Goal: Task Accomplishment & Management: Complete application form

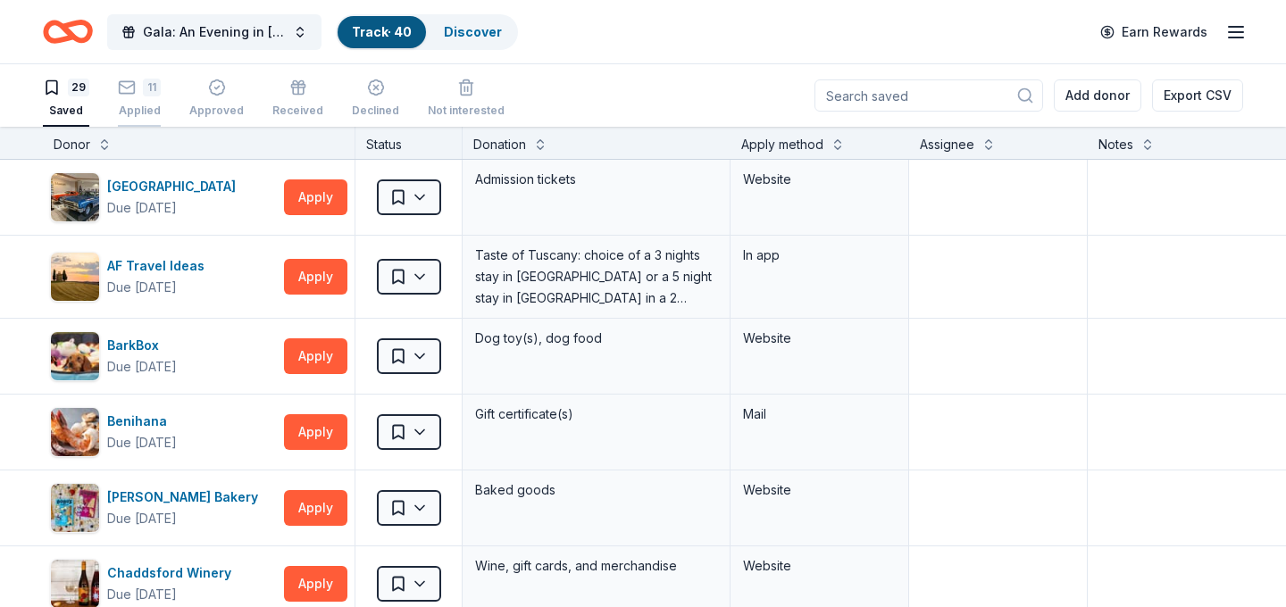
click at [151, 97] on div "11 Applied" at bounding box center [139, 98] width 43 height 39
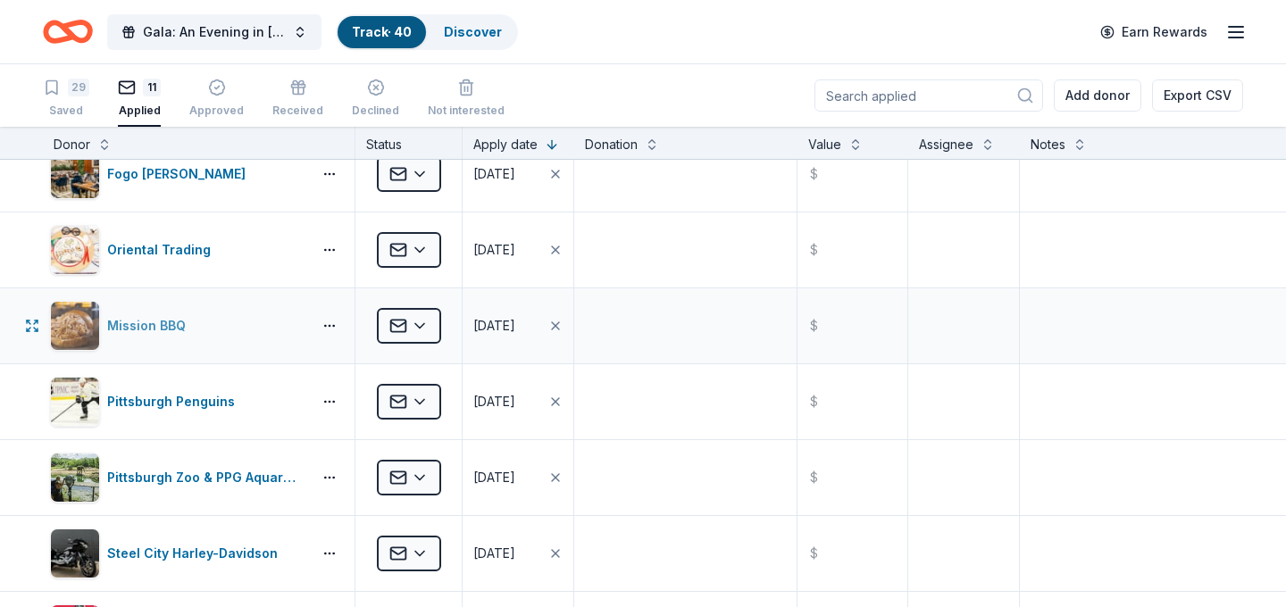
scroll to position [33, 0]
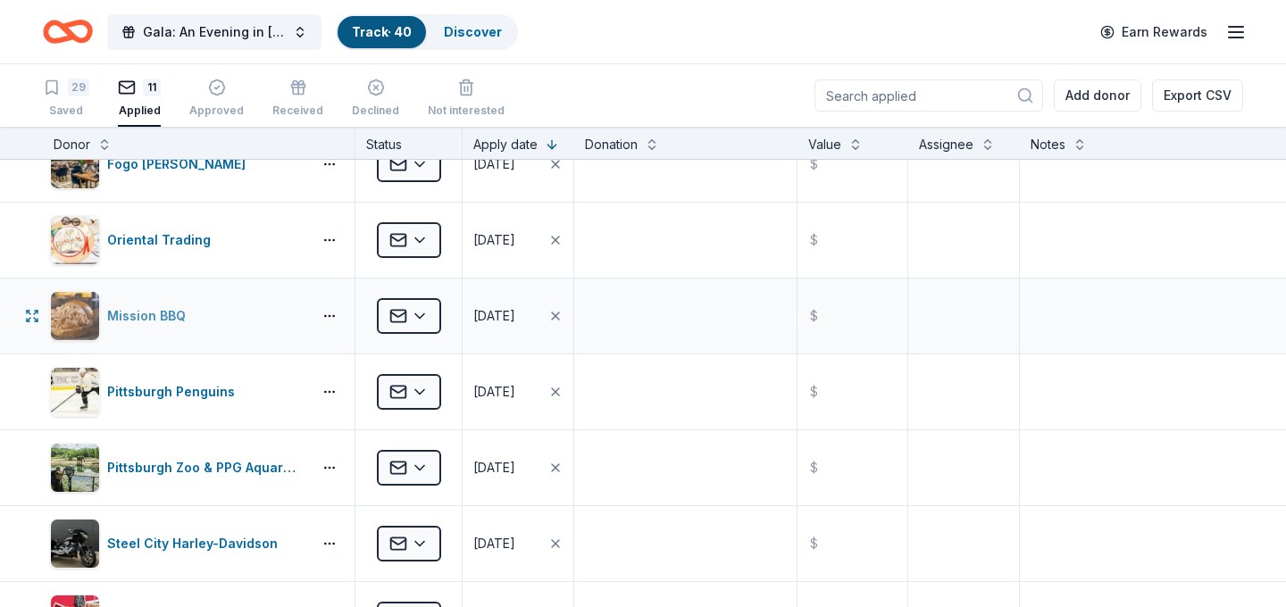
click at [248, 321] on div "Mission BBQ" at bounding box center [177, 316] width 255 height 50
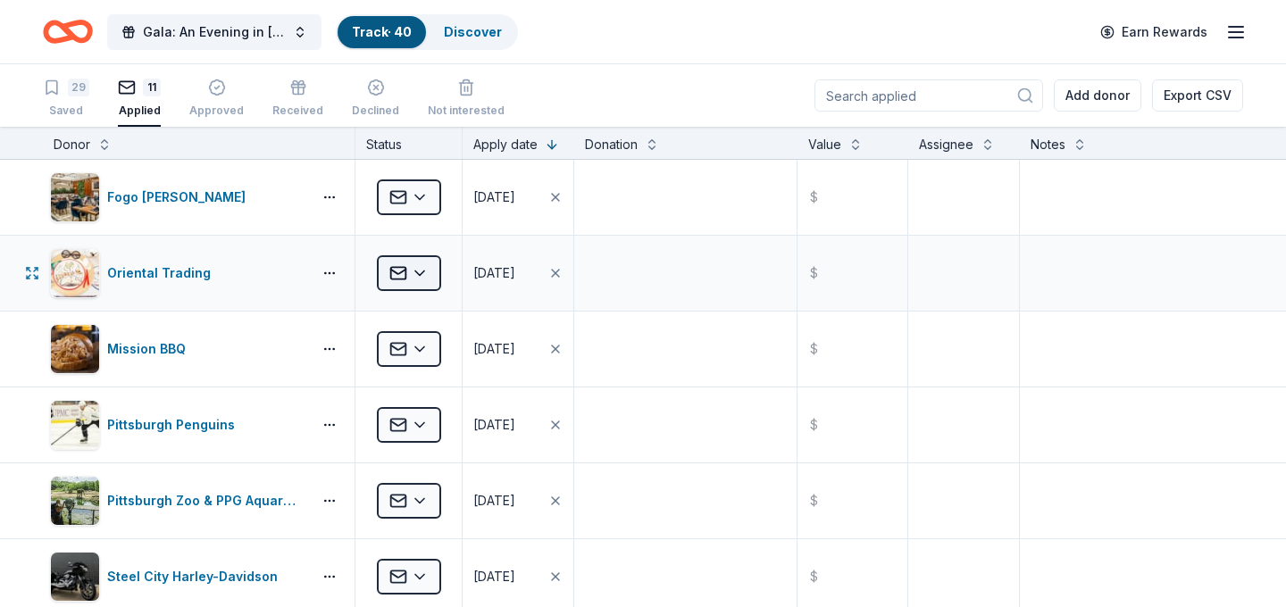
click at [422, 281] on html "Gala: An Evening in Tuscany Track · 40 Discover Earn Rewards 29 Saved 11 Applie…" at bounding box center [643, 303] width 1286 height 607
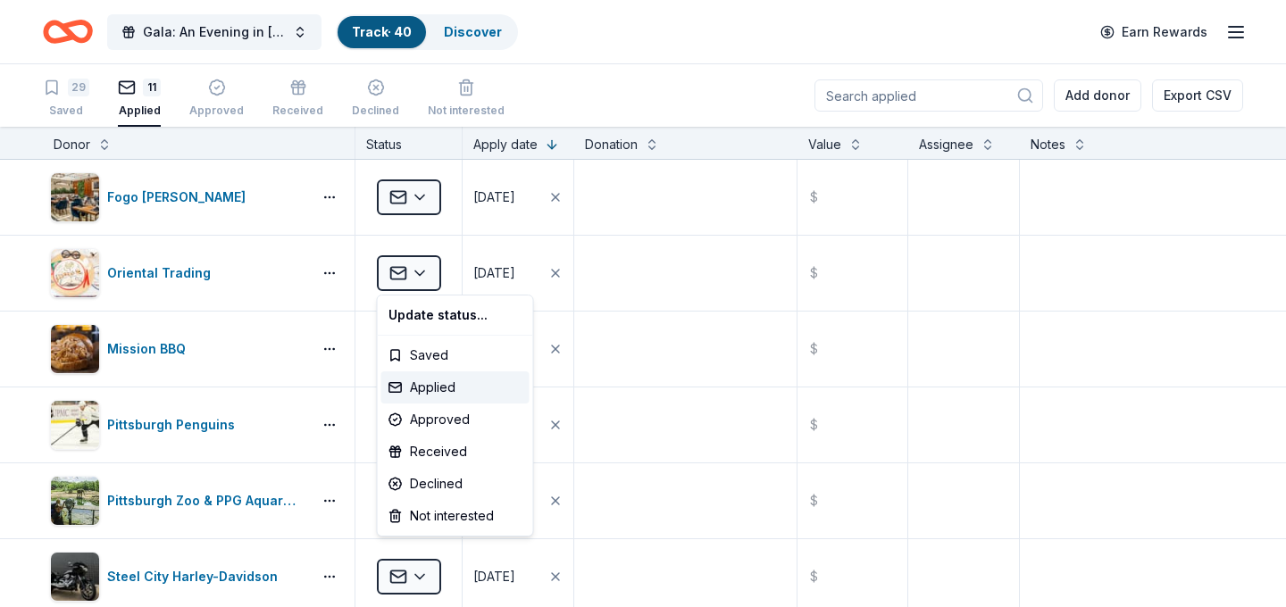
click at [679, 269] on html "Gala: An Evening in Tuscany Track · 40 Discover Earn Rewards 29 Saved 11 Applie…" at bounding box center [643, 303] width 1286 height 607
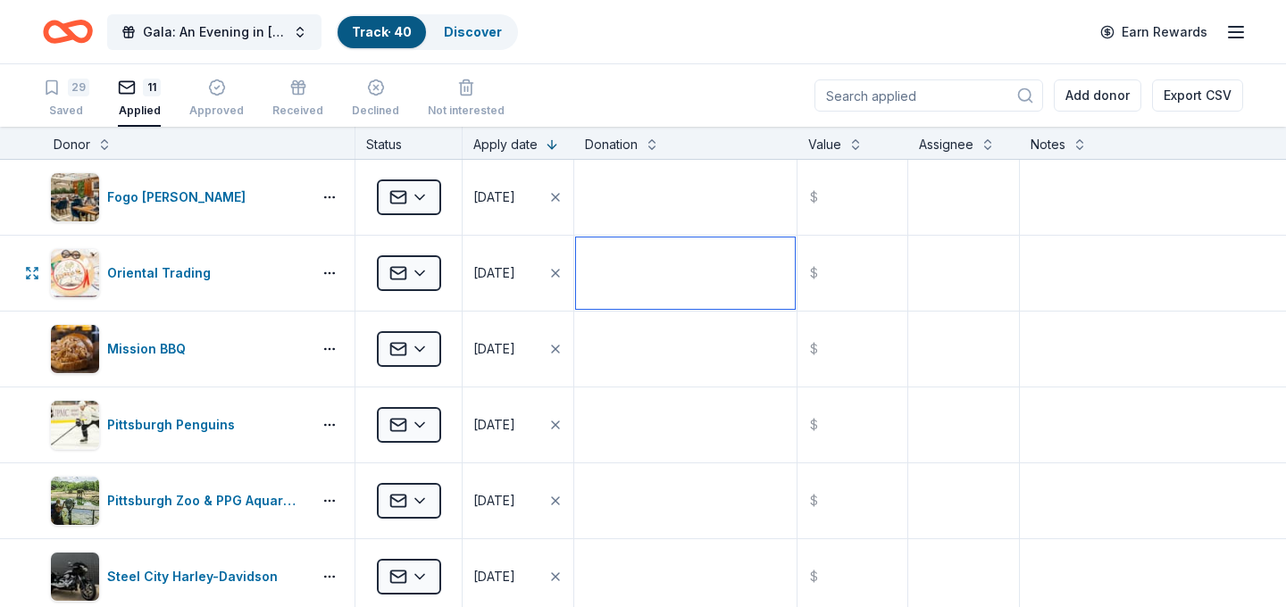
click at [679, 269] on textarea at bounding box center [685, 273] width 219 height 71
click at [63, 95] on div "29" at bounding box center [66, 88] width 46 height 18
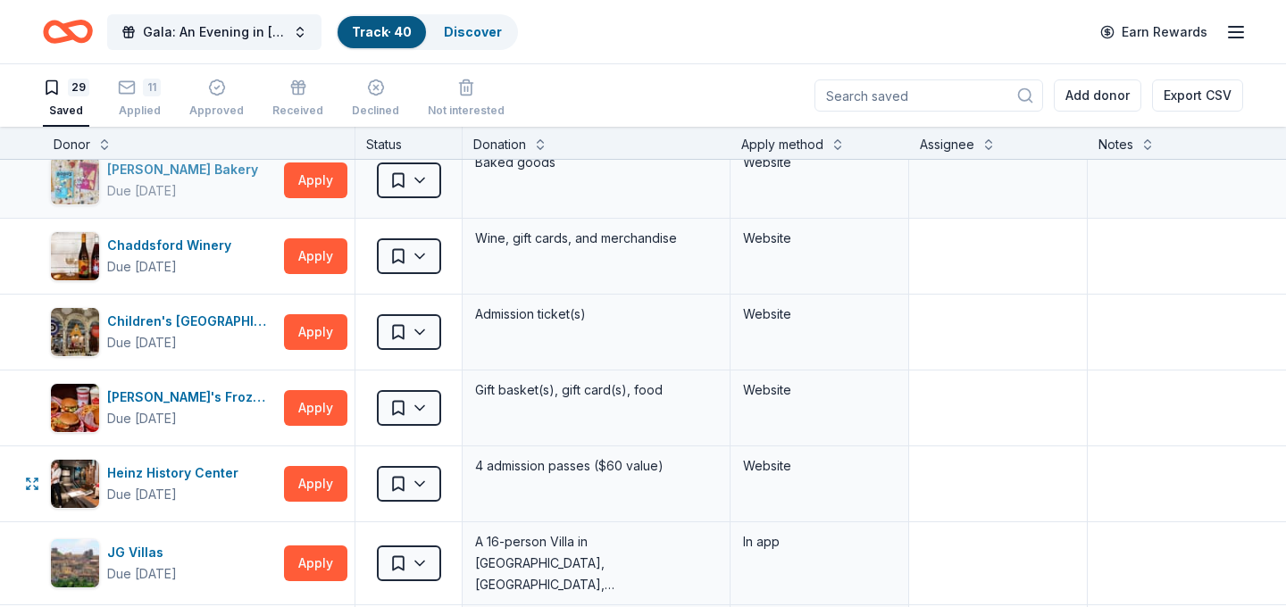
scroll to position [329, 0]
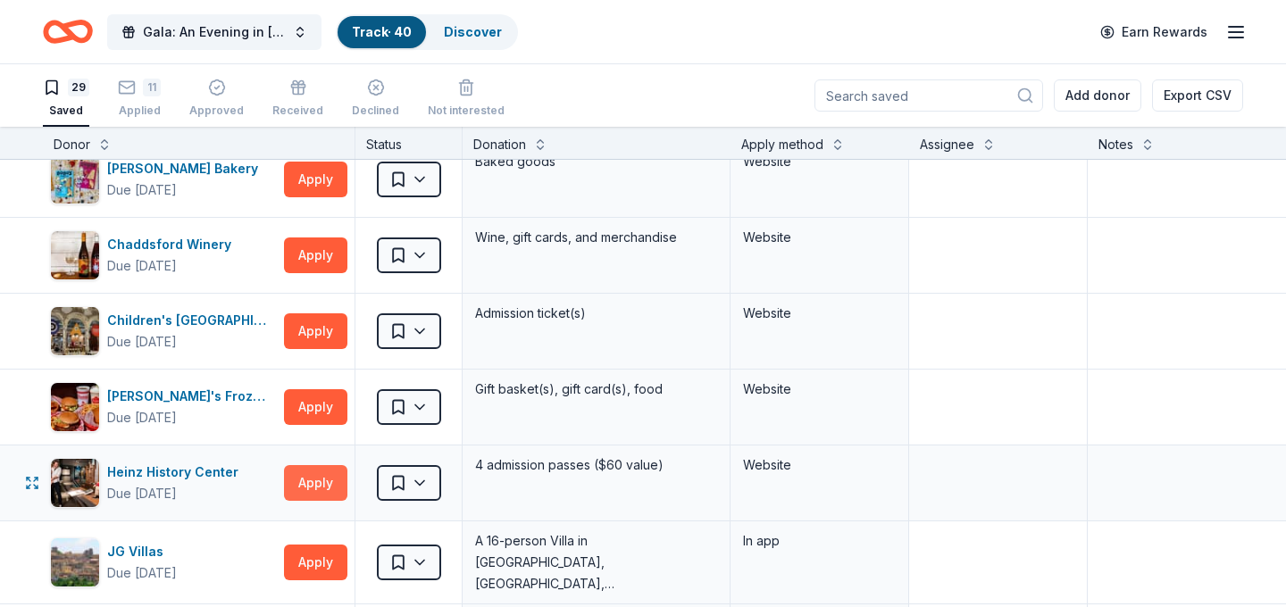
click at [313, 484] on button "Apply" at bounding box center [315, 483] width 63 height 36
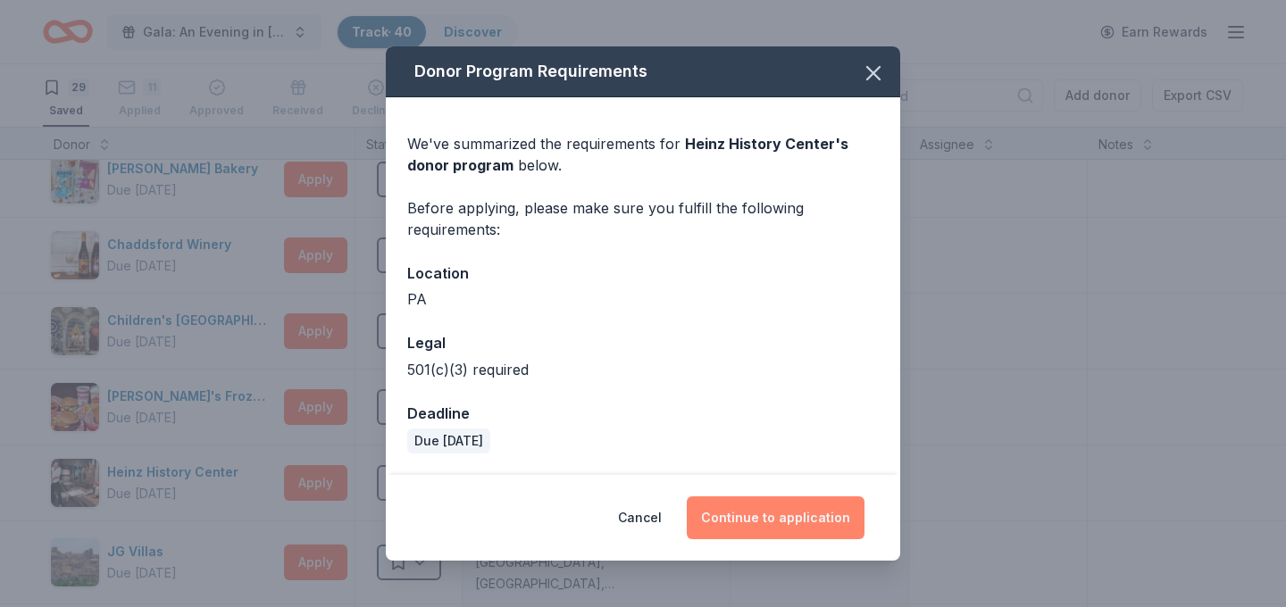
click at [764, 523] on button "Continue to application" at bounding box center [776, 518] width 178 height 43
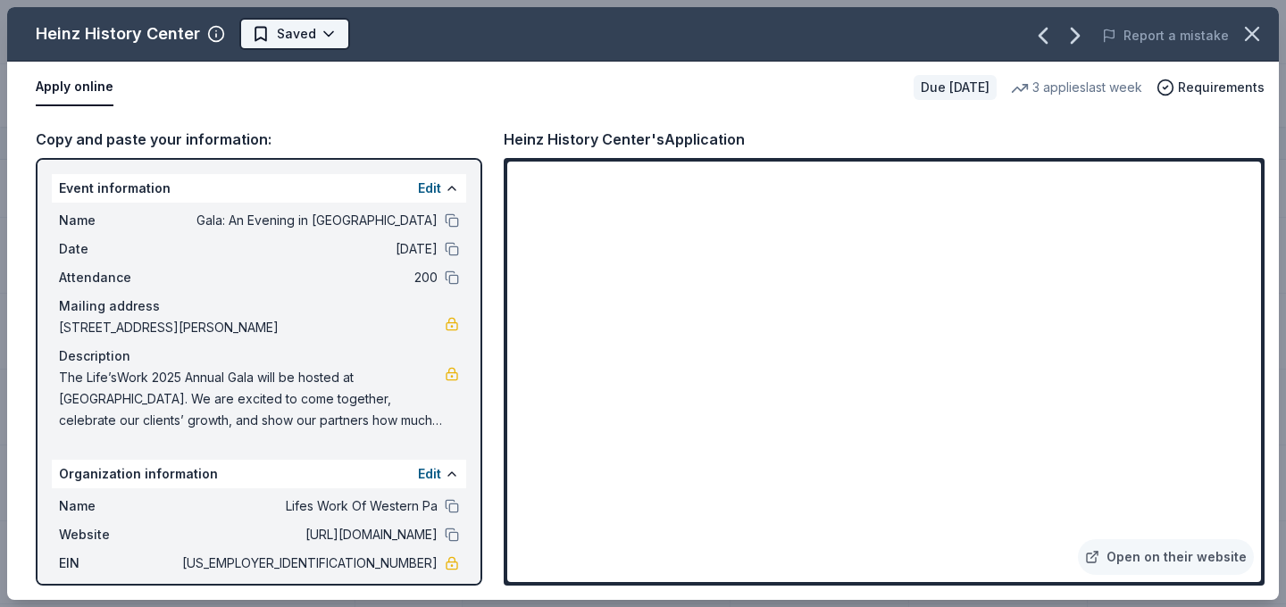
click at [325, 38] on html "Gala: An Evening in Tuscany Track · 40 Discover Earn Rewards 29 Saved 11 Applie…" at bounding box center [643, 303] width 1286 height 607
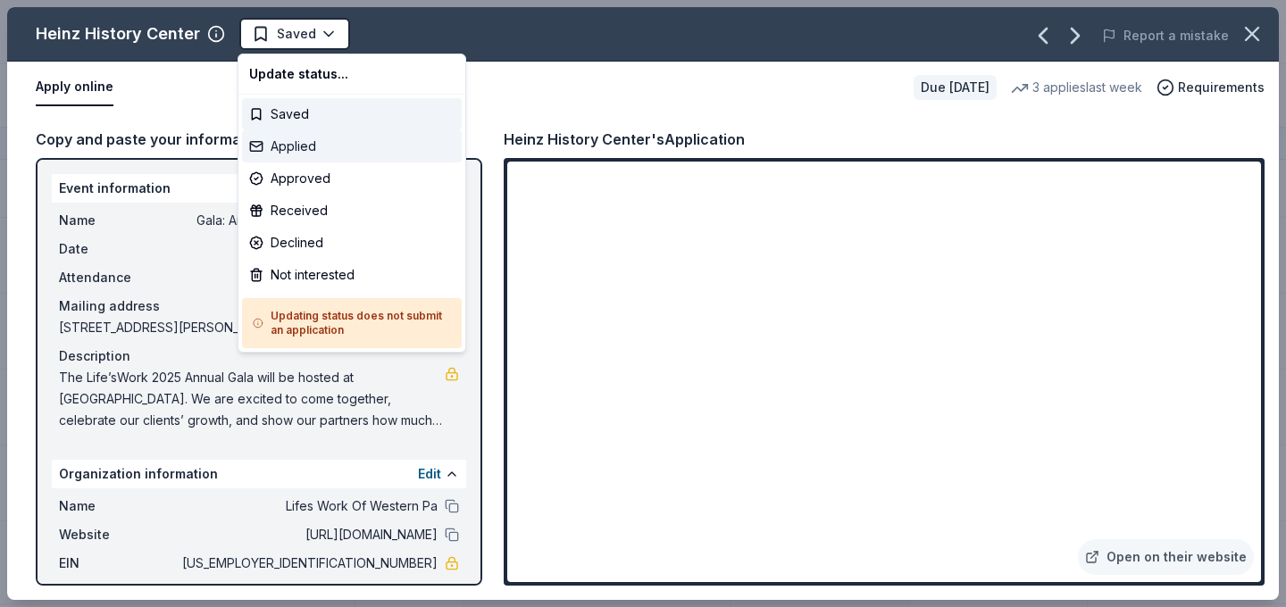
click at [346, 146] on div "Applied" at bounding box center [352, 146] width 220 height 32
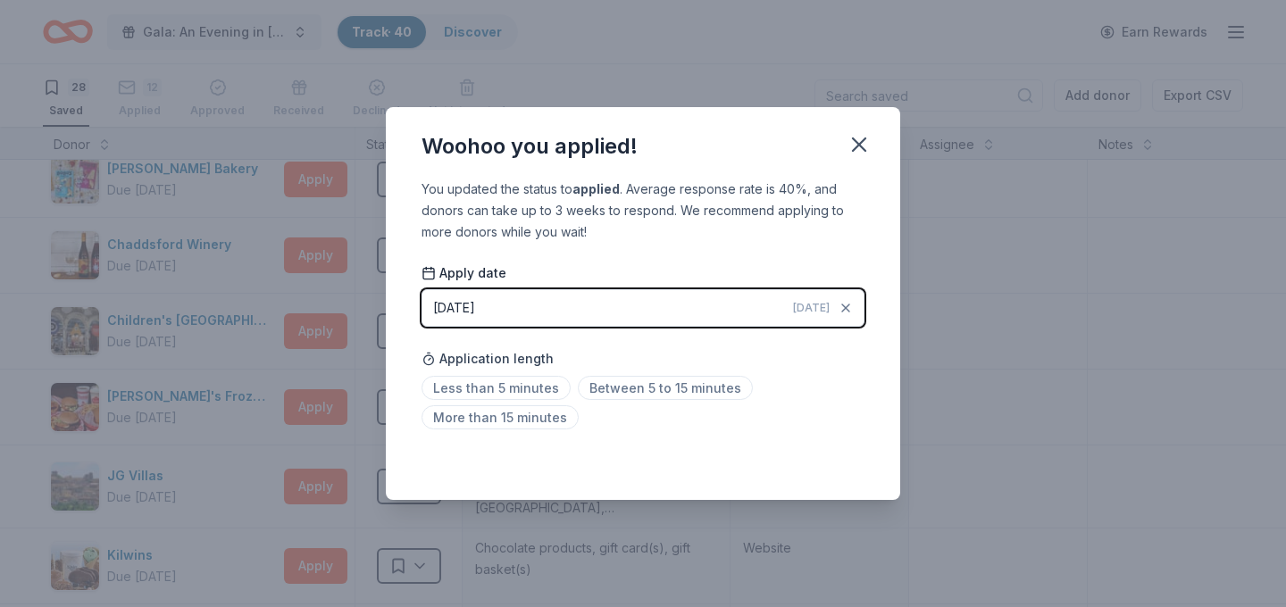
click at [652, 330] on div "Apply date 08/14/2025 Today Application length Less than 5 minutes Between 5 to…" at bounding box center [643, 349] width 443 height 171
click at [782, 322] on button "08/14/2025 Today" at bounding box center [643, 308] width 443 height 38
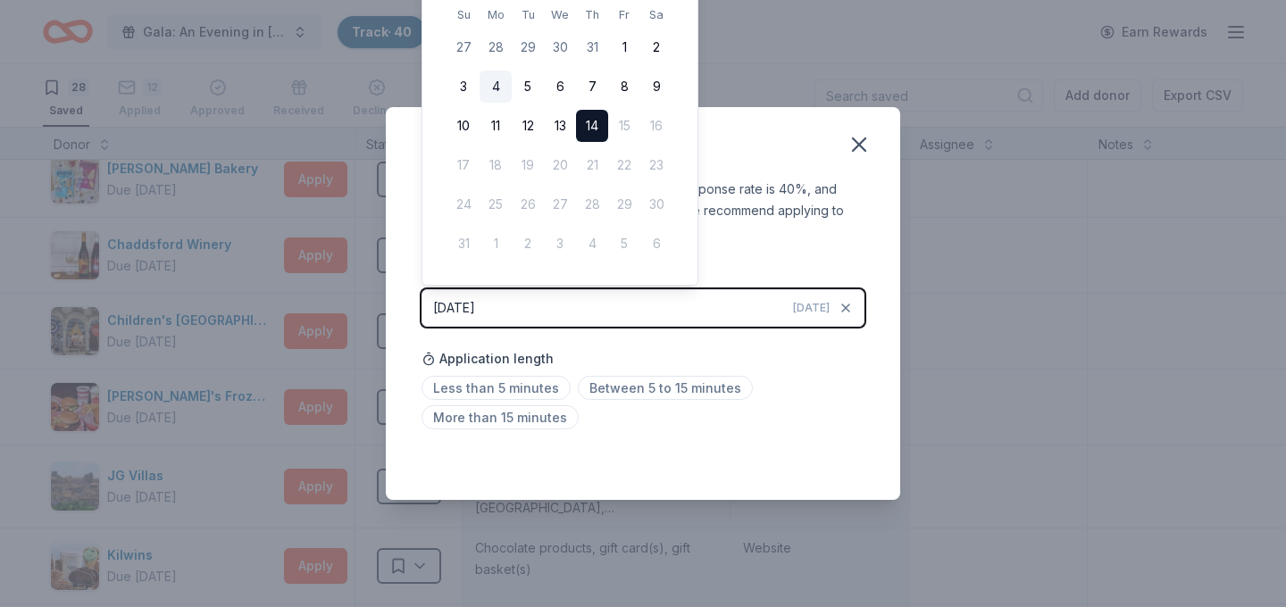
click at [501, 87] on button "4" at bounding box center [496, 87] width 32 height 32
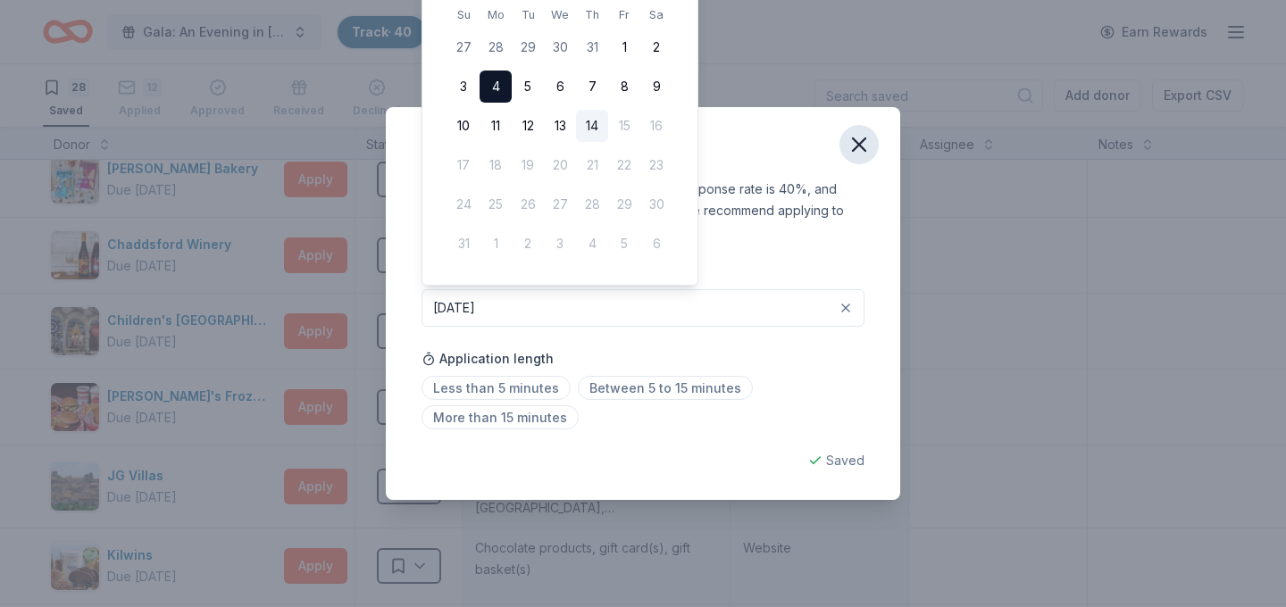
click at [857, 149] on icon "button" at bounding box center [859, 144] width 25 height 25
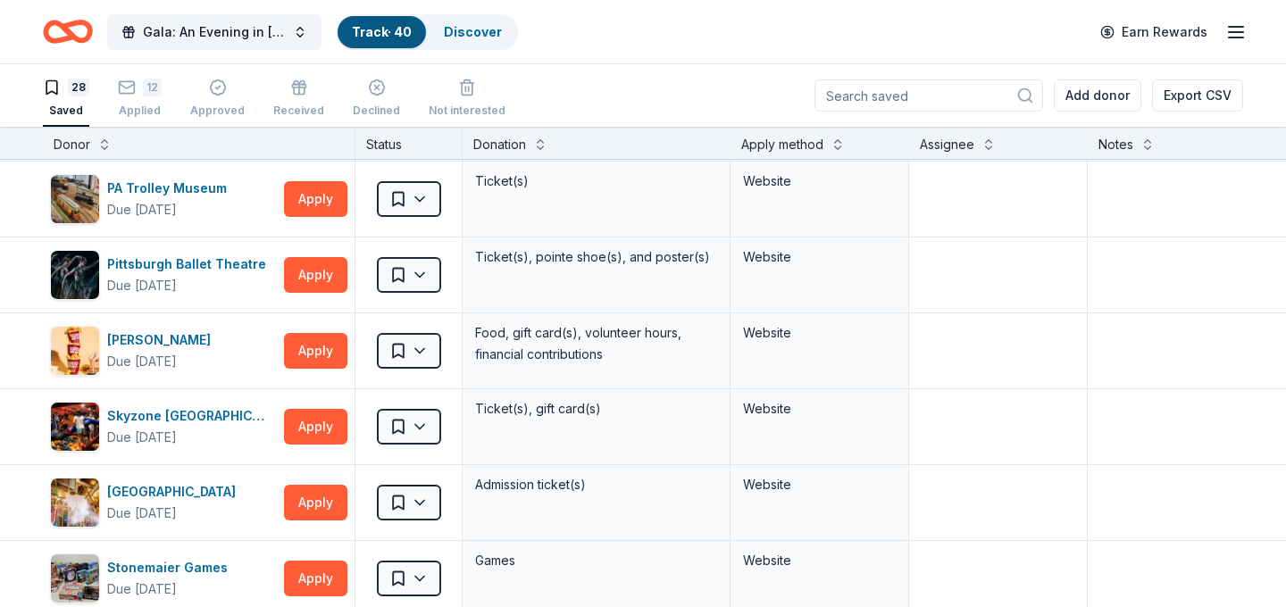
scroll to position [1007, 0]
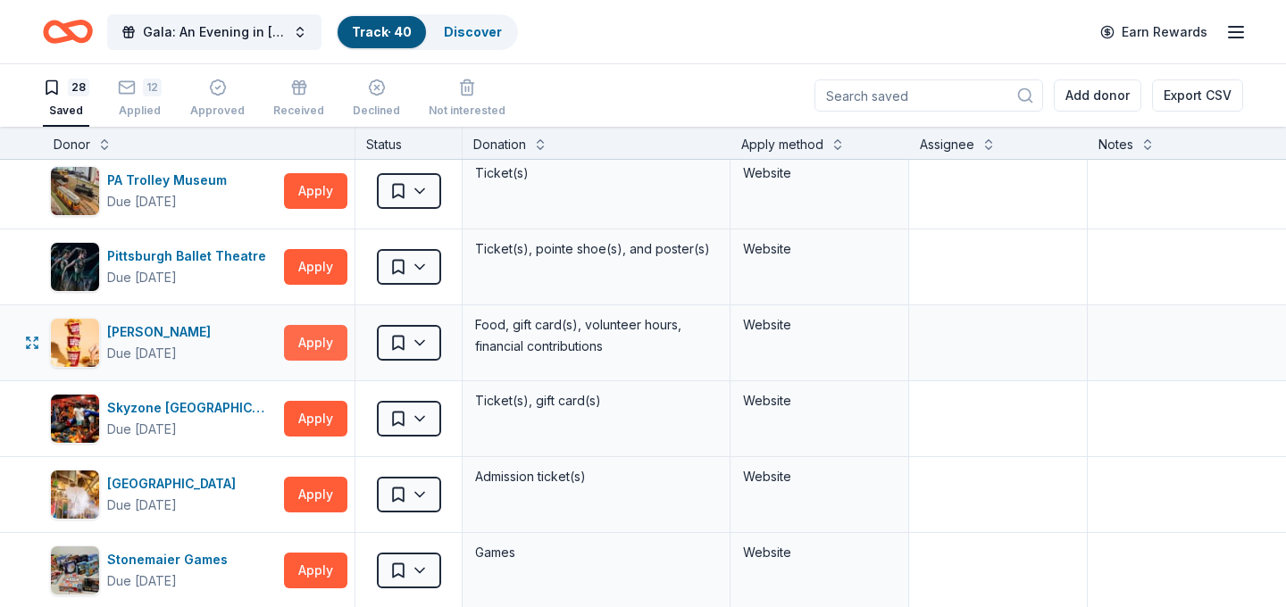
click at [327, 330] on button "Apply" at bounding box center [315, 343] width 63 height 36
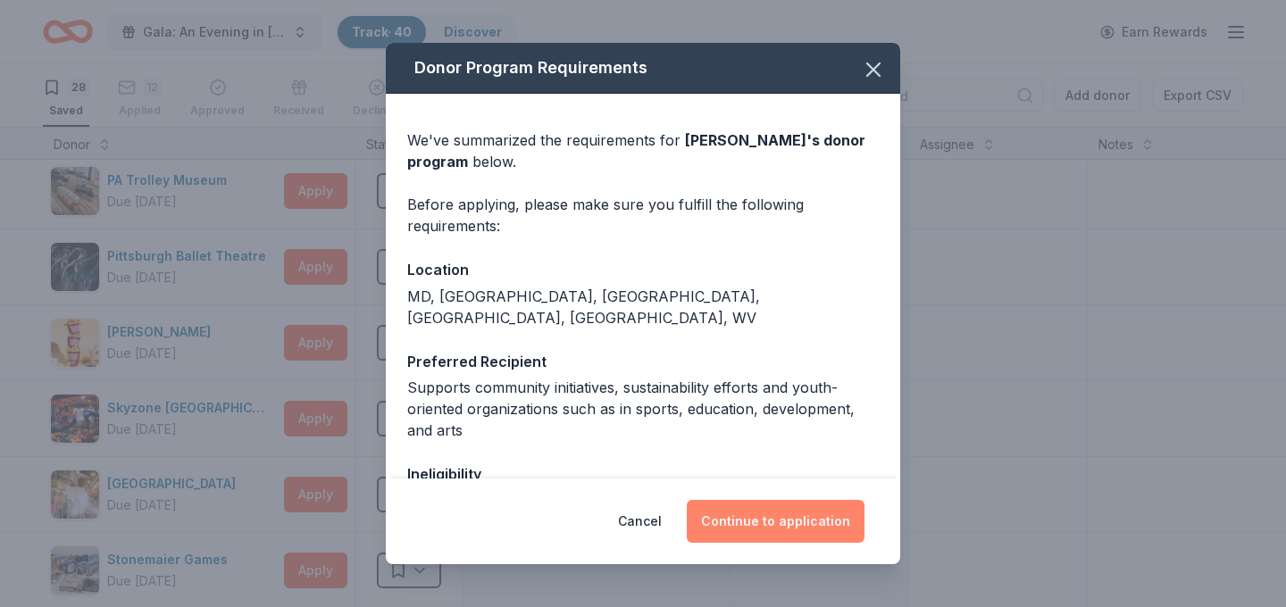
click at [806, 524] on button "Continue to application" at bounding box center [776, 521] width 178 height 43
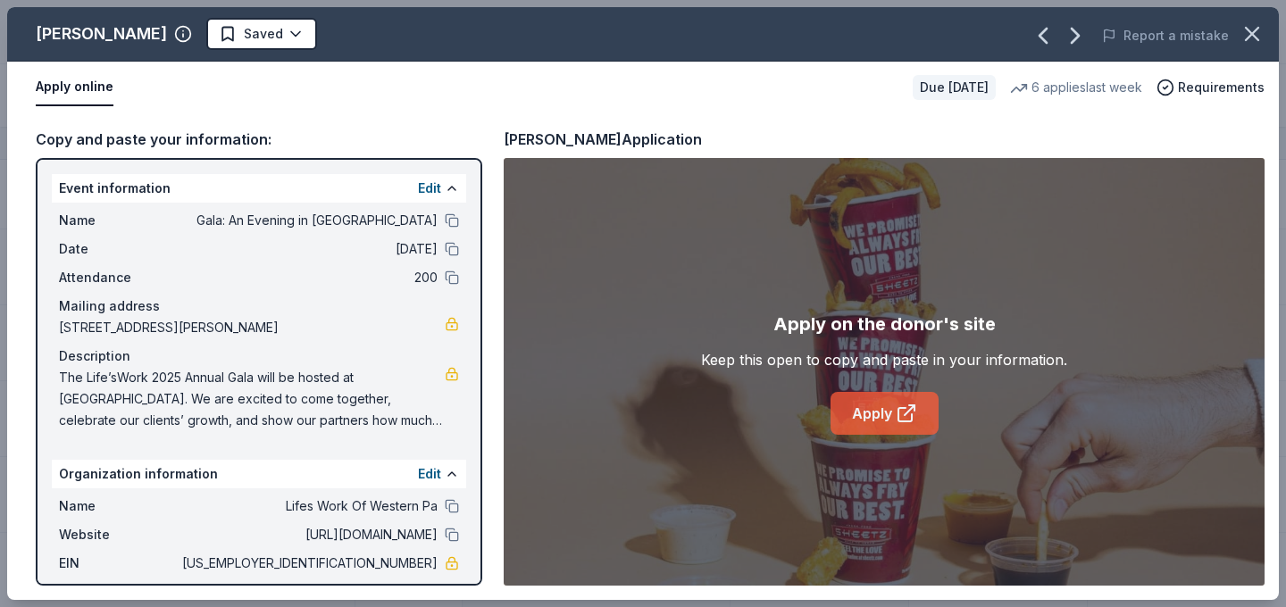
click at [904, 419] on icon at bounding box center [906, 413] width 21 height 21
click at [203, 38] on html "Gala: An Evening in Tuscany Track · 40 Discover Earn Rewards 28 Saved 12 Applie…" at bounding box center [643, 303] width 1286 height 607
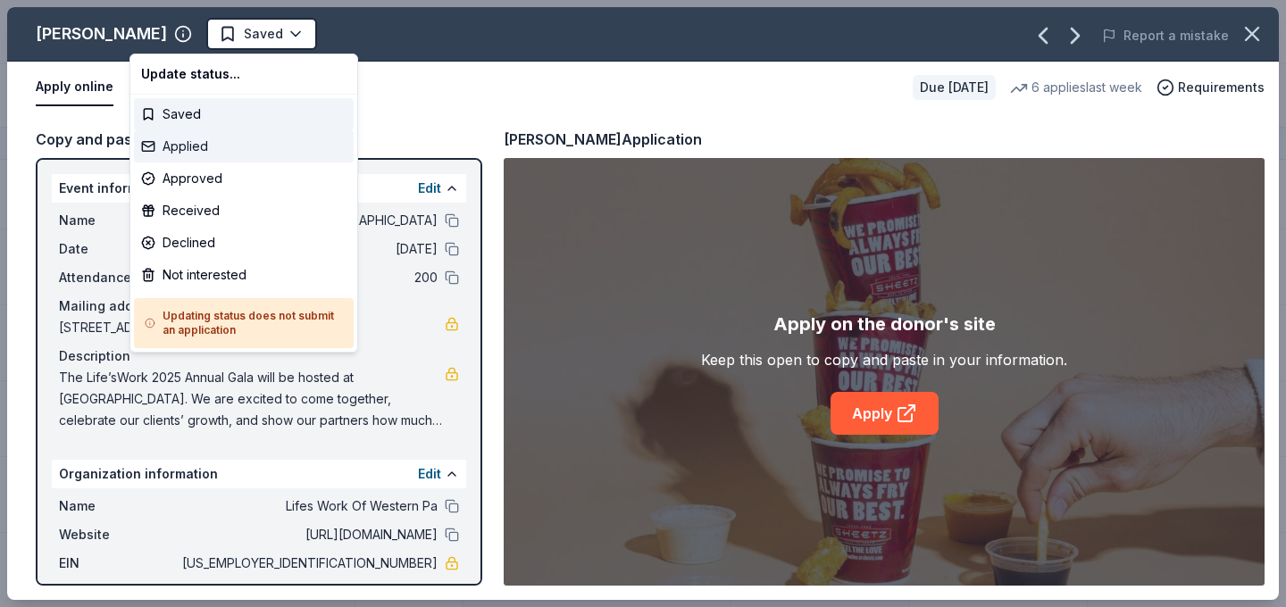
click at [258, 146] on div "Applied" at bounding box center [244, 146] width 220 height 32
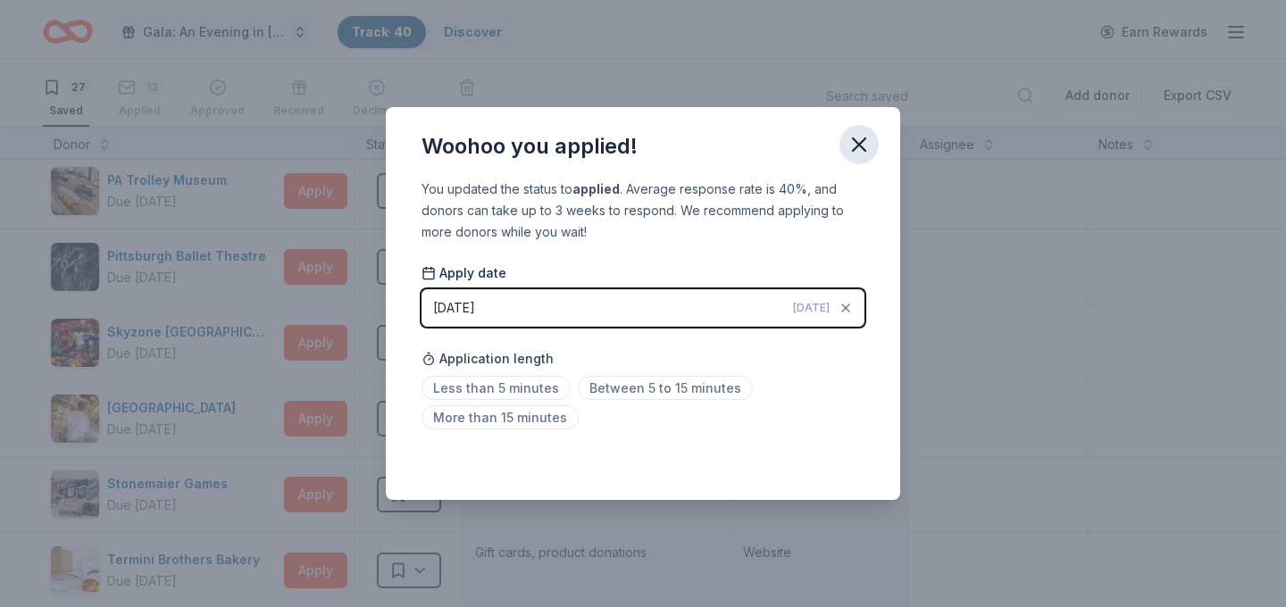
click at [873, 141] on button "button" at bounding box center [858, 144] width 39 height 39
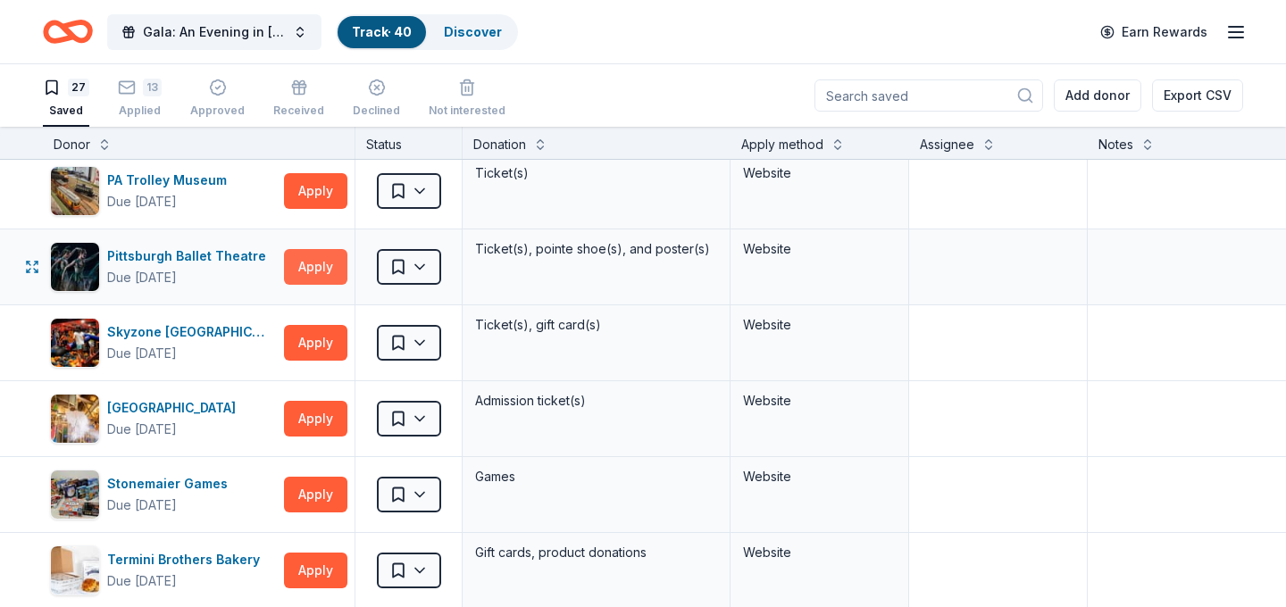
click at [323, 277] on button "Apply" at bounding box center [315, 267] width 63 height 36
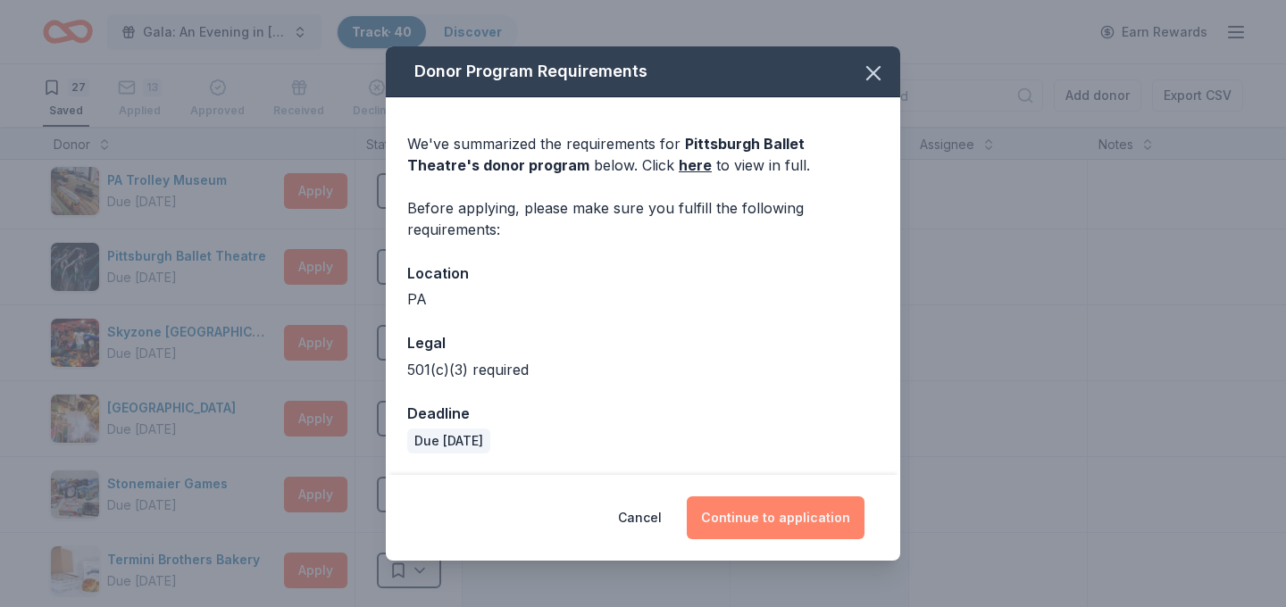
click at [763, 525] on button "Continue to application" at bounding box center [776, 518] width 178 height 43
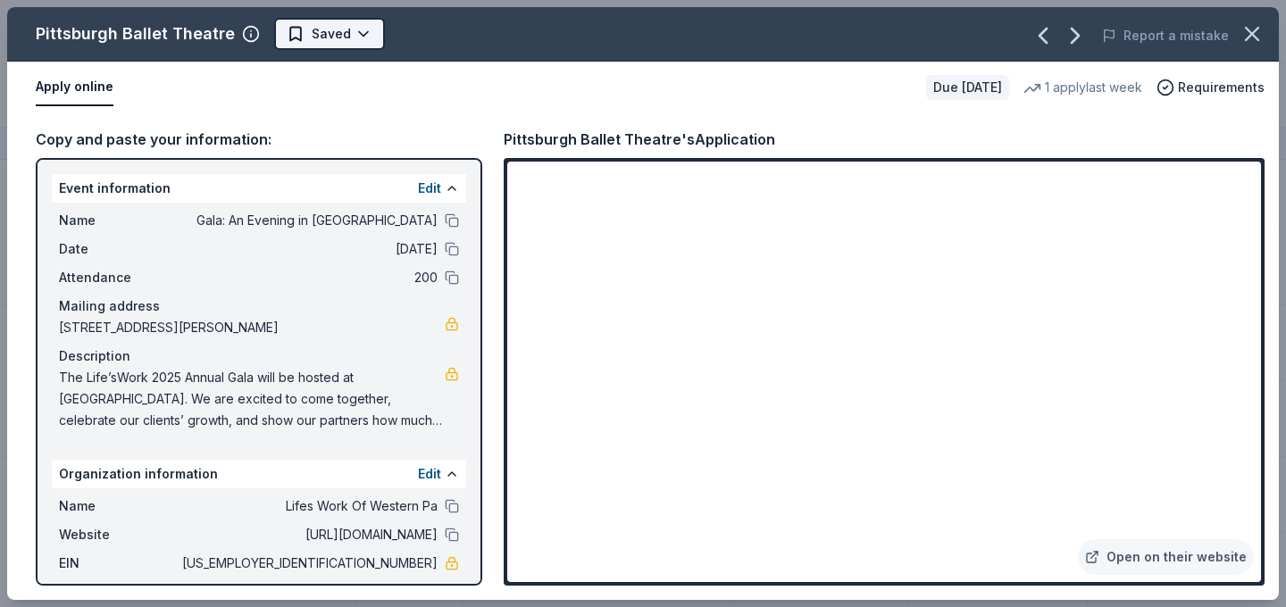
click at [346, 29] on html "Gala: An Evening in Tuscany Track · 40 Discover Earn Rewards 27 Saved 13 Applie…" at bounding box center [643, 303] width 1286 height 607
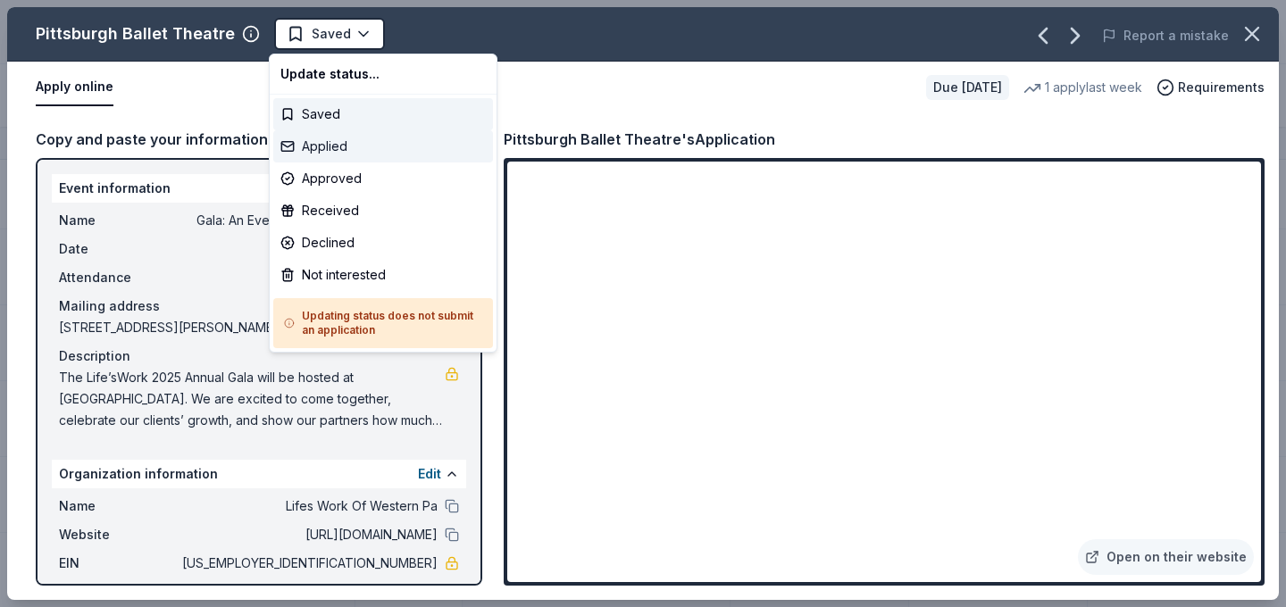
click at [385, 152] on div "Applied" at bounding box center [383, 146] width 220 height 32
click at [1116, 161] on html "Gala: An Evening in Tuscany Track · 40 Discover Earn Rewards 27 Saved 13 Applie…" at bounding box center [643, 303] width 1286 height 607
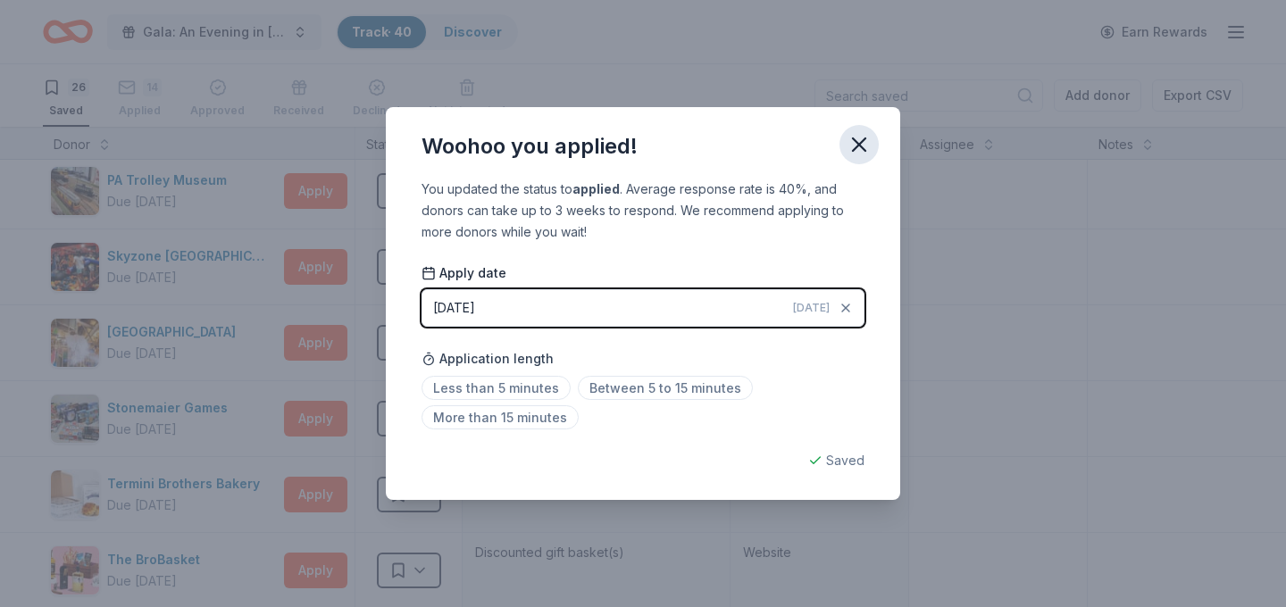
click at [856, 138] on icon "button" at bounding box center [859, 144] width 25 height 25
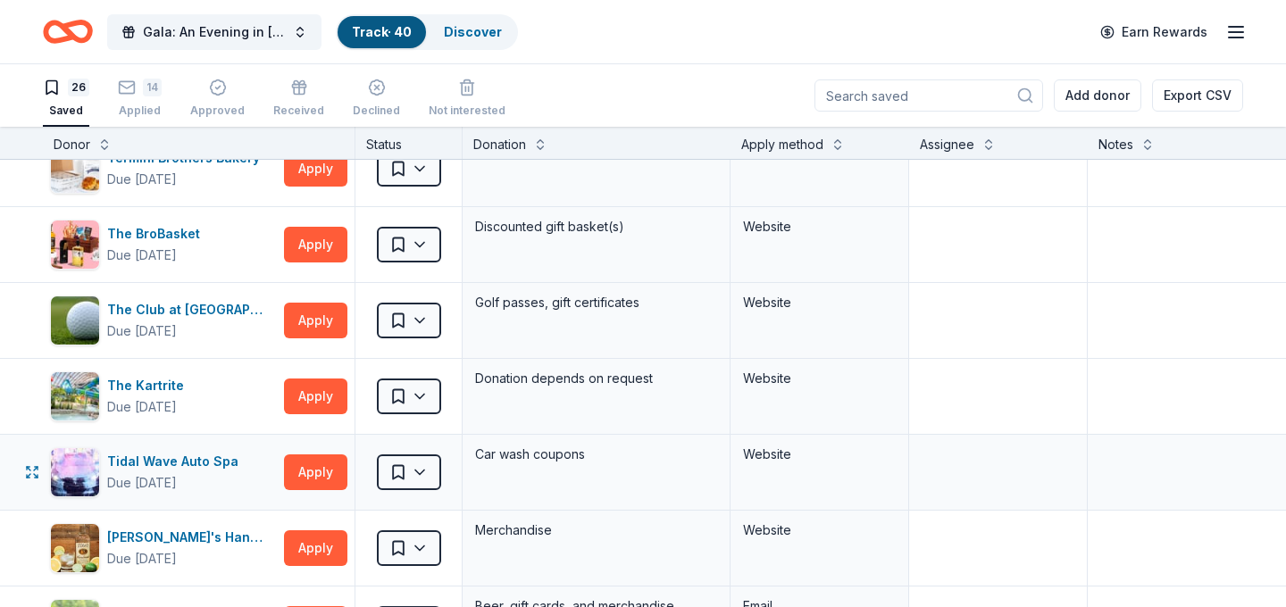
scroll to position [1341, 0]
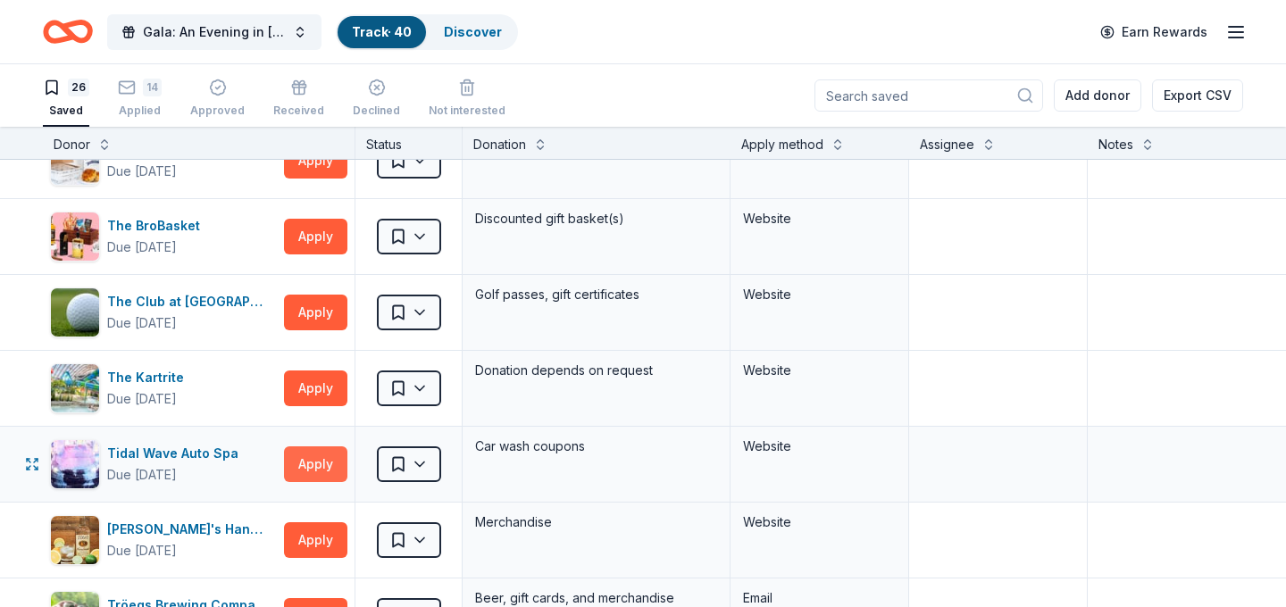
click at [321, 460] on button "Apply" at bounding box center [315, 465] width 63 height 36
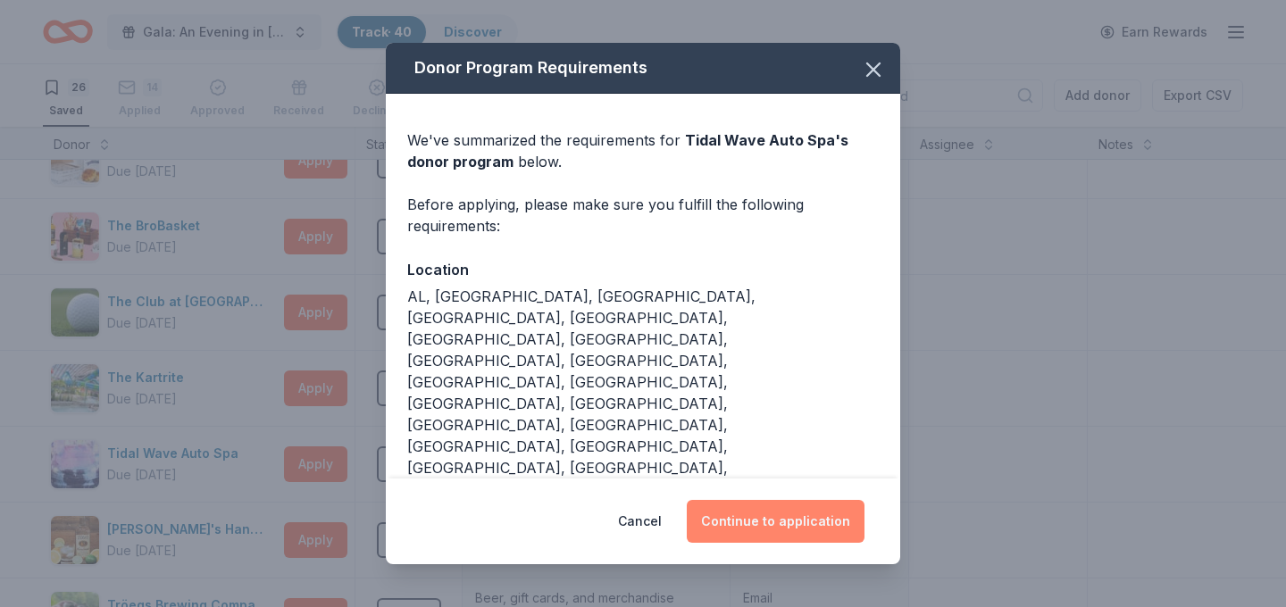
click at [798, 526] on button "Continue to application" at bounding box center [776, 521] width 178 height 43
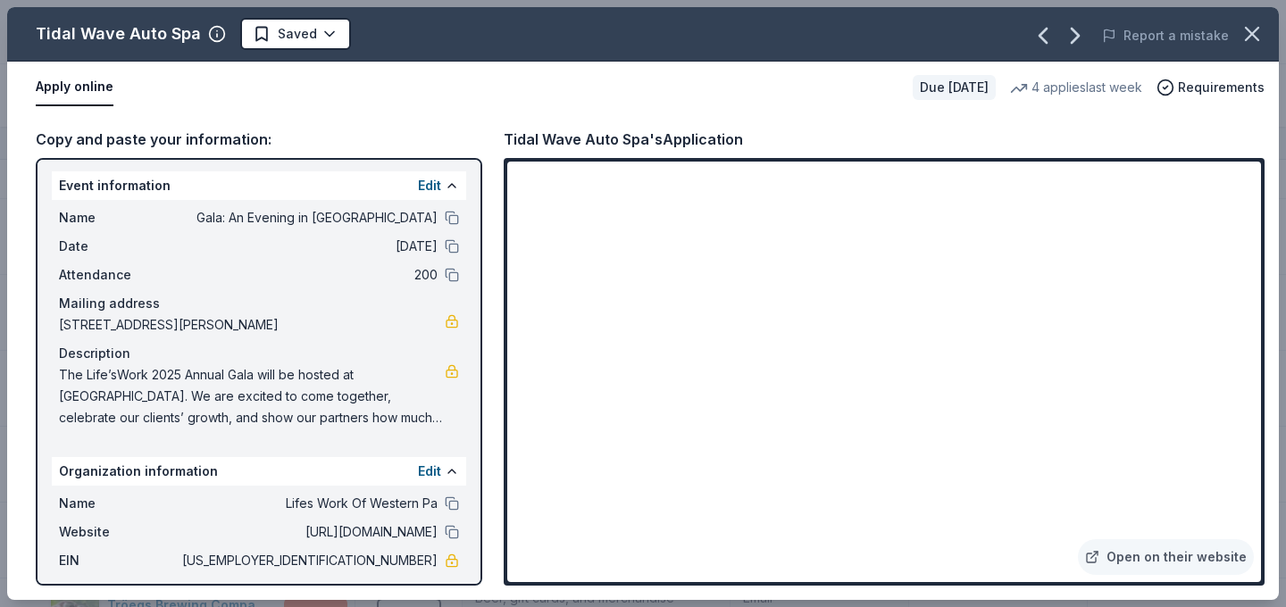
scroll to position [0, 0]
click at [271, 37] on html "Gala: An Evening in Tuscany Track · 40 Discover Earn Rewards 26 Saved 14 Applie…" at bounding box center [643, 303] width 1286 height 607
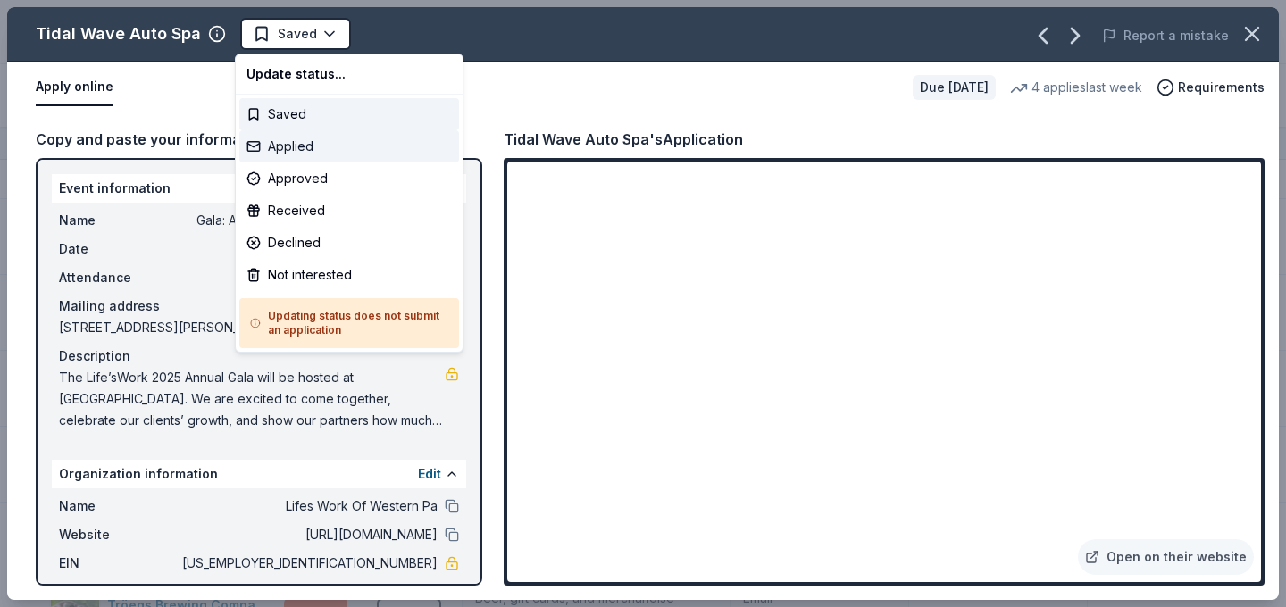
click at [389, 151] on div "Applied" at bounding box center [349, 146] width 220 height 32
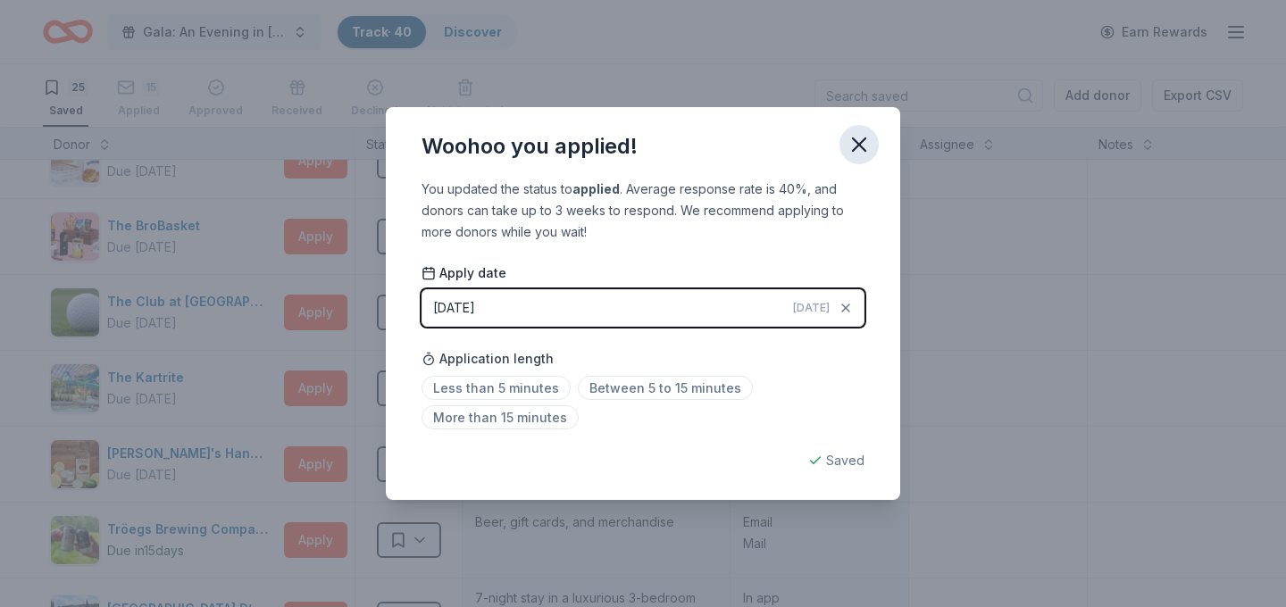
click at [864, 146] on icon "button" at bounding box center [859, 144] width 25 height 25
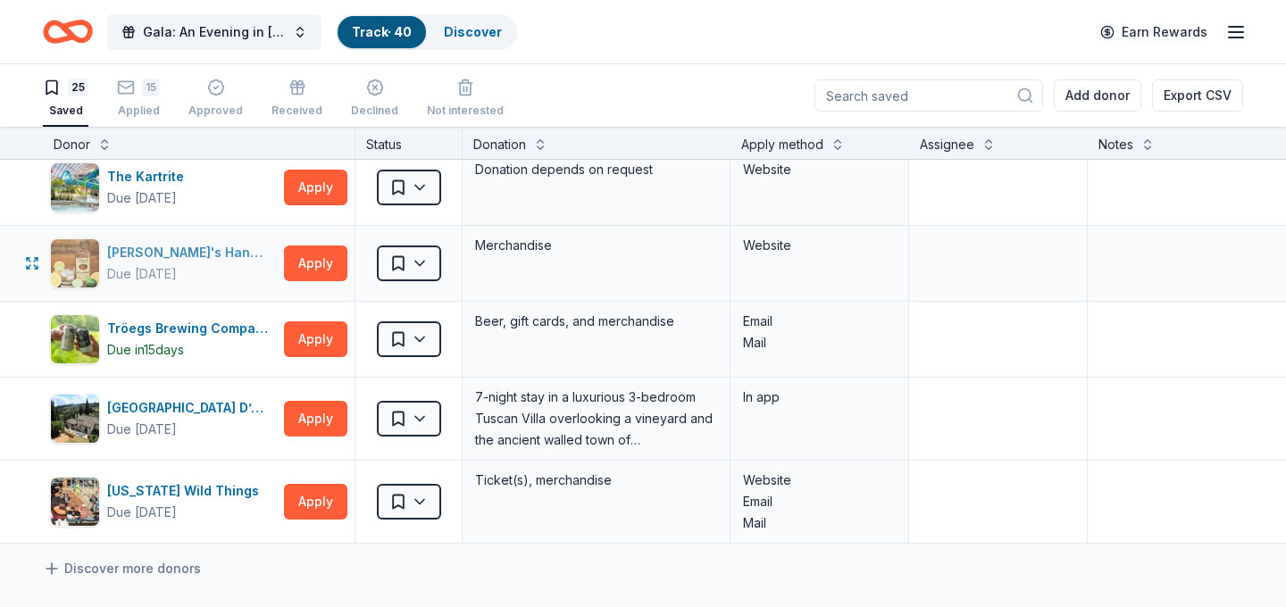
scroll to position [1545, 0]
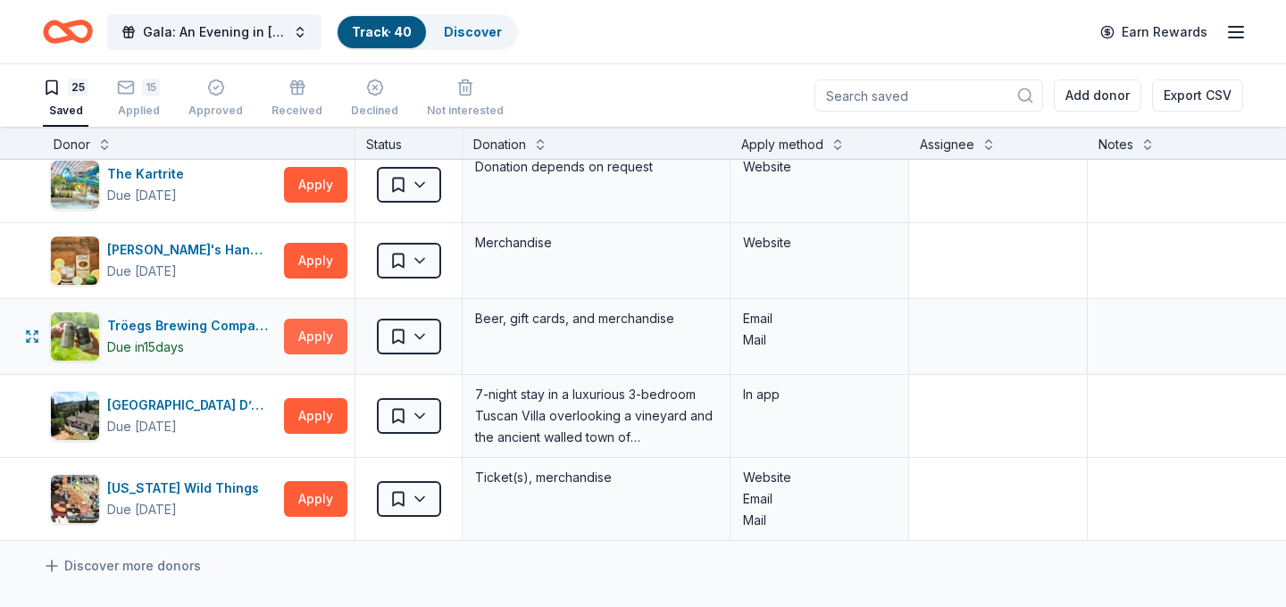
click at [313, 331] on button "Apply" at bounding box center [315, 337] width 63 height 36
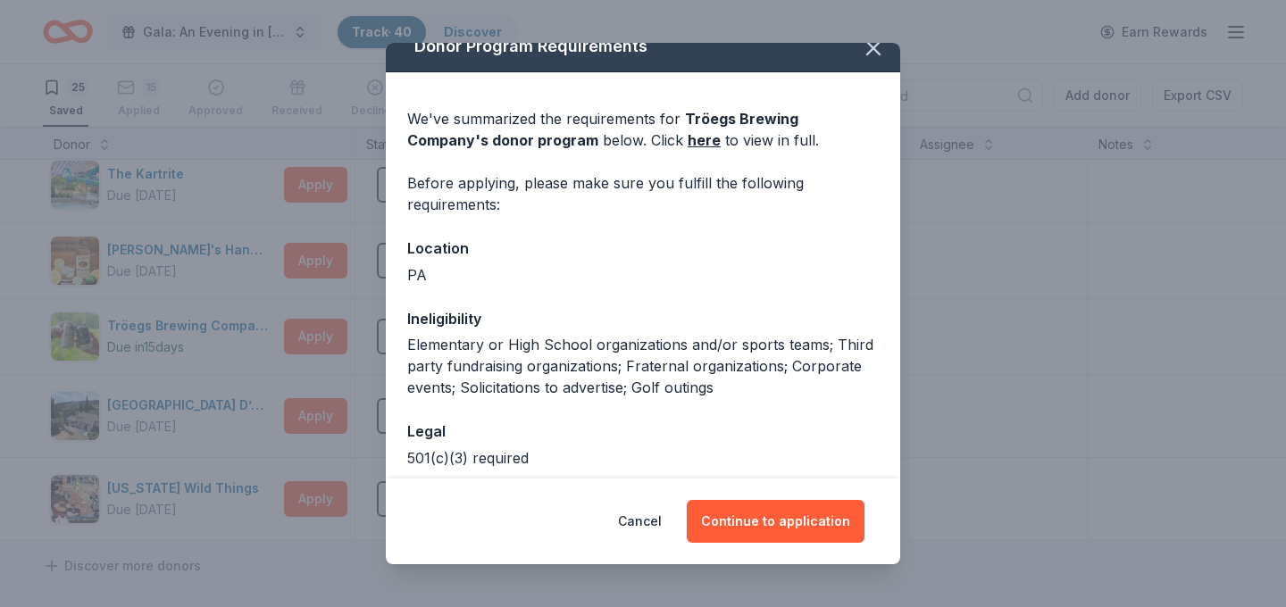
scroll to position [0, 0]
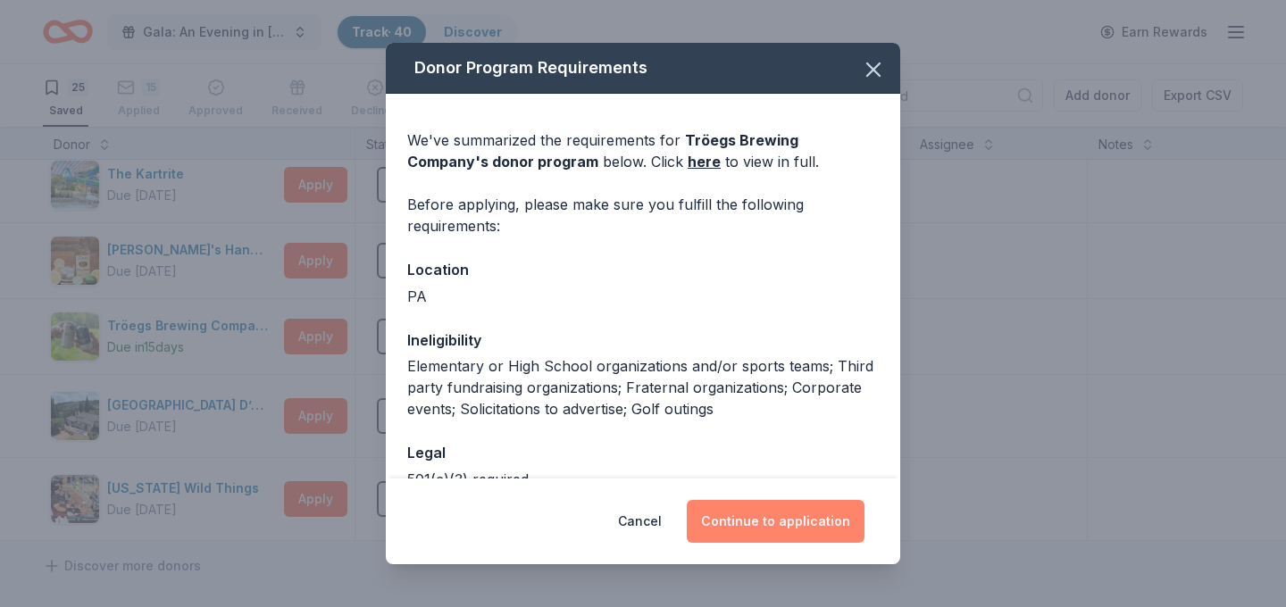
click at [805, 528] on button "Continue to application" at bounding box center [776, 521] width 178 height 43
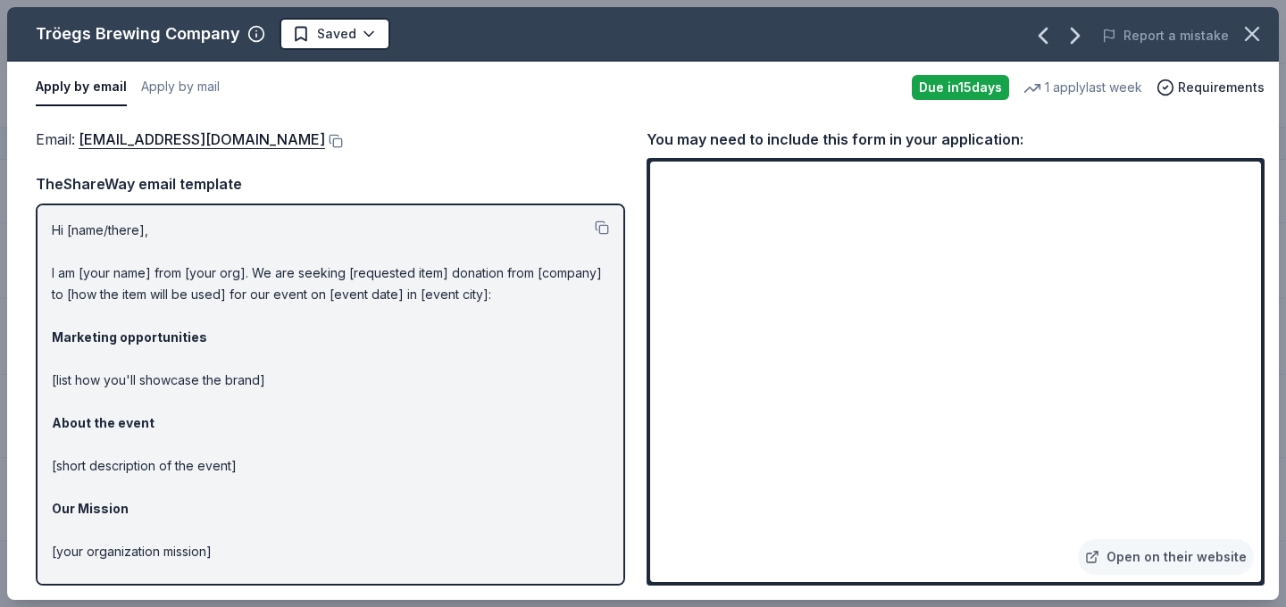
drag, startPoint x: 234, startPoint y: 38, endPoint x: 107, endPoint y: 37, distance: 126.8
click at [107, 37] on div "Tröegs Brewing Company" at bounding box center [138, 34] width 205 height 29
click at [329, 42] on html "Gala: An Evening in Tuscany Track · 40 Discover Earn Rewards 25 Saved 15 Applie…" at bounding box center [643, 303] width 1286 height 607
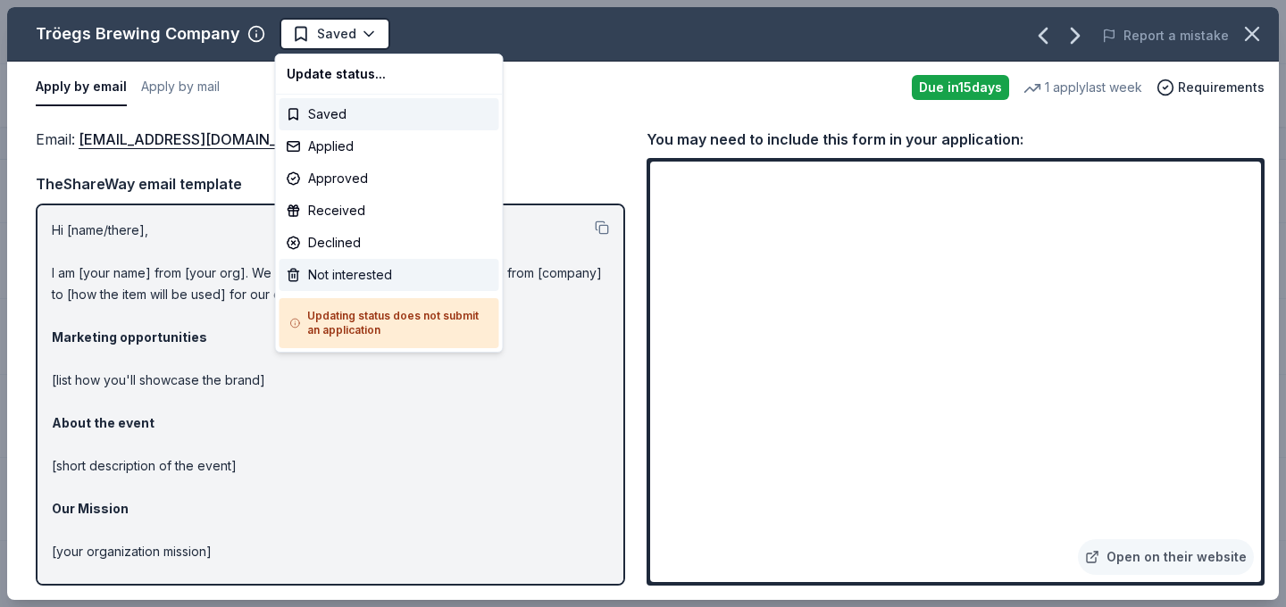
click at [410, 277] on div "Not interested" at bounding box center [390, 275] width 220 height 32
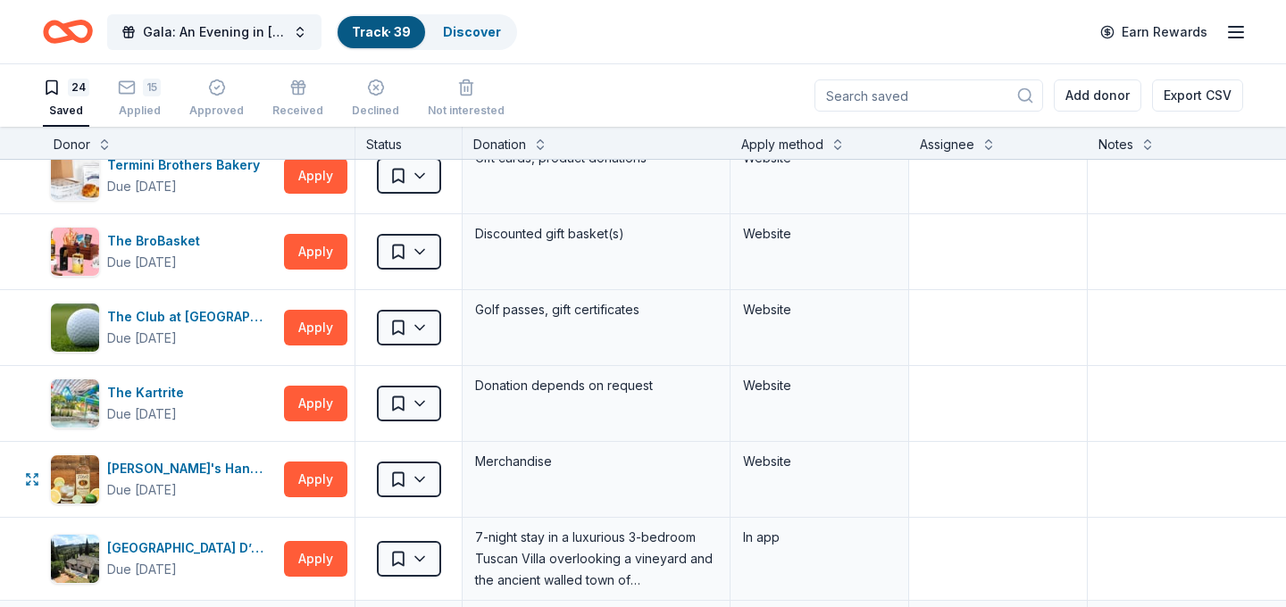
scroll to position [1322, 0]
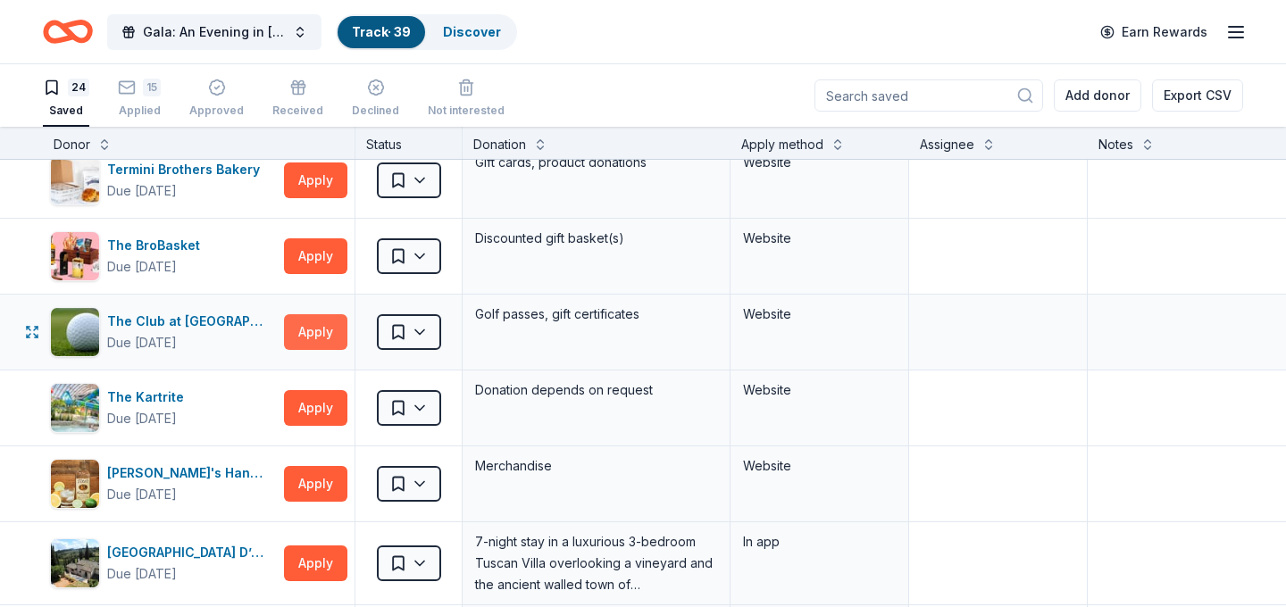
click at [320, 340] on button "Apply" at bounding box center [315, 332] width 63 height 36
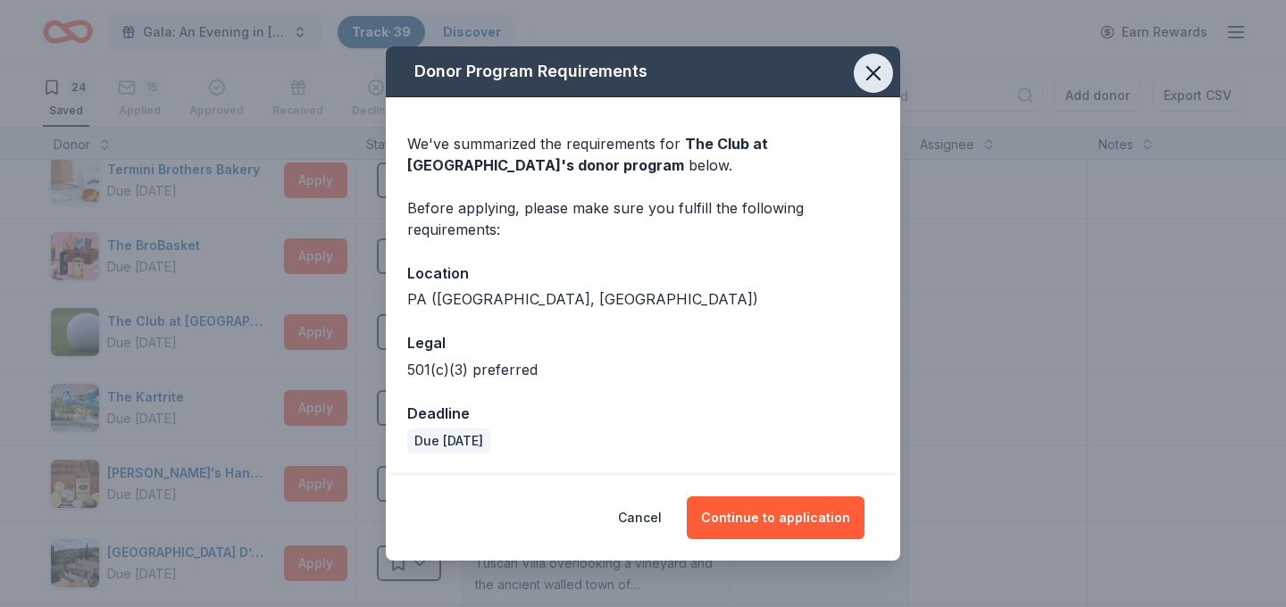
click at [874, 74] on icon "button" at bounding box center [873, 73] width 13 height 13
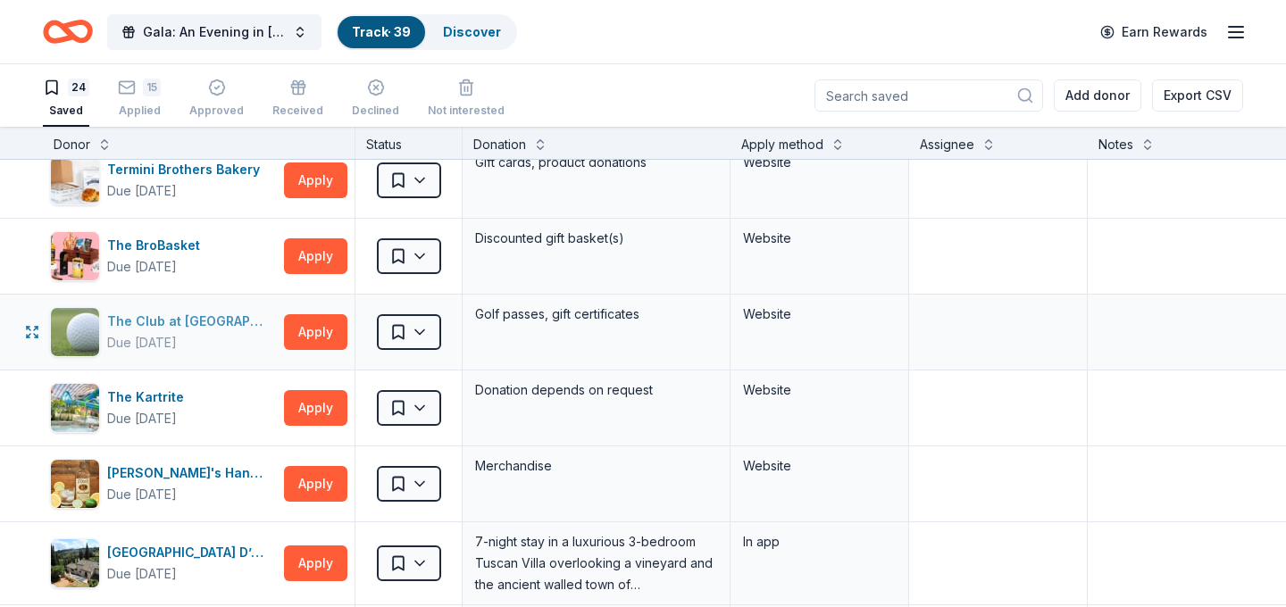
click at [173, 338] on div "Due [DATE]" at bounding box center [142, 342] width 70 height 21
click at [237, 327] on div "The Club at Twin Lakes" at bounding box center [192, 321] width 170 height 21
click at [314, 327] on button "Apply" at bounding box center [315, 332] width 63 height 36
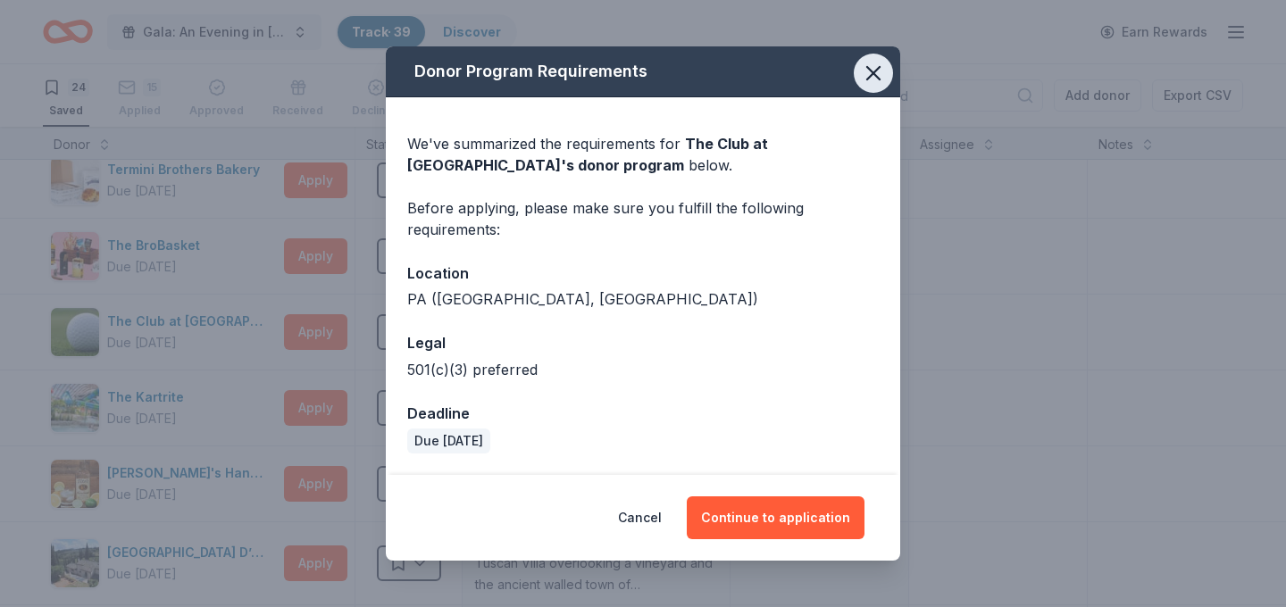
click at [872, 73] on icon "button" at bounding box center [873, 73] width 13 height 13
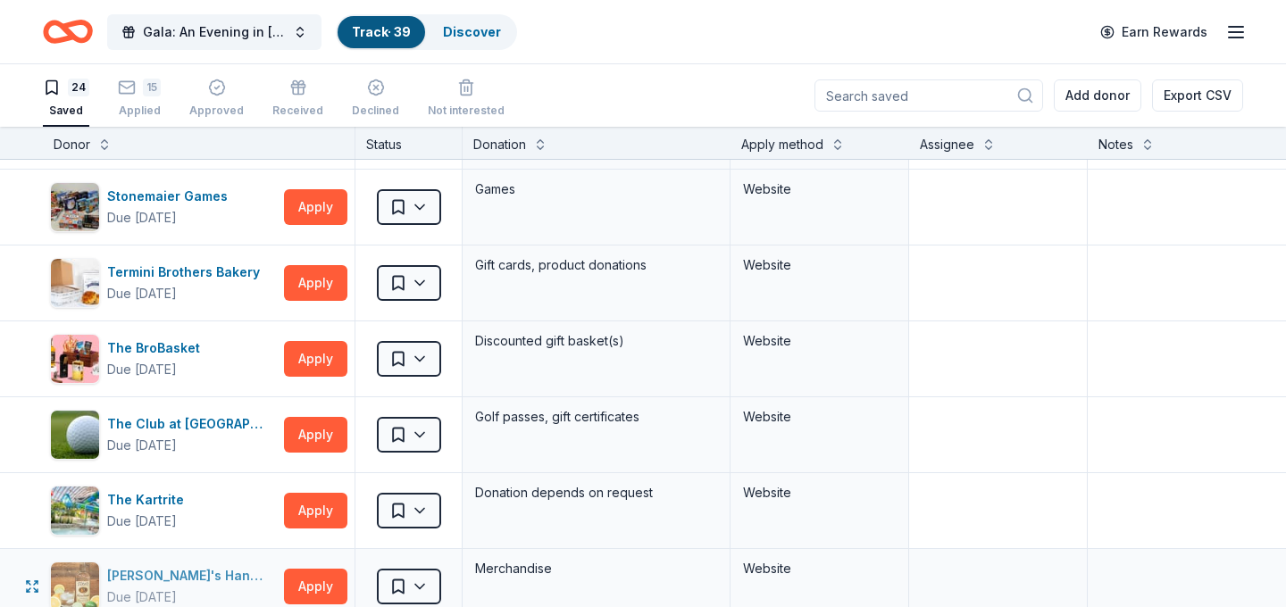
scroll to position [1206, 0]
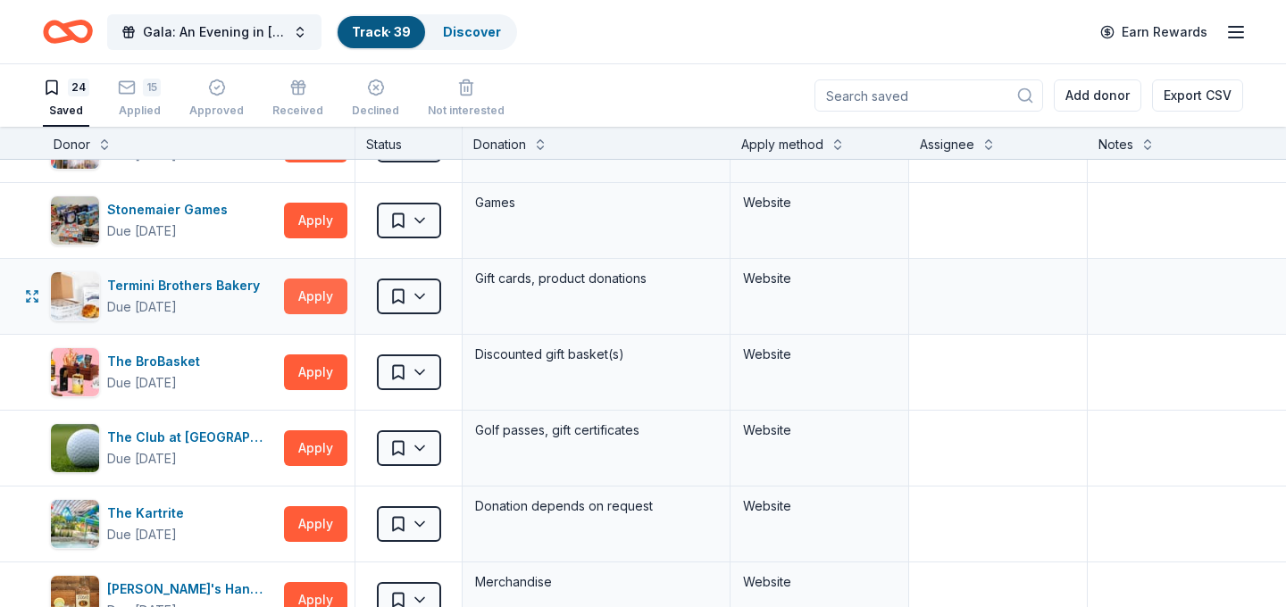
click at [325, 303] on button "Apply" at bounding box center [315, 297] width 63 height 36
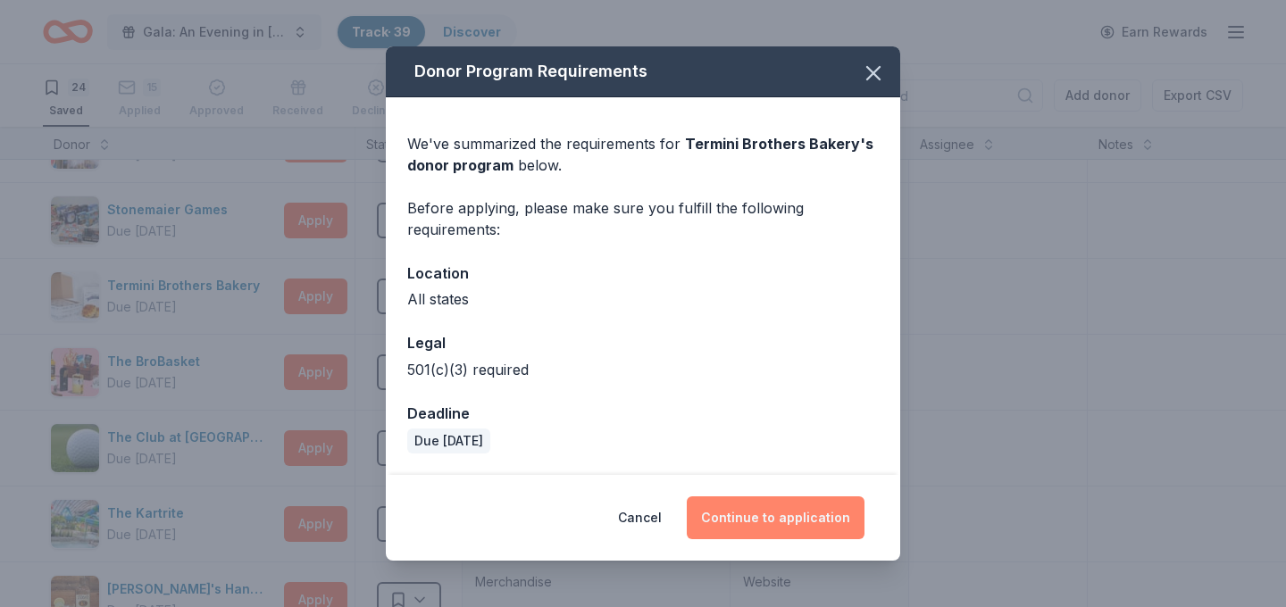
click at [799, 516] on button "Continue to application" at bounding box center [776, 518] width 178 height 43
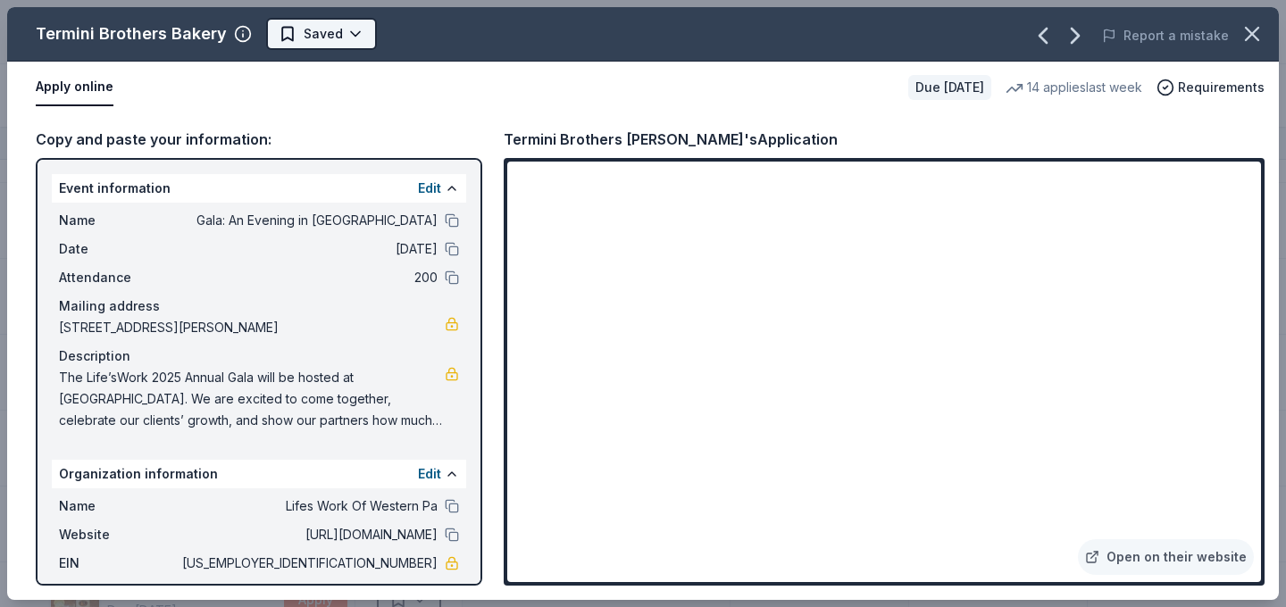
click at [335, 34] on html "Gala: An Evening in Tuscany Track · 39 Discover Earn Rewards 24 Saved 15 Applie…" at bounding box center [643, 303] width 1286 height 607
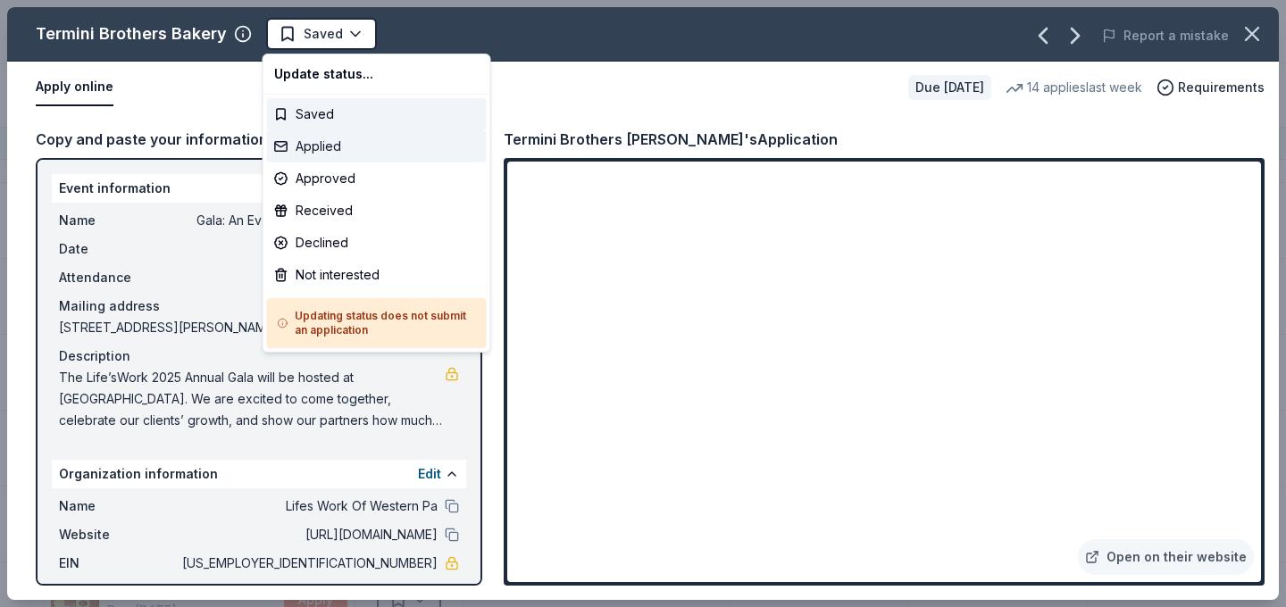
click at [387, 138] on div "Applied" at bounding box center [377, 146] width 220 height 32
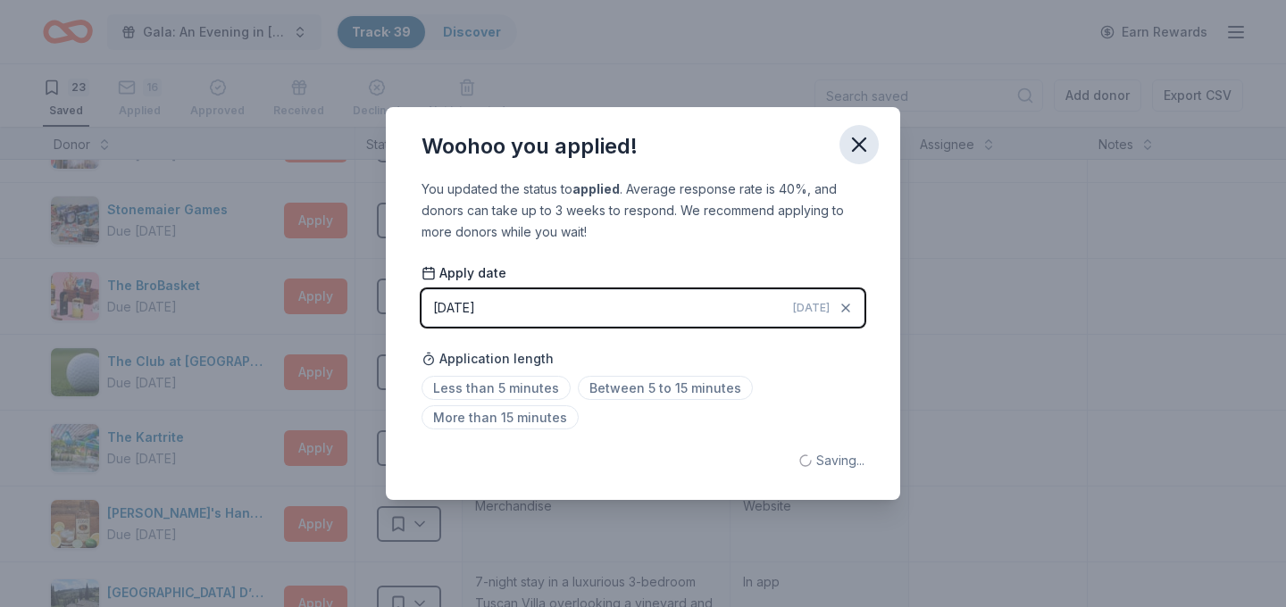
click at [861, 141] on icon "button" at bounding box center [859, 144] width 25 height 25
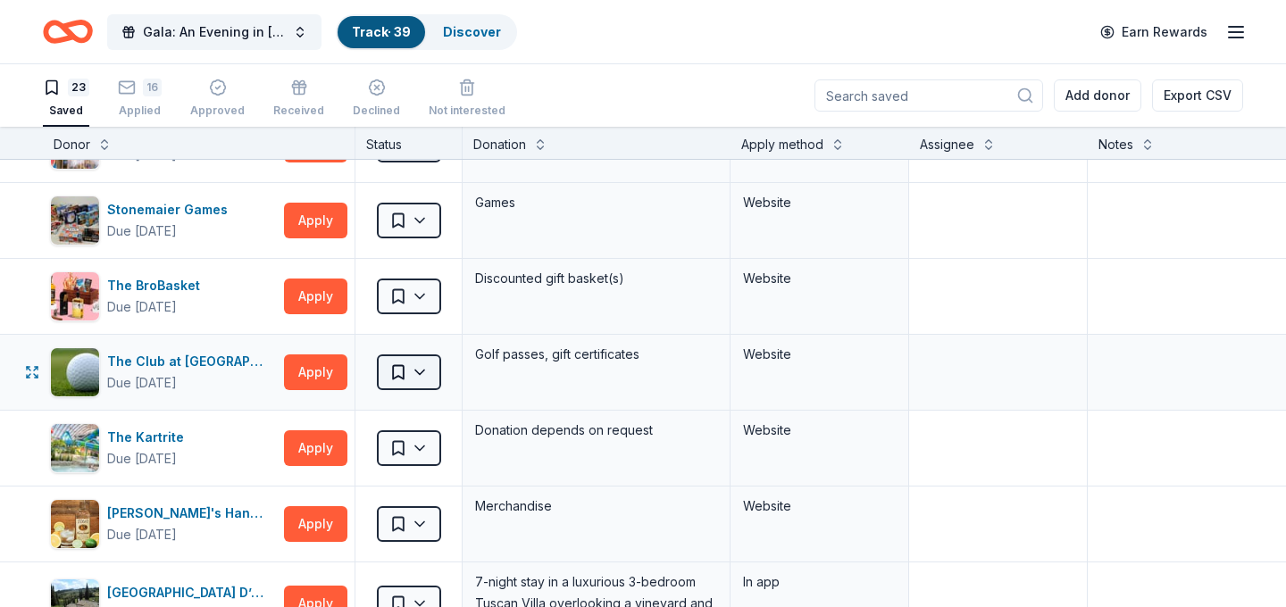
click at [405, 380] on html "Gala: An Evening in Tuscany Track · 39 Discover Earn Rewards 23 Saved 16 Applie…" at bounding box center [643, 303] width 1286 height 607
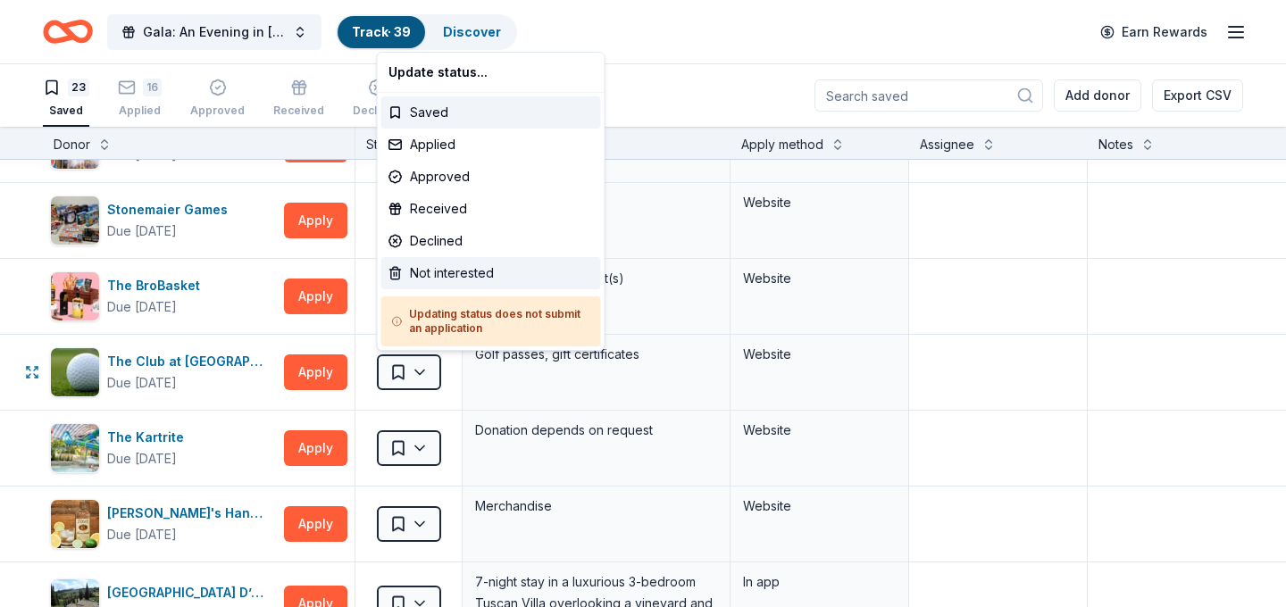
click at [509, 266] on div "Not interested" at bounding box center [491, 273] width 220 height 32
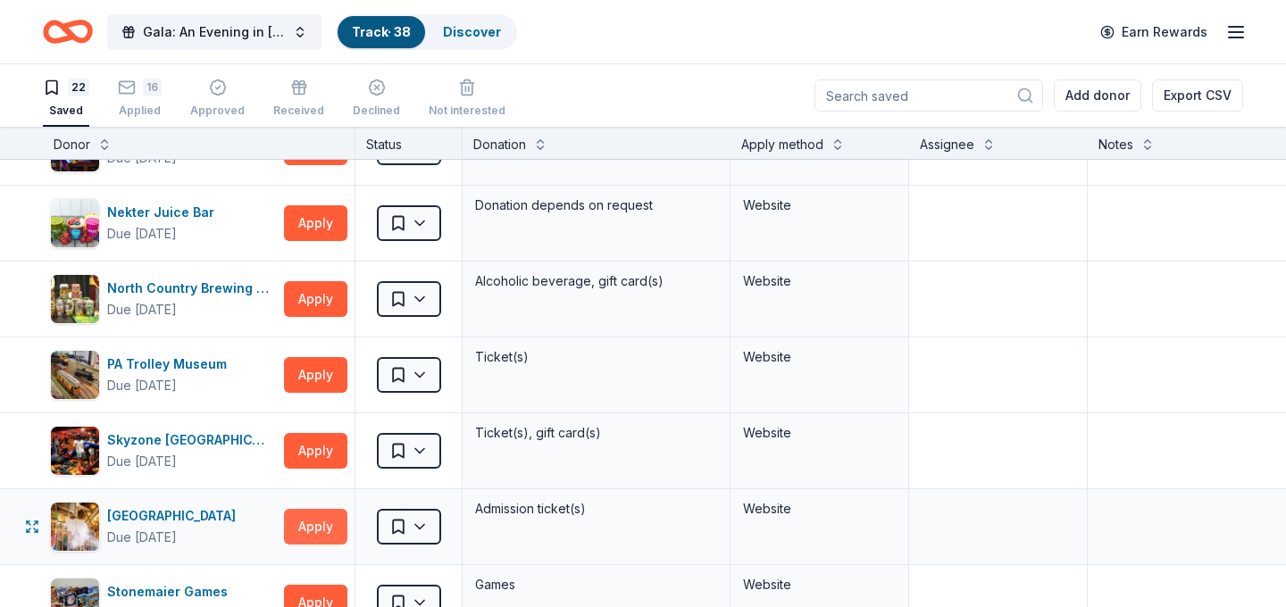
scroll to position [682, 0]
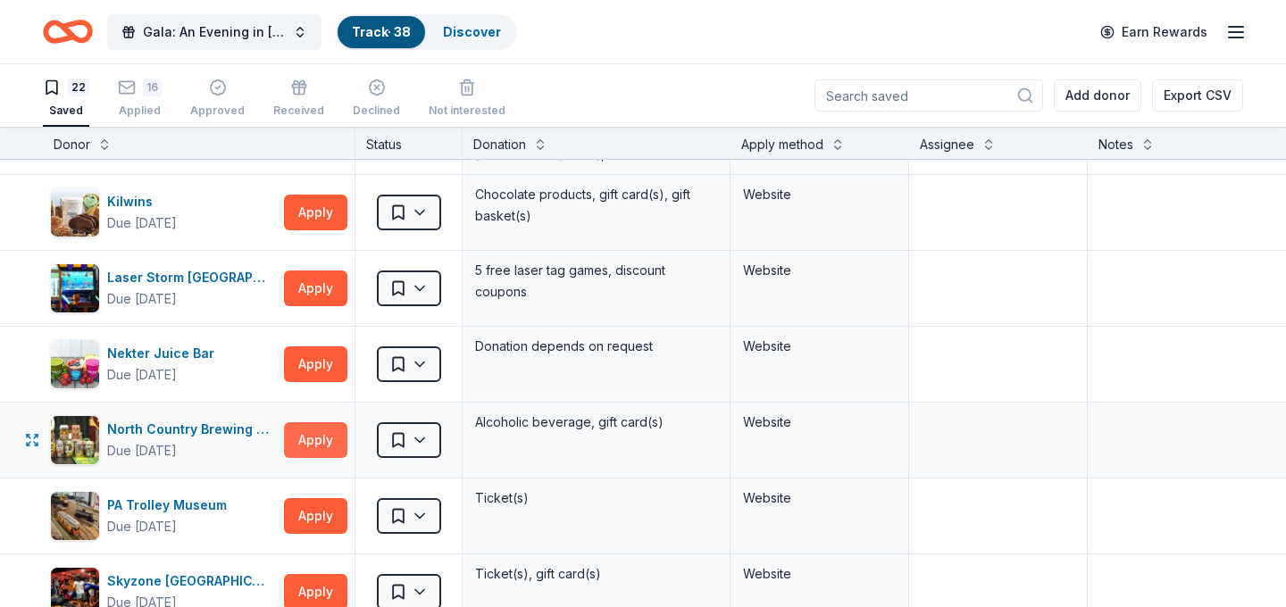
click at [320, 435] on button "Apply" at bounding box center [315, 440] width 63 height 36
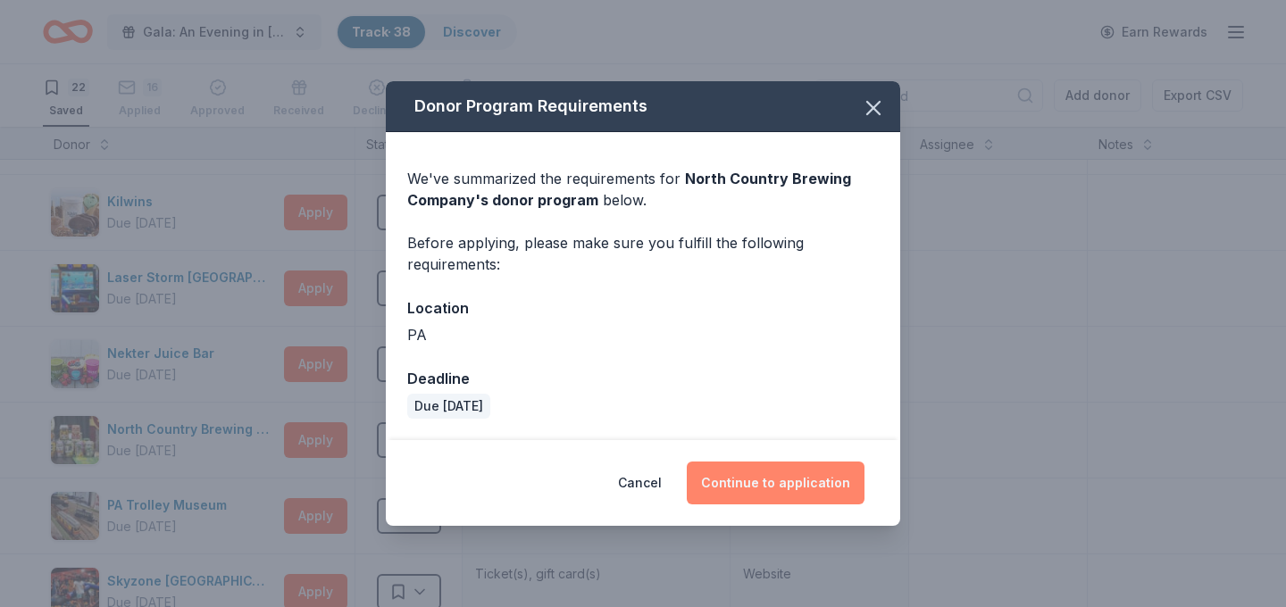
click at [788, 481] on button "Continue to application" at bounding box center [776, 483] width 178 height 43
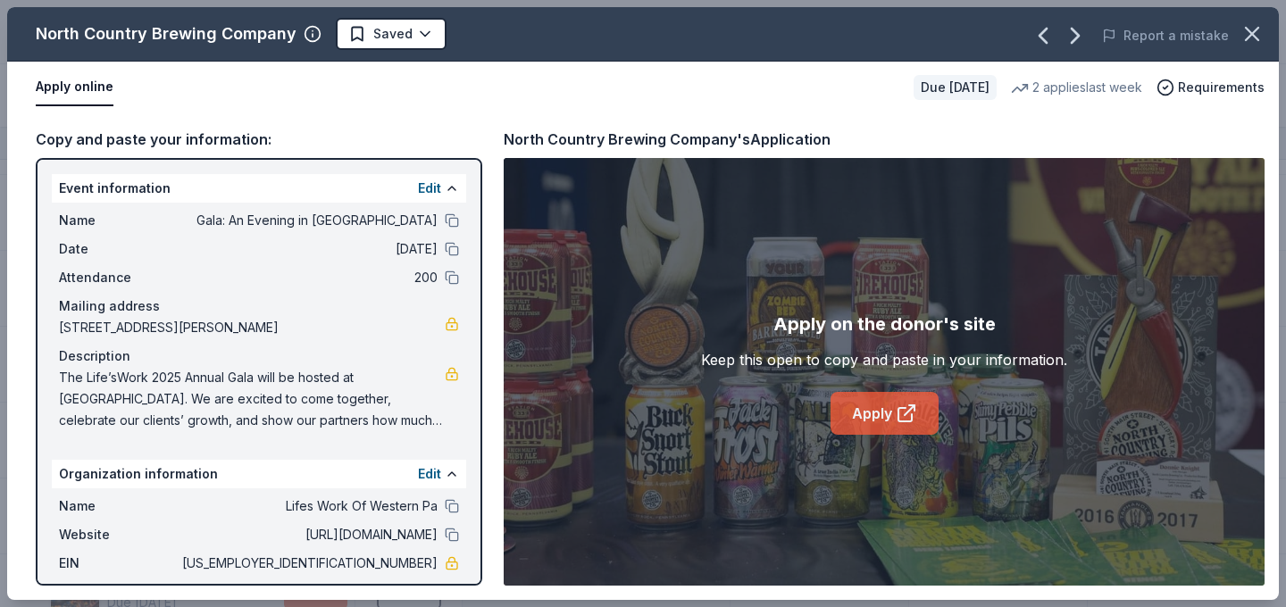
click at [876, 418] on link "Apply" at bounding box center [885, 413] width 108 height 43
click at [393, 43] on html "Gala: An Evening in Tuscany Track · 38 Discover Earn Rewards 22 Saved 16 Applie…" at bounding box center [643, 303] width 1286 height 607
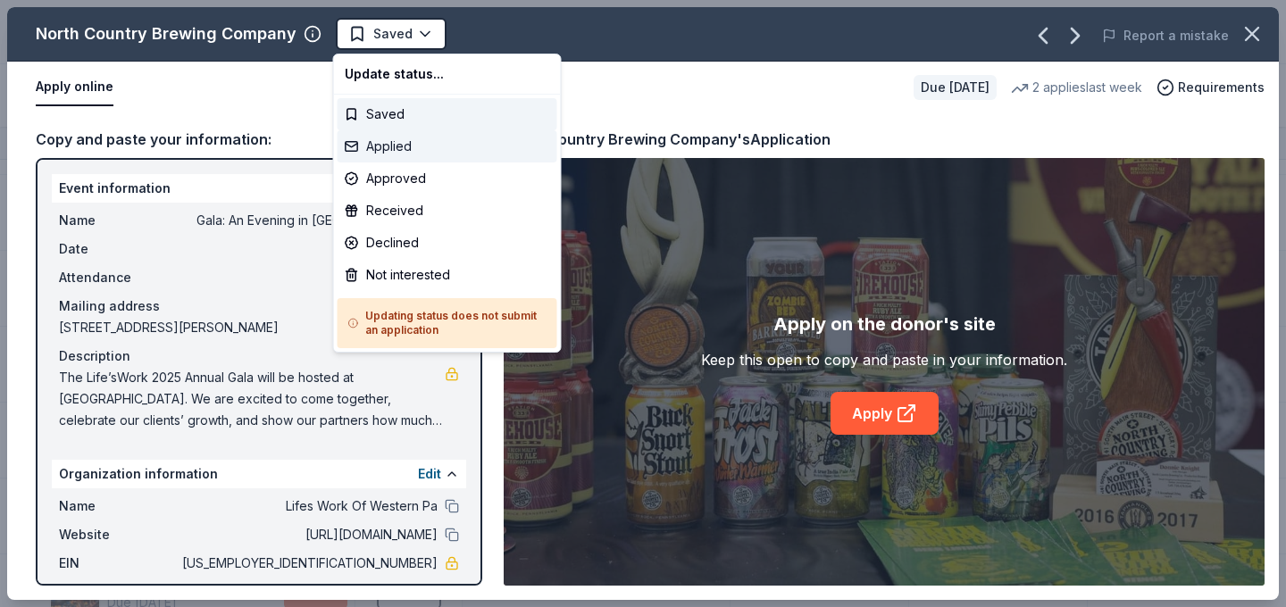
click at [441, 141] on div "Applied" at bounding box center [448, 146] width 220 height 32
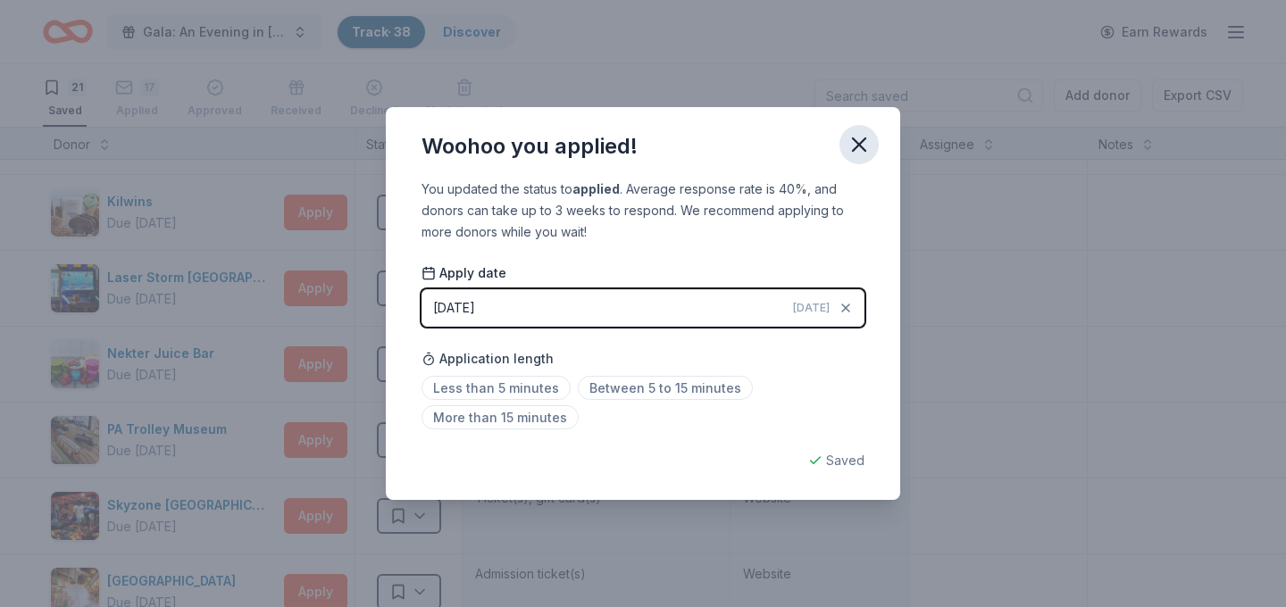
click at [865, 156] on icon "button" at bounding box center [859, 144] width 25 height 25
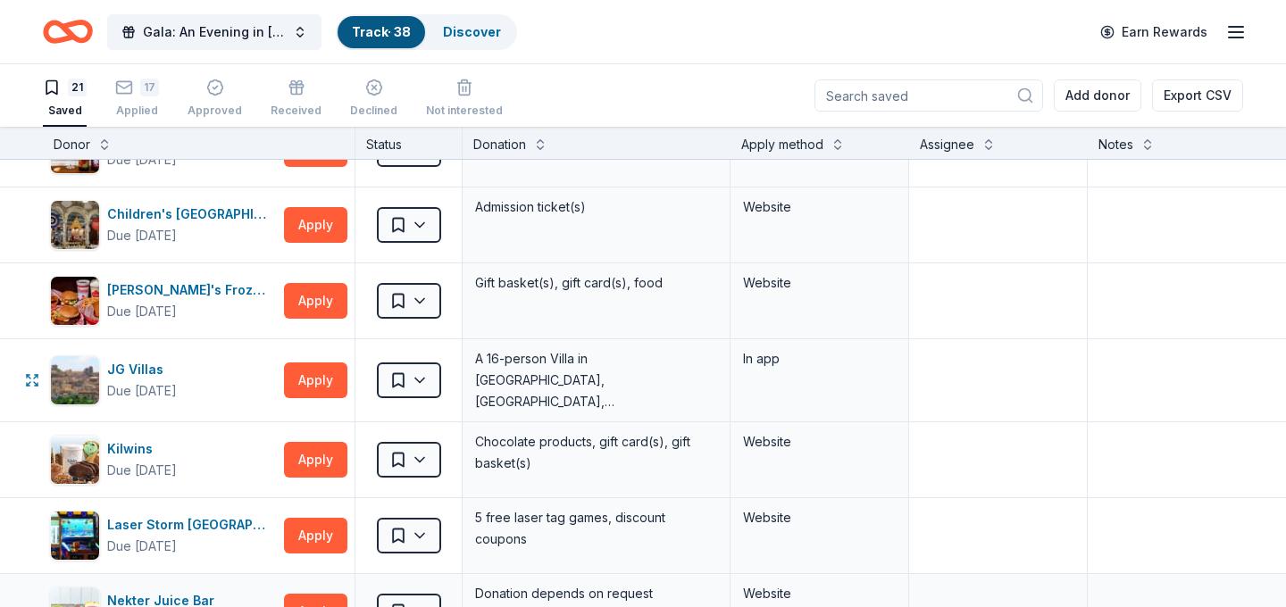
scroll to position [432, 0]
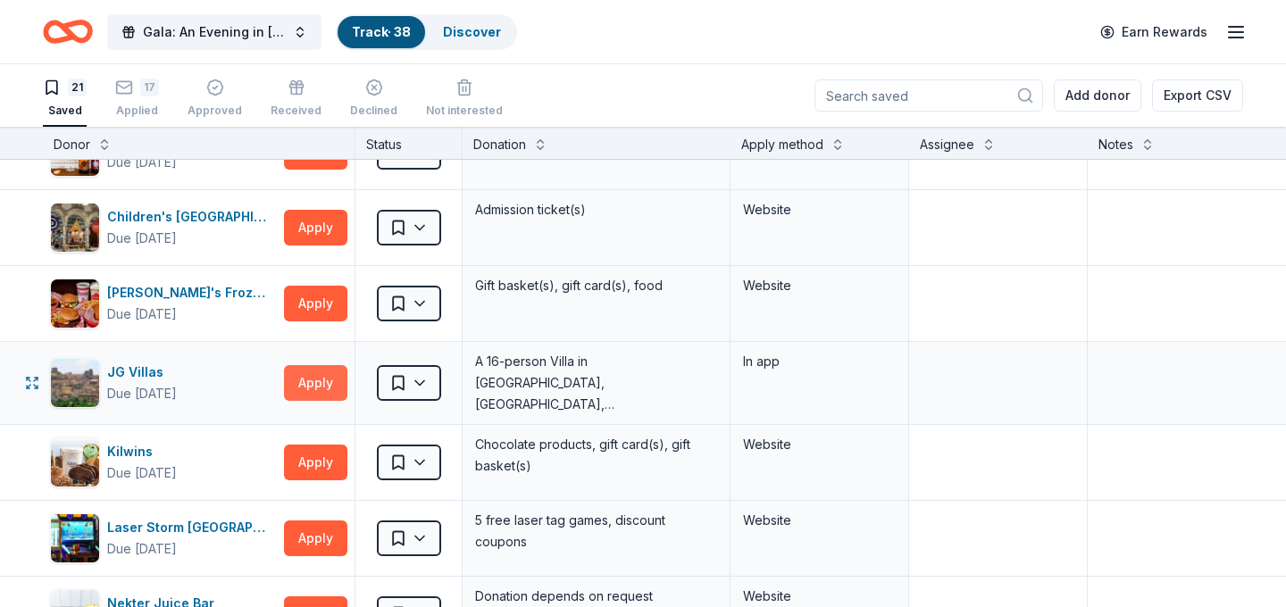
click at [311, 385] on button "Apply" at bounding box center [315, 383] width 63 height 36
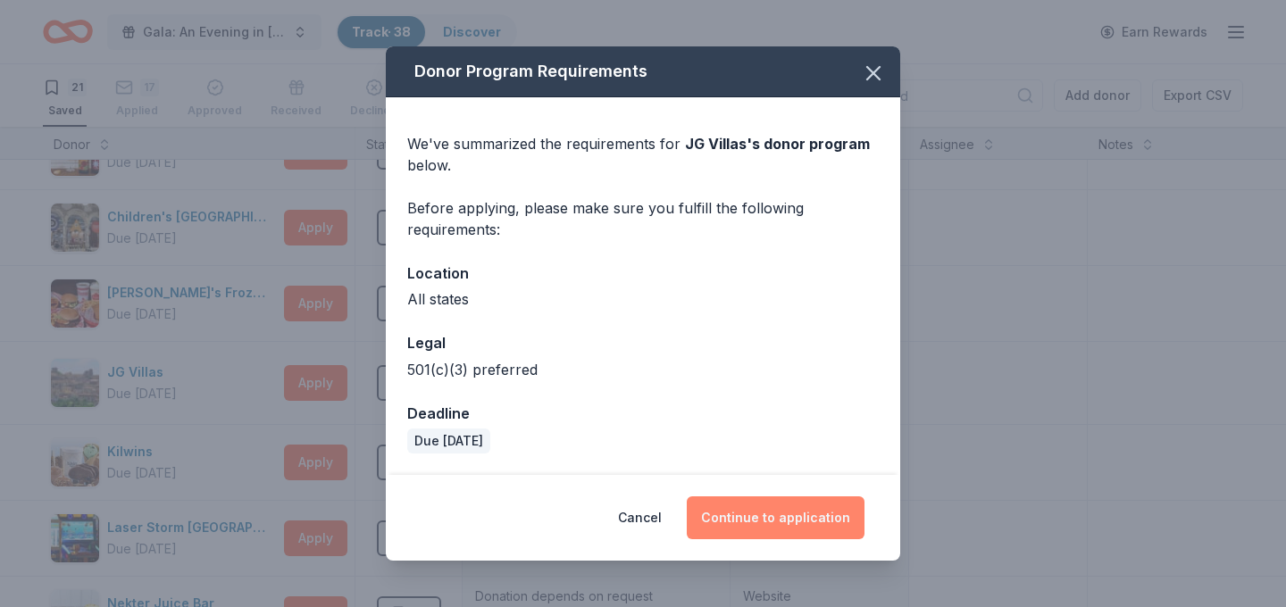
click at [783, 522] on button "Continue to application" at bounding box center [776, 518] width 178 height 43
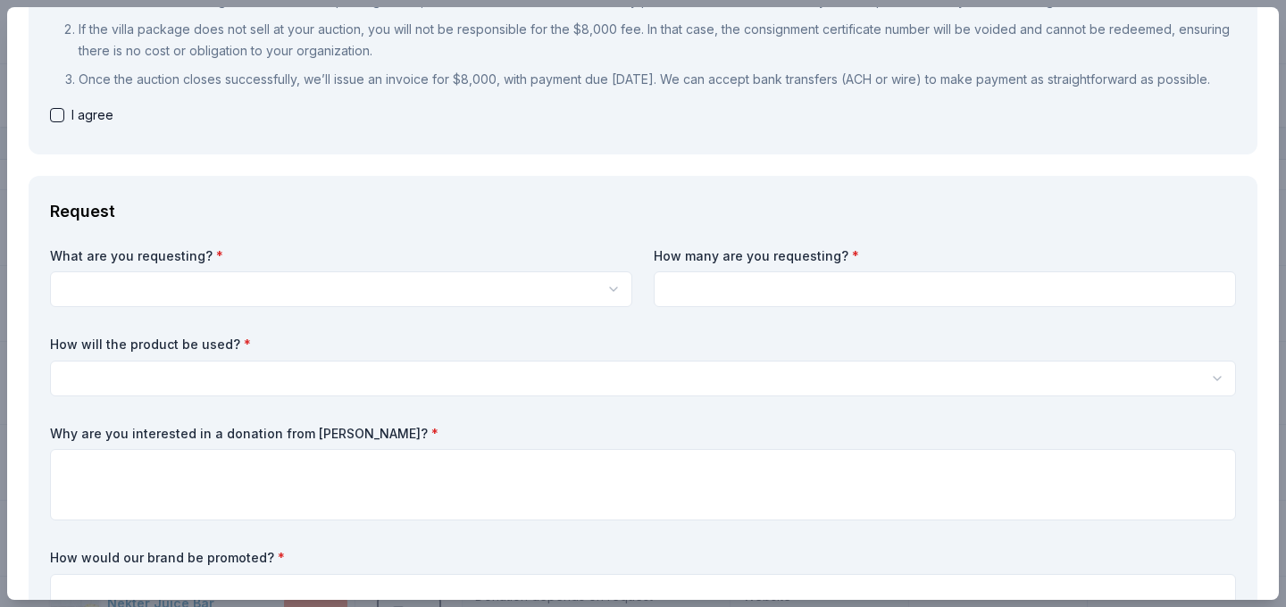
scroll to position [271, 0]
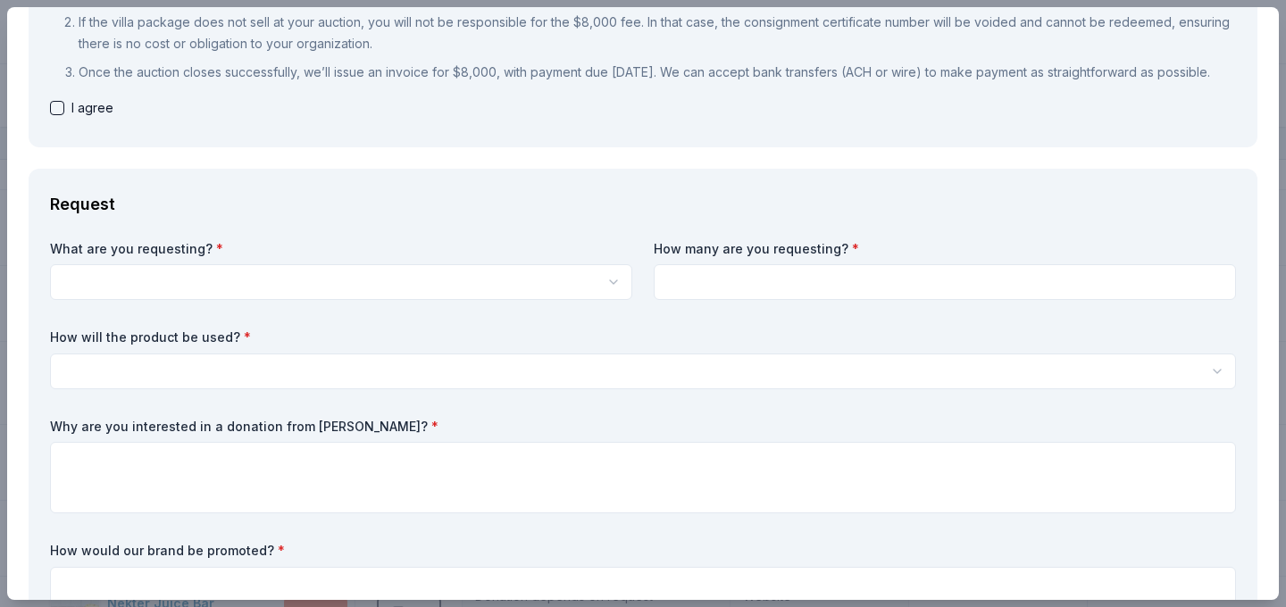
click at [521, 303] on html "Gala: An Evening in Tuscany Track · 38 Discover Earn Rewards 21 Saved 17 Applie…" at bounding box center [643, 303] width 1286 height 607
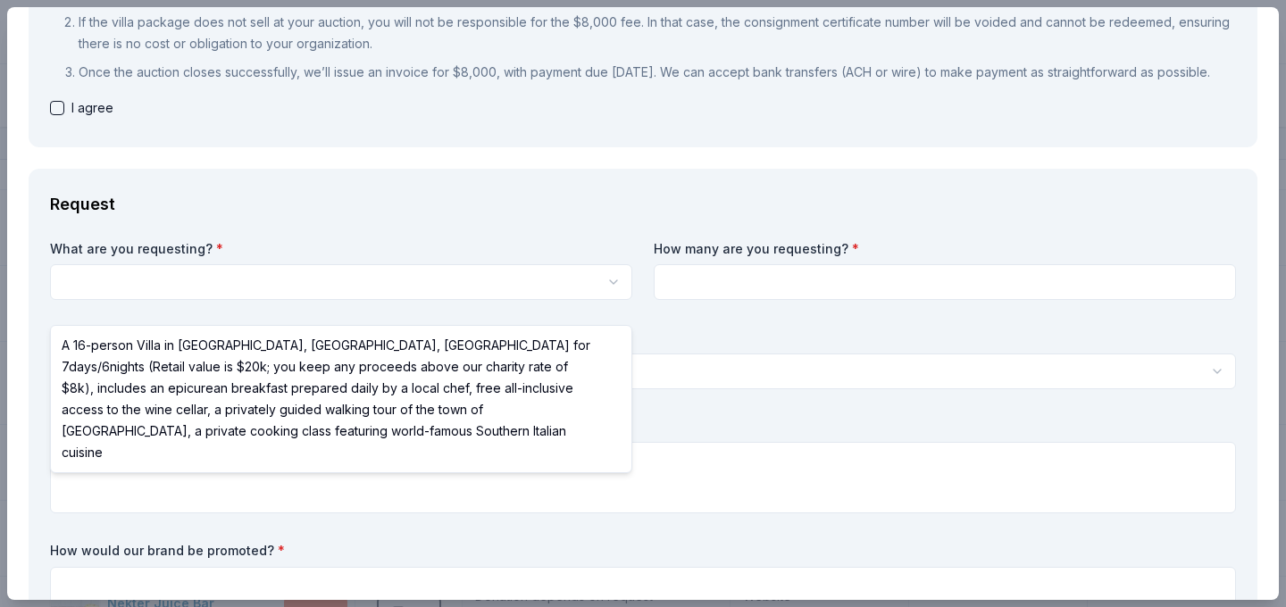
click at [545, 262] on html "Gala: An Evening in Tuscany Track · 38 Discover Earn Rewards 21 Saved 17 Applie…" at bounding box center [643, 303] width 1286 height 607
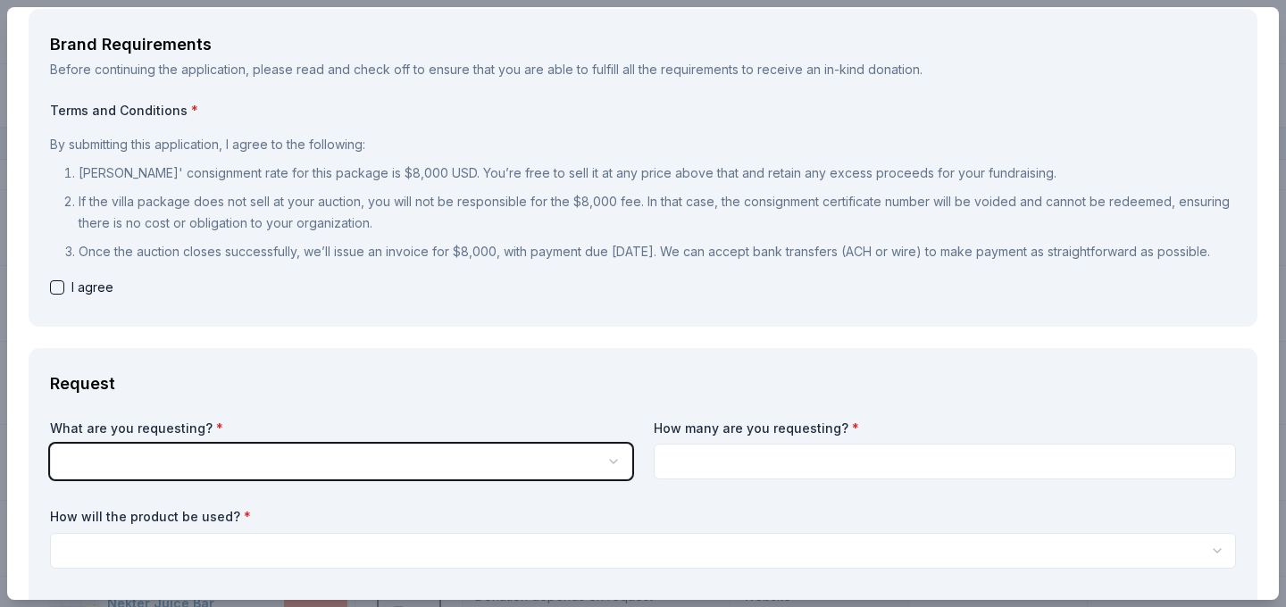
scroll to position [0, 0]
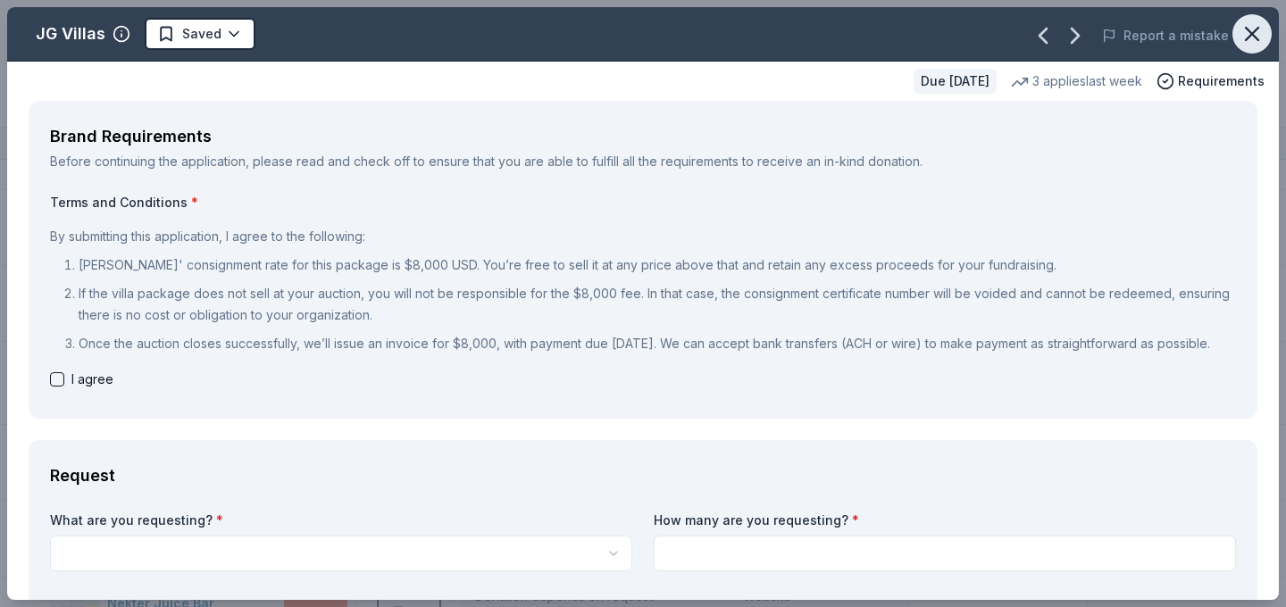
click at [1265, 30] on button "button" at bounding box center [1251, 33] width 39 height 39
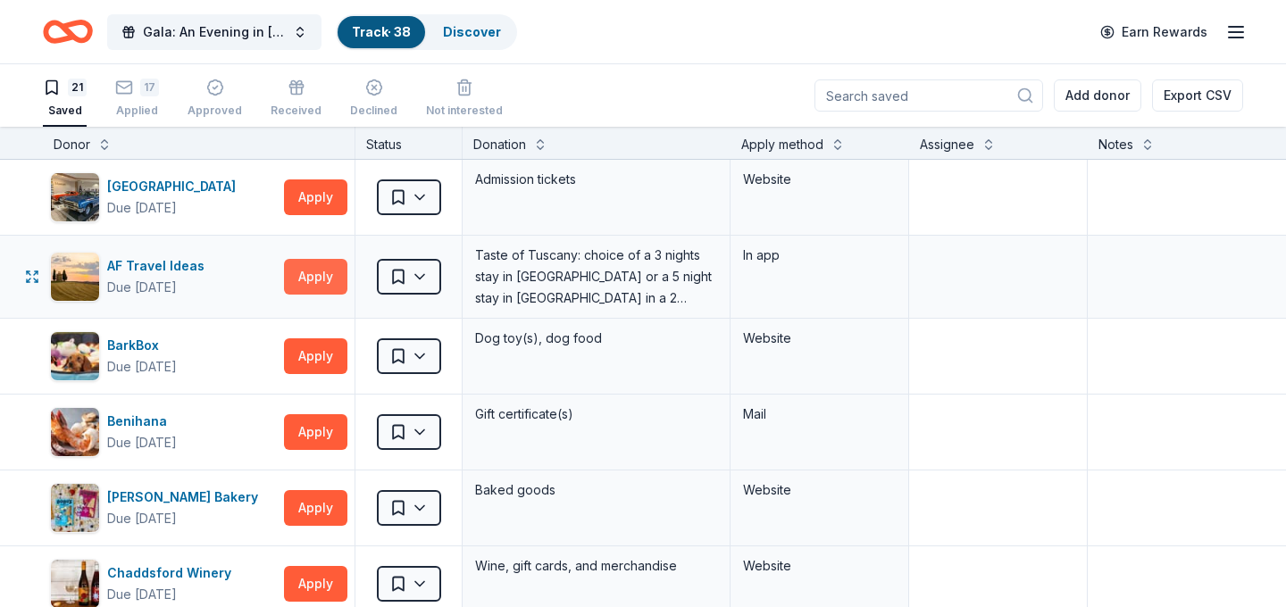
click at [330, 271] on button "Apply" at bounding box center [315, 277] width 63 height 36
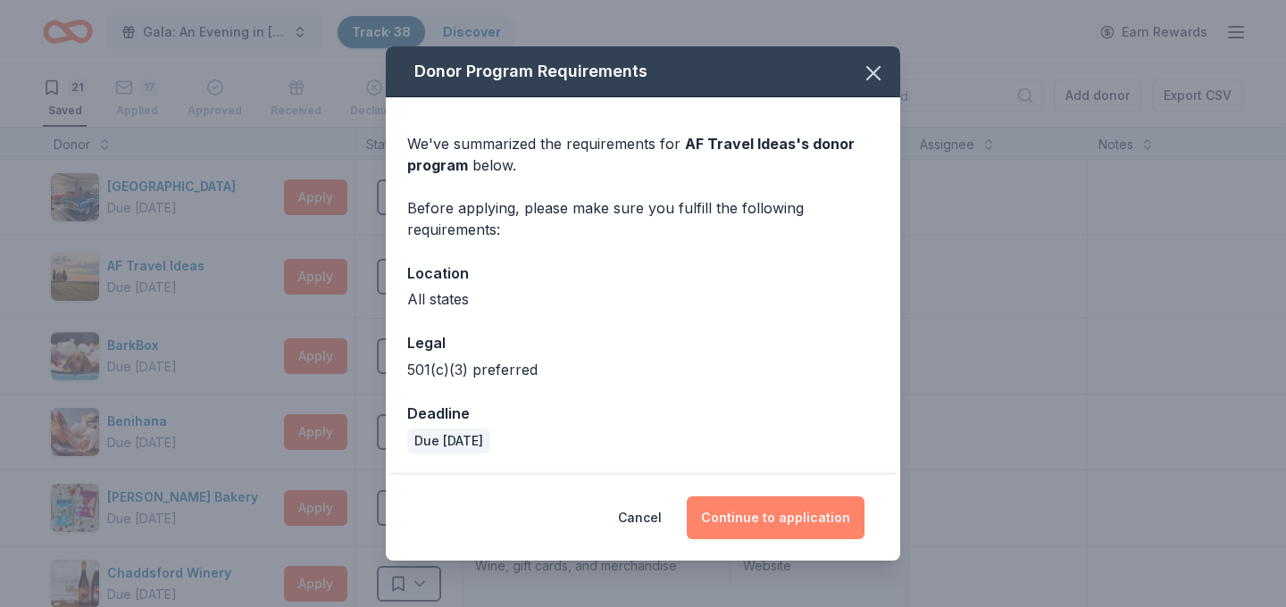
click at [805, 510] on button "Continue to application" at bounding box center [776, 518] width 178 height 43
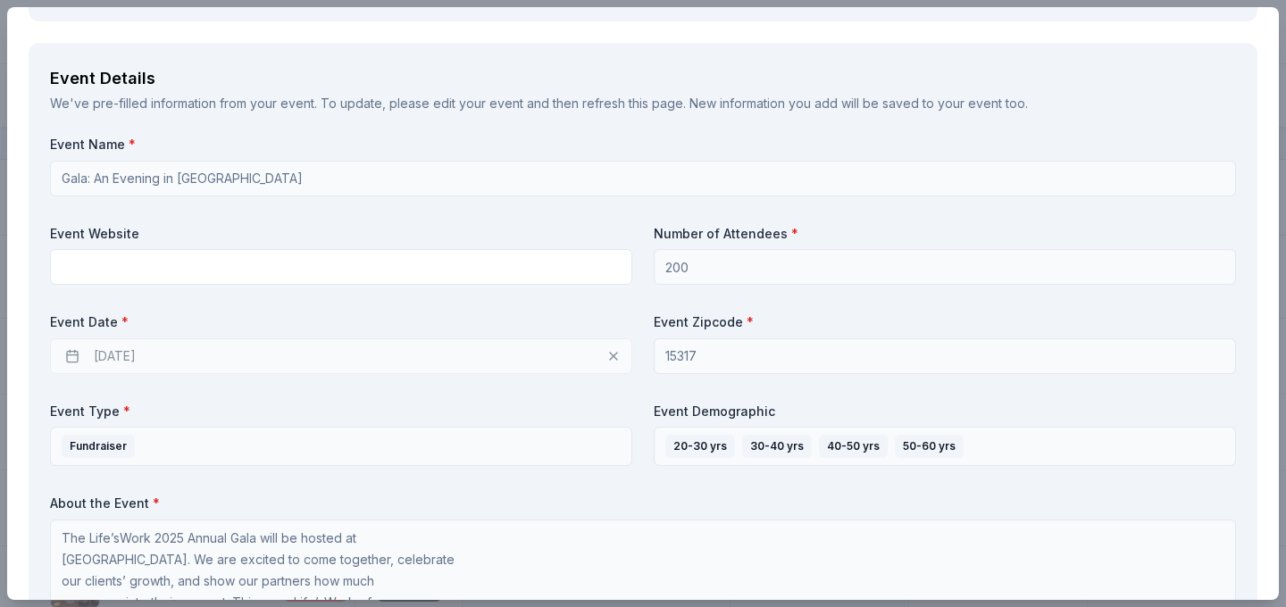
scroll to position [1042, 0]
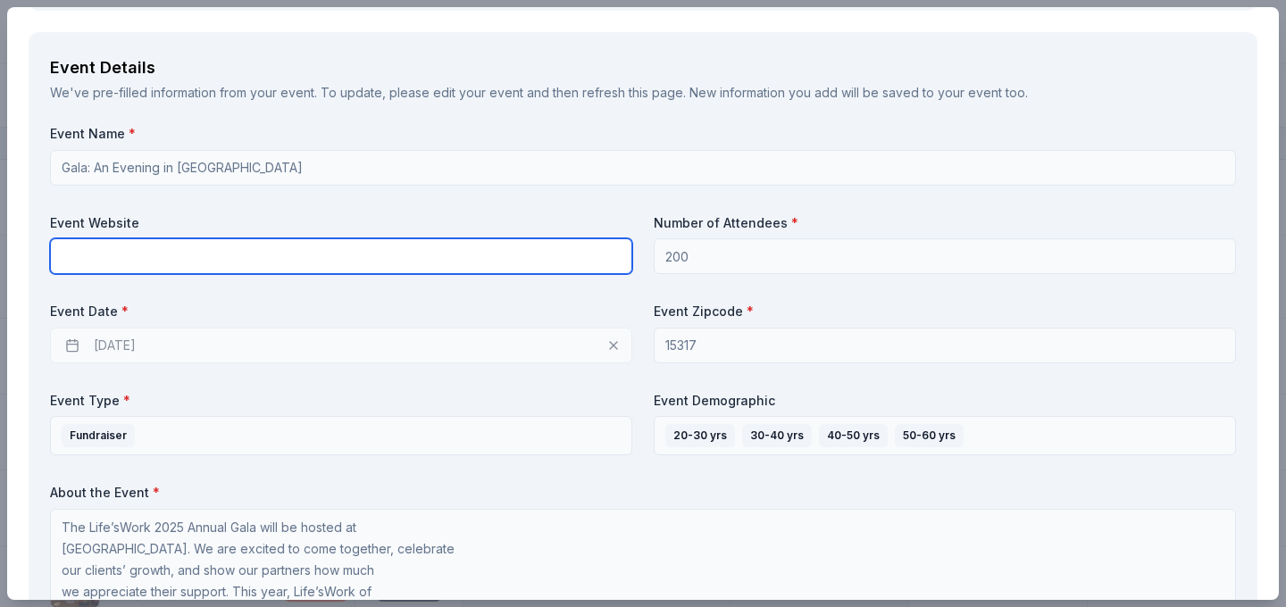
click at [533, 252] on input "text" at bounding box center [341, 256] width 582 height 36
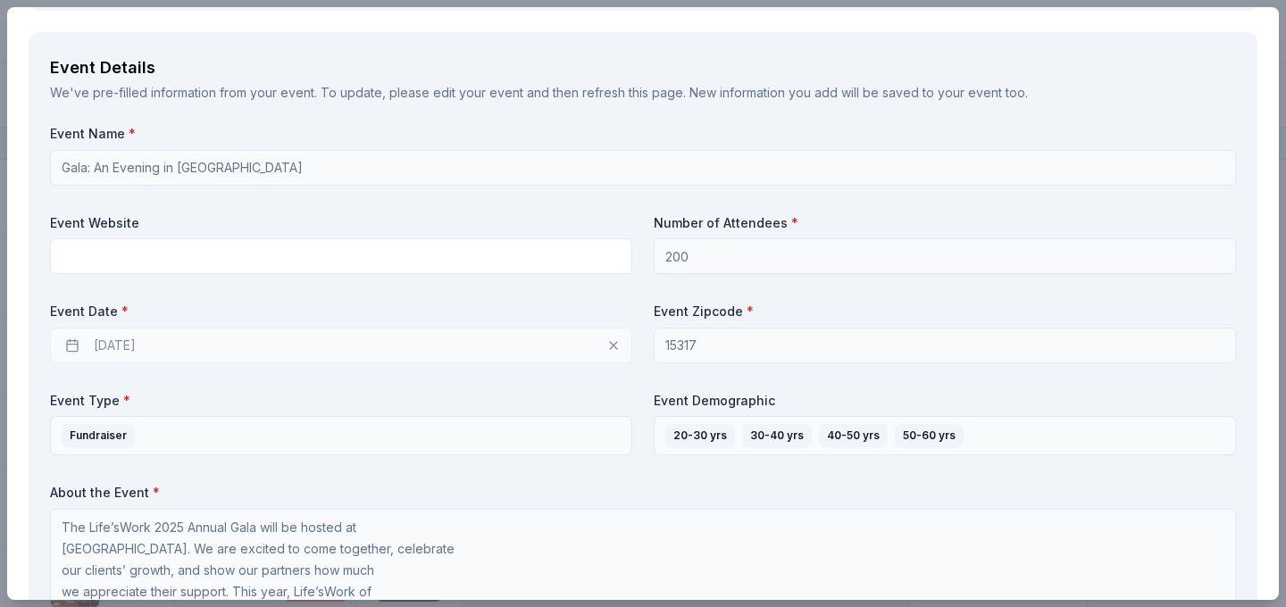
click at [586, 460] on div "Event Name * Gala: An Evening in Tuscany Event Website Number of Attendees * 20…" at bounding box center [643, 435] width 1186 height 620
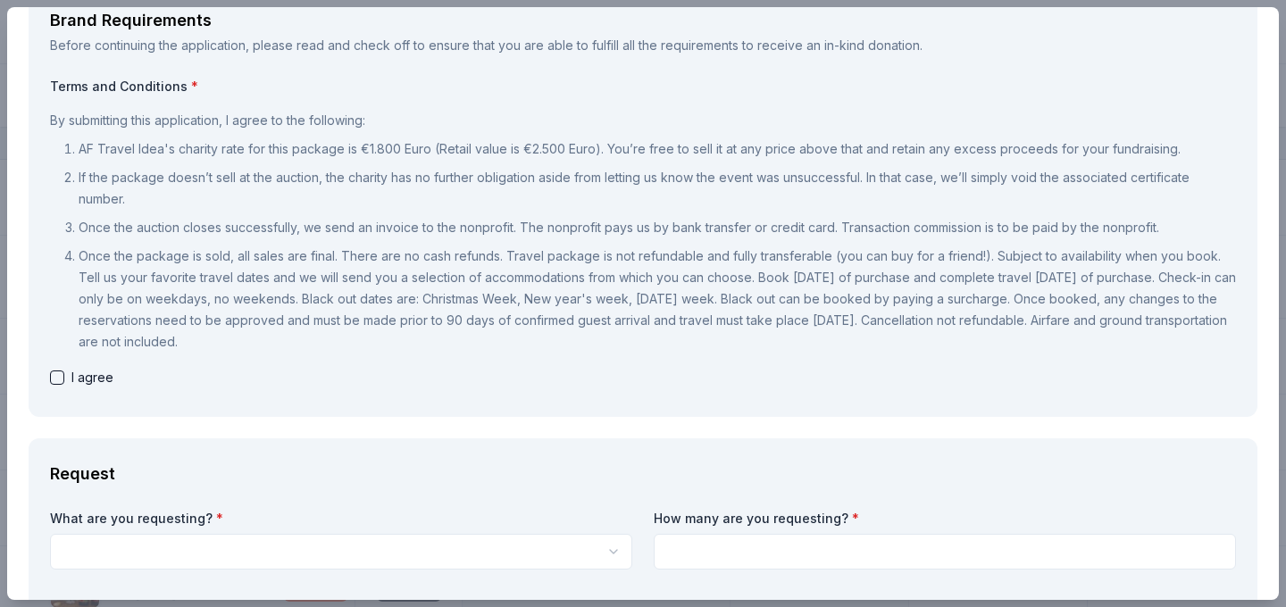
scroll to position [0, 0]
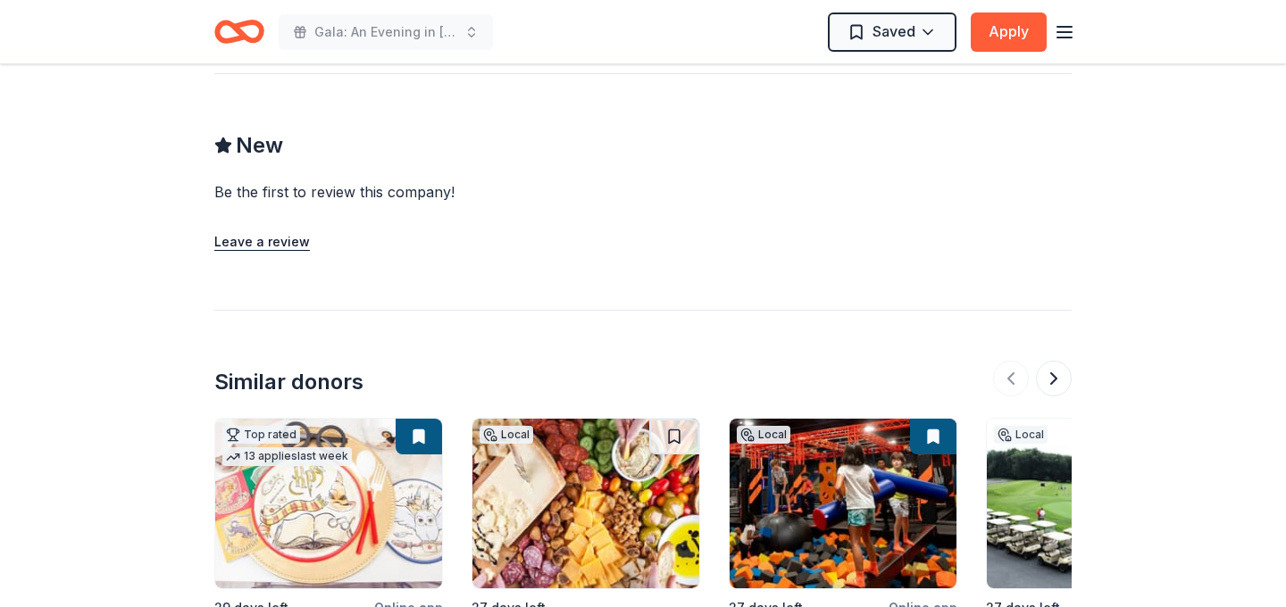
scroll to position [1390, 0]
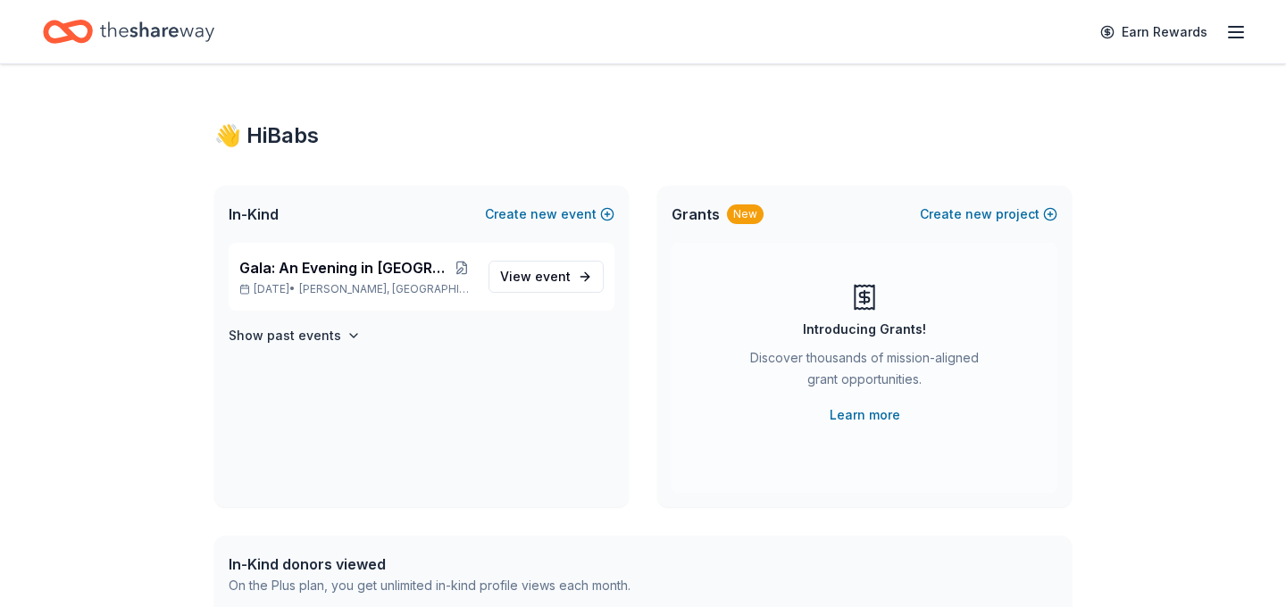
scroll to position [10, 0]
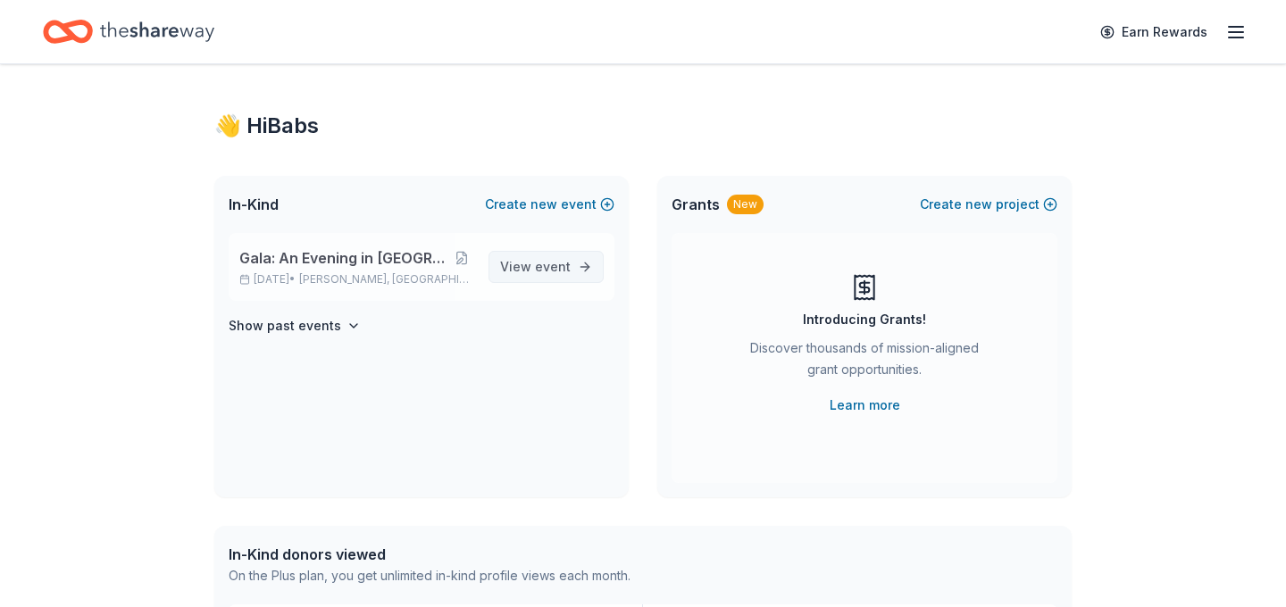
click at [538, 258] on span "View event" at bounding box center [535, 266] width 71 height 21
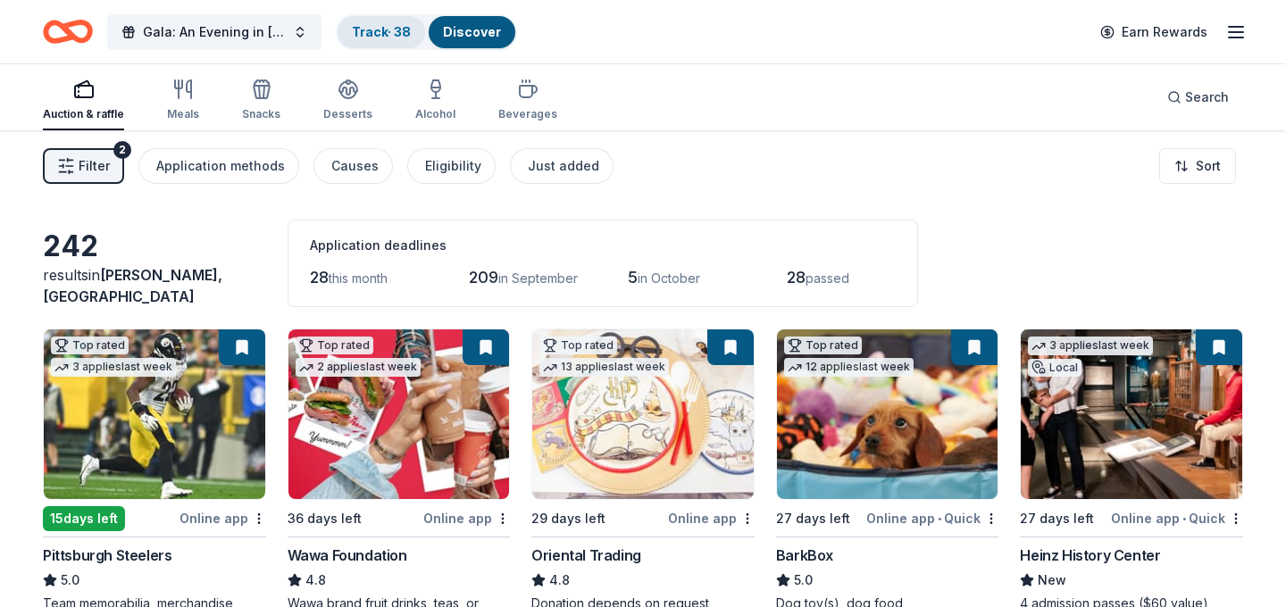
click at [399, 29] on link "Track · 38" at bounding box center [381, 31] width 59 height 15
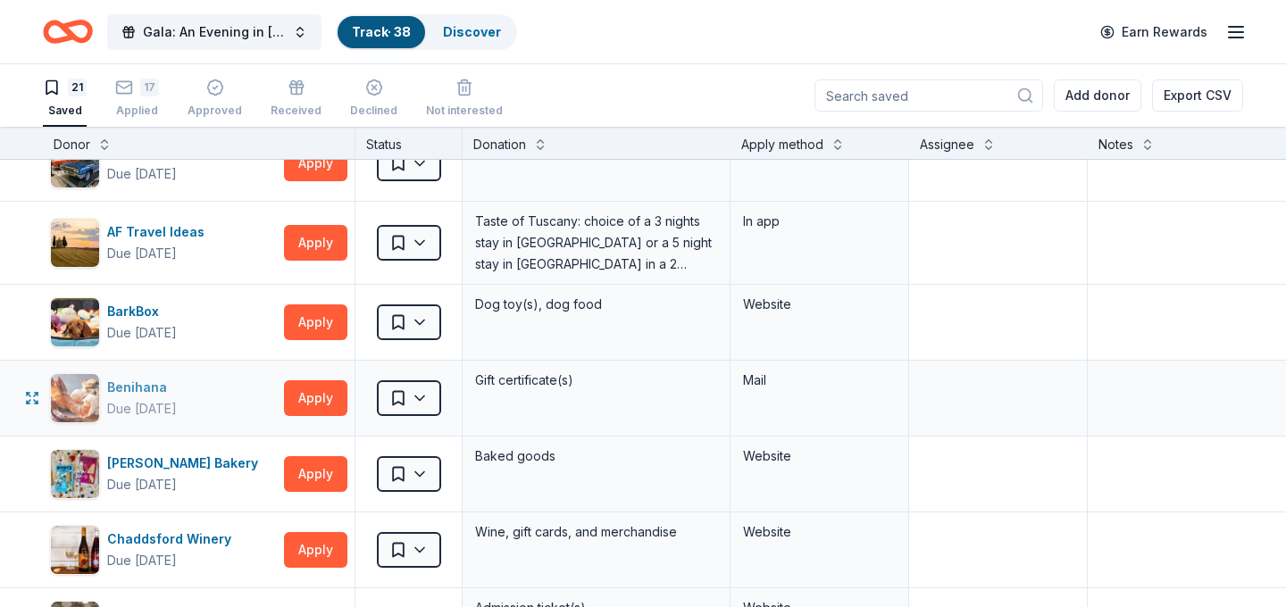
scroll to position [54, 0]
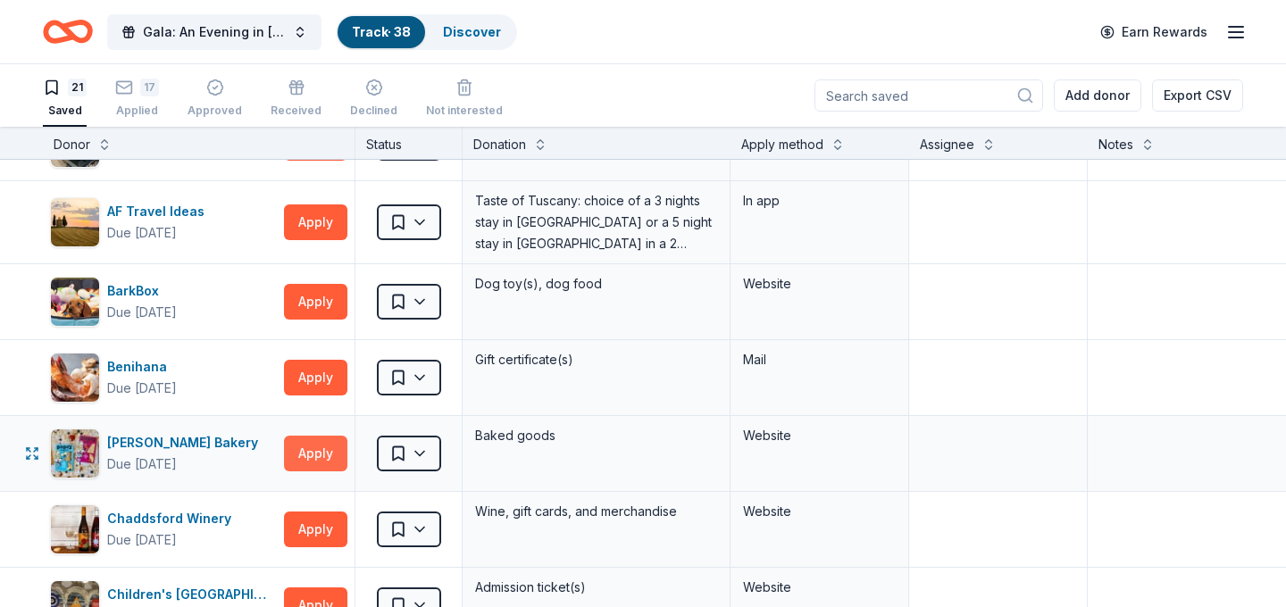
click at [324, 460] on button "Apply" at bounding box center [315, 454] width 63 height 36
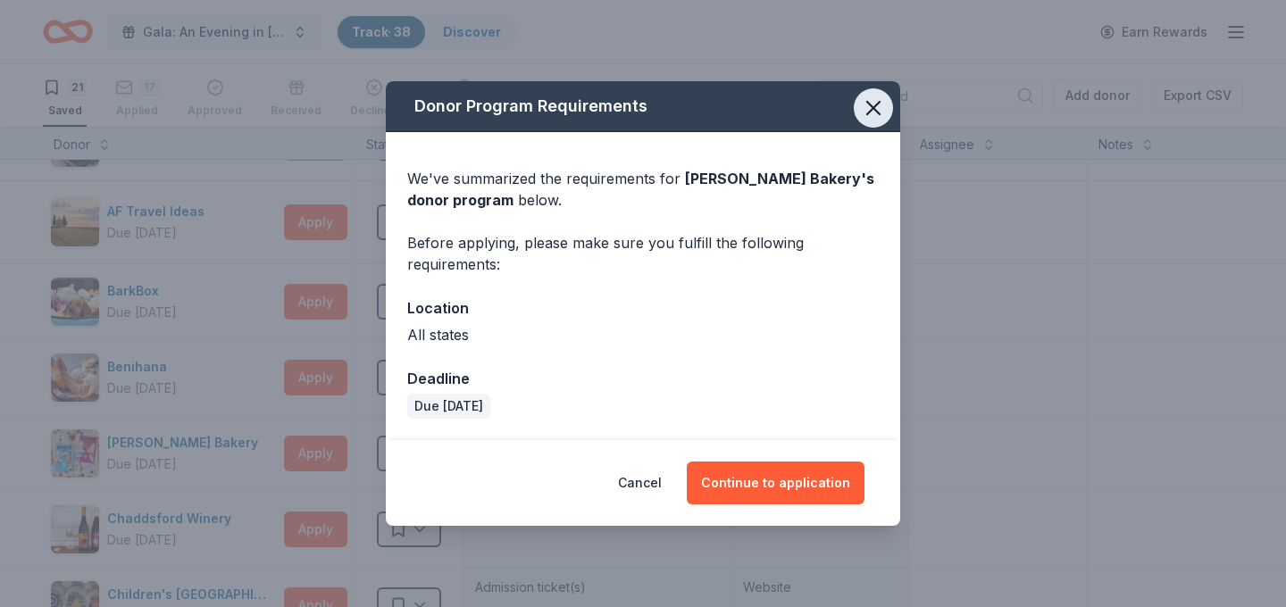
click at [866, 109] on icon "button" at bounding box center [873, 108] width 25 height 25
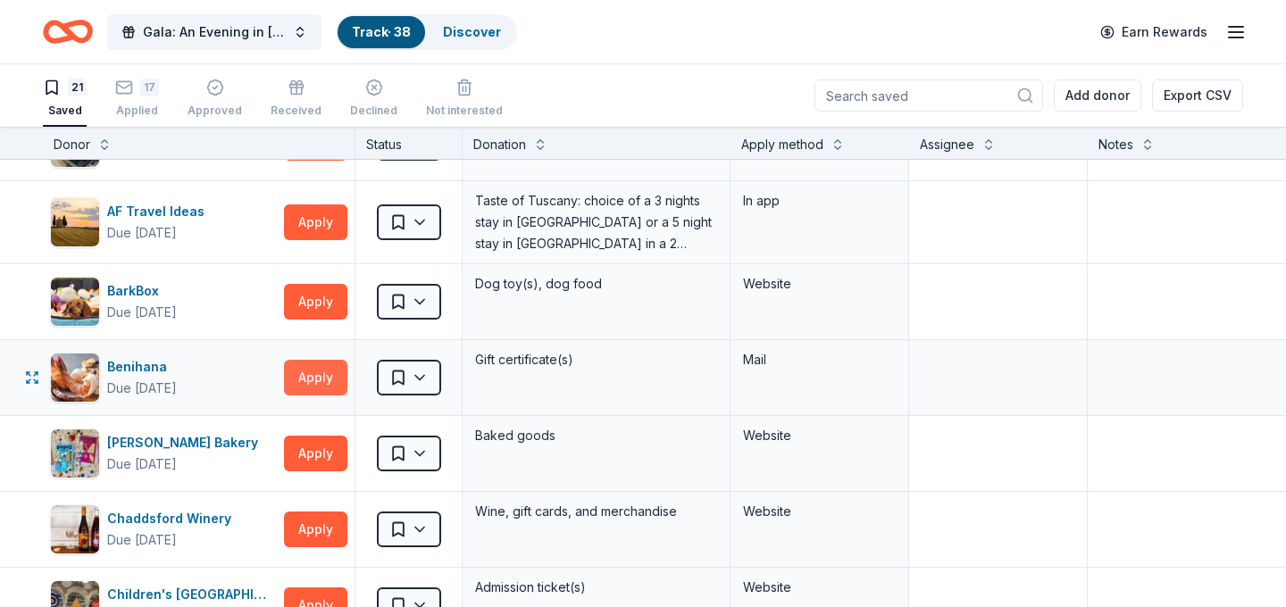
click at [329, 378] on button "Apply" at bounding box center [315, 378] width 63 height 36
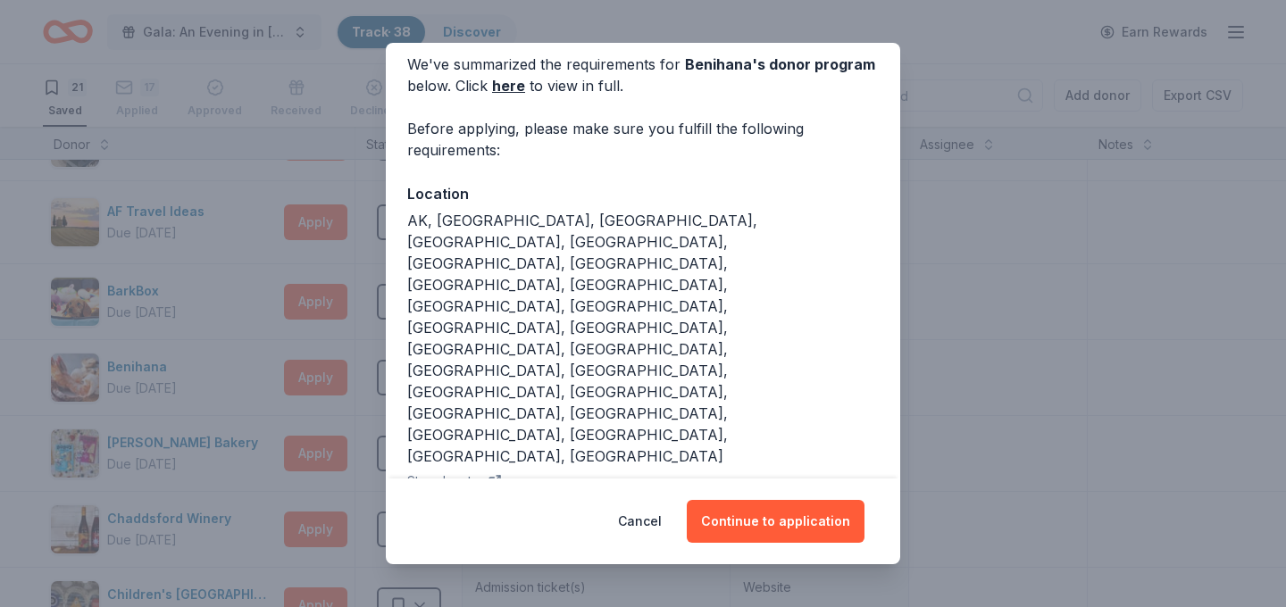
scroll to position [153, 0]
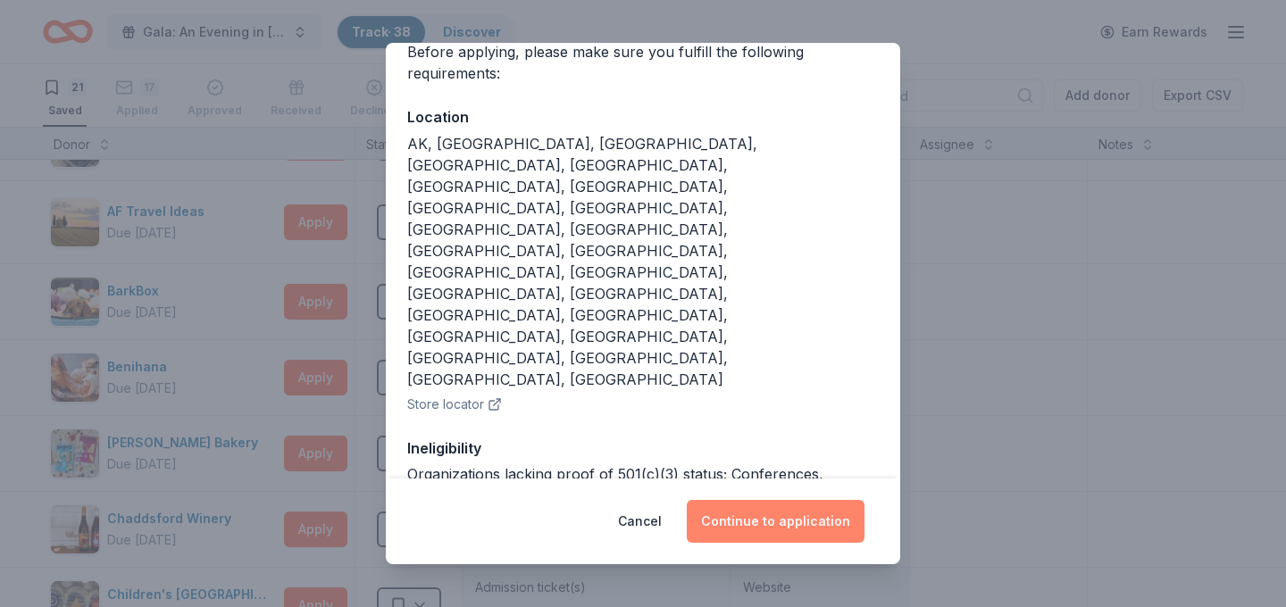
click at [793, 527] on button "Continue to application" at bounding box center [776, 521] width 178 height 43
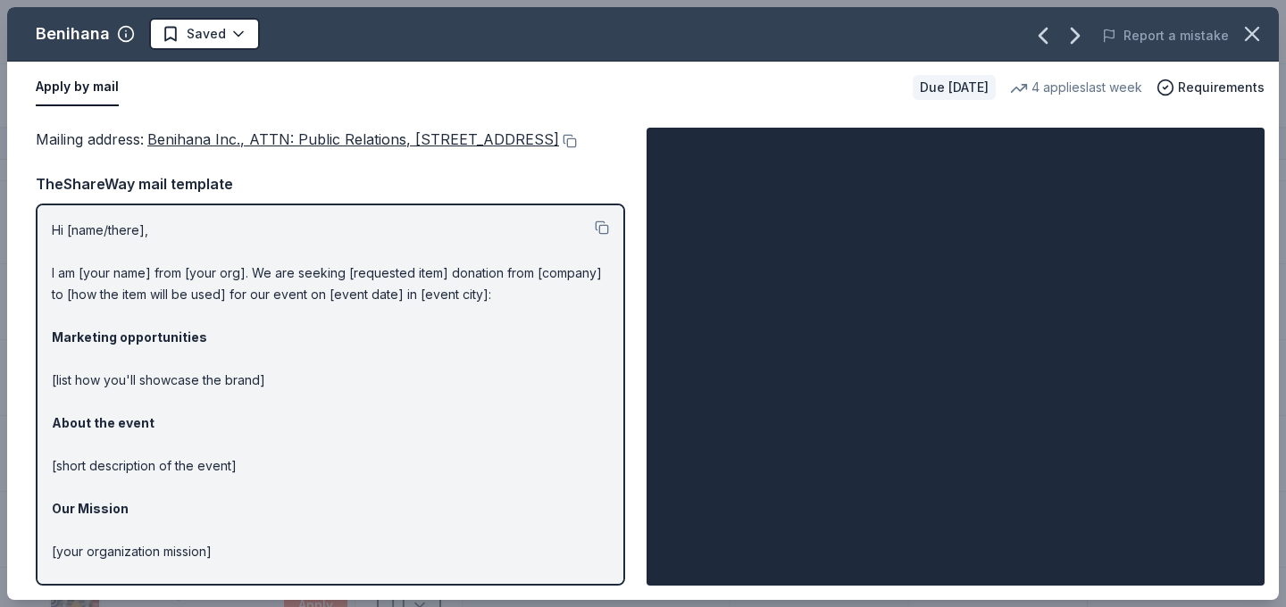
scroll to position [123, 0]
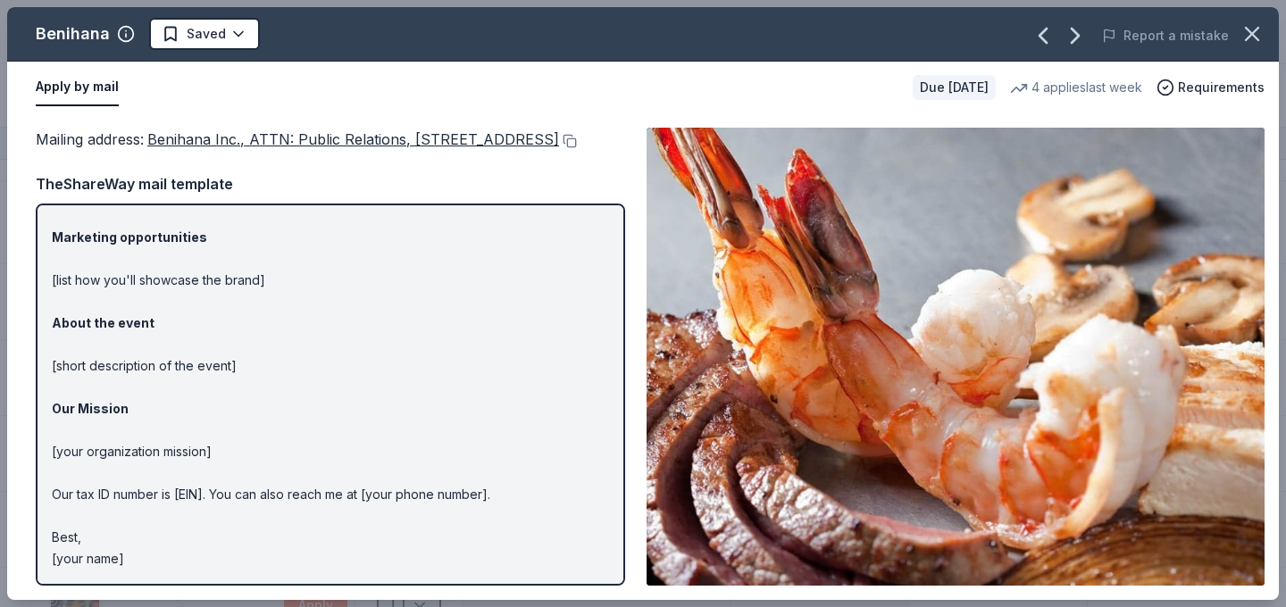
click at [502, 438] on p "Hi [name/there], I am [your name] from [your org]. We are seeking [requested it…" at bounding box center [330, 345] width 557 height 450
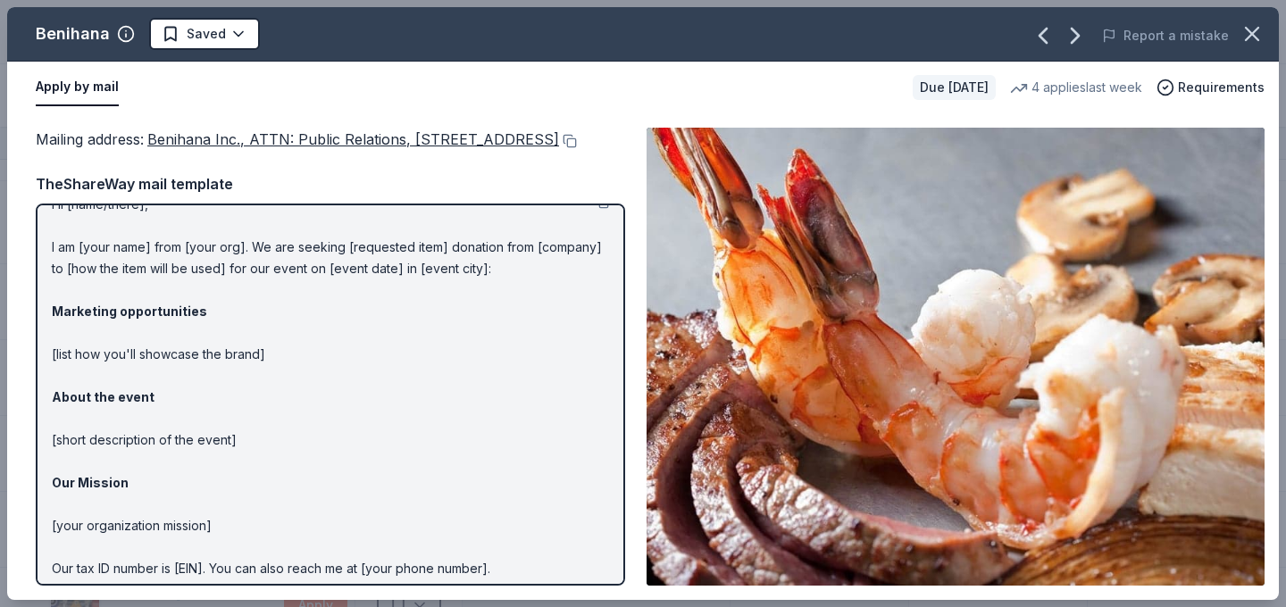
scroll to position [0, 0]
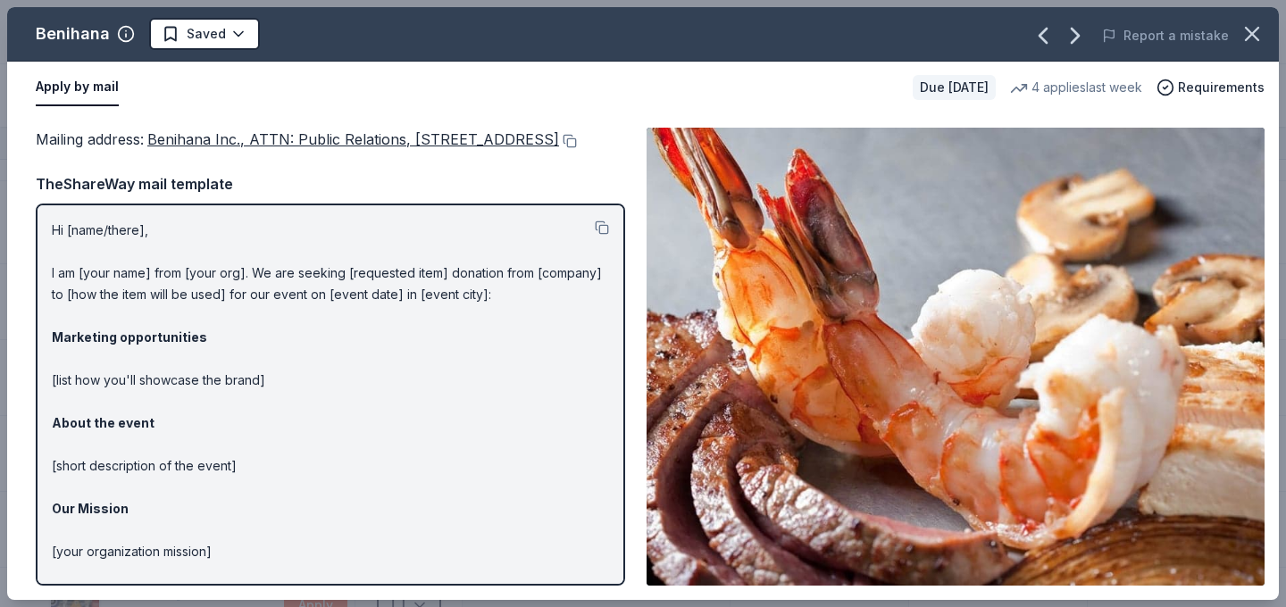
drag, startPoint x: 50, startPoint y: 252, endPoint x: 551, endPoint y: 296, distance: 502.9
click at [245, 447] on div "Hi [name/there], I am [your name] from [your org]. We are seeking [requested it…" at bounding box center [330, 395] width 589 height 382
click at [603, 235] on button at bounding box center [602, 228] width 14 height 14
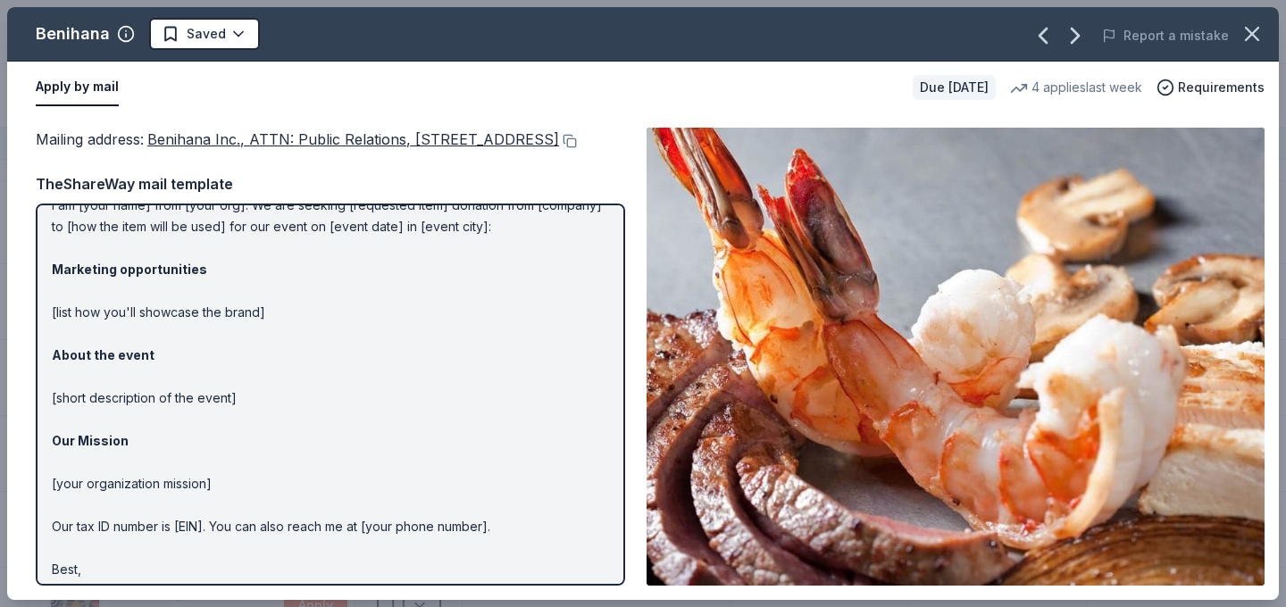
scroll to position [96, 0]
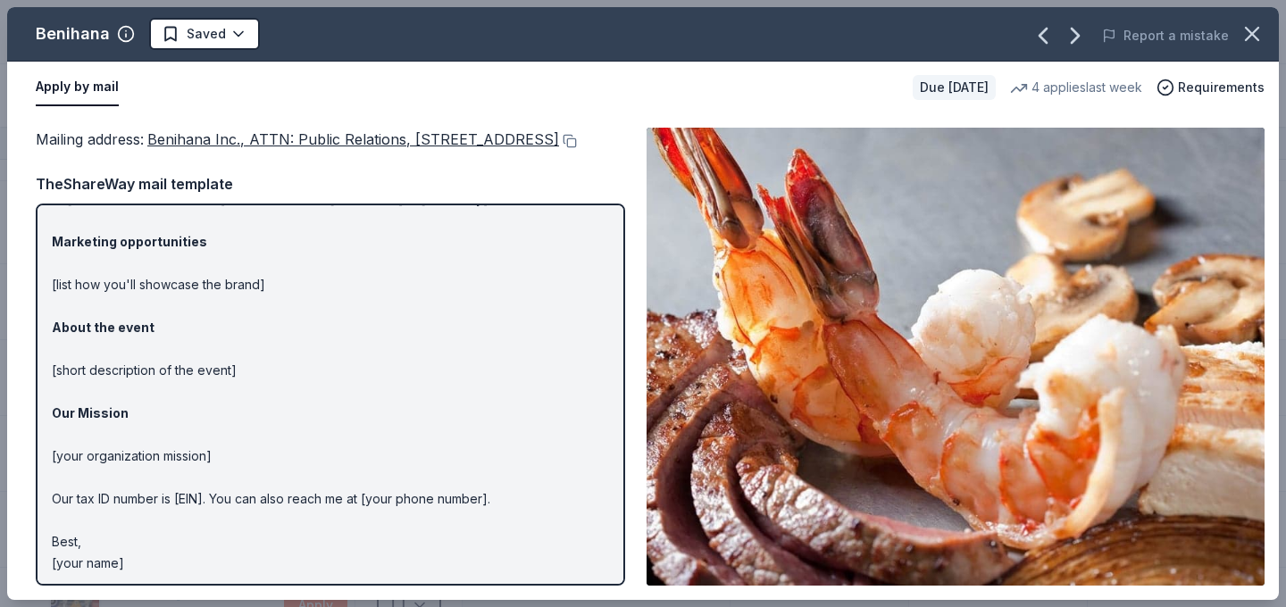
drag, startPoint x: 37, startPoint y: 132, endPoint x: 190, endPoint y: 154, distance: 155.1
click at [190, 151] on div "Mailing address : Benihana Inc., ATTN: Public Relations, 21500 Biscayne Blvd., …" at bounding box center [330, 139] width 589 height 23
click at [559, 148] on button at bounding box center [568, 141] width 18 height 14
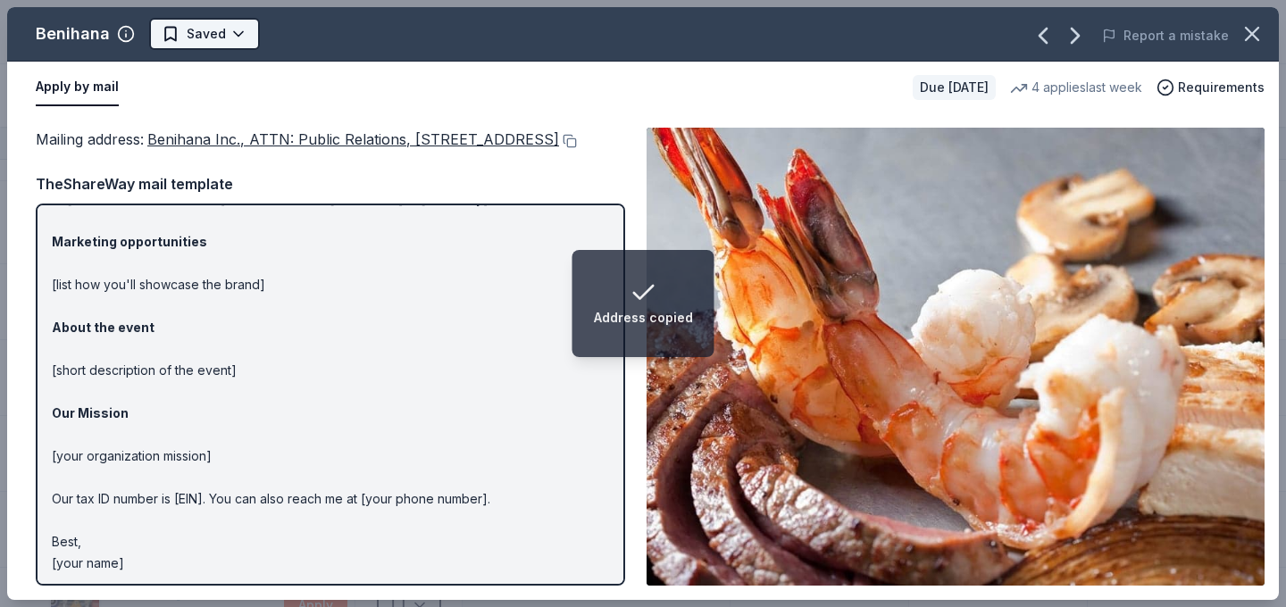
click at [225, 24] on html "Address copied Gala: An Evening in Tuscany Track · 38 Discover Earn Rewards 21 …" at bounding box center [643, 303] width 1286 height 607
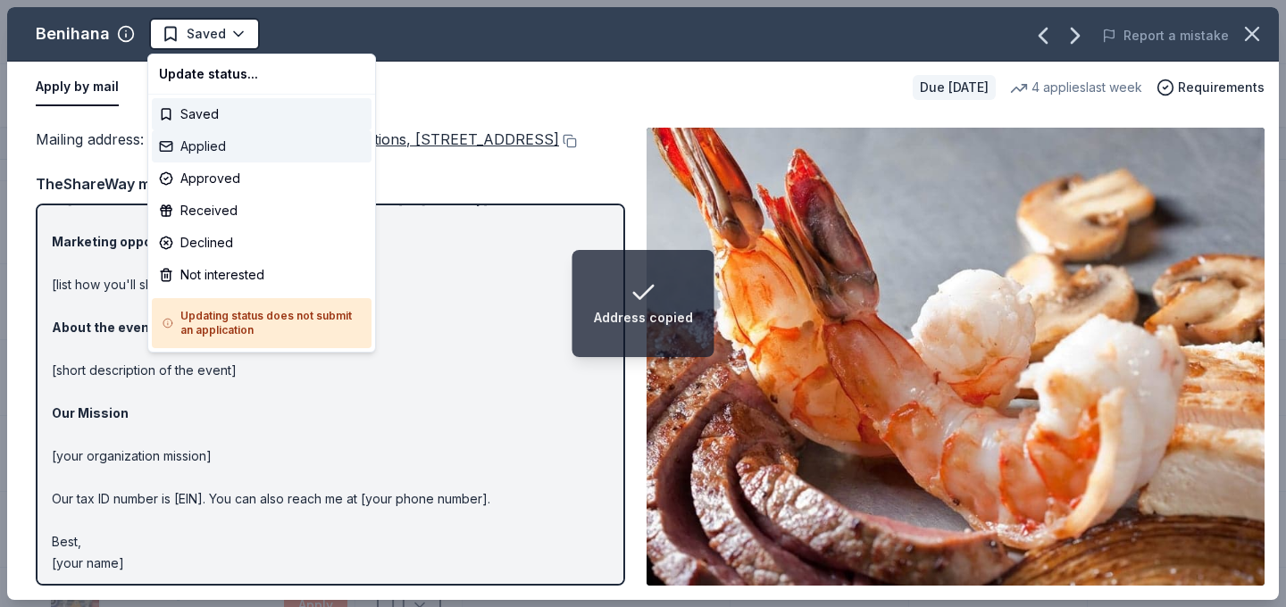
click at [280, 149] on div "Applied" at bounding box center [262, 146] width 220 height 32
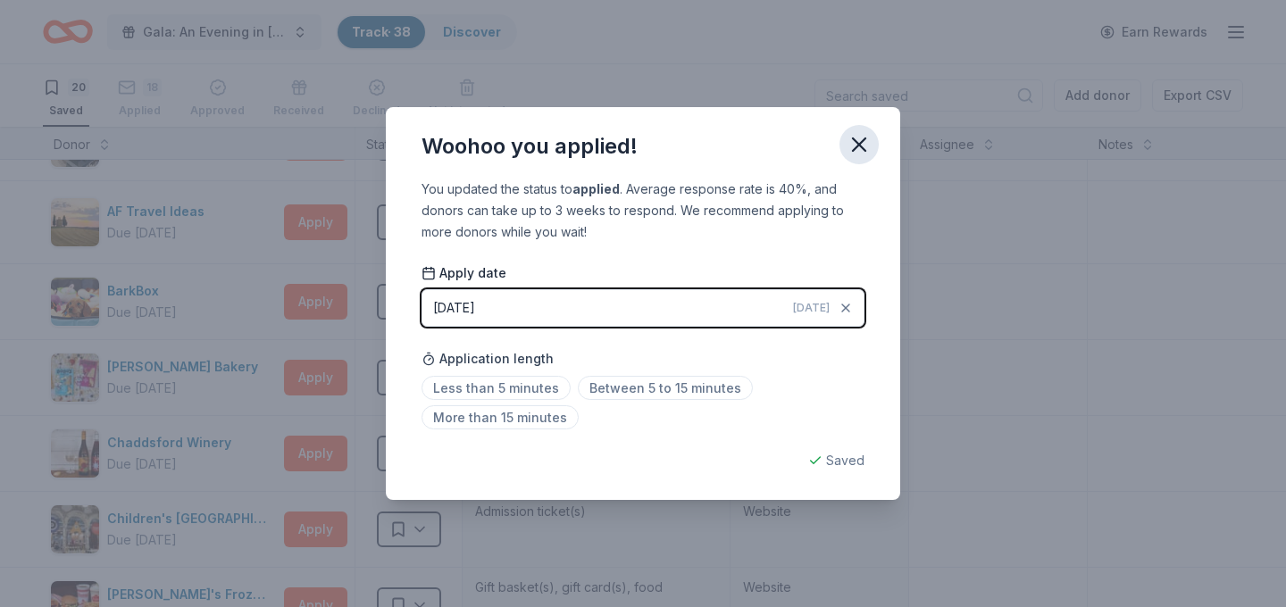
click at [863, 140] on icon "button" at bounding box center [859, 144] width 13 height 13
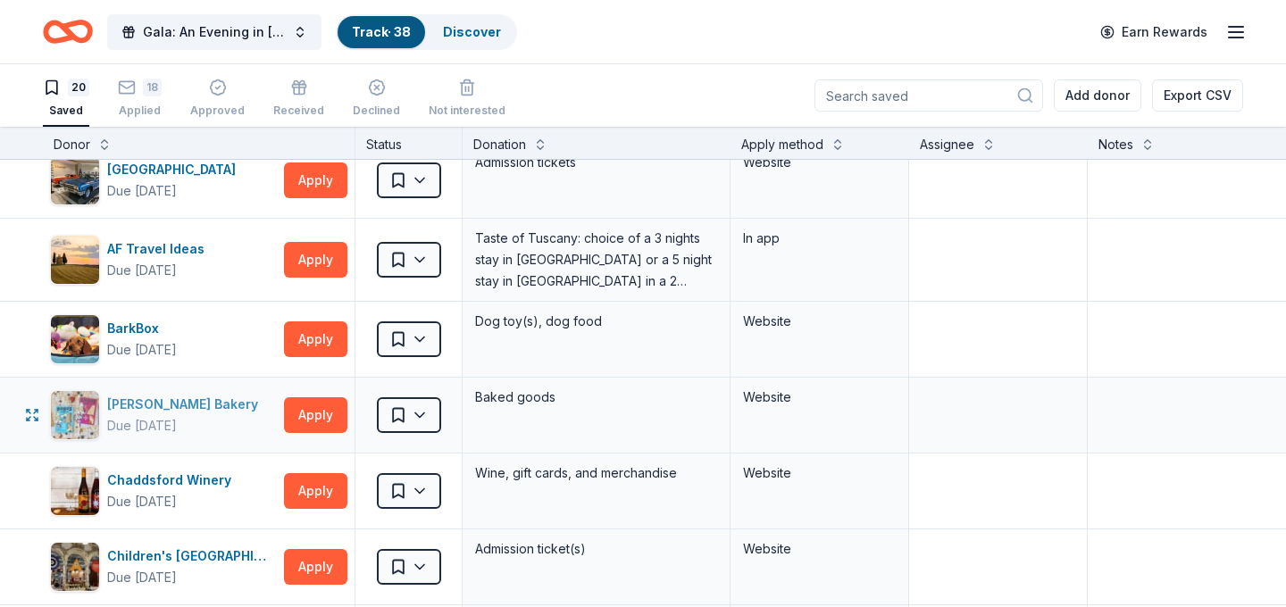
scroll to position [0, 0]
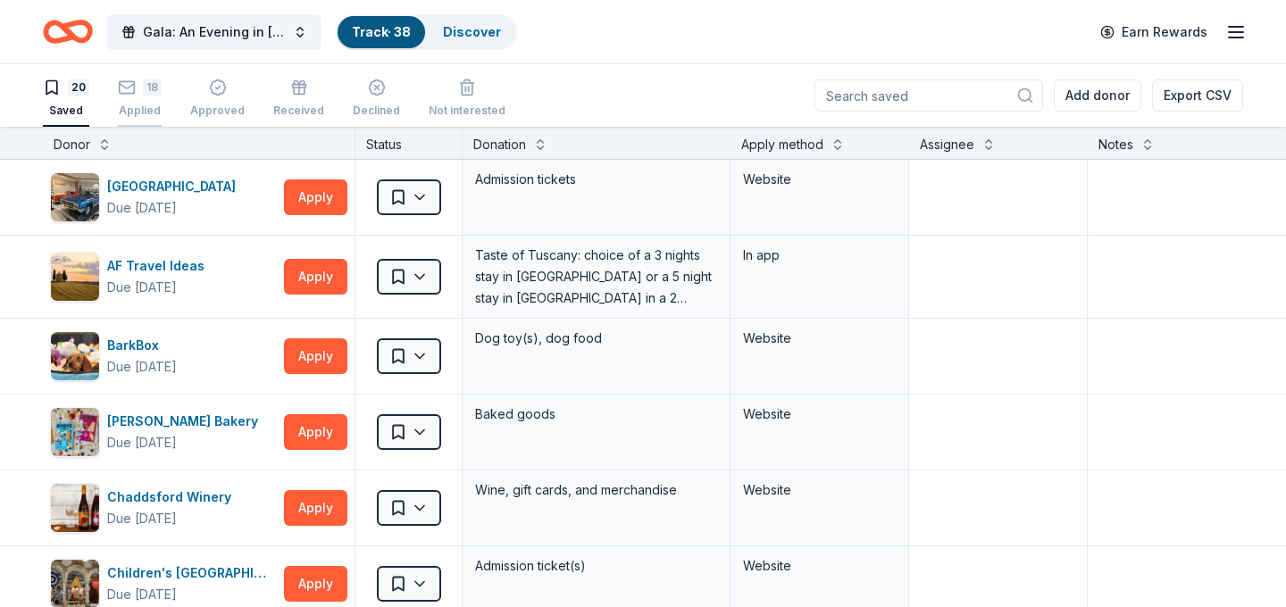
click at [148, 99] on div "18 Applied" at bounding box center [140, 98] width 44 height 39
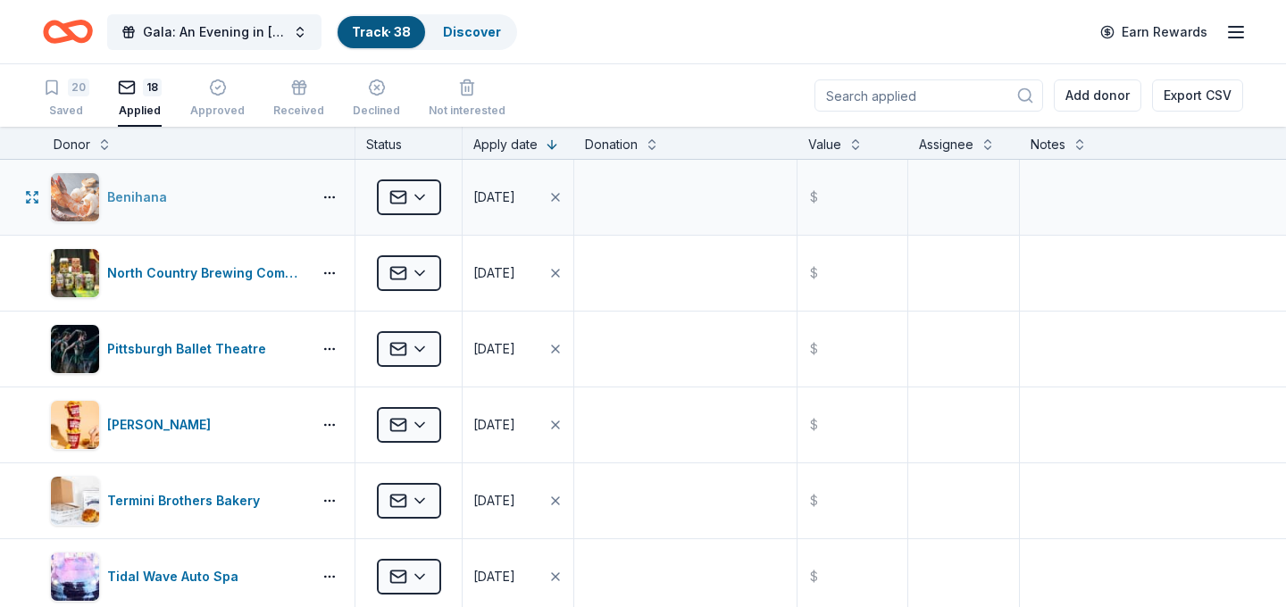
click at [149, 194] on div "Benihana" at bounding box center [140, 197] width 67 height 21
click at [72, 95] on div "20" at bounding box center [78, 88] width 21 height 18
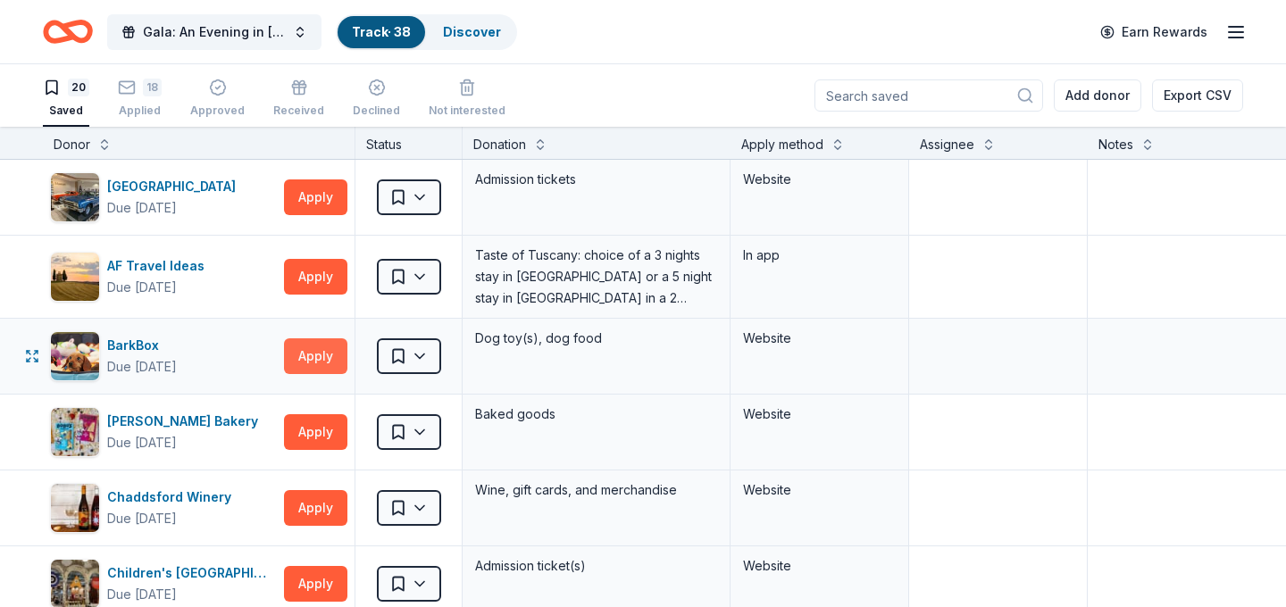
click at [310, 342] on button "Apply" at bounding box center [315, 356] width 63 height 36
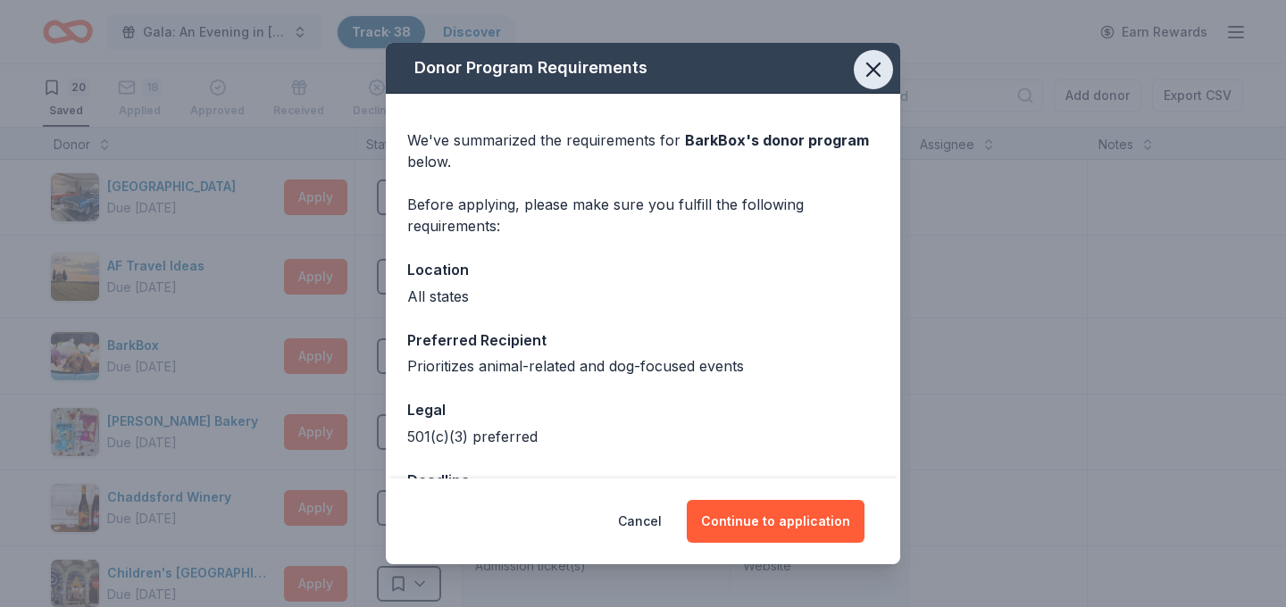
click at [878, 71] on icon "button" at bounding box center [873, 69] width 25 height 25
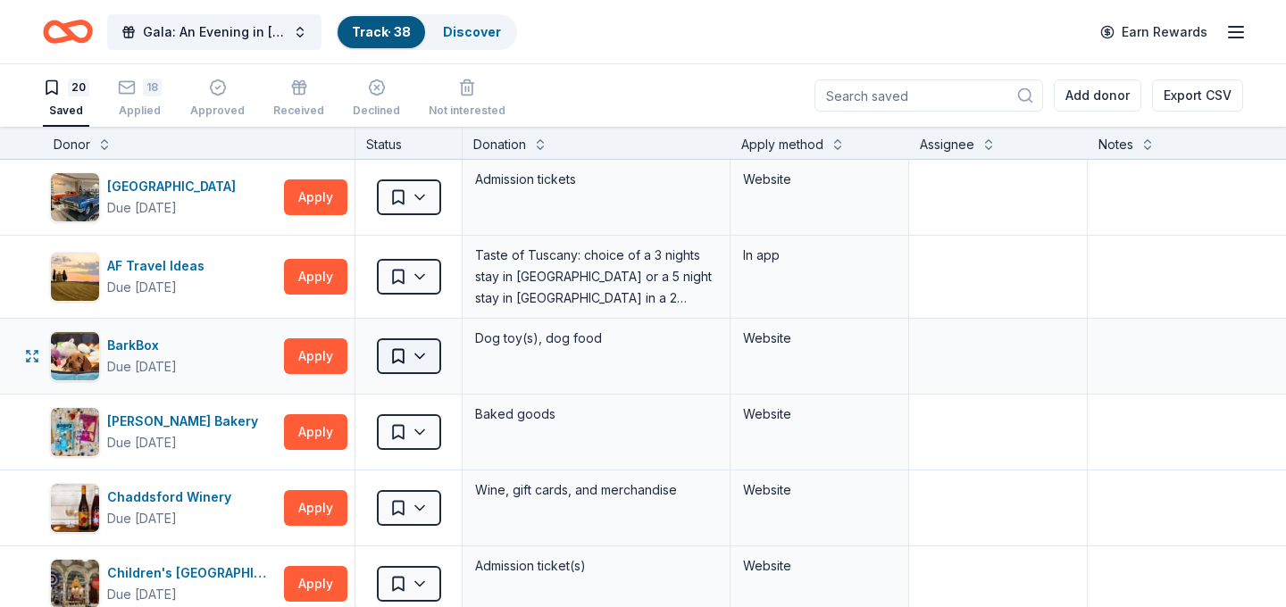
click at [405, 353] on html "Gala: An Evening in Tuscany Track · 38 Discover Earn Rewards 20 Saved 18 Applie…" at bounding box center [643, 303] width 1286 height 607
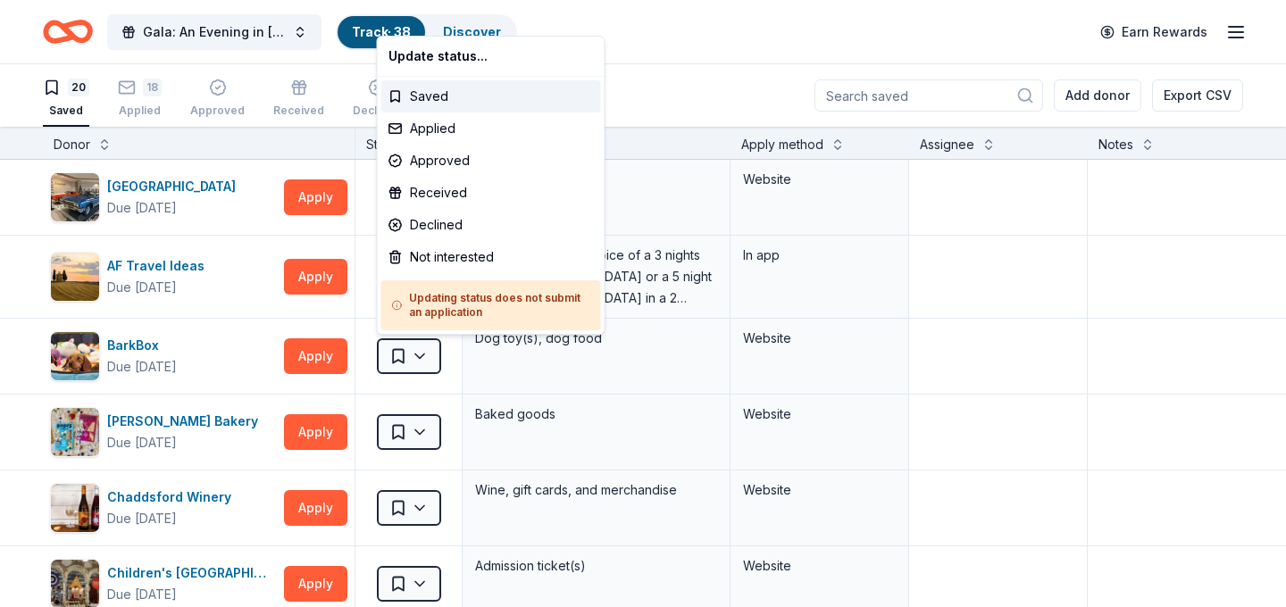
click at [313, 351] on html "Gala: An Evening in Tuscany Track · 38 Discover Earn Rewards 20 Saved 18 Applie…" at bounding box center [643, 303] width 1286 height 607
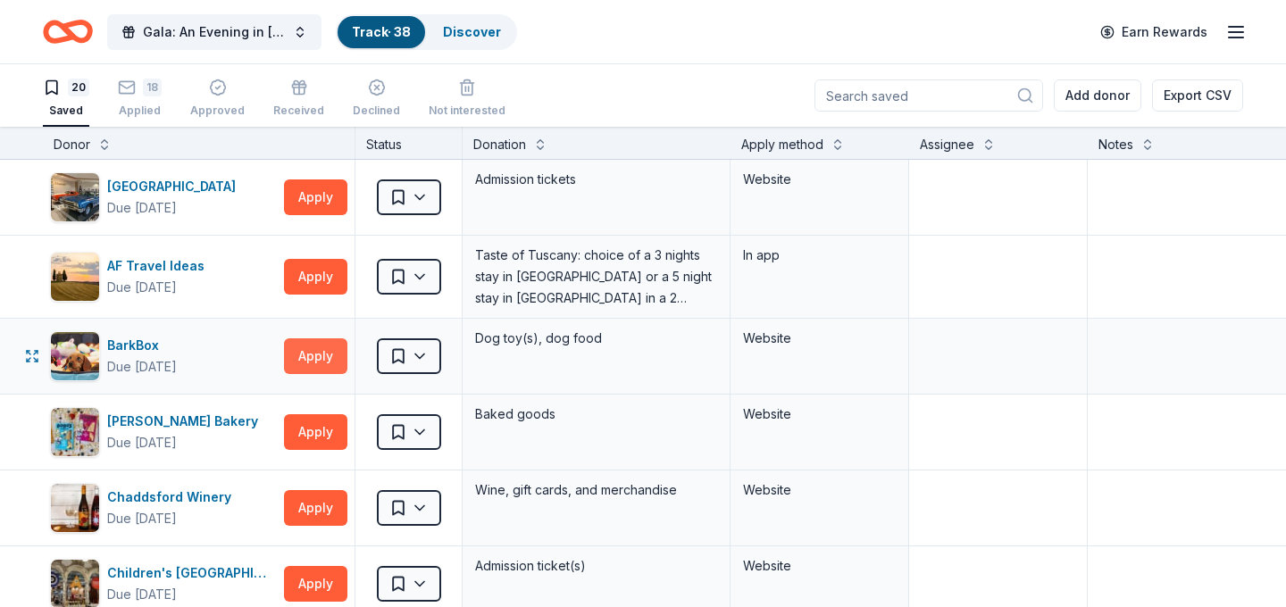
click at [320, 357] on button "Apply" at bounding box center [315, 356] width 63 height 36
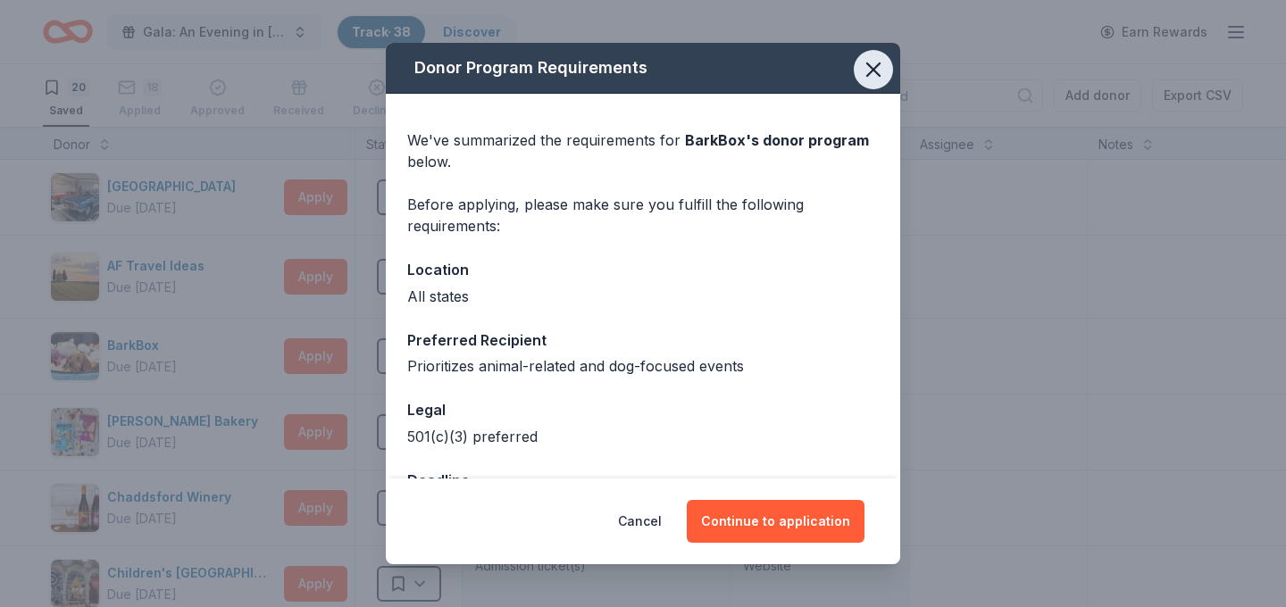
click at [873, 65] on icon "button" at bounding box center [873, 69] width 25 height 25
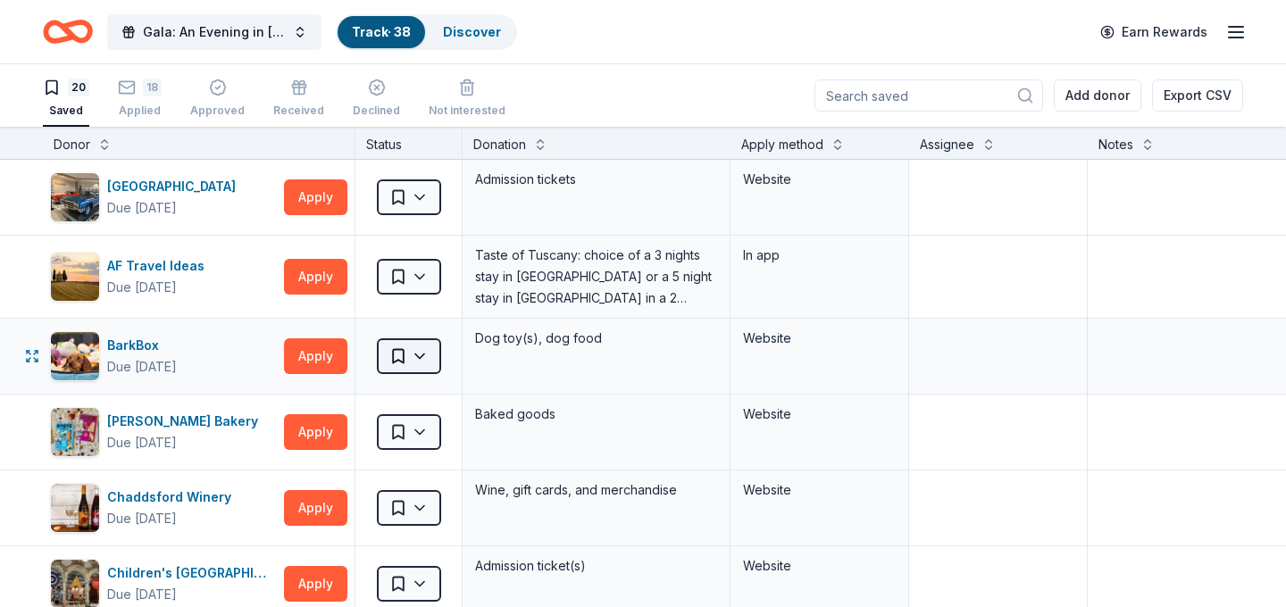
click at [425, 341] on body "Gala: An Evening in Tuscany Track · 38 Discover Earn Rewards 20 Saved 18 Applie…" at bounding box center [643, 303] width 1286 height 607
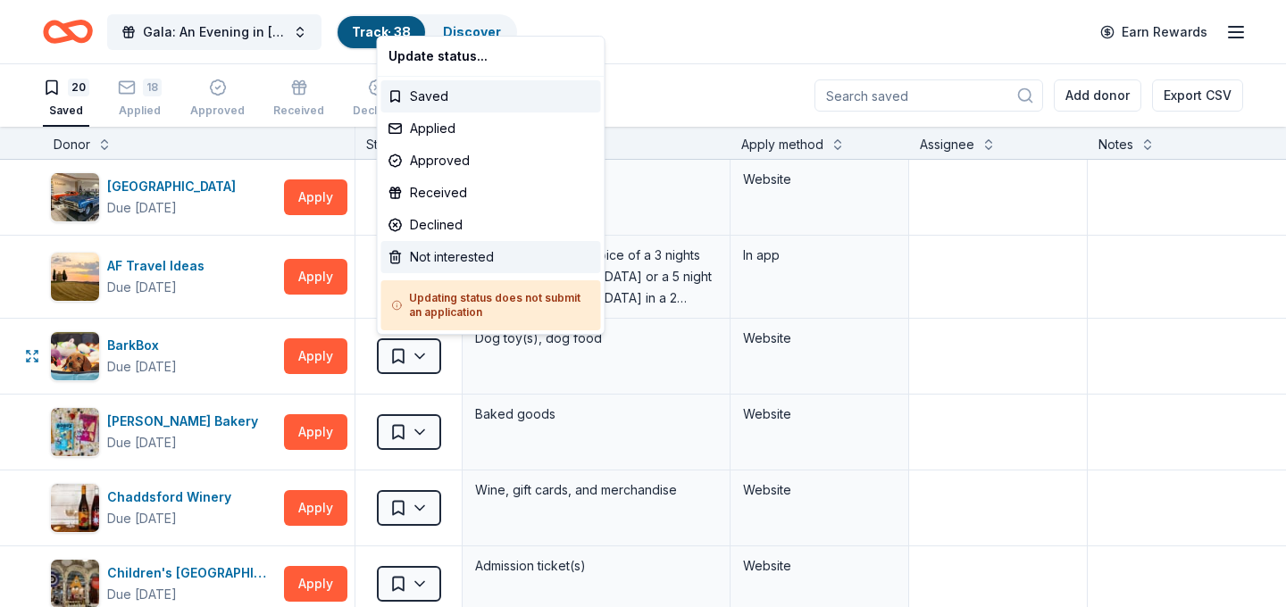
click at [522, 249] on div "Not interested" at bounding box center [491, 257] width 220 height 32
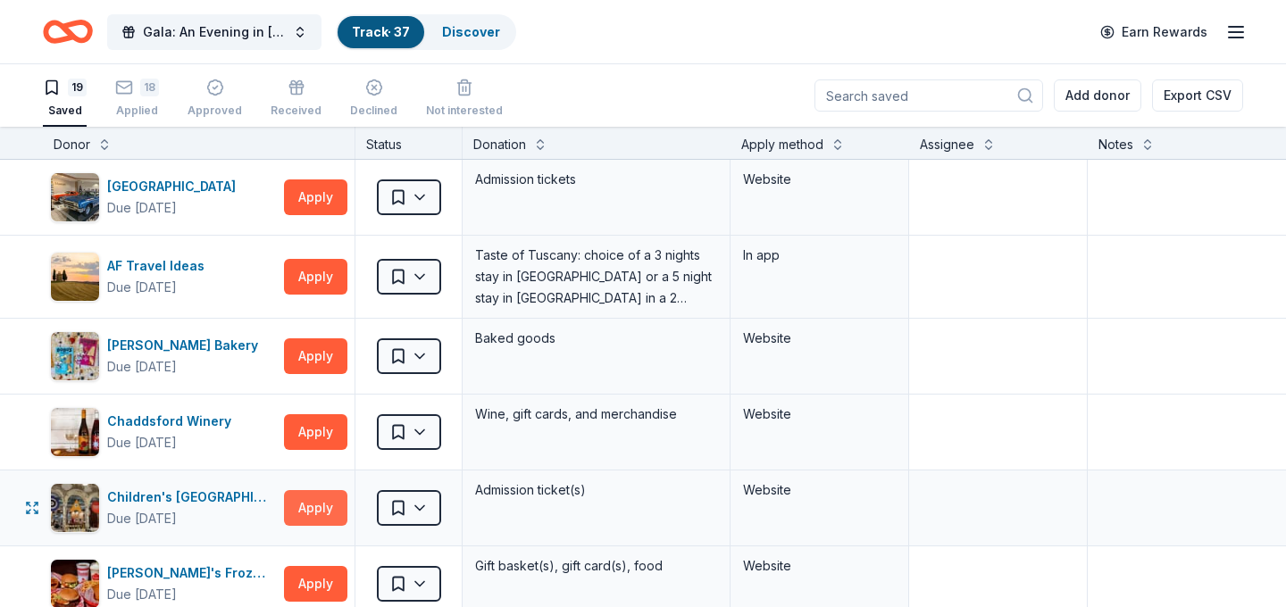
click at [313, 498] on button "Apply" at bounding box center [315, 508] width 63 height 36
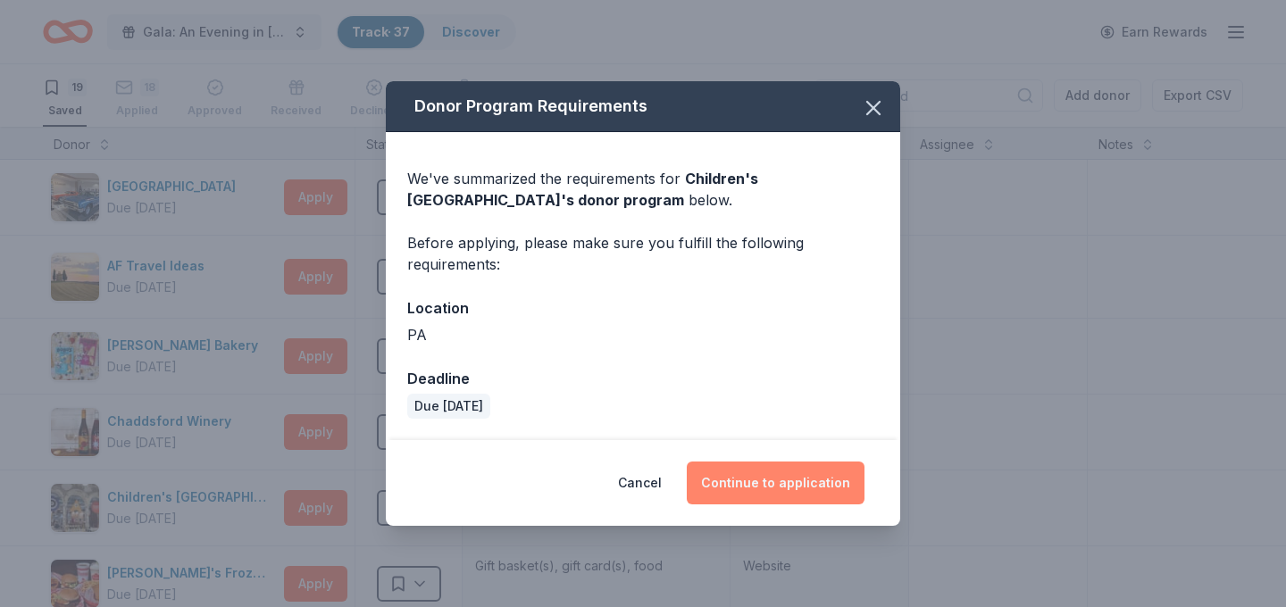
click at [809, 468] on button "Continue to application" at bounding box center [776, 483] width 178 height 43
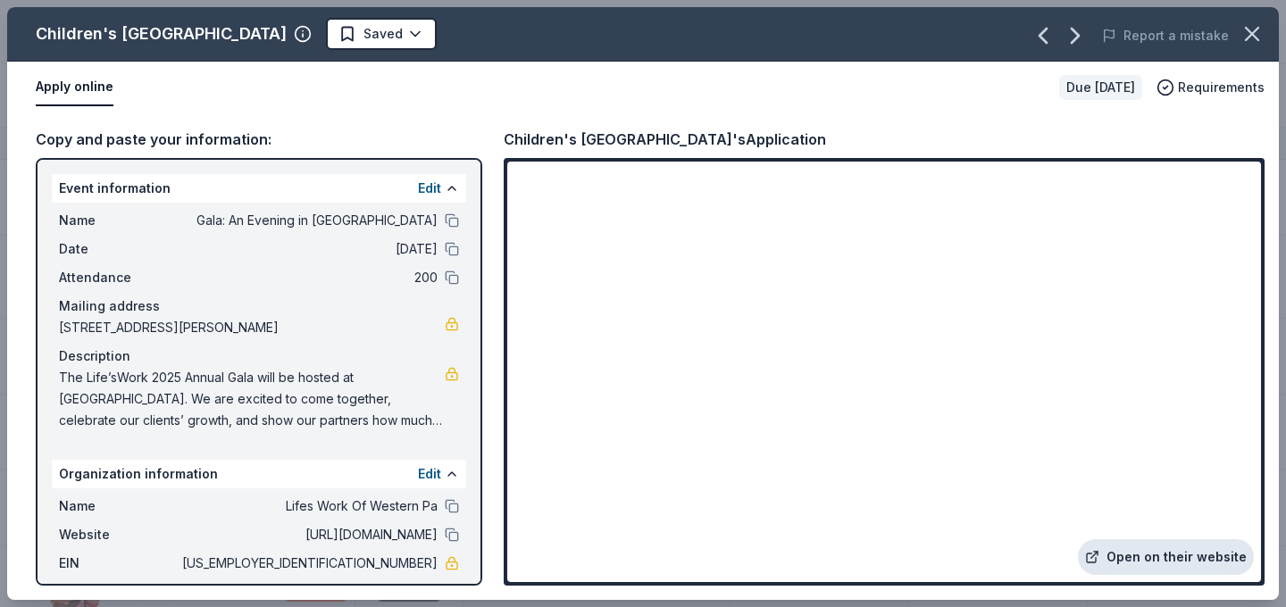
click at [1146, 561] on link "Open on their website" at bounding box center [1166, 557] width 176 height 36
click at [1251, 41] on icon "button" at bounding box center [1252, 33] width 25 height 25
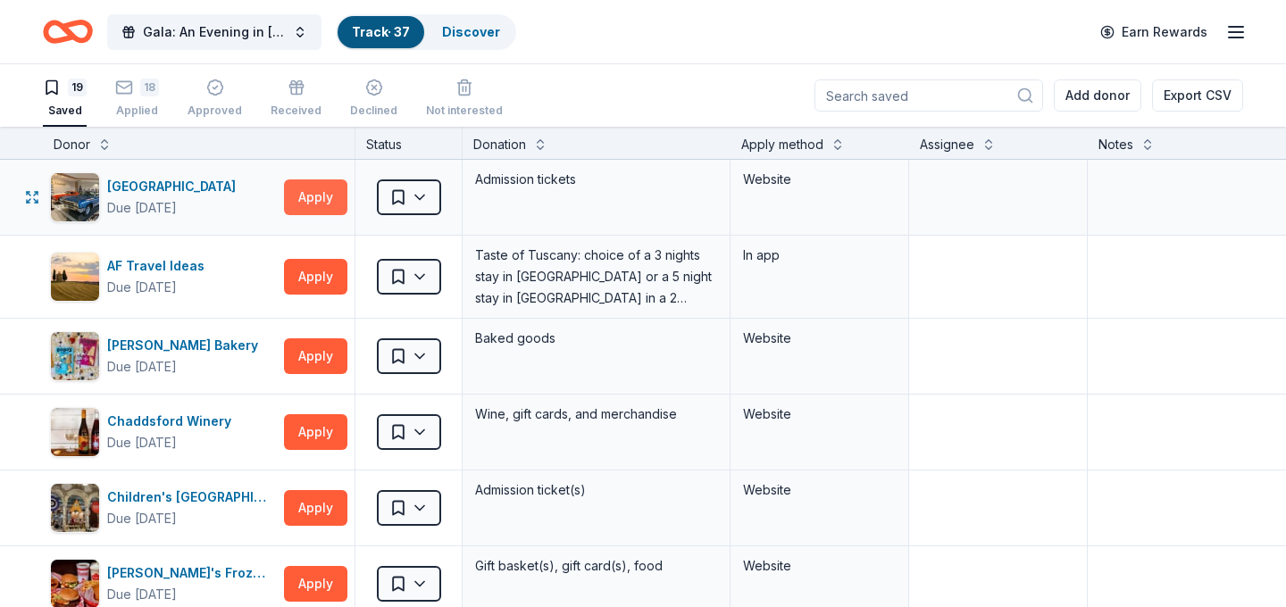
click at [311, 200] on button "Apply" at bounding box center [315, 197] width 63 height 36
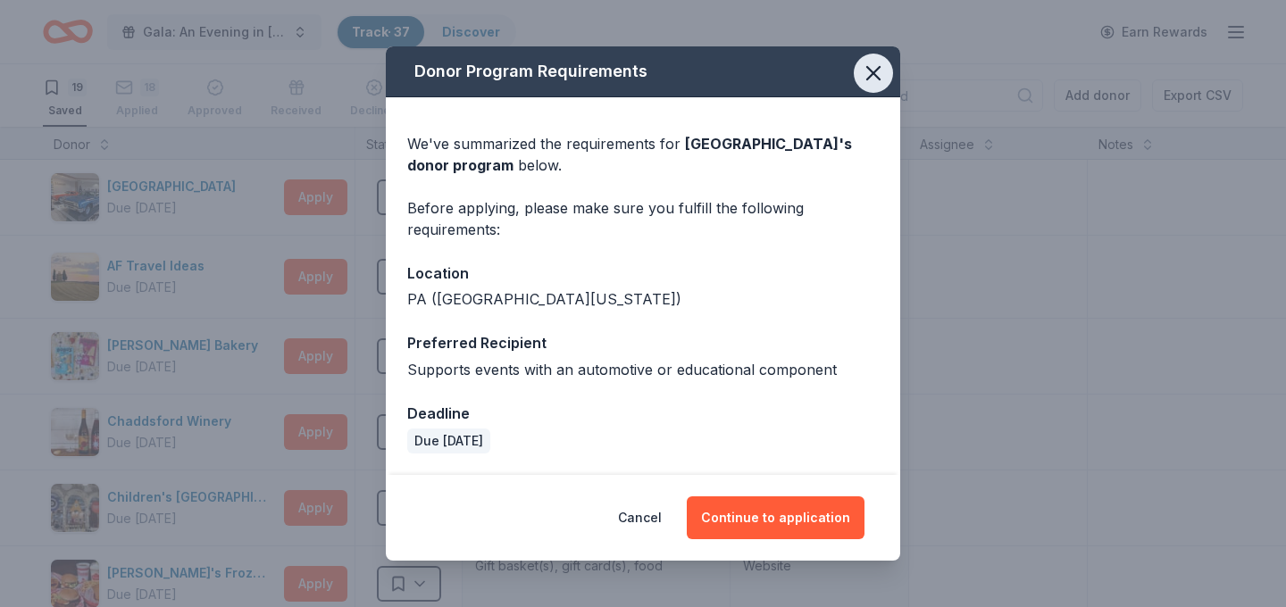
click at [874, 73] on icon "button" at bounding box center [873, 73] width 13 height 13
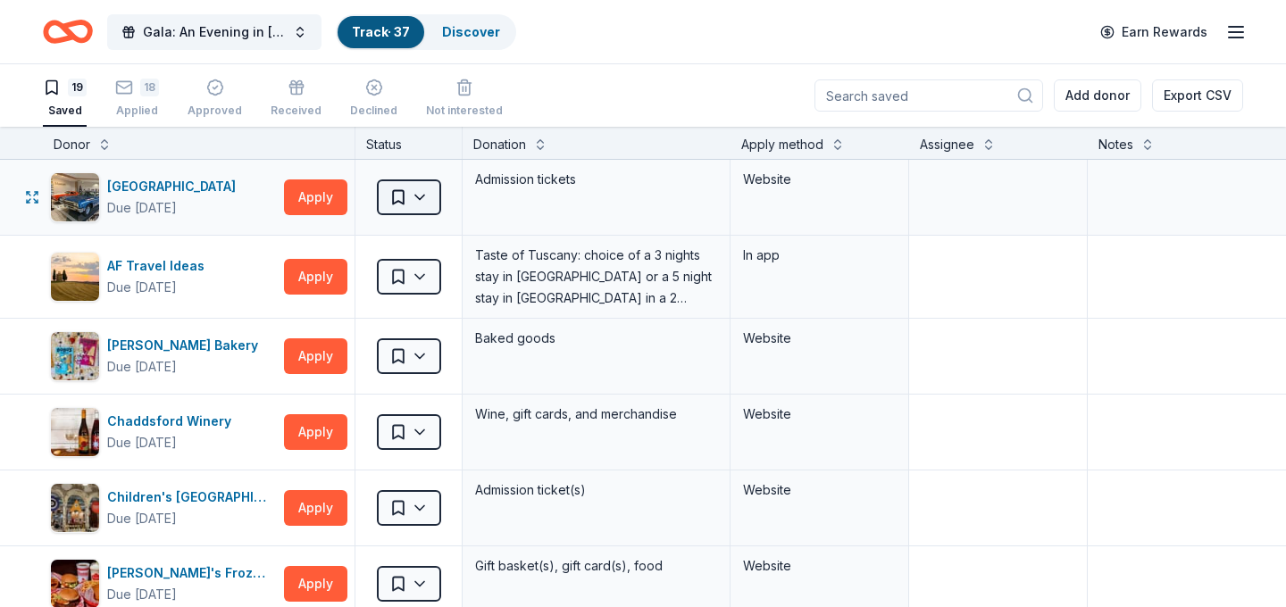
click at [428, 180] on html "Gala: An Evening in Tuscany Track · 37 Discover Earn Rewards 19 Saved 18 Applie…" at bounding box center [643, 303] width 1286 height 607
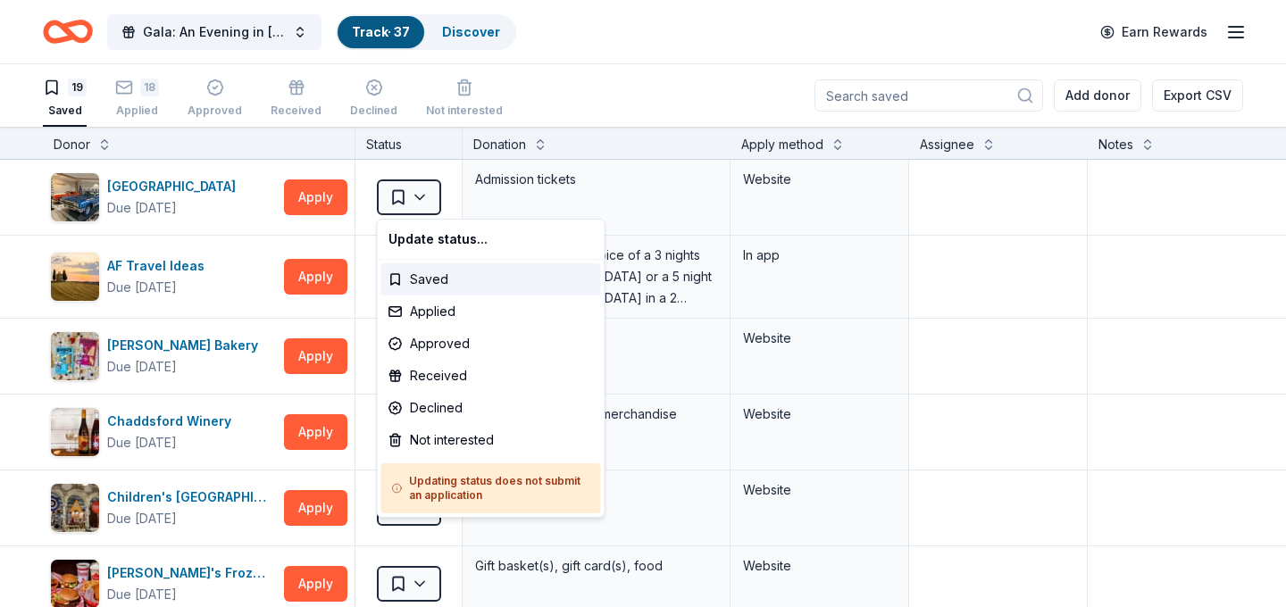
click at [319, 205] on html "Gala: An Evening in Tuscany Track · 37 Discover Earn Rewards 19 Saved 18 Applie…" at bounding box center [643, 303] width 1286 height 607
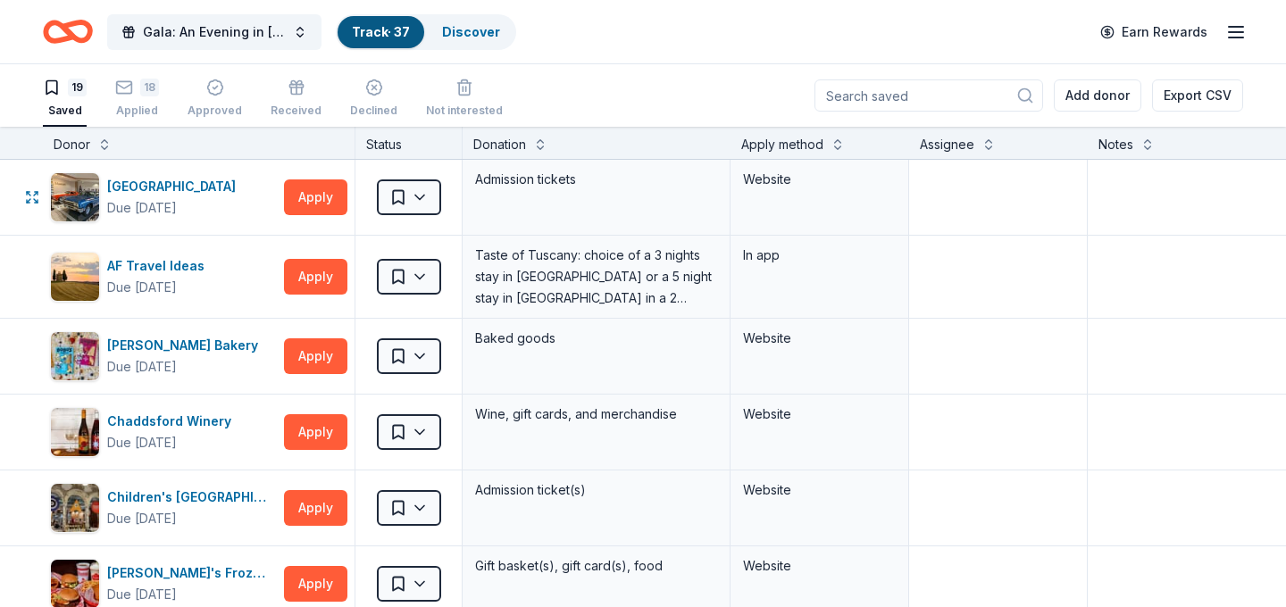
click at [319, 205] on button "Apply" at bounding box center [315, 197] width 63 height 36
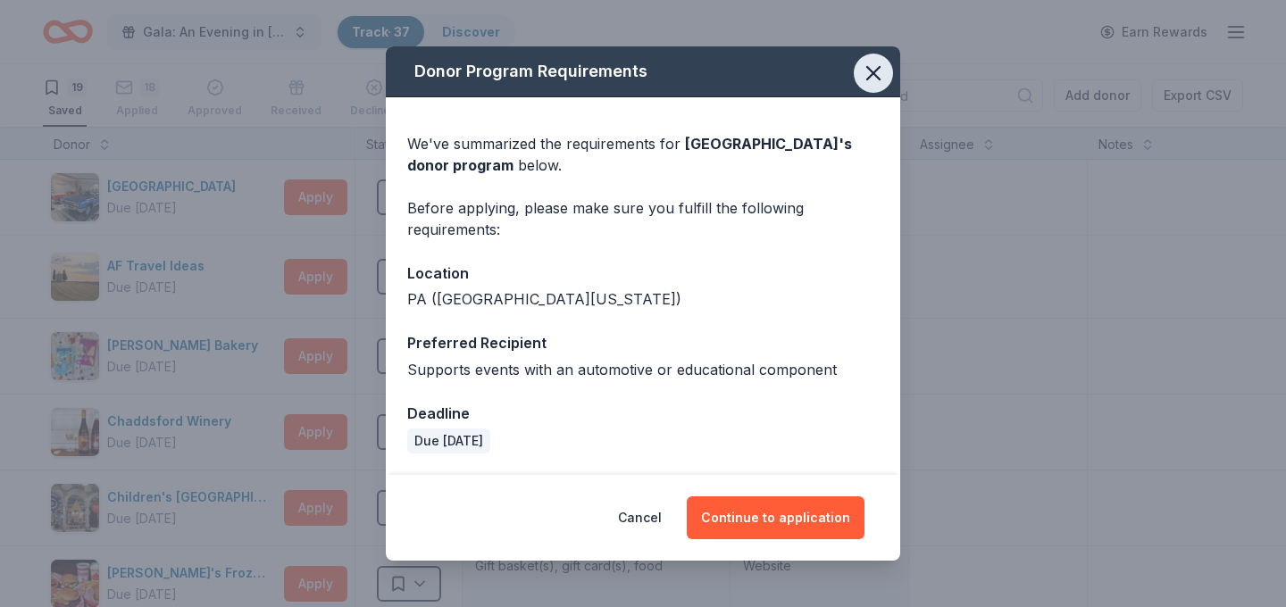
click at [870, 74] on icon "button" at bounding box center [873, 73] width 25 height 25
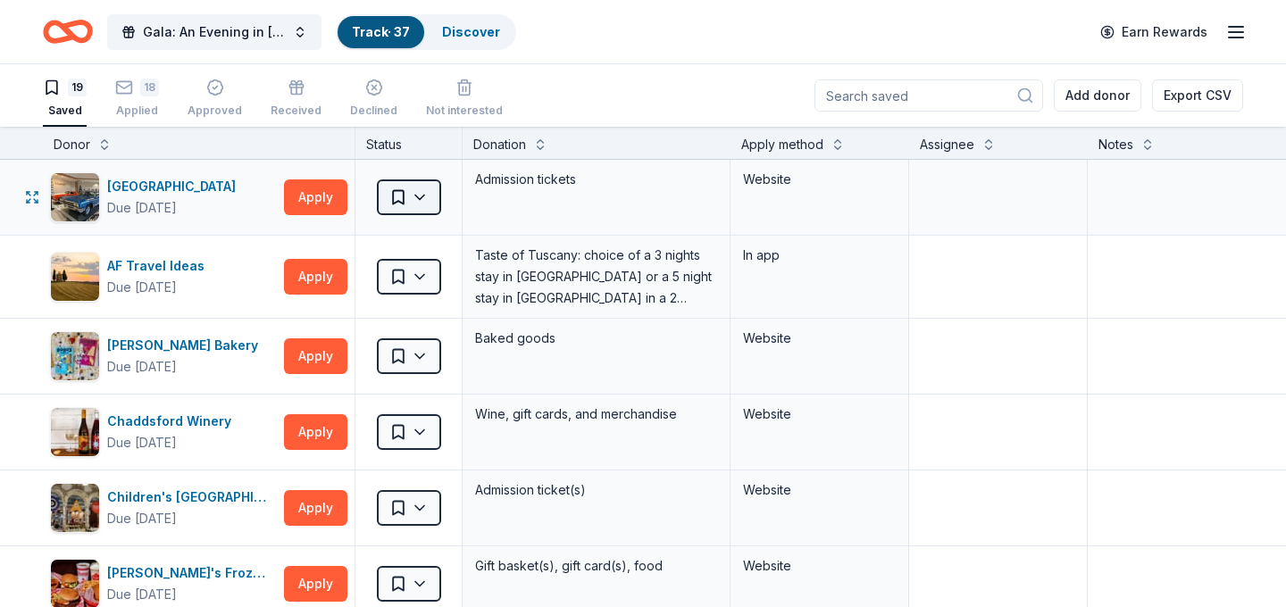
click at [428, 192] on html "Gala: An Evening in Tuscany Track · 37 Discover Earn Rewards 19 Saved 18 Applie…" at bounding box center [643, 303] width 1286 height 607
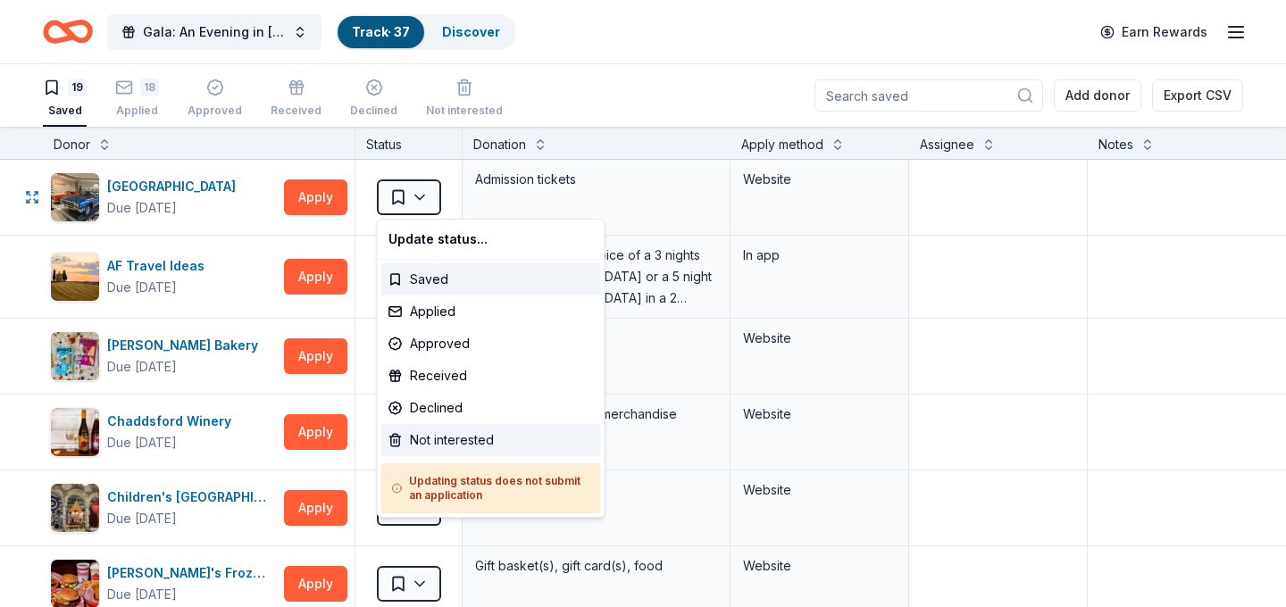
click at [482, 446] on div "Not interested" at bounding box center [491, 440] width 220 height 32
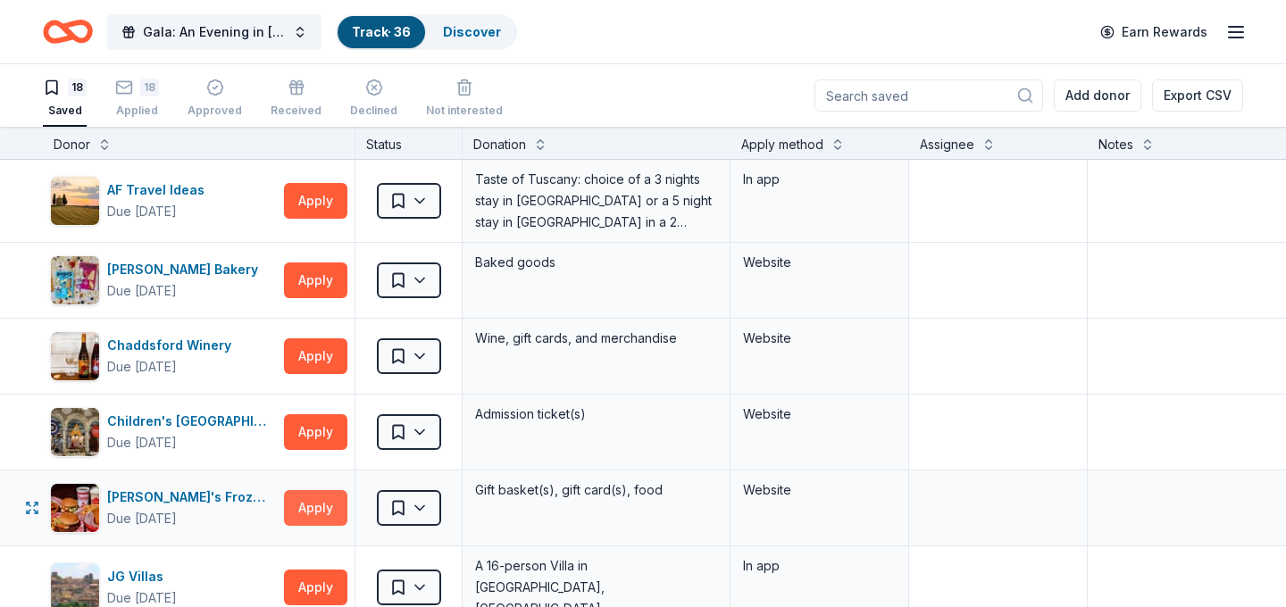
click at [301, 513] on button "Apply" at bounding box center [315, 508] width 63 height 36
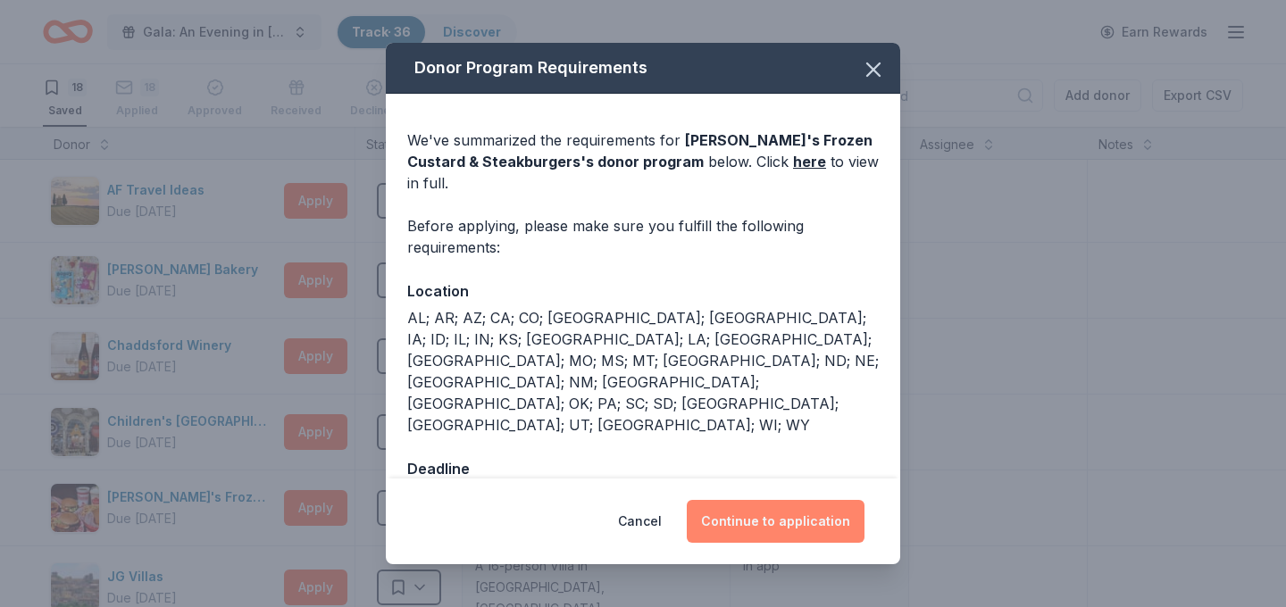
click at [809, 508] on button "Continue to application" at bounding box center [776, 521] width 178 height 43
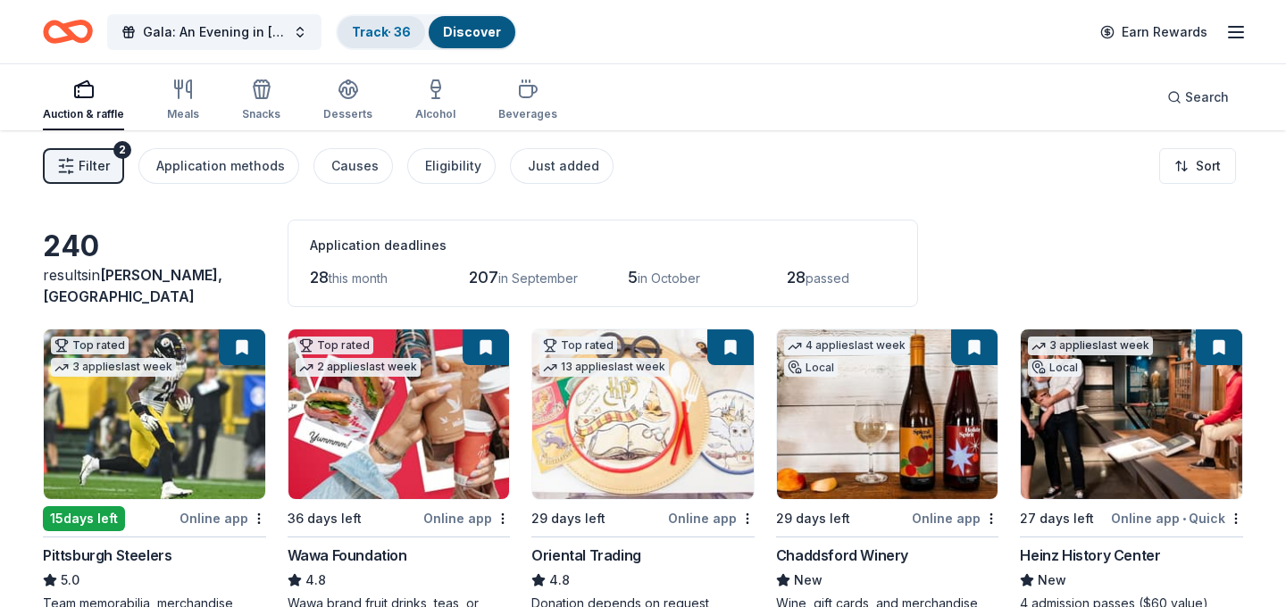
click at [395, 29] on link "Track · 36" at bounding box center [381, 31] width 59 height 15
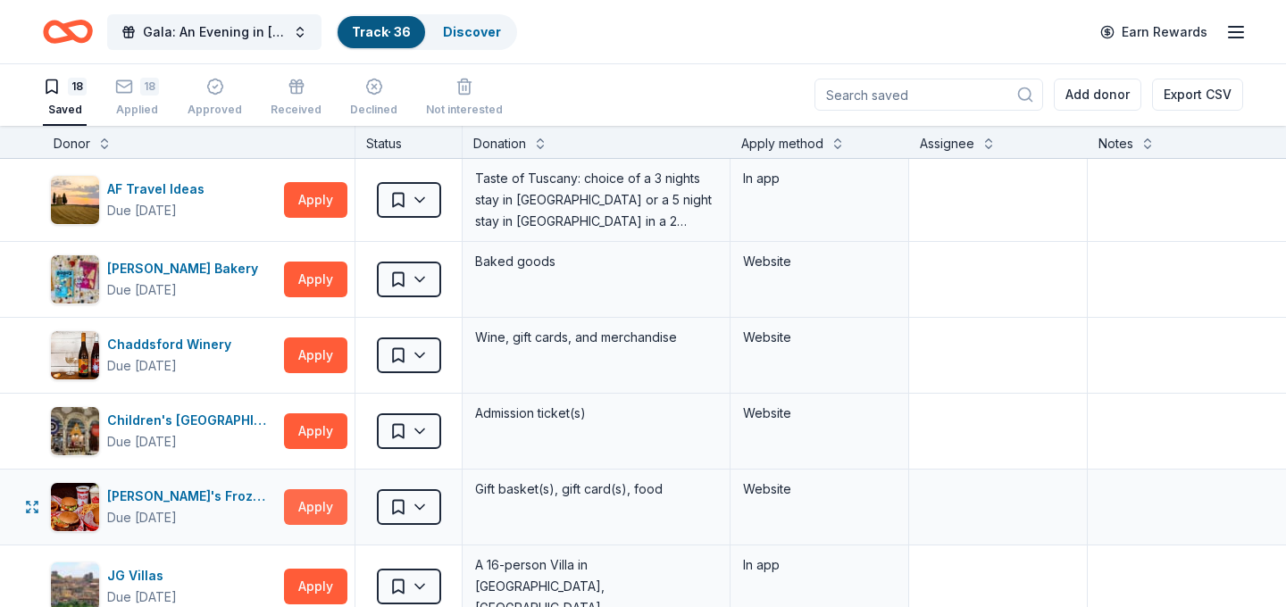
click at [330, 496] on button "Apply" at bounding box center [315, 507] width 63 height 36
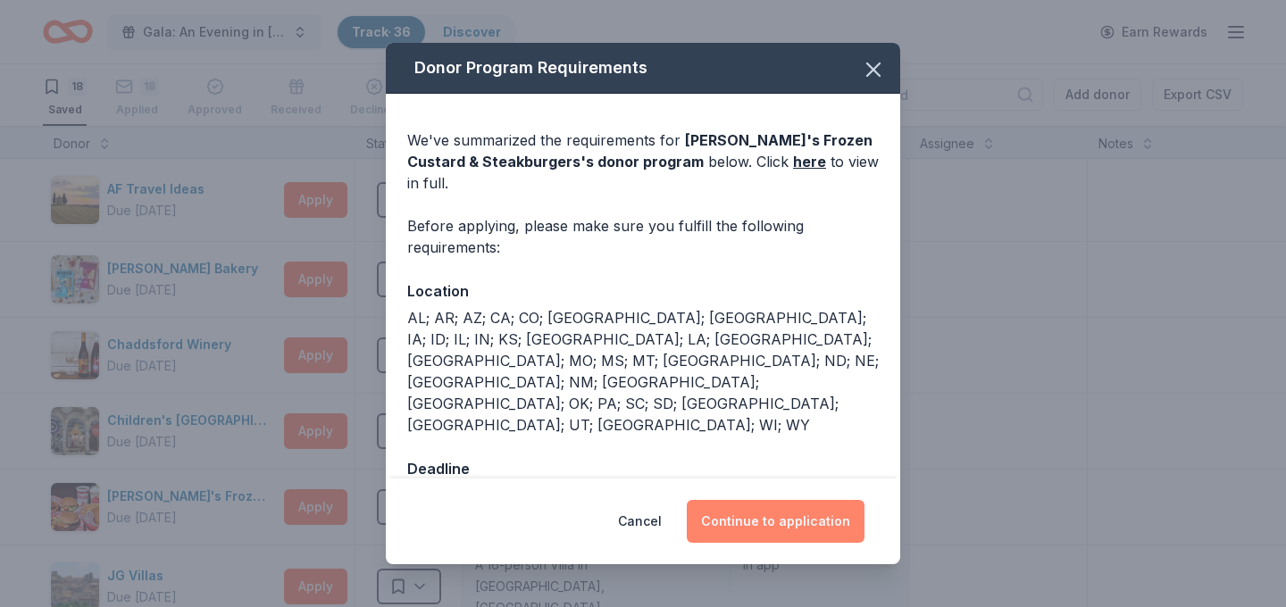
click at [829, 500] on button "Continue to application" at bounding box center [776, 521] width 178 height 43
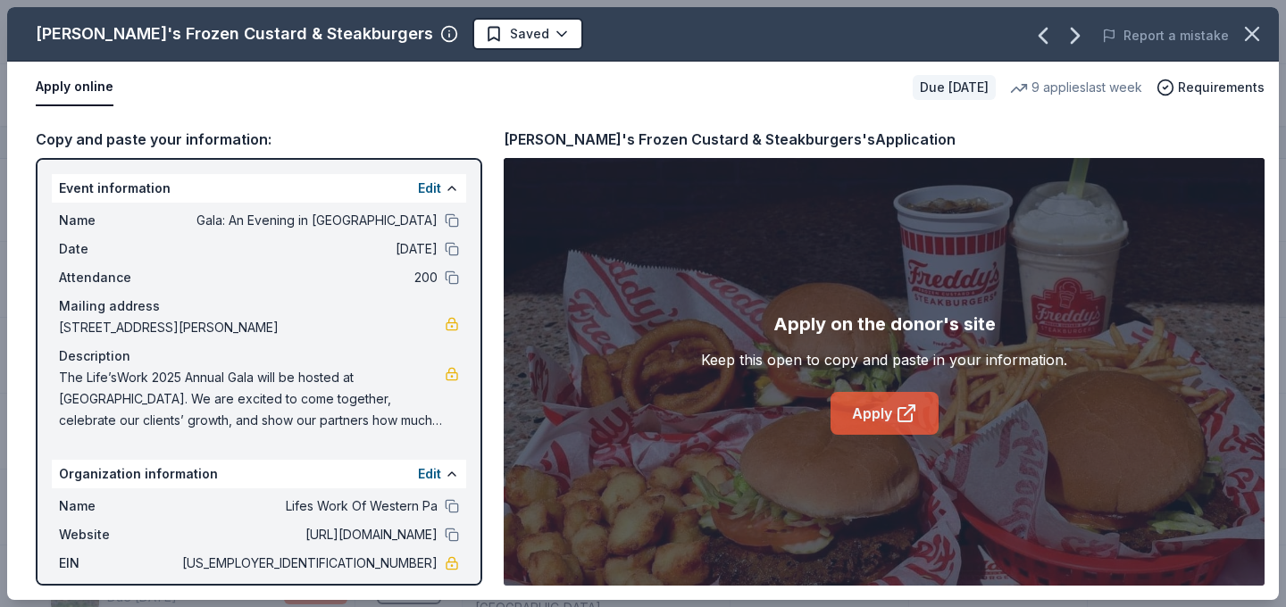
click at [887, 402] on link "Apply" at bounding box center [885, 413] width 108 height 43
click at [480, 35] on html "Gala: An Evening in Tuscany Track · 36 Discover Earn Rewards 18 Saved 18 Applie…" at bounding box center [643, 302] width 1286 height 607
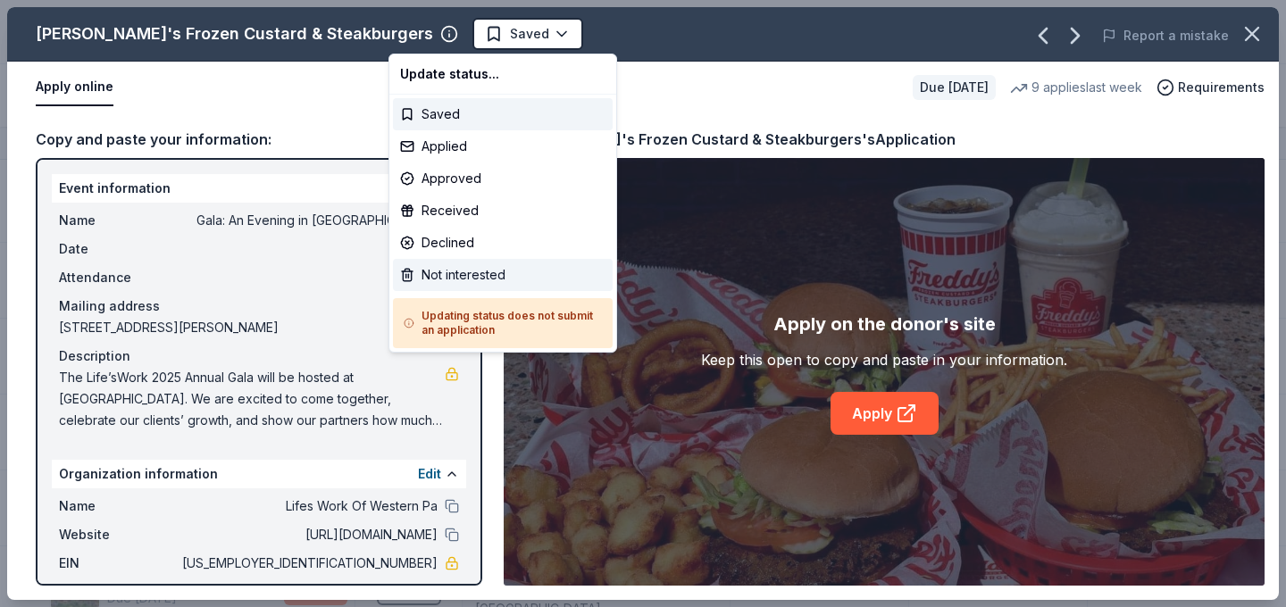
click at [489, 265] on div "Not interested" at bounding box center [503, 275] width 220 height 32
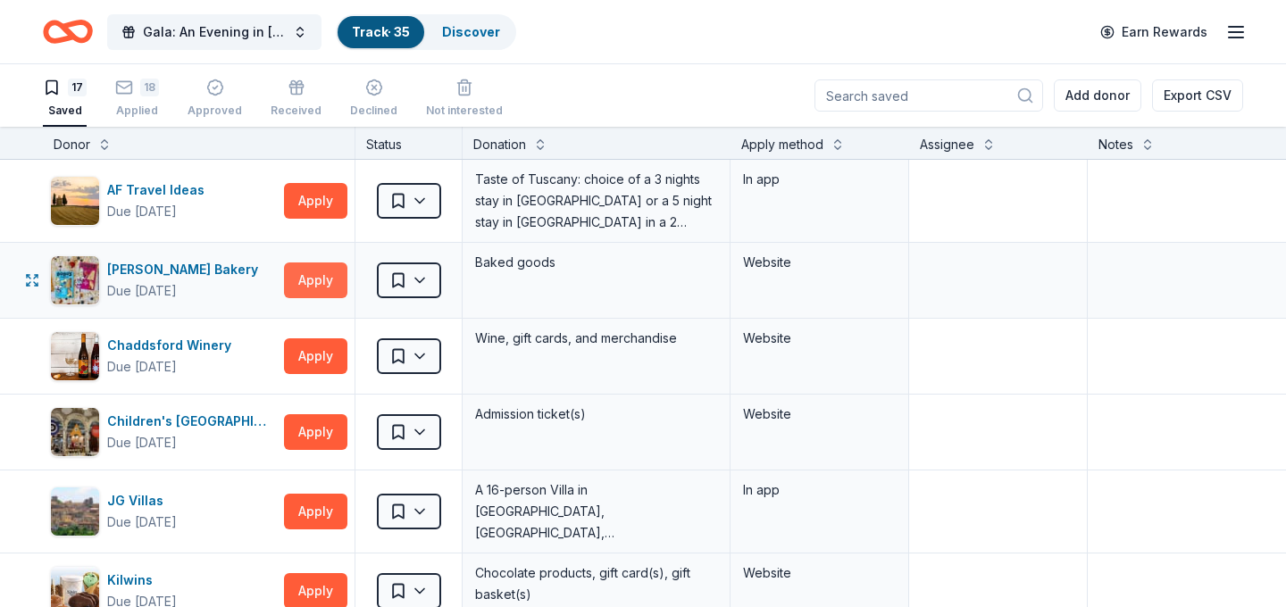
click at [325, 293] on button "Apply" at bounding box center [315, 281] width 63 height 36
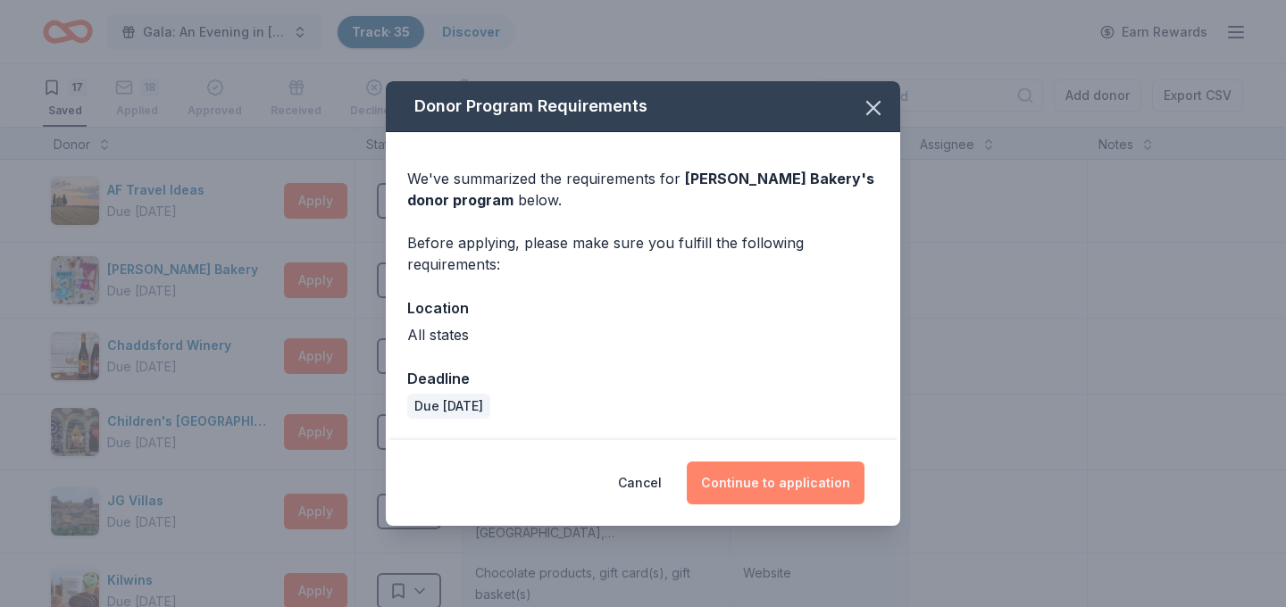
click at [797, 491] on button "Continue to application" at bounding box center [776, 483] width 178 height 43
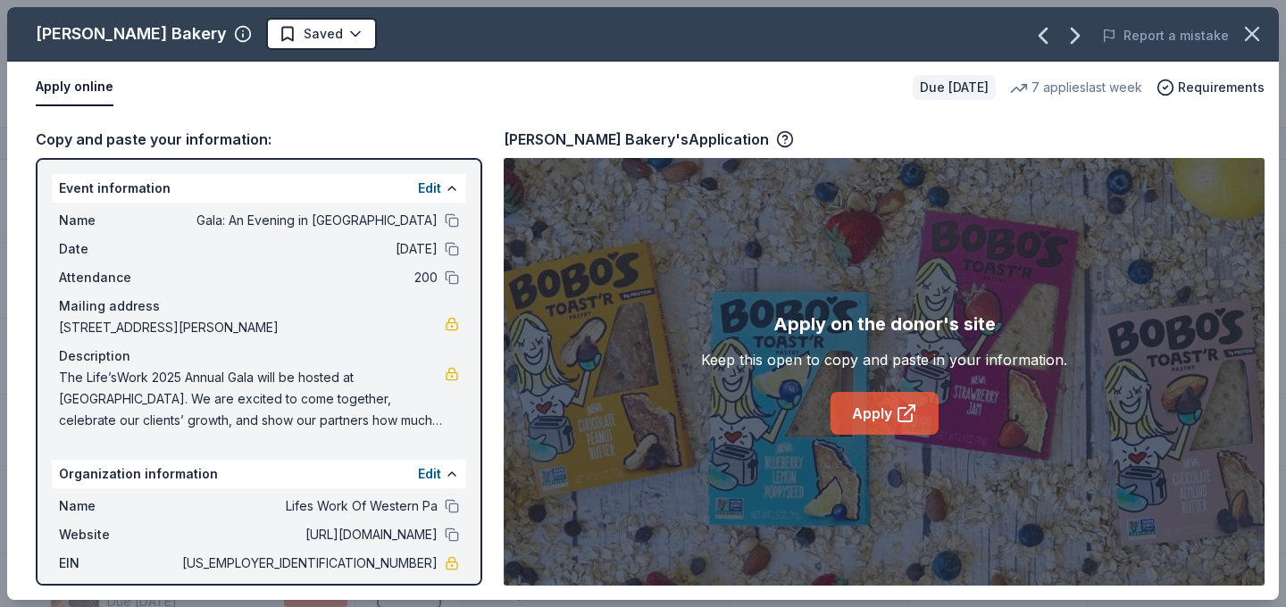
click at [902, 428] on link "Apply" at bounding box center [885, 413] width 108 height 43
click at [243, 55] on div "Bobo's Bakery Saved Report a mistake" at bounding box center [643, 34] width 1272 height 54
click at [256, 39] on html "Gala: An Evening in Tuscany Track · 35 Discover Earn Rewards 17 Saved 18 Applie…" at bounding box center [643, 303] width 1286 height 607
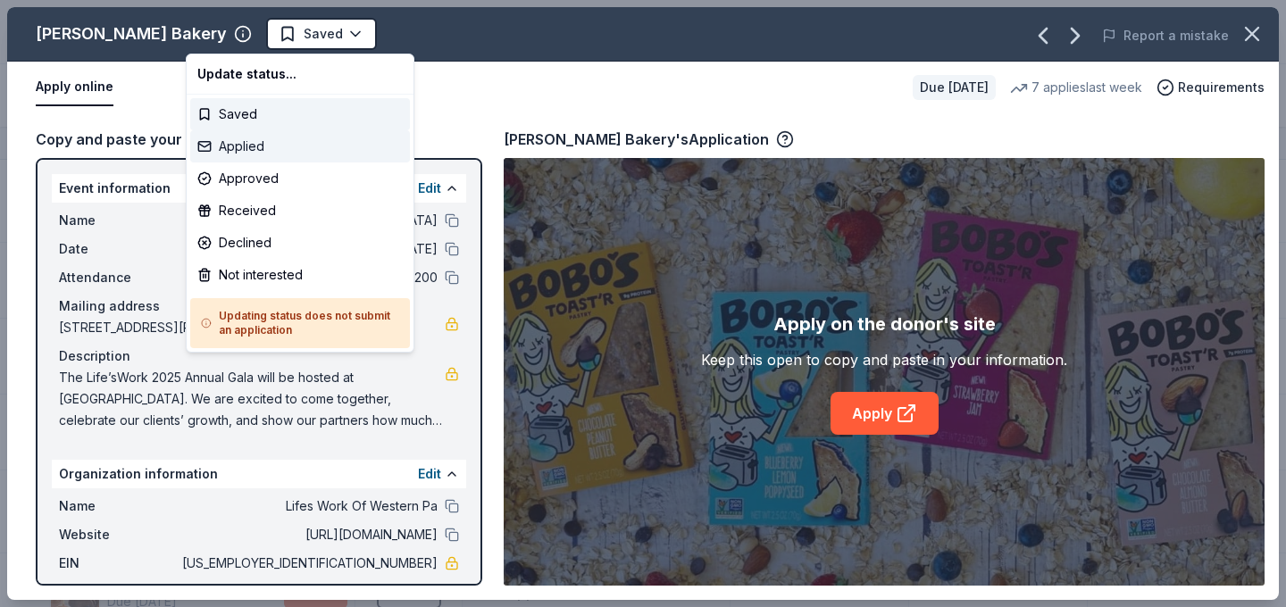
click at [293, 148] on div "Applied" at bounding box center [300, 146] width 220 height 32
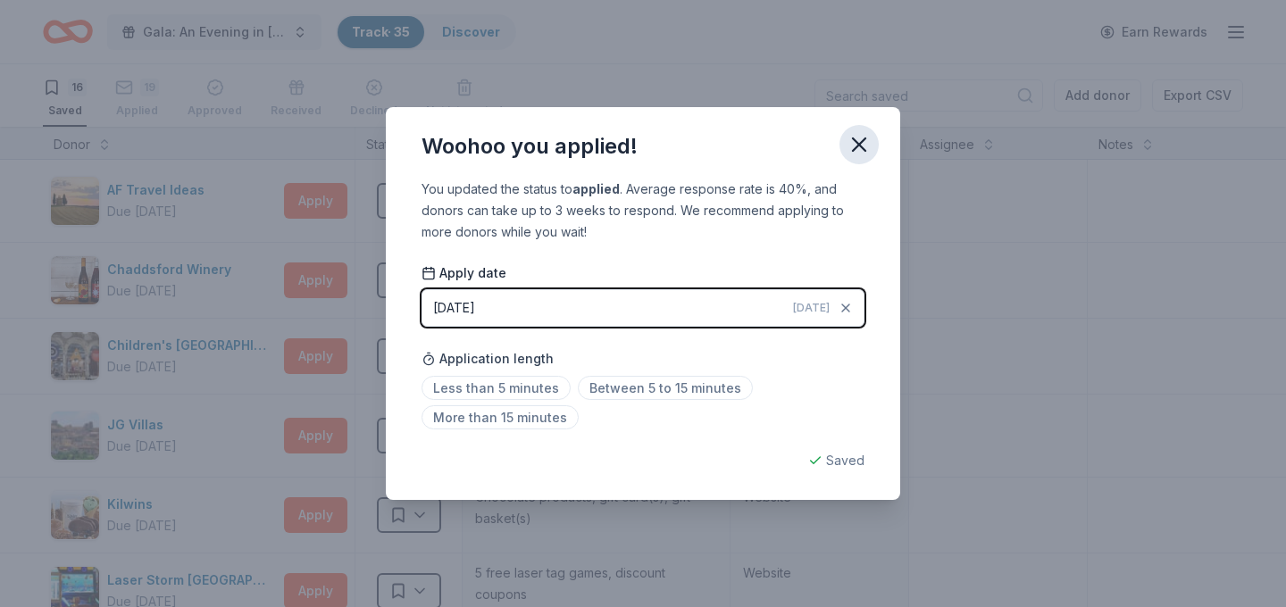
click at [872, 136] on button "button" at bounding box center [858, 144] width 39 height 39
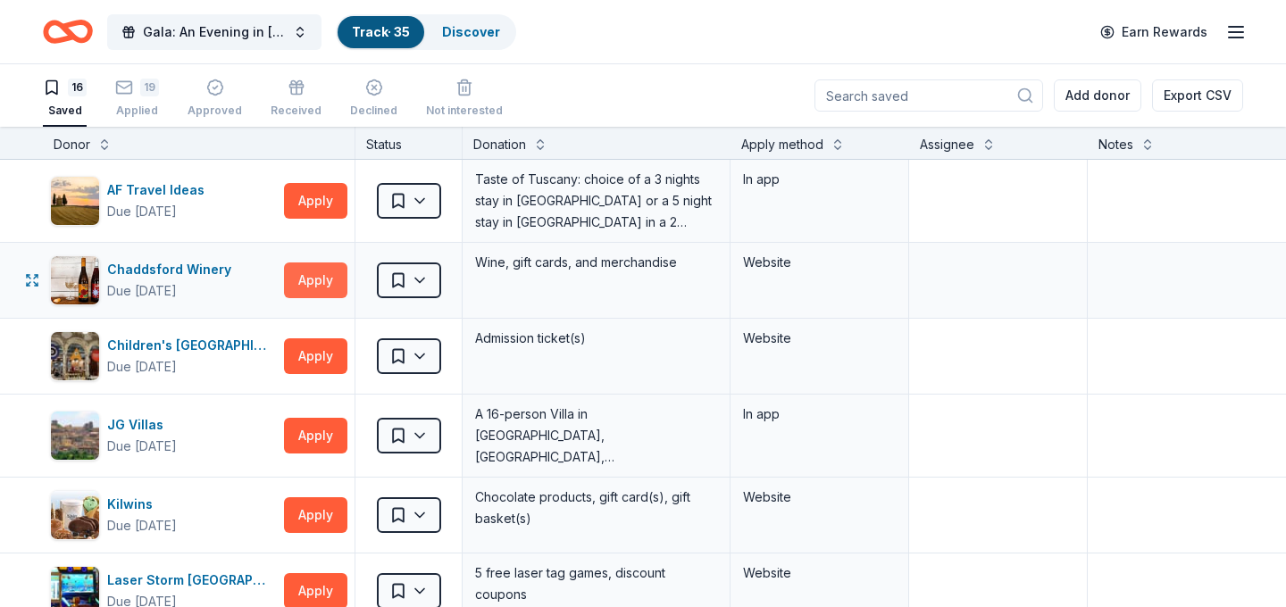
click at [297, 293] on button "Apply" at bounding box center [315, 281] width 63 height 36
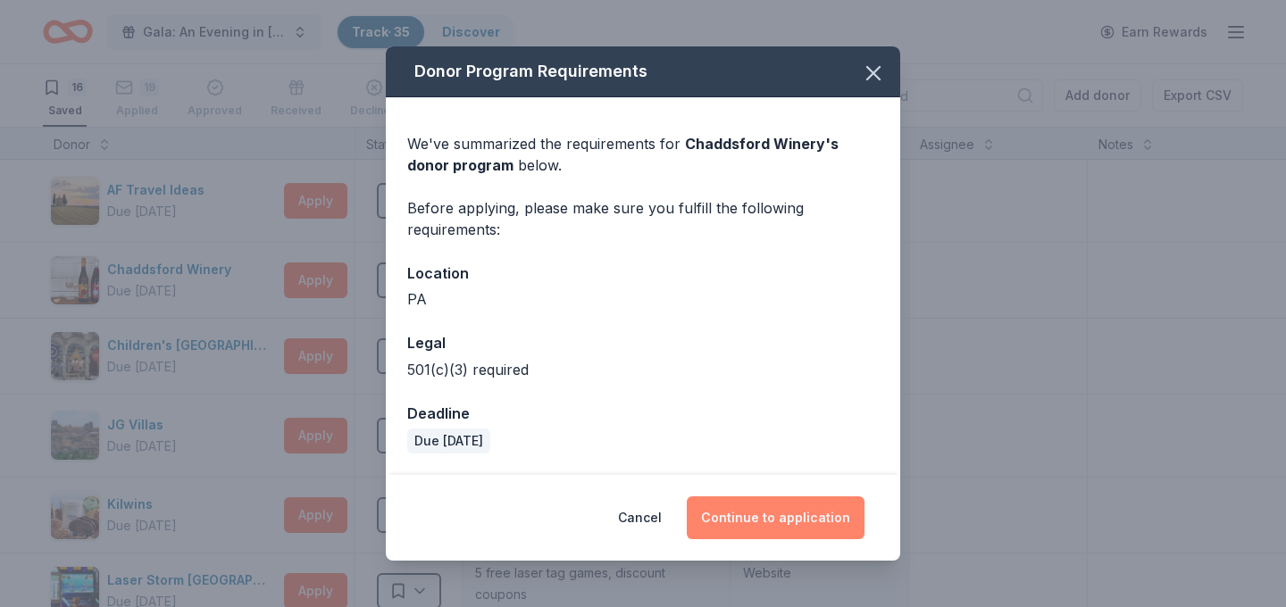
click at [761, 504] on button "Continue to application" at bounding box center [776, 518] width 178 height 43
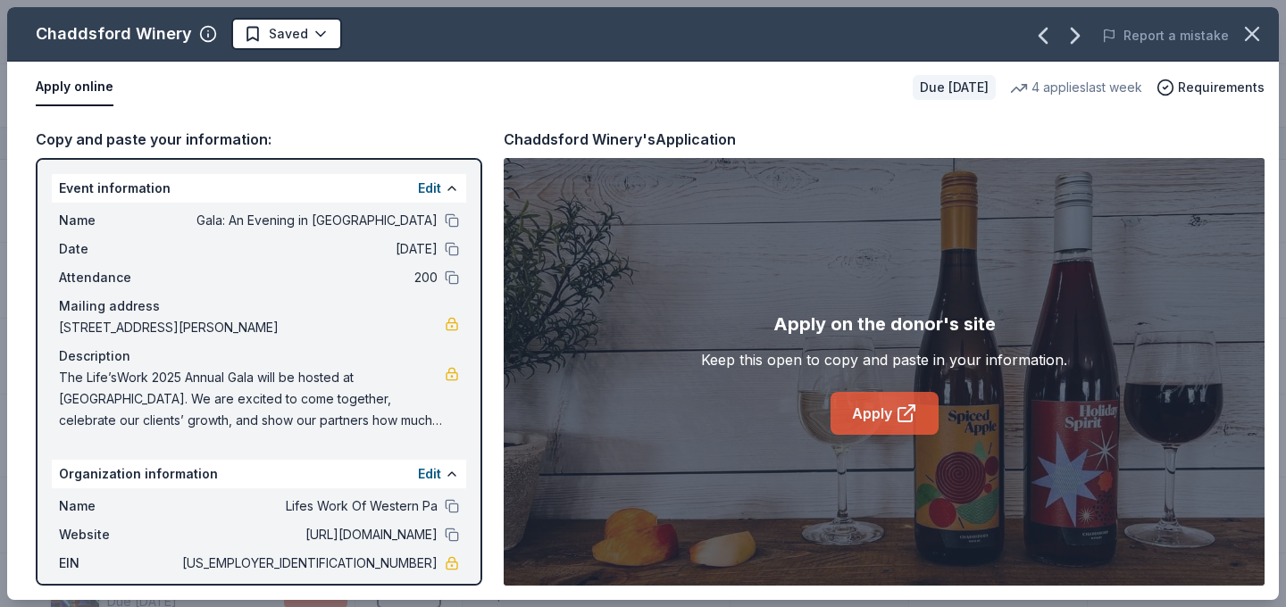
click at [927, 412] on link "Apply" at bounding box center [885, 413] width 108 height 43
click at [295, 42] on html "Gala: An Evening in Tuscany Track · 35 Discover Earn Rewards 16 Saved 19 Applie…" at bounding box center [643, 303] width 1286 height 607
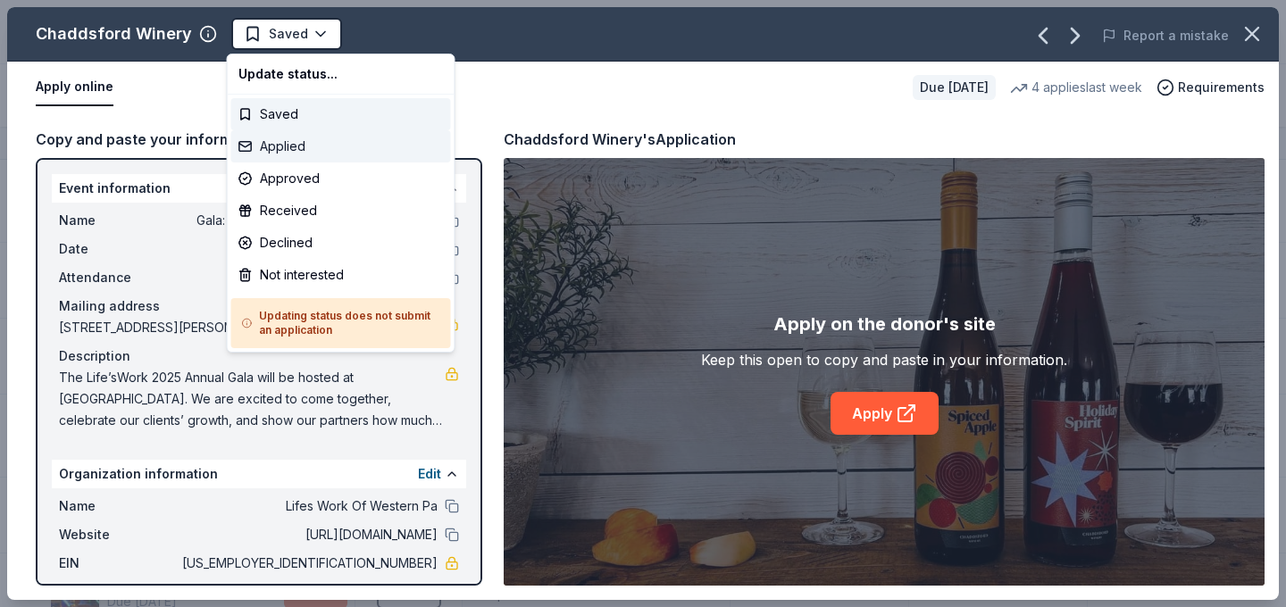
click at [316, 147] on div "Applied" at bounding box center [341, 146] width 220 height 32
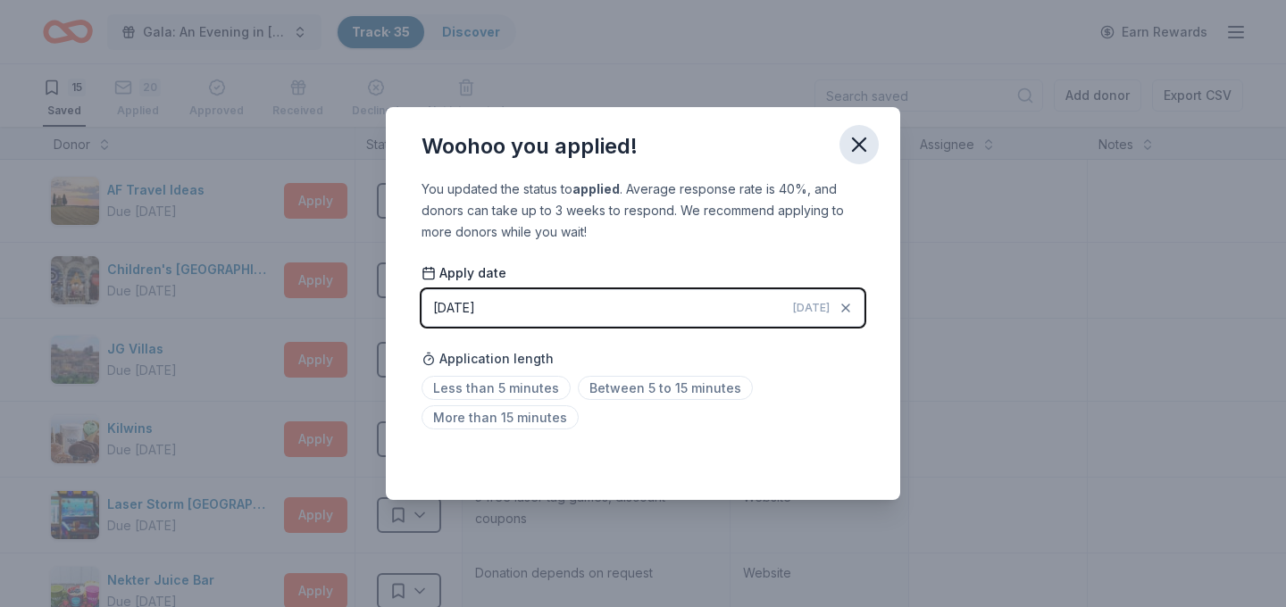
click at [863, 148] on icon "button" at bounding box center [859, 144] width 13 height 13
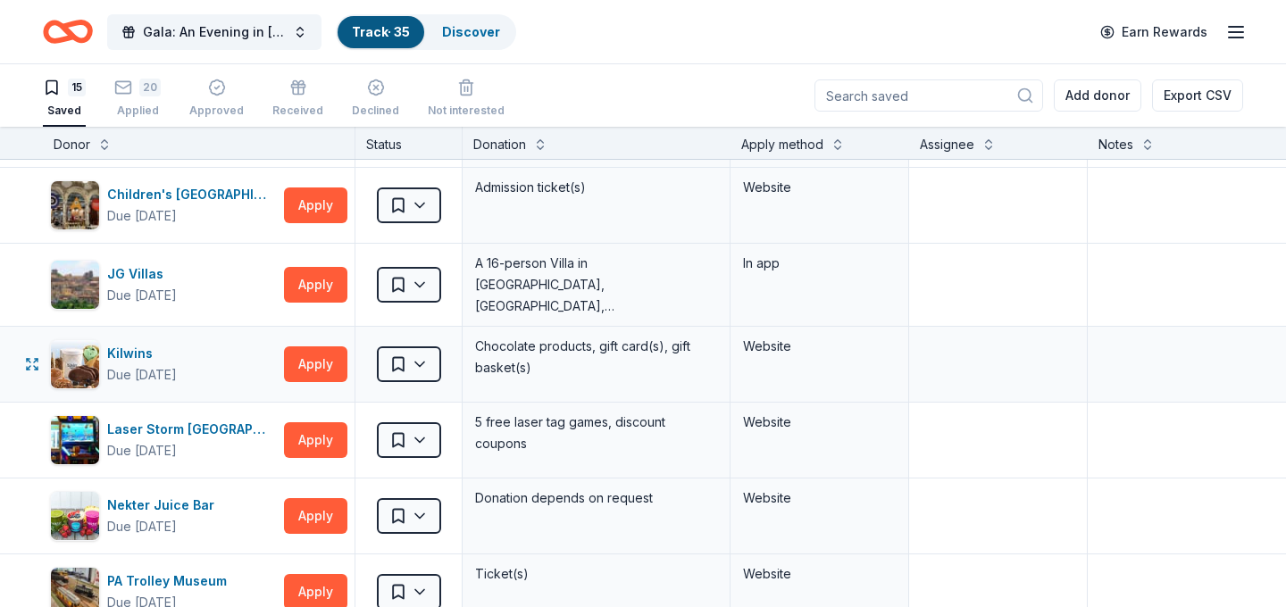
scroll to position [91, 0]
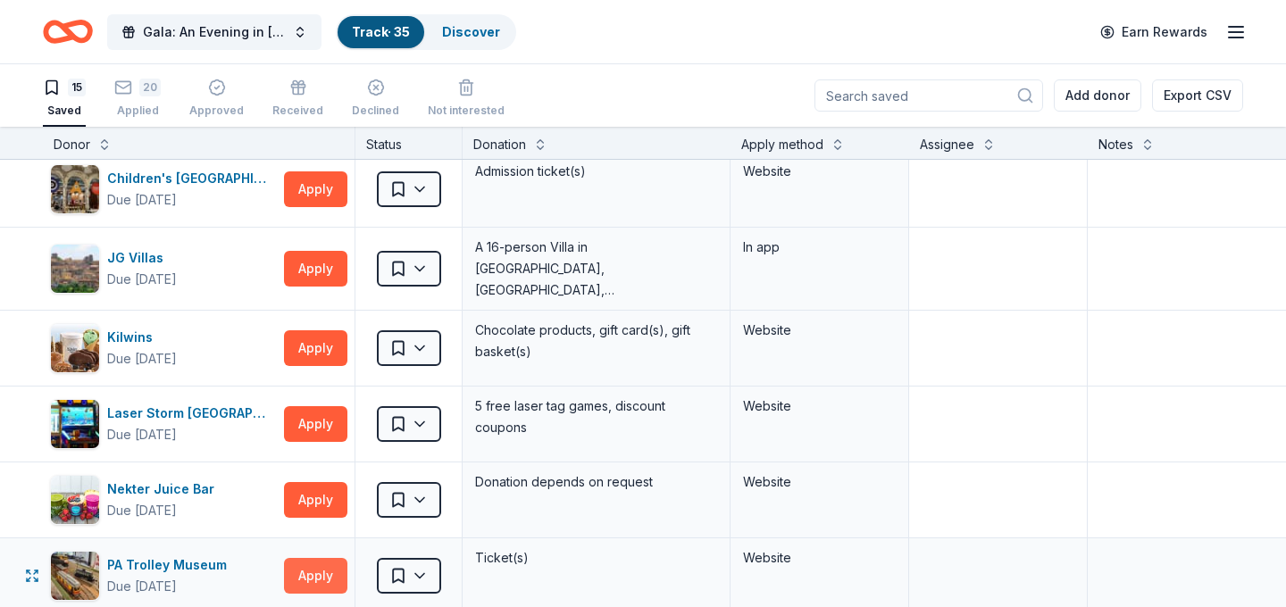
click at [312, 580] on button "Apply" at bounding box center [315, 576] width 63 height 36
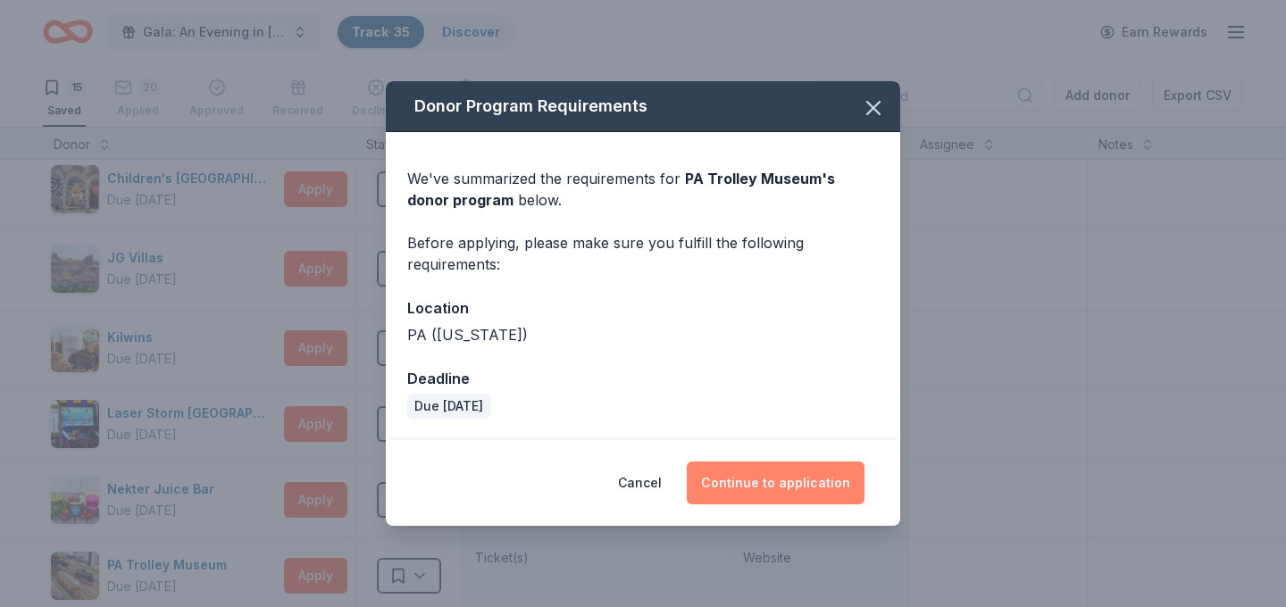
click at [756, 483] on button "Continue to application" at bounding box center [776, 483] width 178 height 43
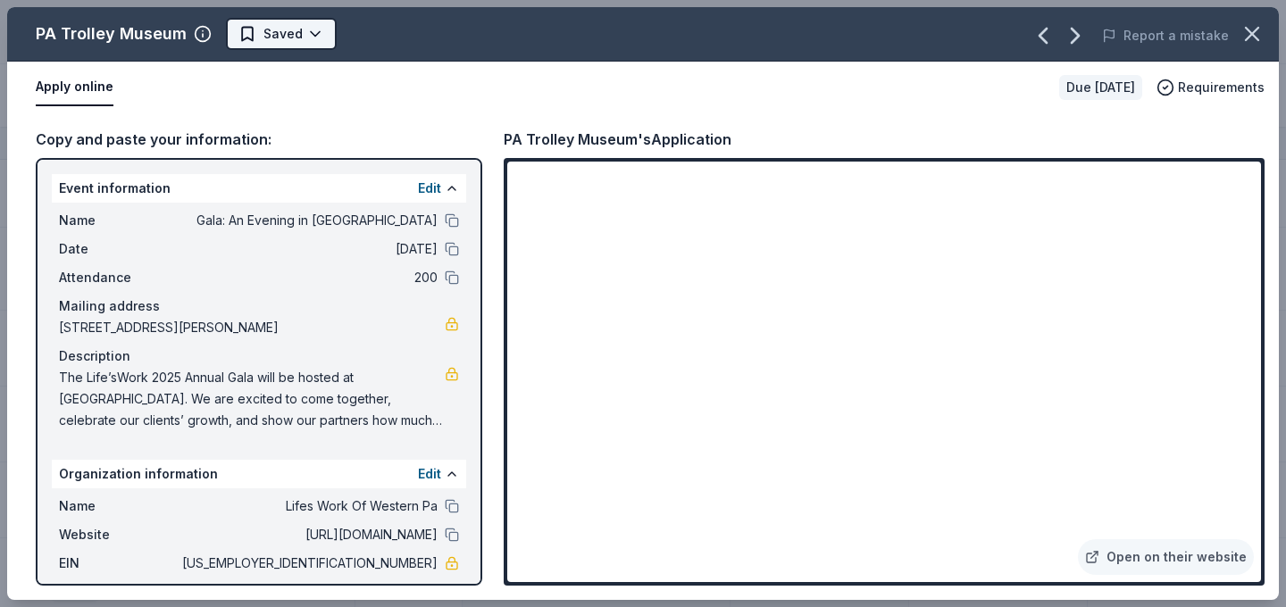
click at [282, 25] on html "Gala: An Evening in Tuscany Track · 35 Discover Earn Rewards 15 Saved 20 Applie…" at bounding box center [643, 303] width 1286 height 607
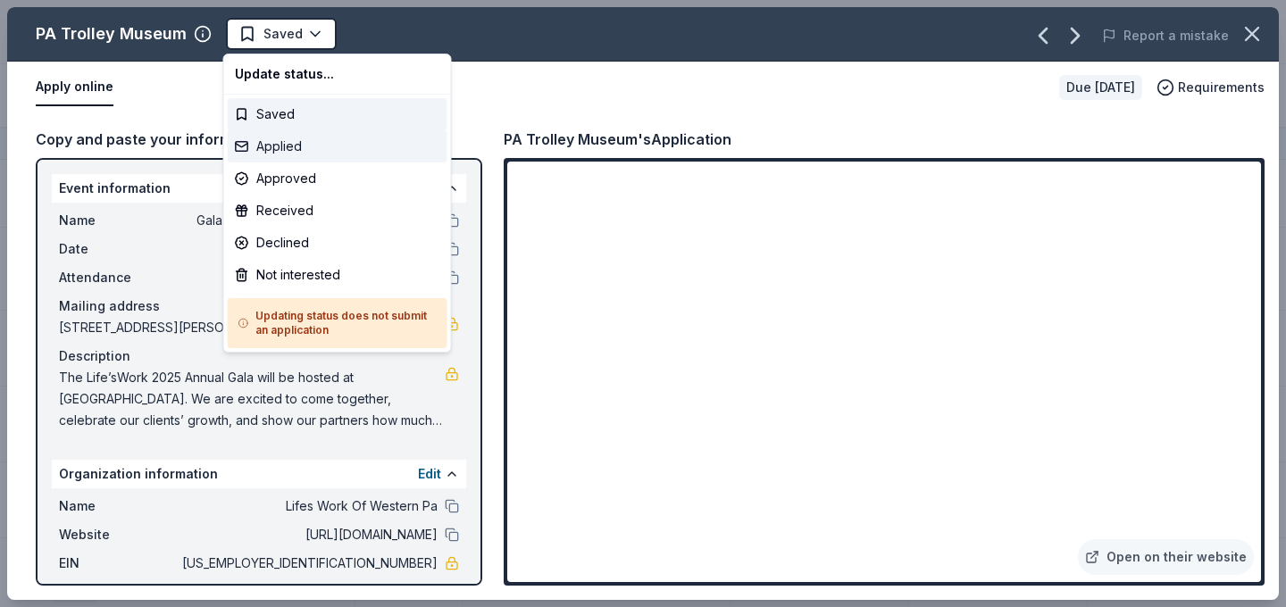
click at [329, 154] on div "Applied" at bounding box center [338, 146] width 220 height 32
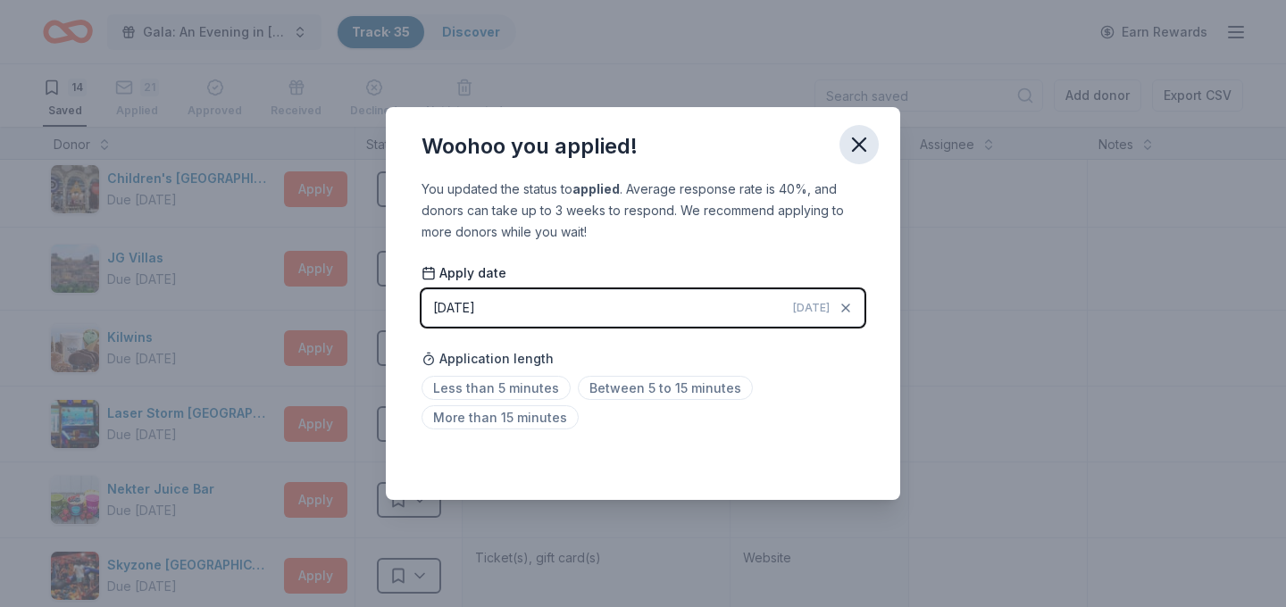
click at [862, 146] on icon "button" at bounding box center [859, 144] width 25 height 25
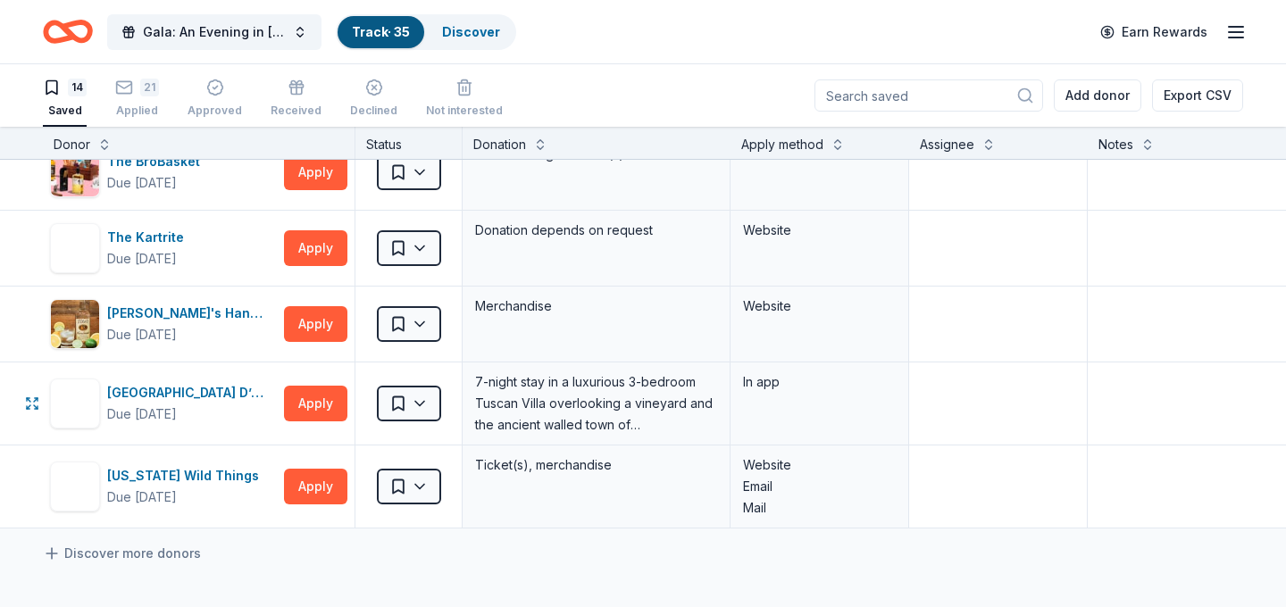
scroll to position [739, 0]
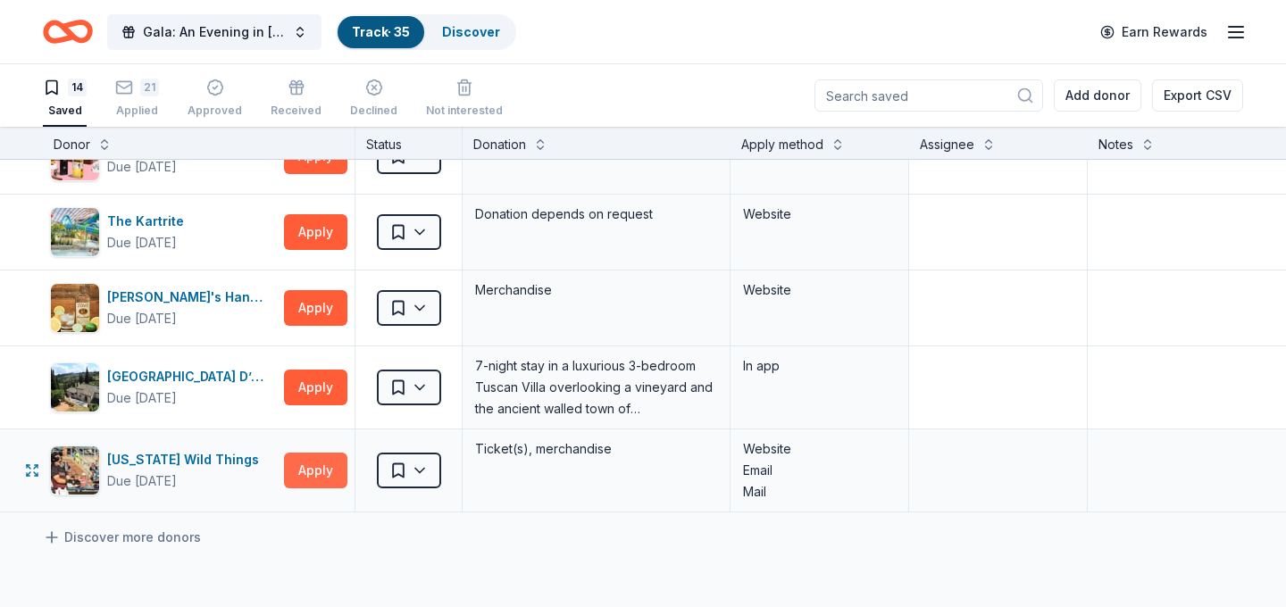
click at [318, 470] on button "Apply" at bounding box center [315, 471] width 63 height 36
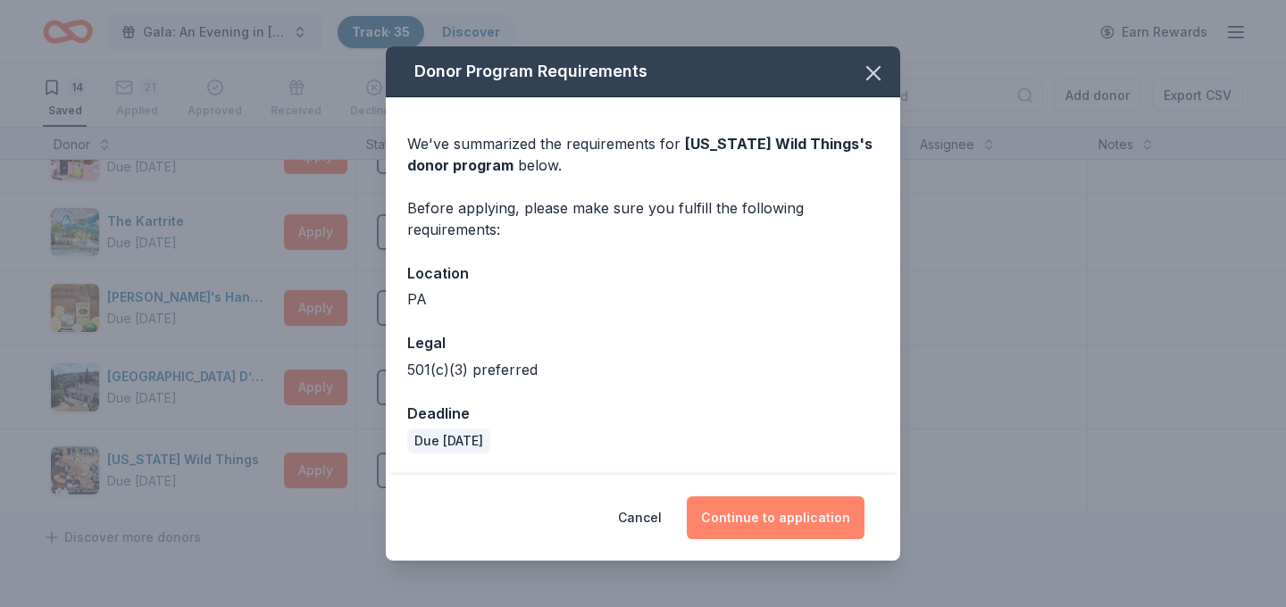
click at [797, 510] on button "Continue to application" at bounding box center [776, 518] width 178 height 43
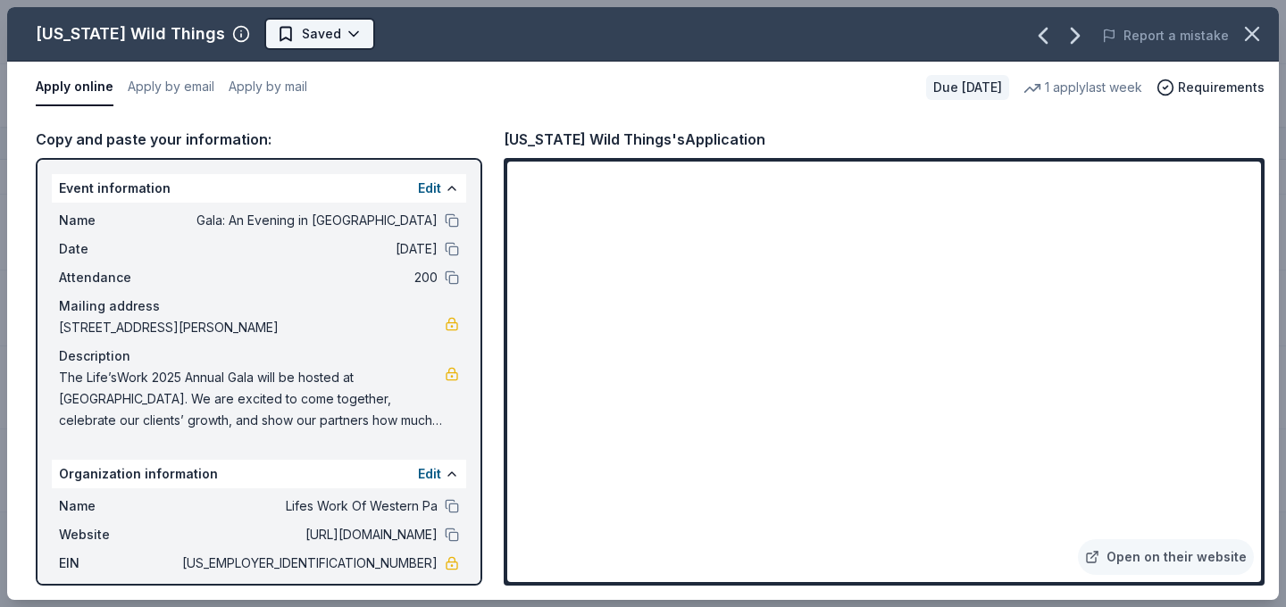
click at [329, 40] on html "Gala: An Evening in Tuscany Track · 35 Discover Earn Rewards 14 Saved 21 Applie…" at bounding box center [643, 303] width 1286 height 607
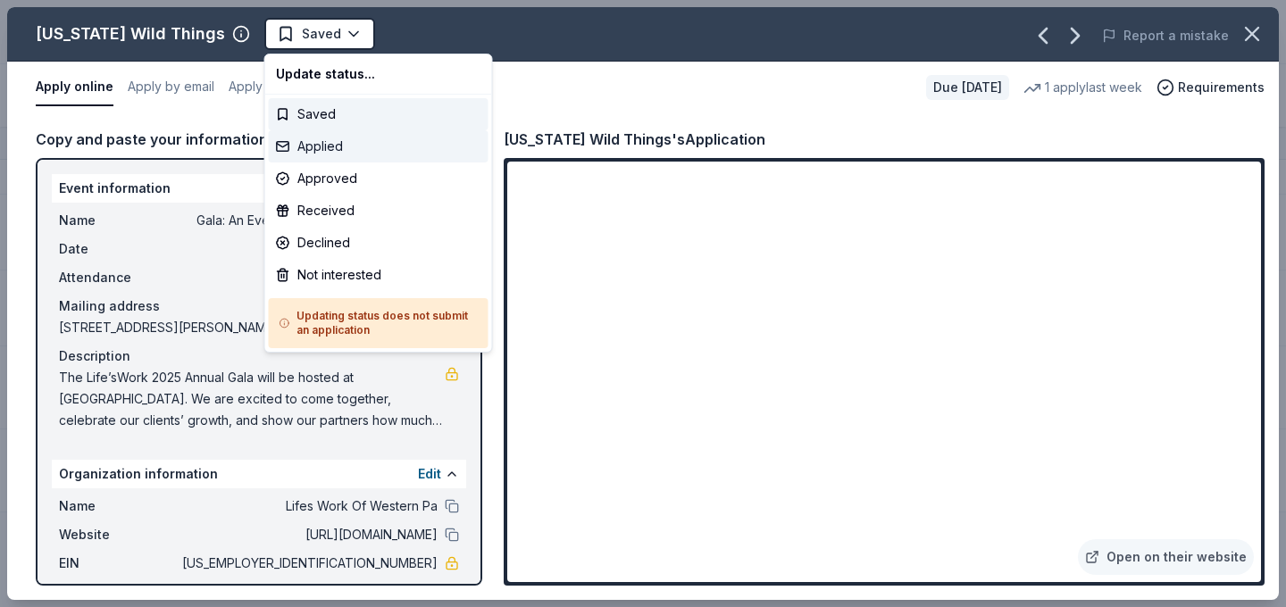
click at [370, 144] on div "Applied" at bounding box center [379, 146] width 220 height 32
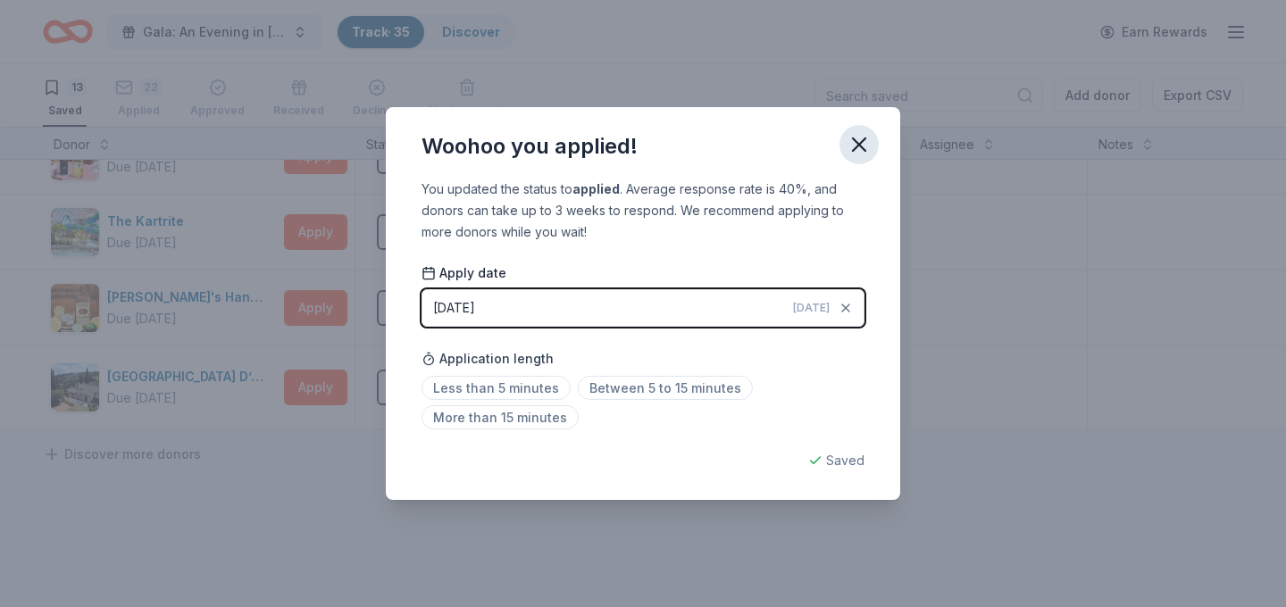
click at [860, 139] on icon "button" at bounding box center [859, 144] width 25 height 25
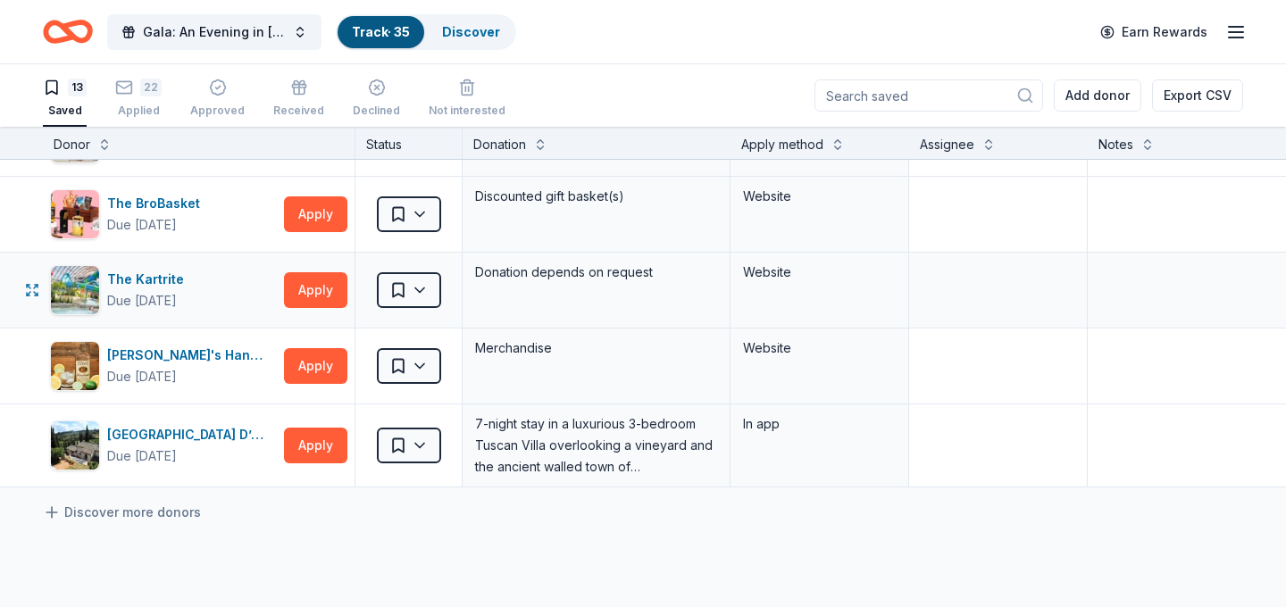
scroll to position [676, 0]
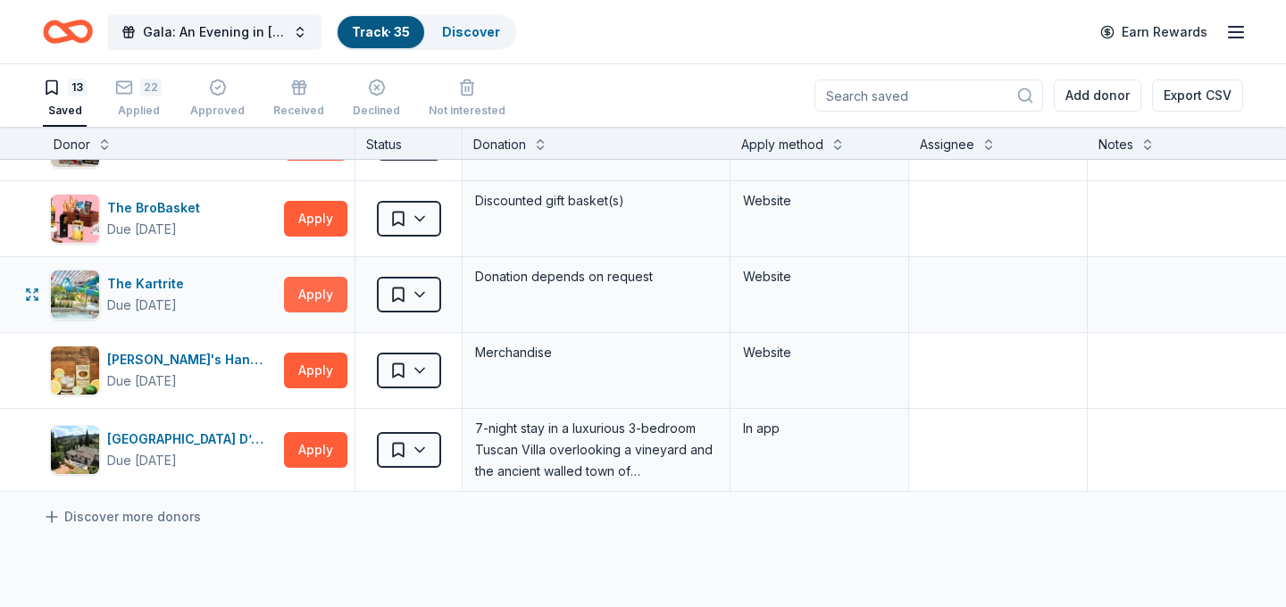
click at [314, 296] on button "Apply" at bounding box center [315, 295] width 63 height 36
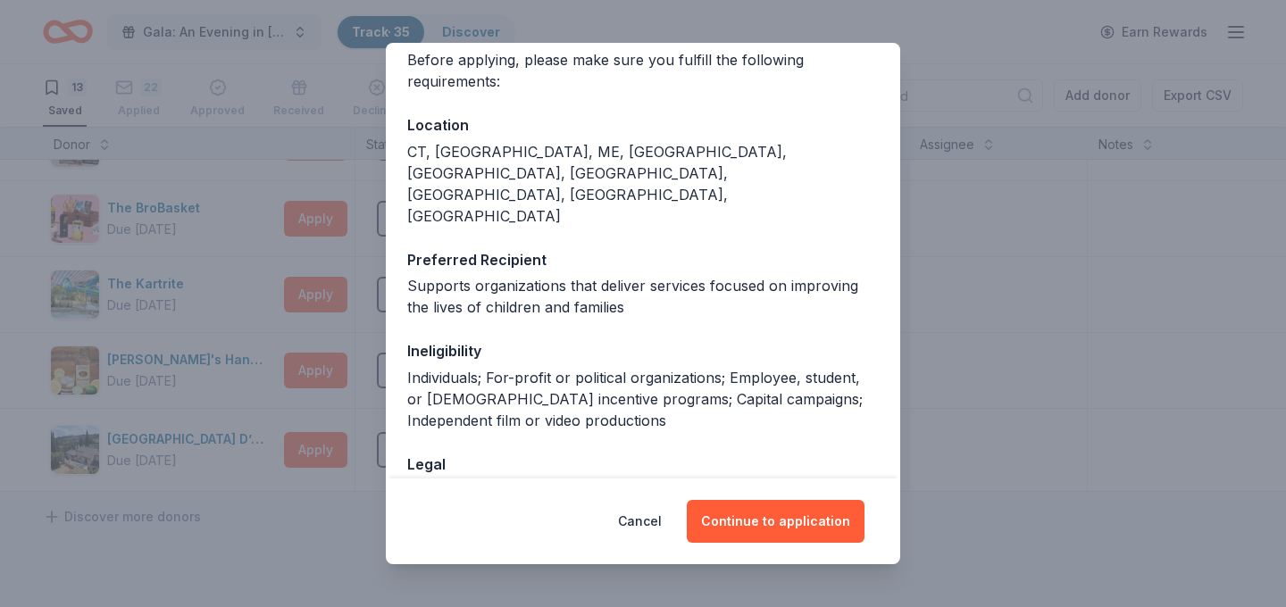
scroll to position [198, 0]
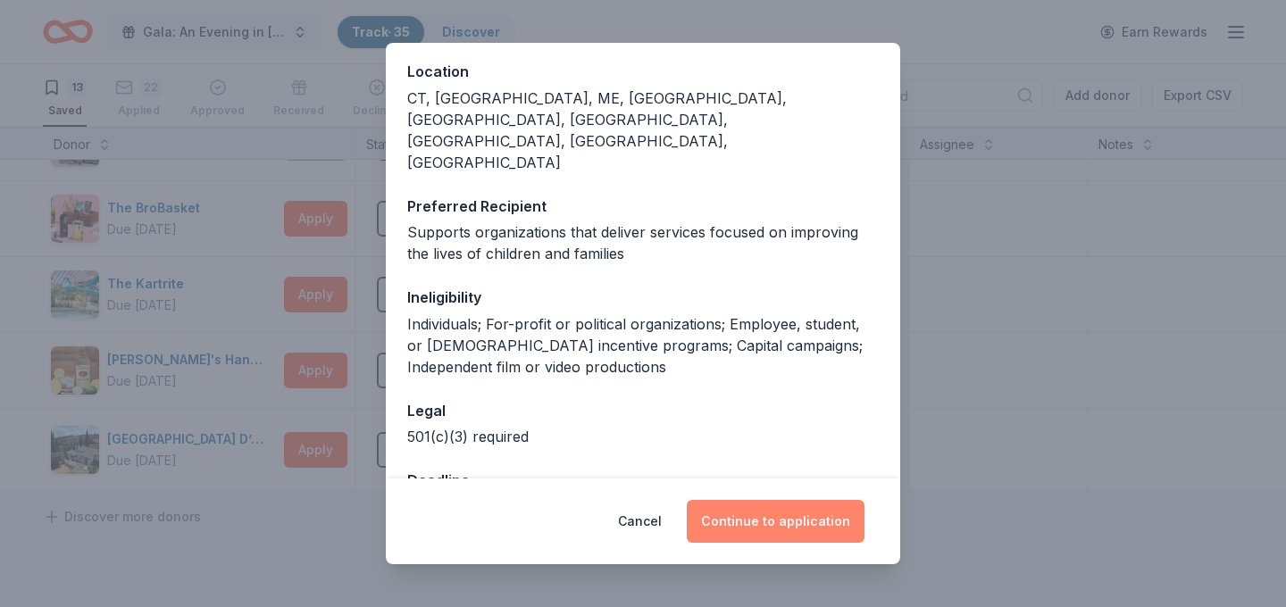
click at [793, 513] on button "Continue to application" at bounding box center [776, 521] width 178 height 43
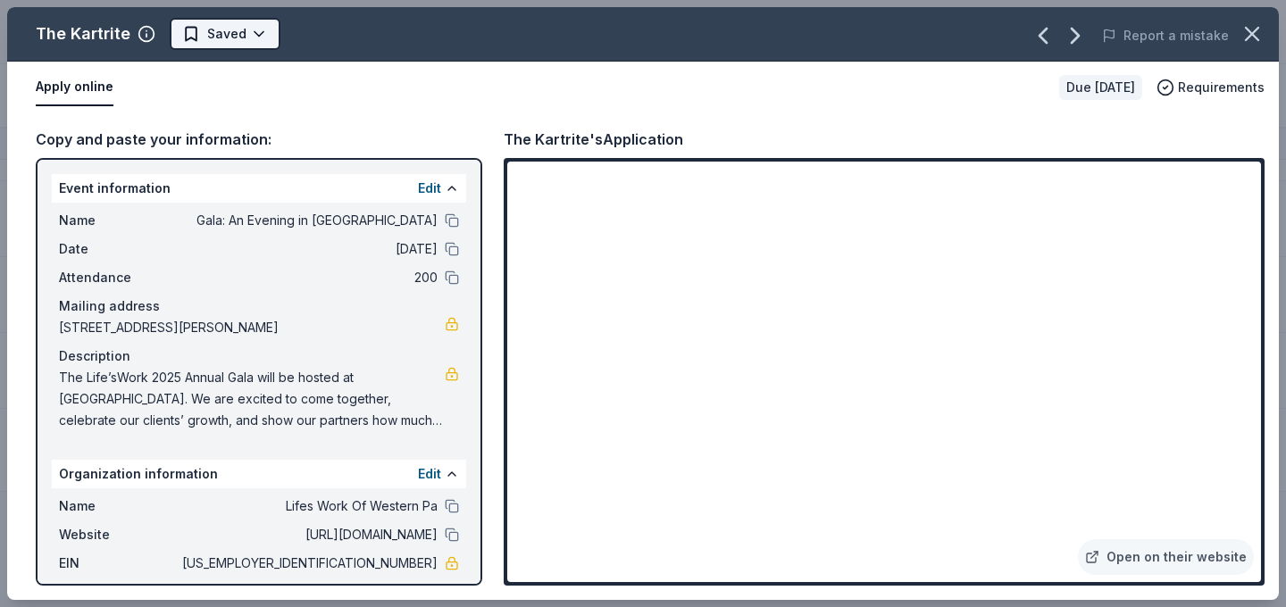
click at [254, 38] on html "Gala: An Evening in Tuscany Track · 35 Discover Earn Rewards 13 Saved 22 Applie…" at bounding box center [643, 303] width 1286 height 607
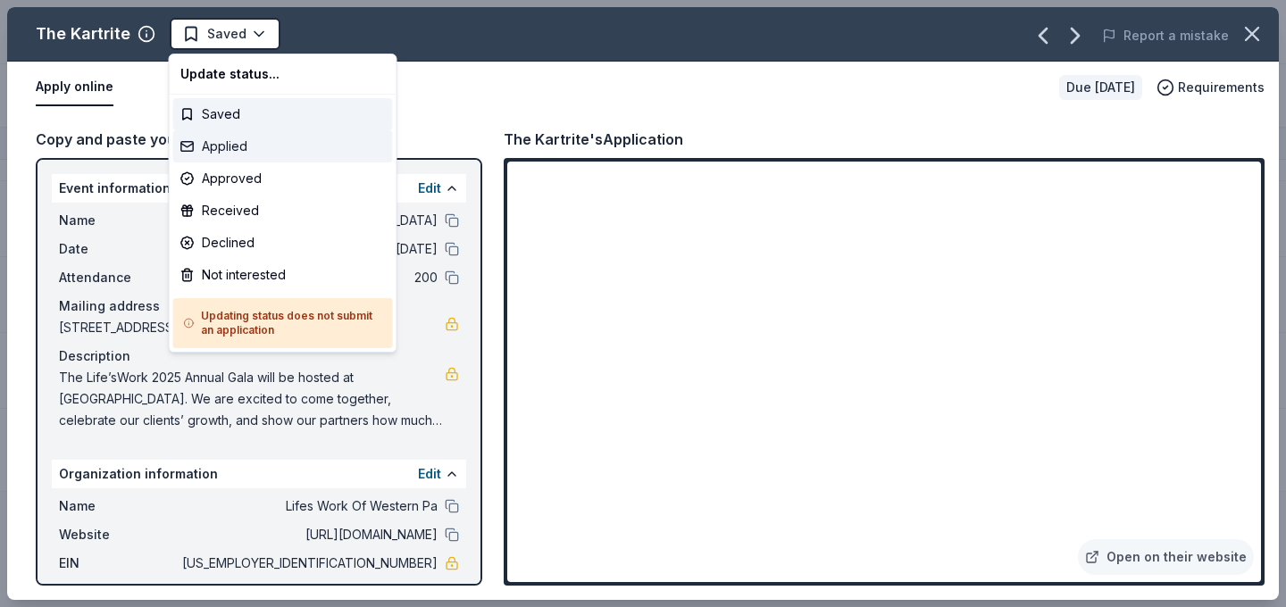
click at [249, 146] on div "Applied" at bounding box center [283, 146] width 220 height 32
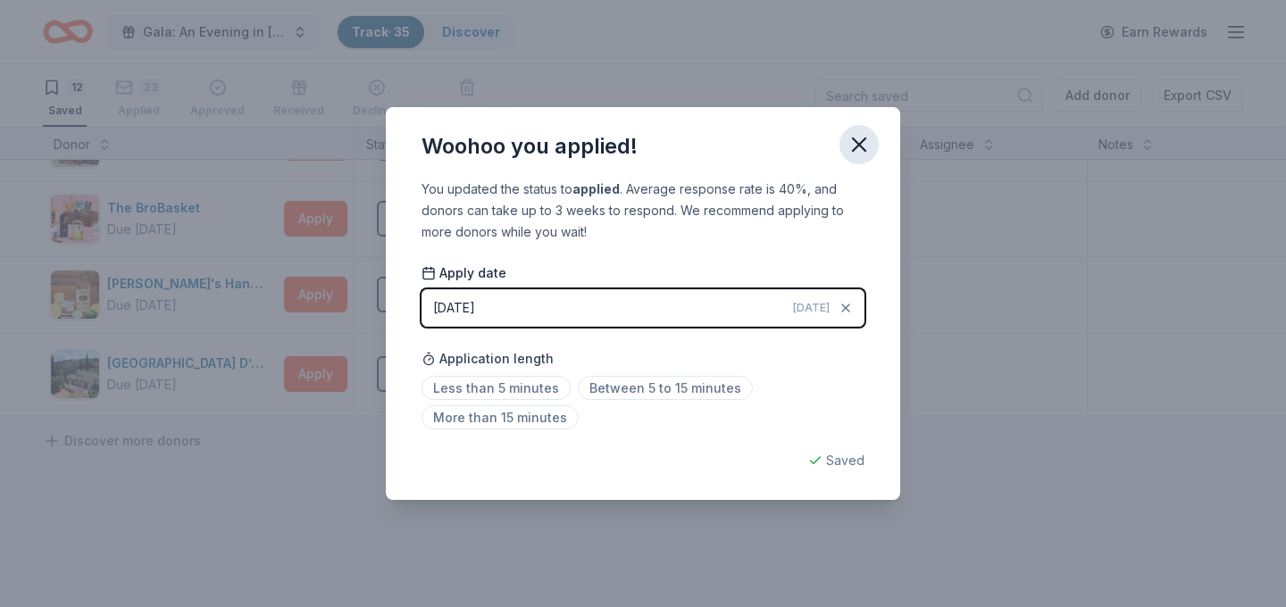
click at [868, 141] on icon "button" at bounding box center [859, 144] width 25 height 25
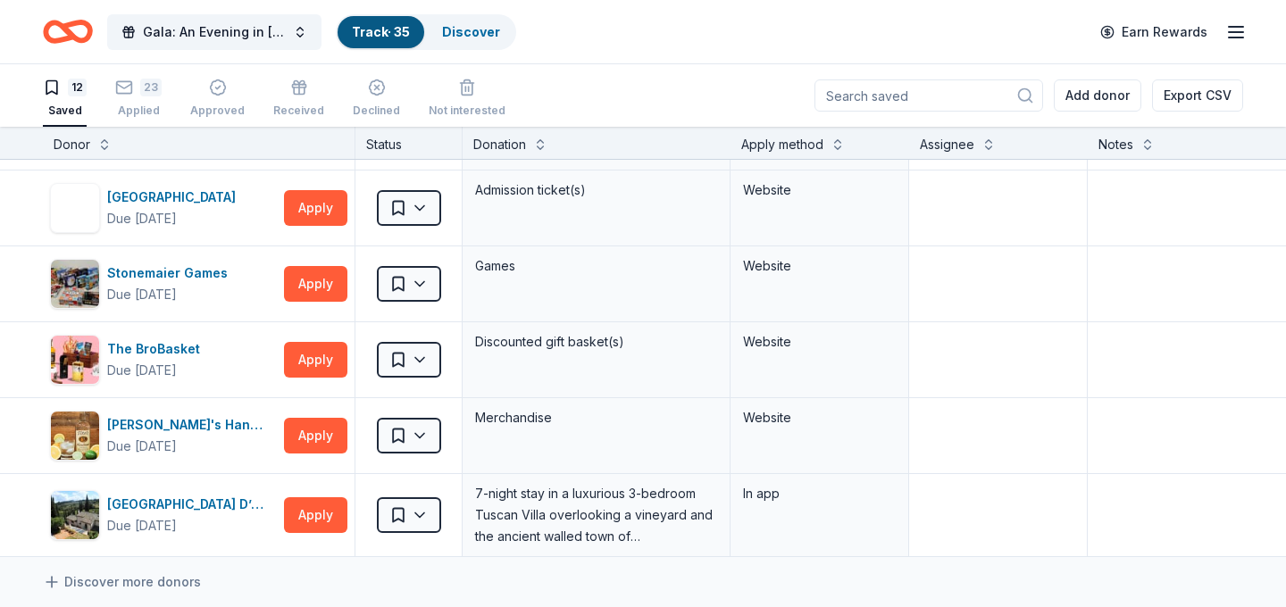
scroll to position [528, 0]
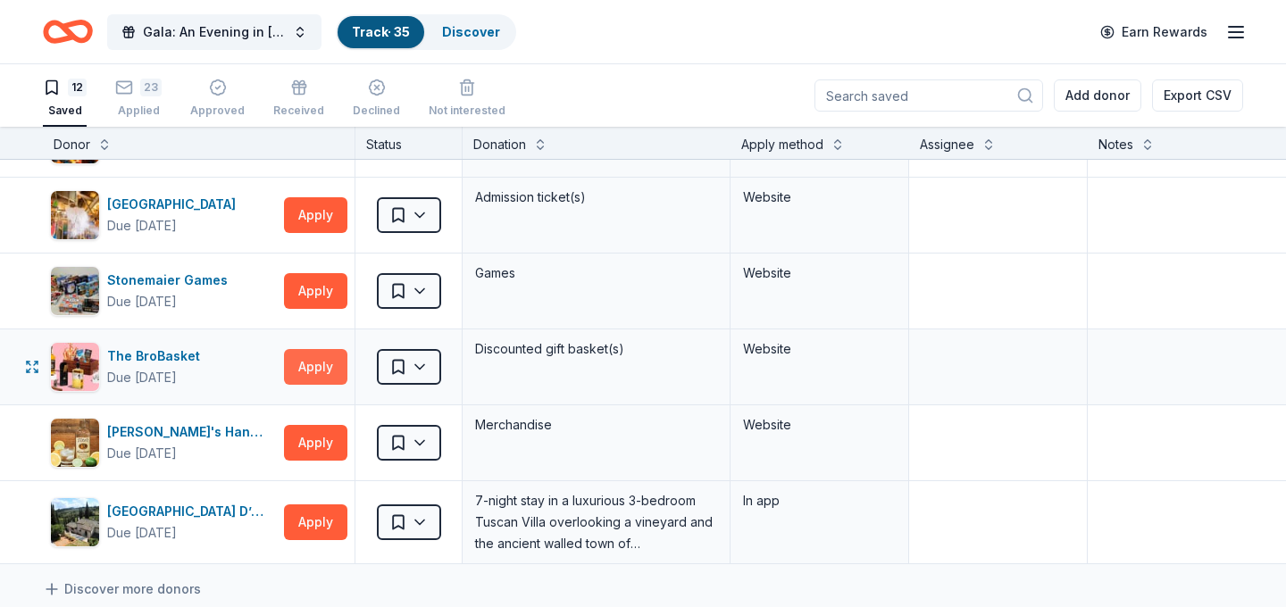
click at [296, 359] on button "Apply" at bounding box center [315, 367] width 63 height 36
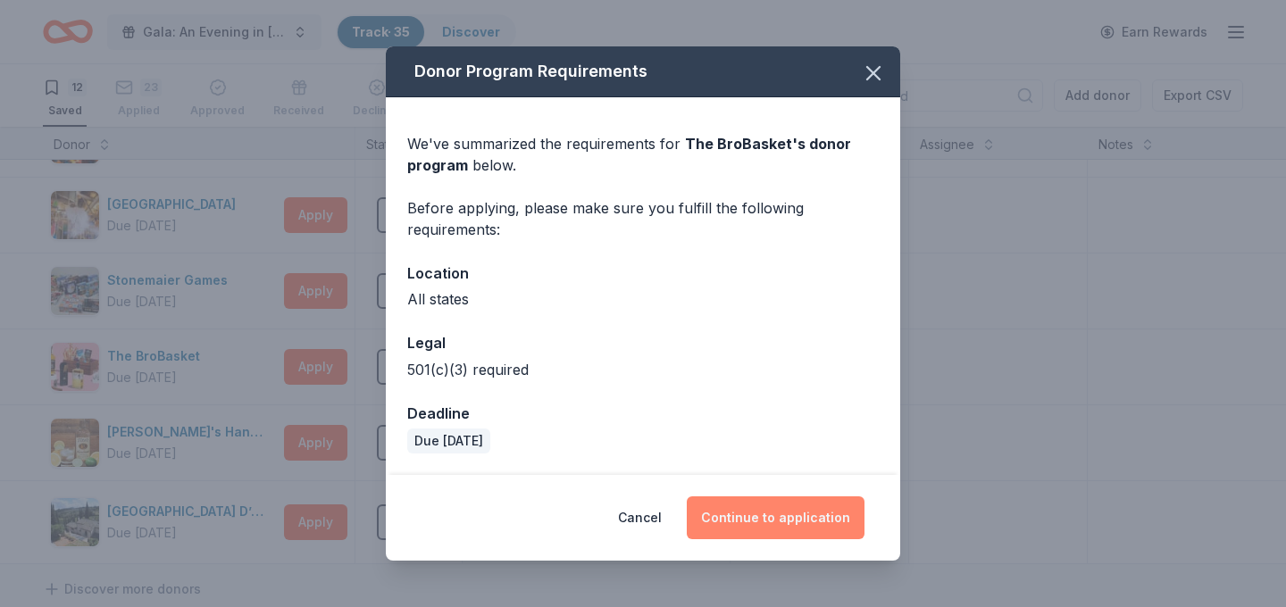
click at [821, 529] on button "Continue to application" at bounding box center [776, 518] width 178 height 43
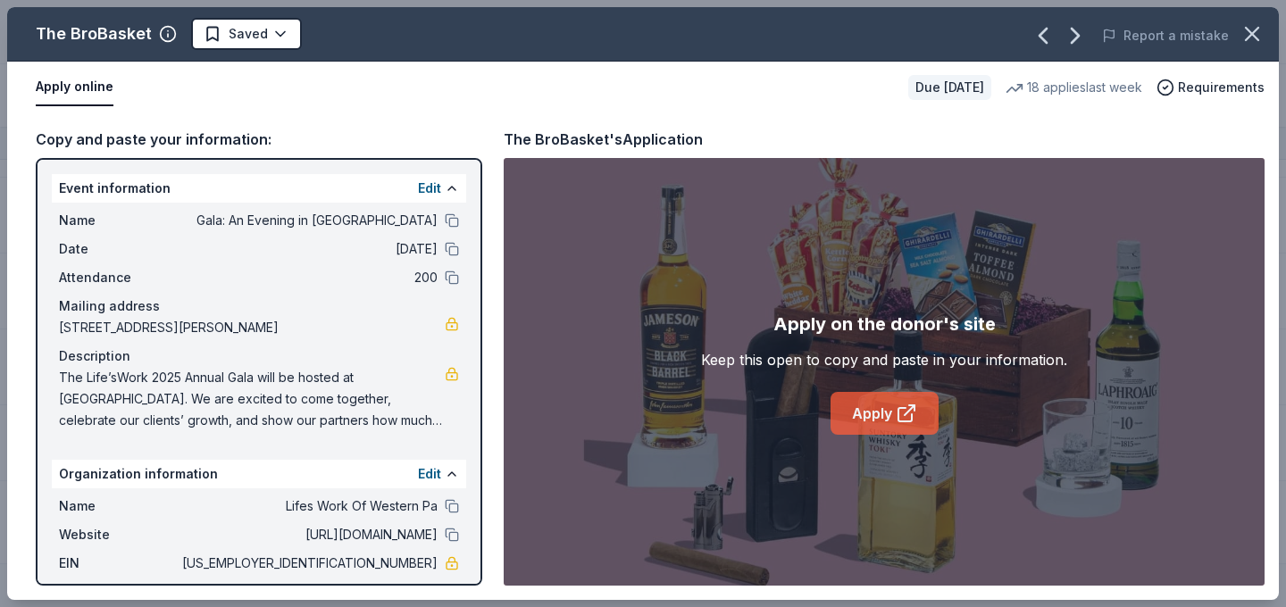
click at [885, 413] on link "Apply" at bounding box center [885, 413] width 108 height 43
click at [252, 50] on div "The BroBasket Saved Report a mistake" at bounding box center [643, 34] width 1272 height 54
click at [263, 44] on html "Gala: An Evening in Tuscany Track · 35 Discover Earn Rewards 12 Saved 23 Applie…" at bounding box center [643, 303] width 1286 height 607
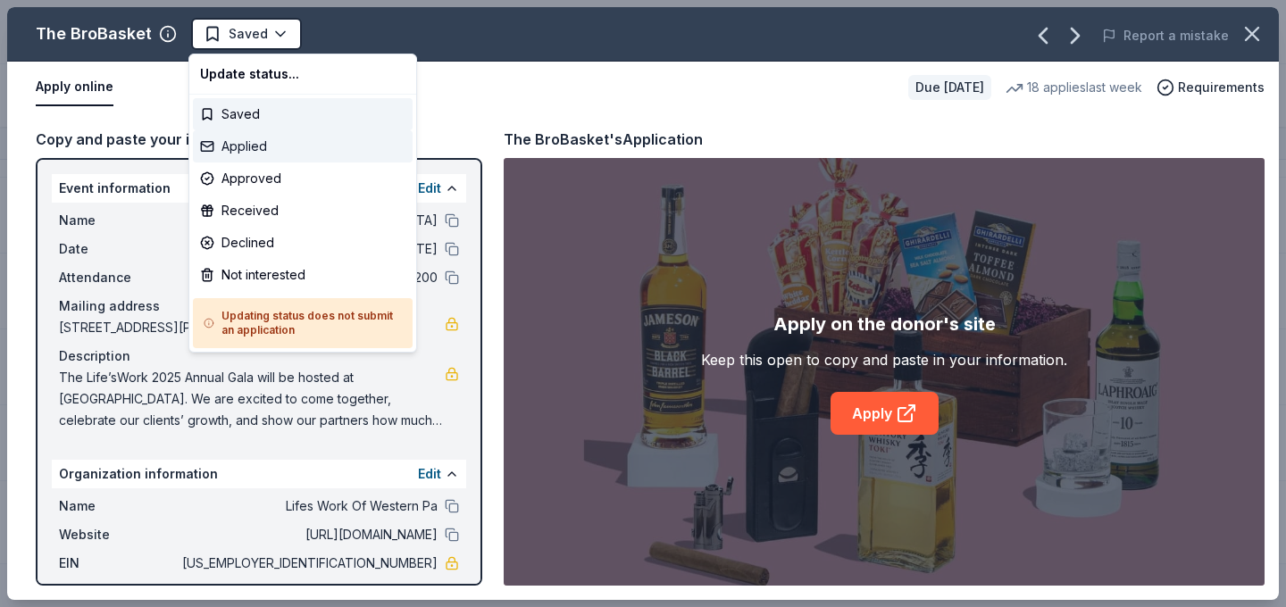
click at [298, 143] on div "Applied" at bounding box center [303, 146] width 220 height 32
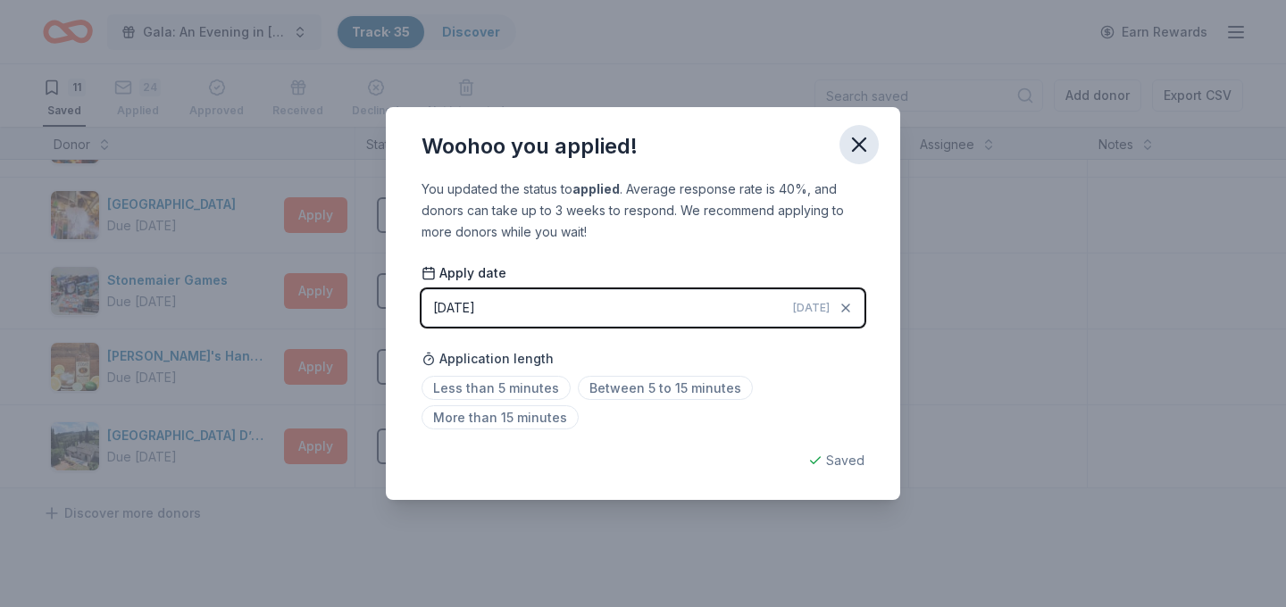
click at [856, 146] on icon "button" at bounding box center [859, 144] width 13 height 13
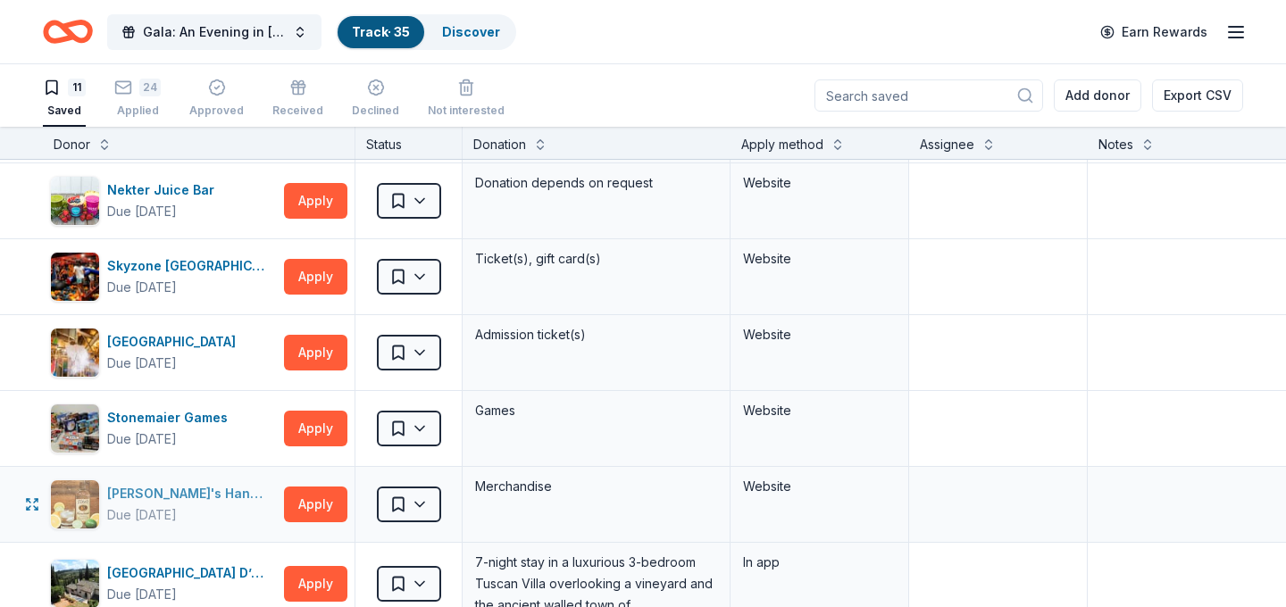
scroll to position [386, 0]
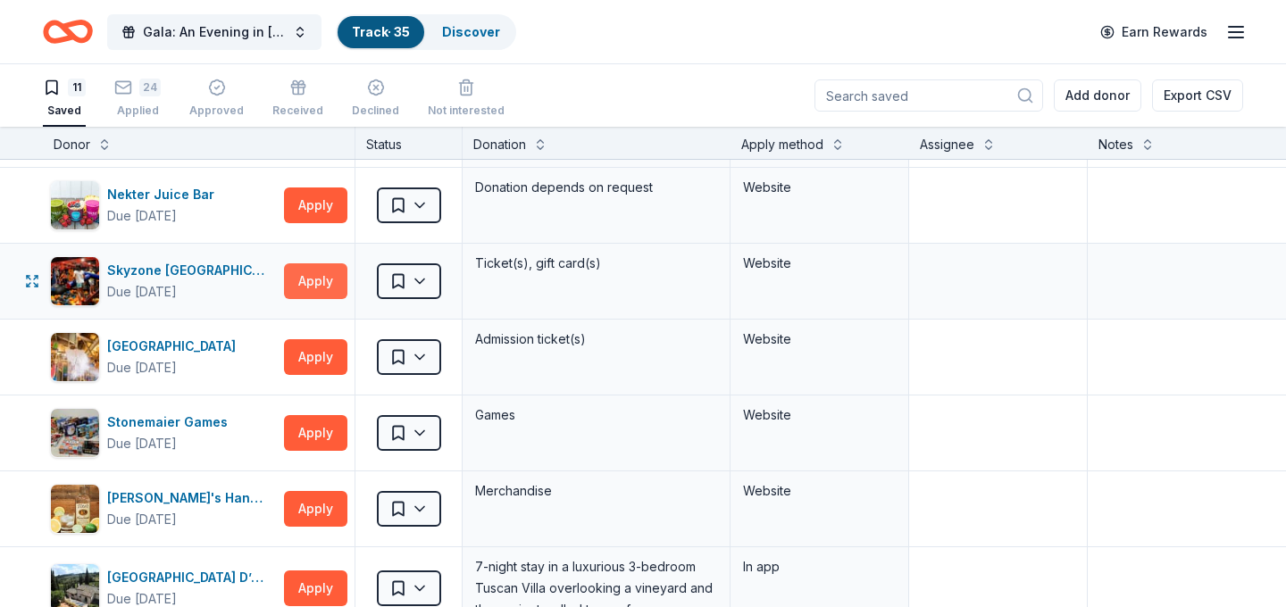
click at [317, 289] on button "Apply" at bounding box center [315, 281] width 63 height 36
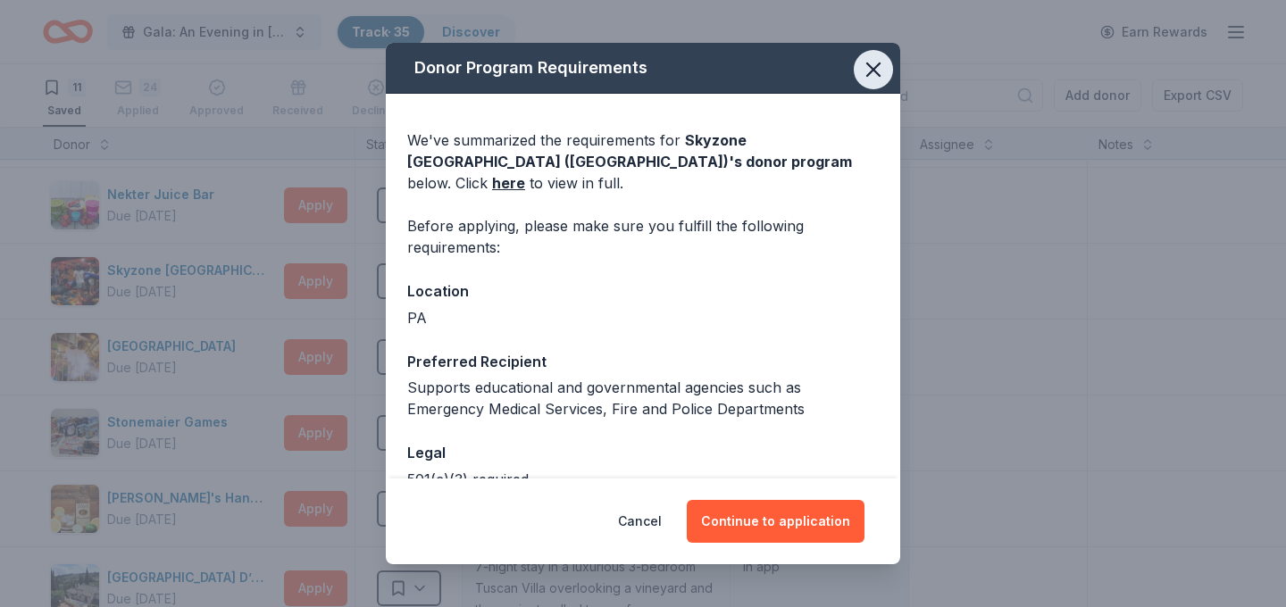
click at [876, 73] on icon "button" at bounding box center [873, 69] width 13 height 13
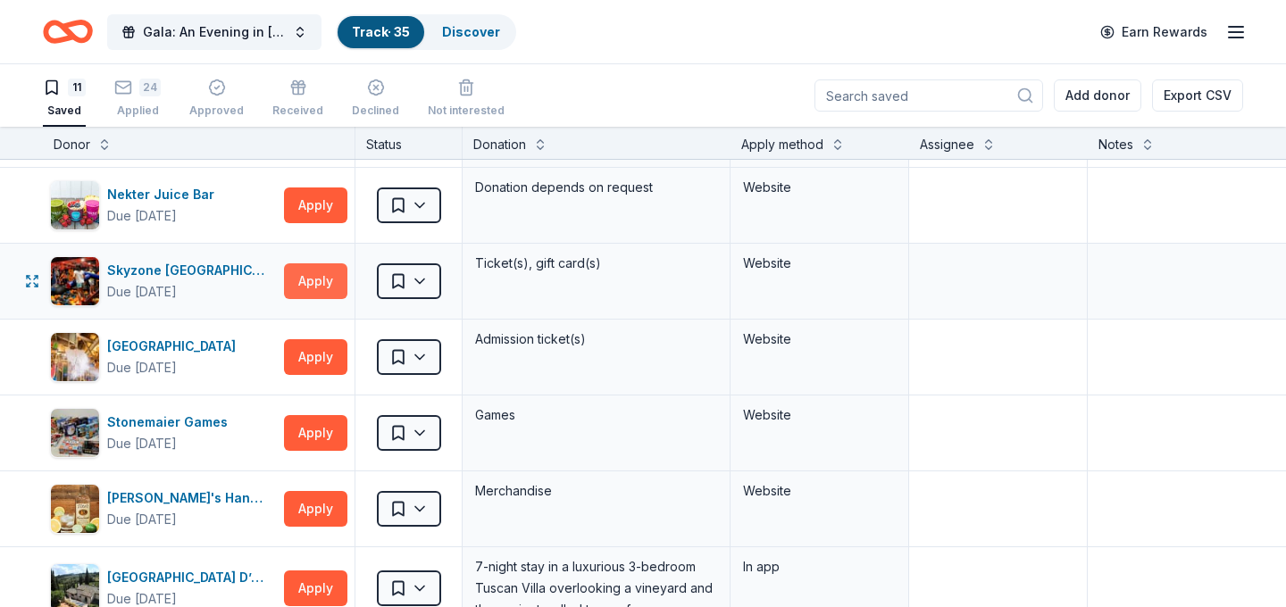
click at [325, 294] on button "Apply" at bounding box center [315, 281] width 63 height 36
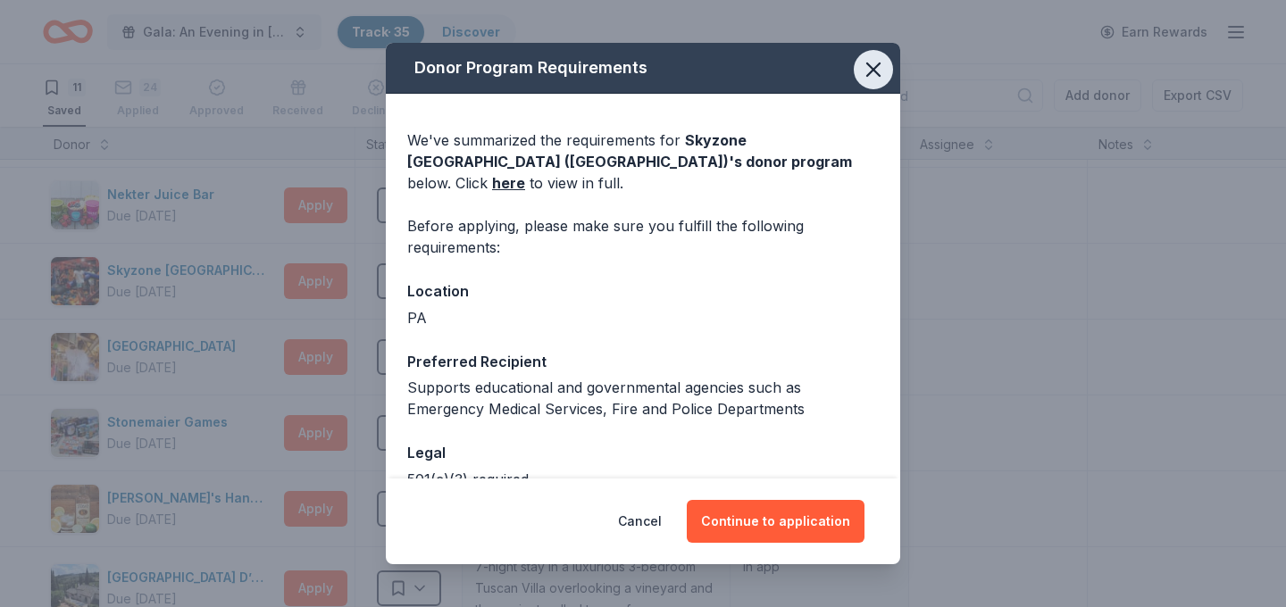
click at [891, 67] on button "button" at bounding box center [873, 69] width 39 height 39
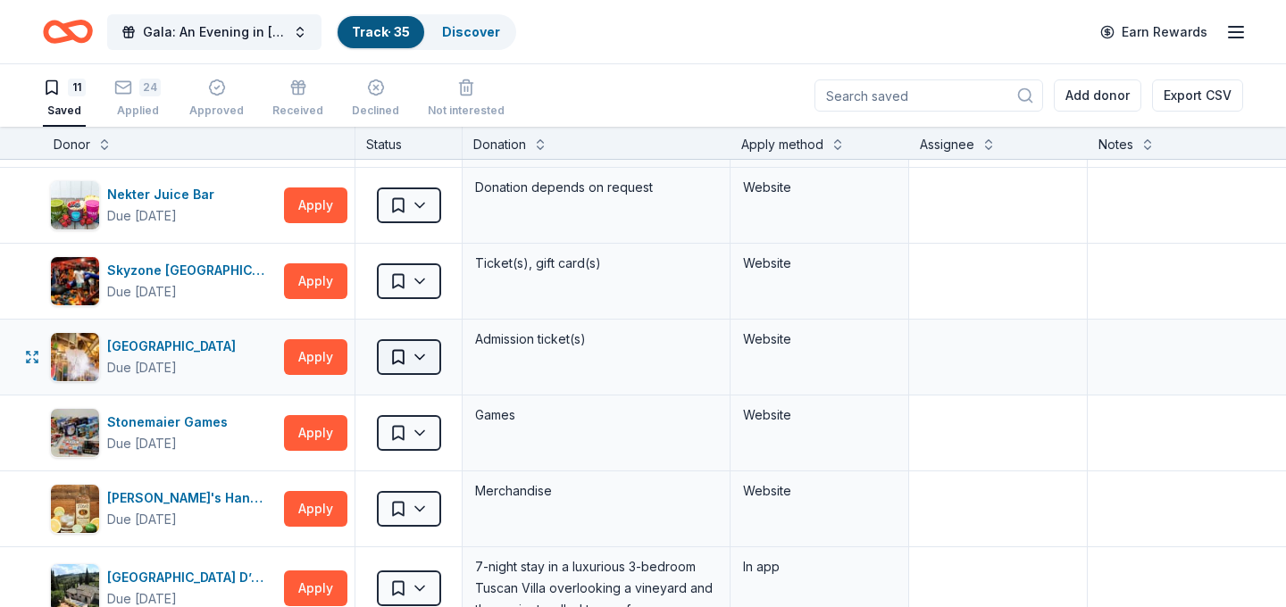
click at [408, 354] on html "Gala: An Evening in Tuscany Track · 35 Discover Earn Rewards 11 Saved 24 Applie…" at bounding box center [643, 303] width 1286 height 607
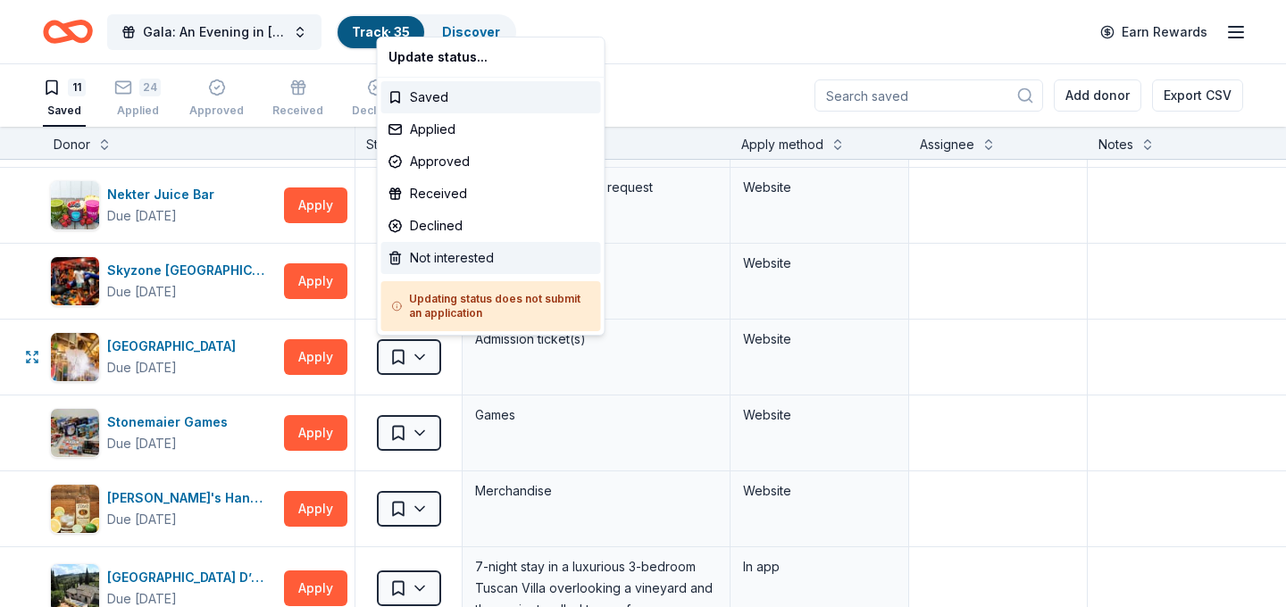
click at [488, 256] on div "Not interested" at bounding box center [491, 258] width 220 height 32
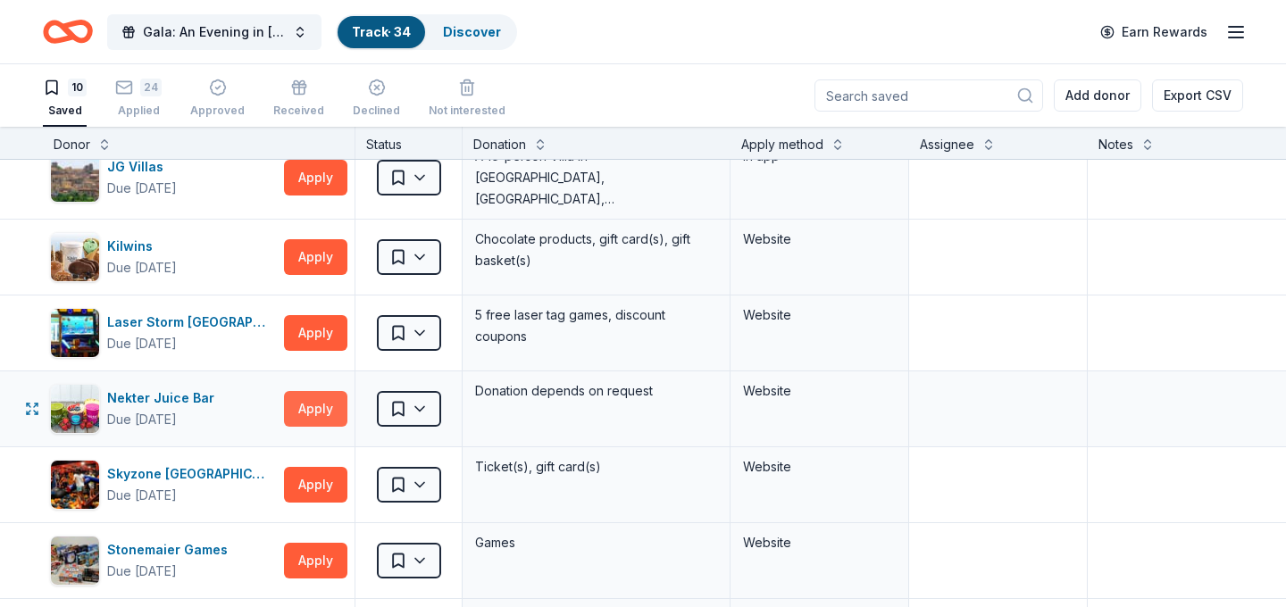
scroll to position [201, 0]
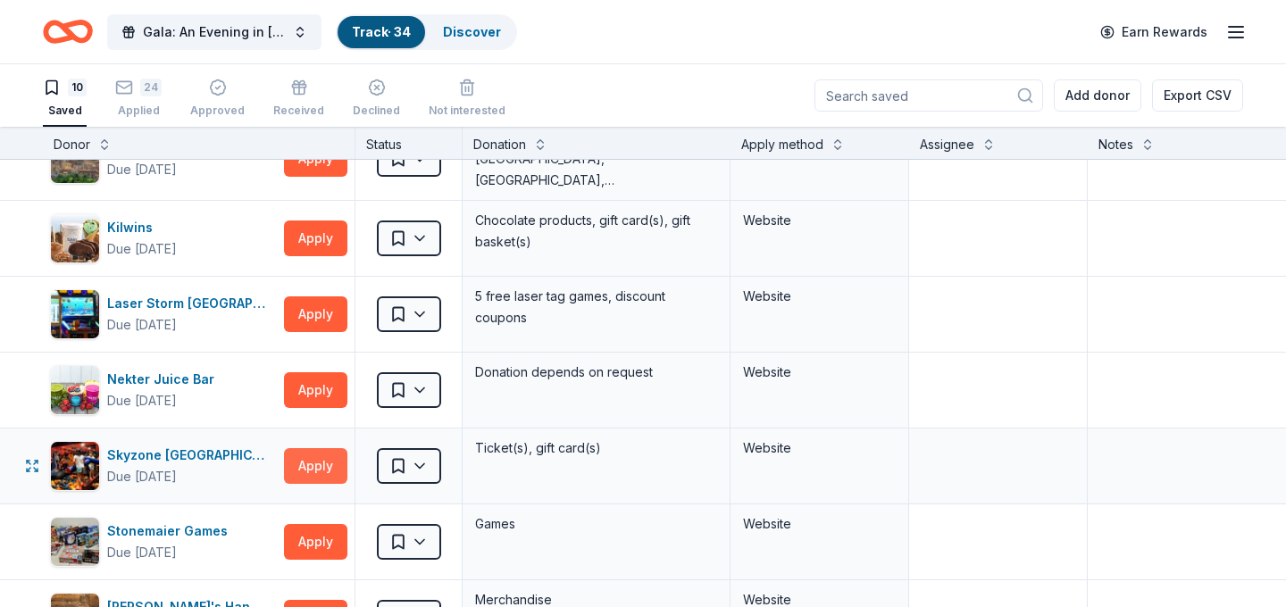
click at [320, 474] on button "Apply" at bounding box center [315, 466] width 63 height 36
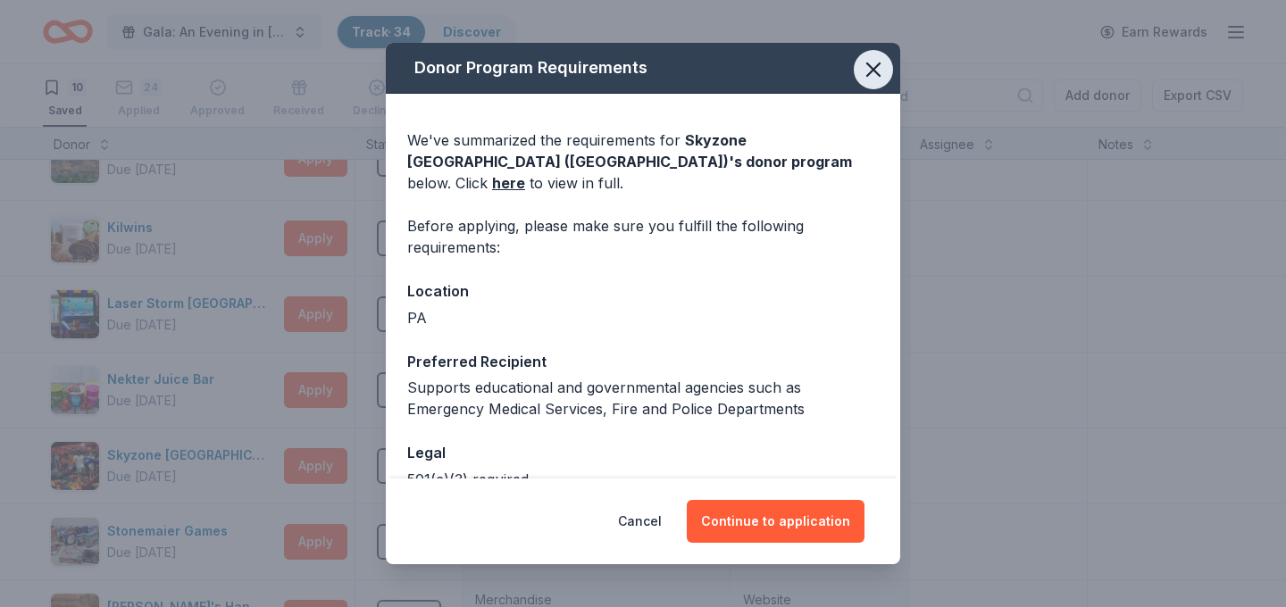
click at [879, 72] on icon "button" at bounding box center [873, 69] width 25 height 25
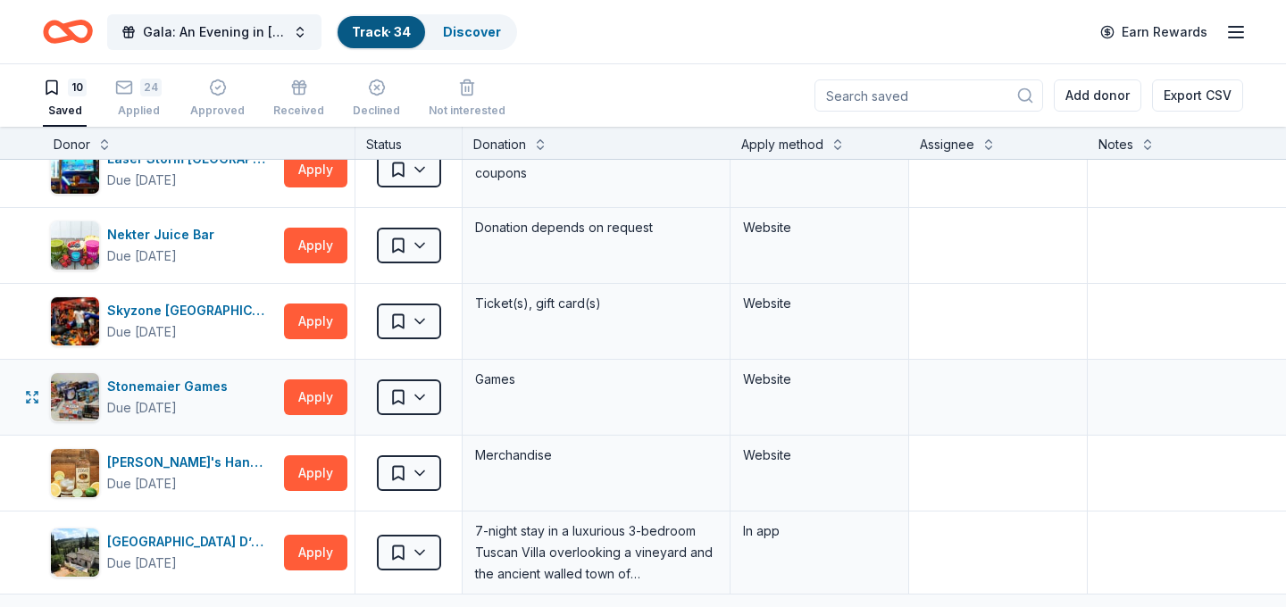
scroll to position [364, 0]
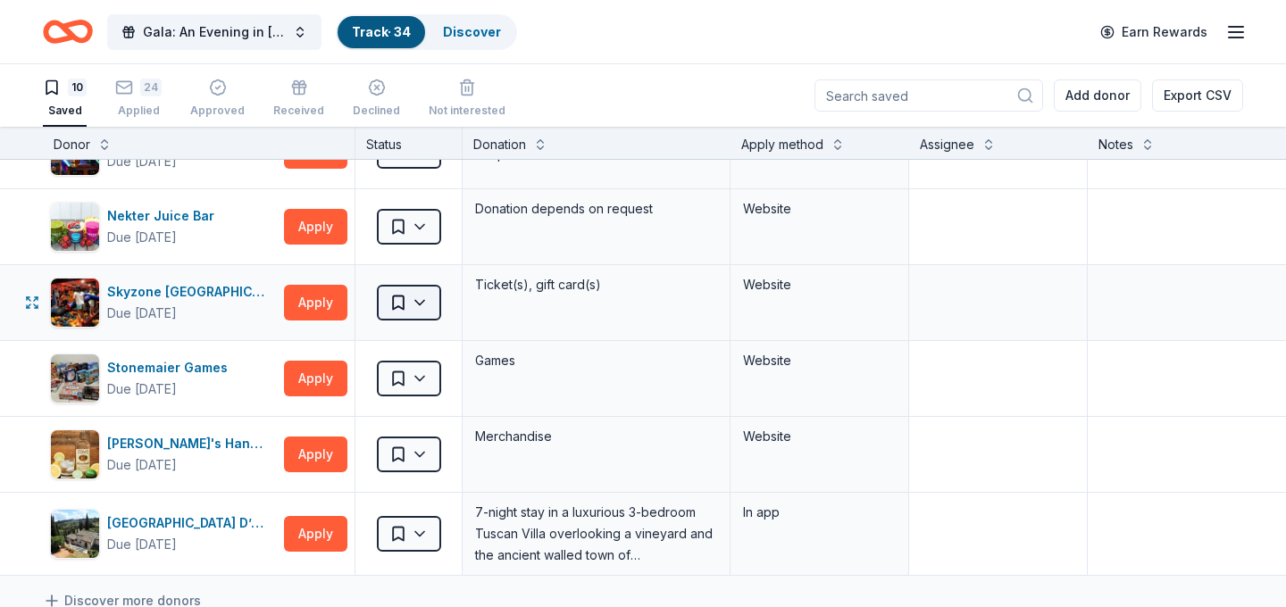
click at [394, 303] on html "Gala: An Evening in Tuscany Track · 34 Discover Earn Rewards 10 Saved 24 Applie…" at bounding box center [643, 303] width 1286 height 607
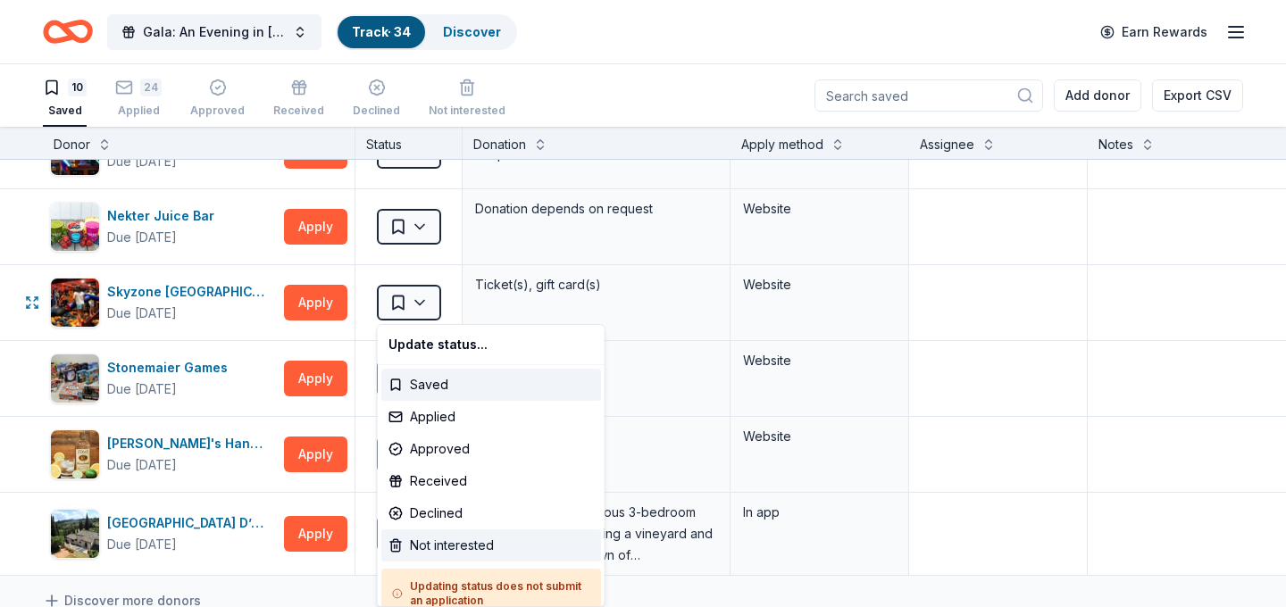
click at [496, 546] on div "Not interested" at bounding box center [491, 546] width 220 height 32
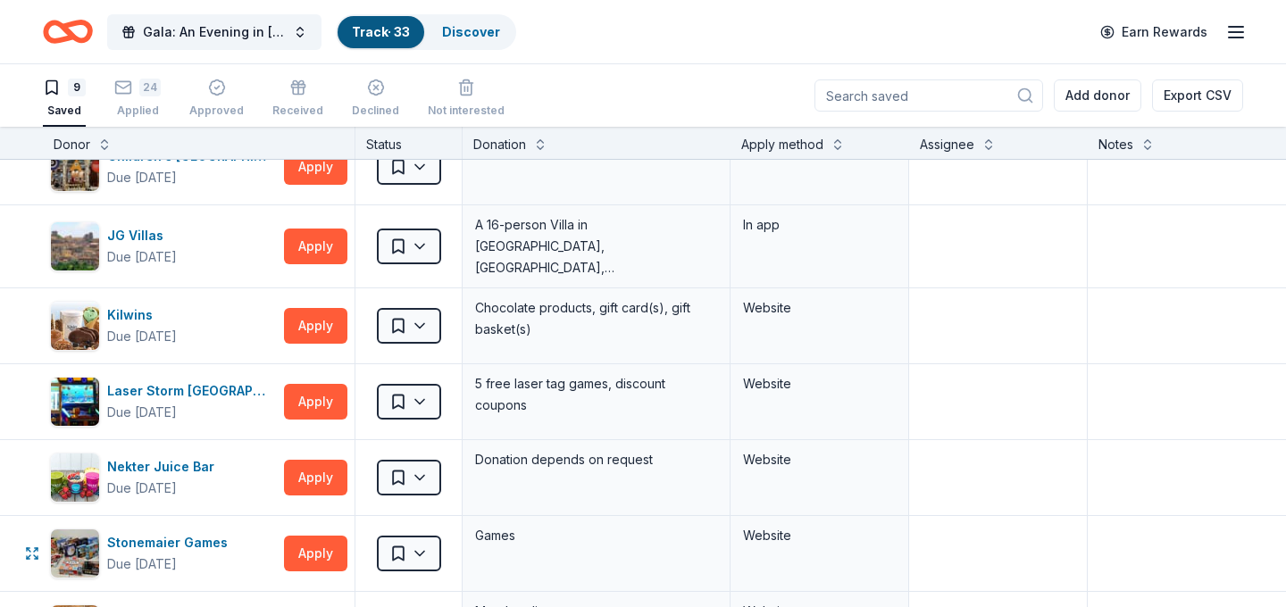
scroll to position [108, 0]
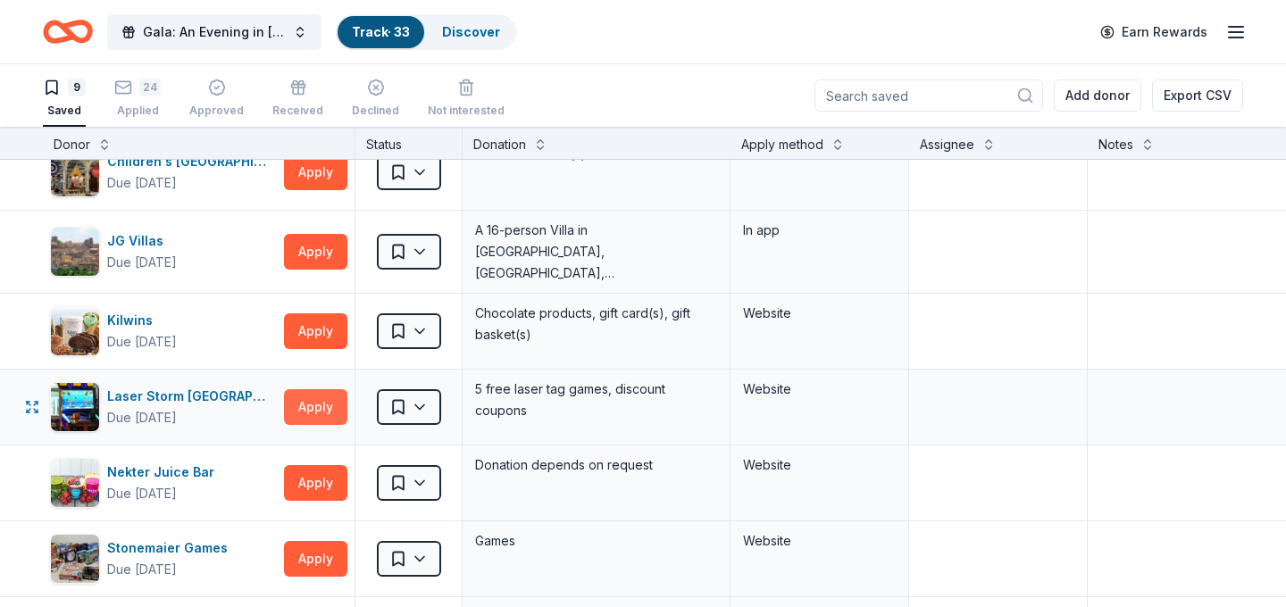
click at [319, 405] on button "Apply" at bounding box center [315, 407] width 63 height 36
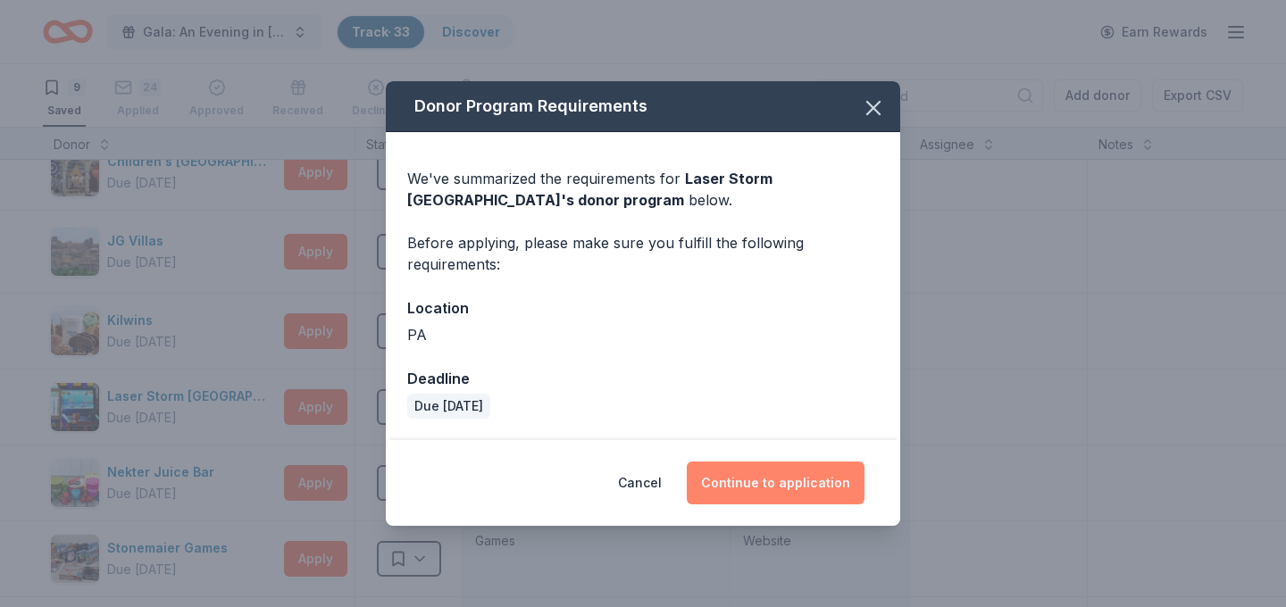
click at [776, 480] on button "Continue to application" at bounding box center [776, 483] width 178 height 43
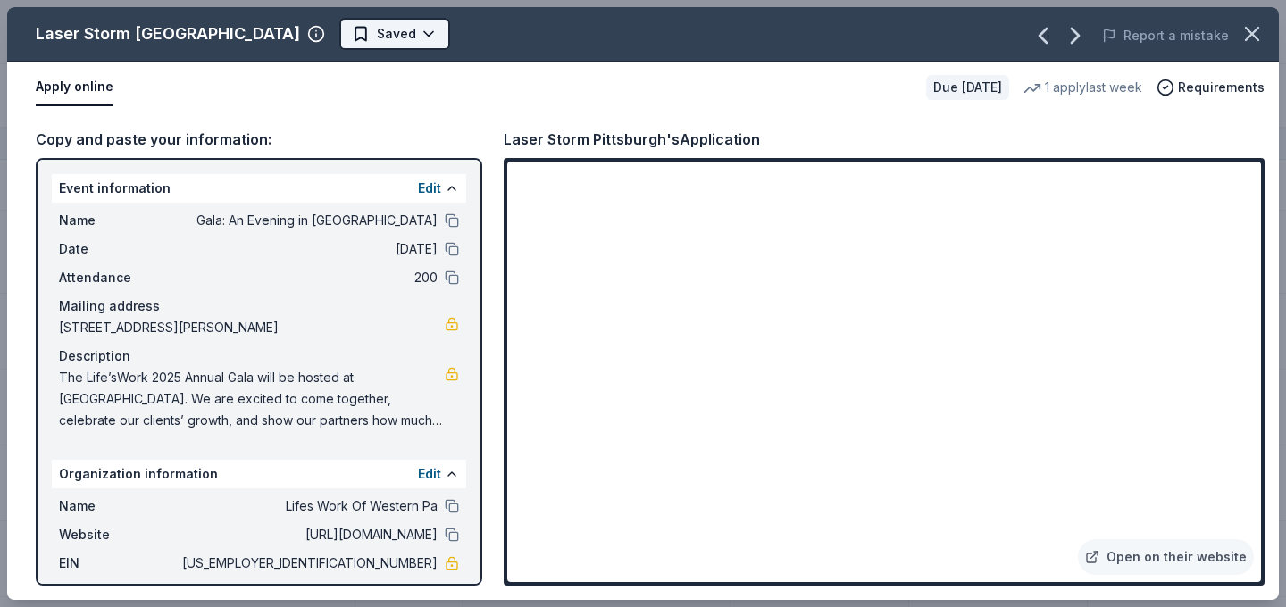
click at [313, 38] on html "Gala: An Evening in Tuscany Track · 33 Discover Earn Rewards 9 Saved 24 Applied…" at bounding box center [643, 303] width 1286 height 607
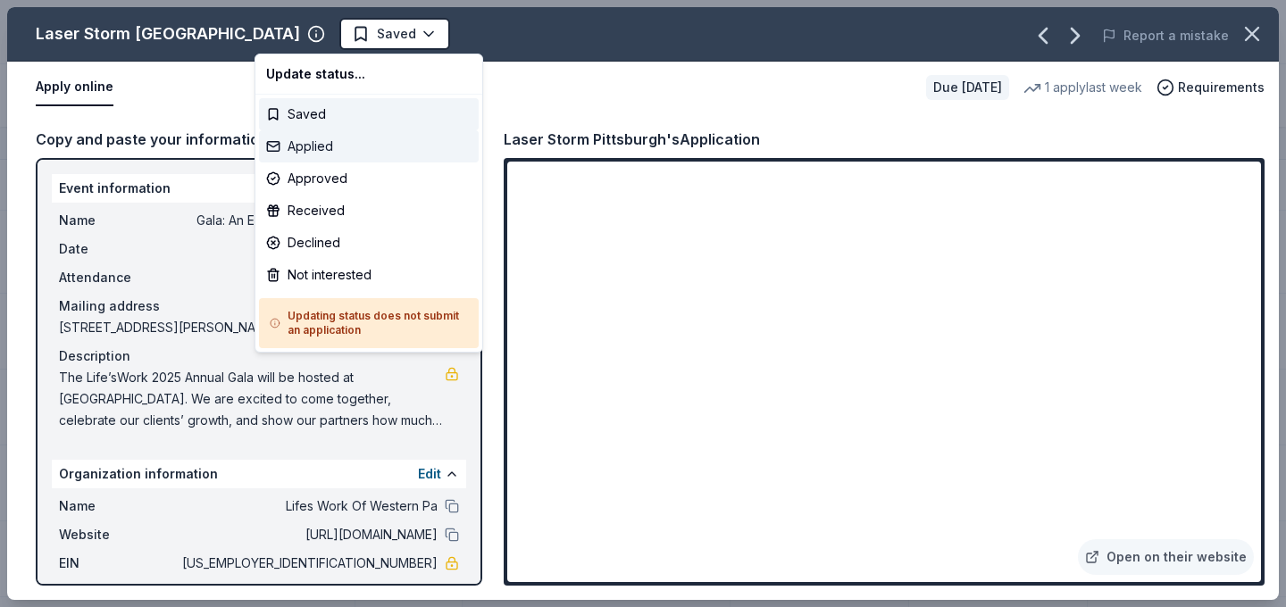
click at [388, 139] on div "Applied" at bounding box center [369, 146] width 220 height 32
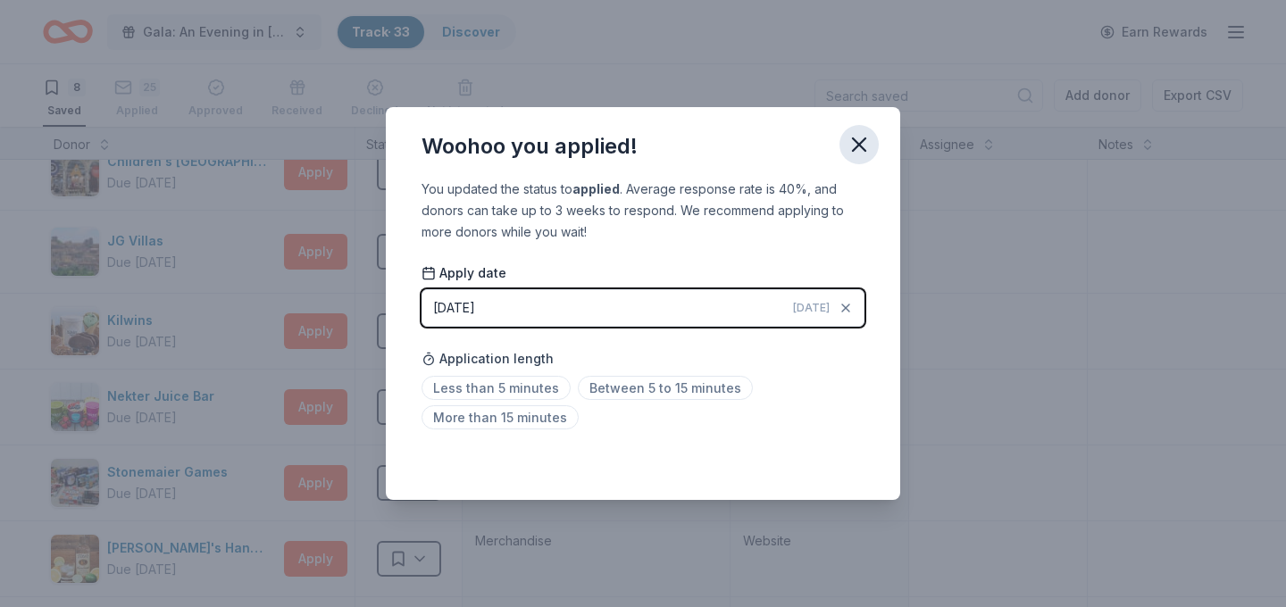
click at [868, 140] on icon "button" at bounding box center [859, 144] width 25 height 25
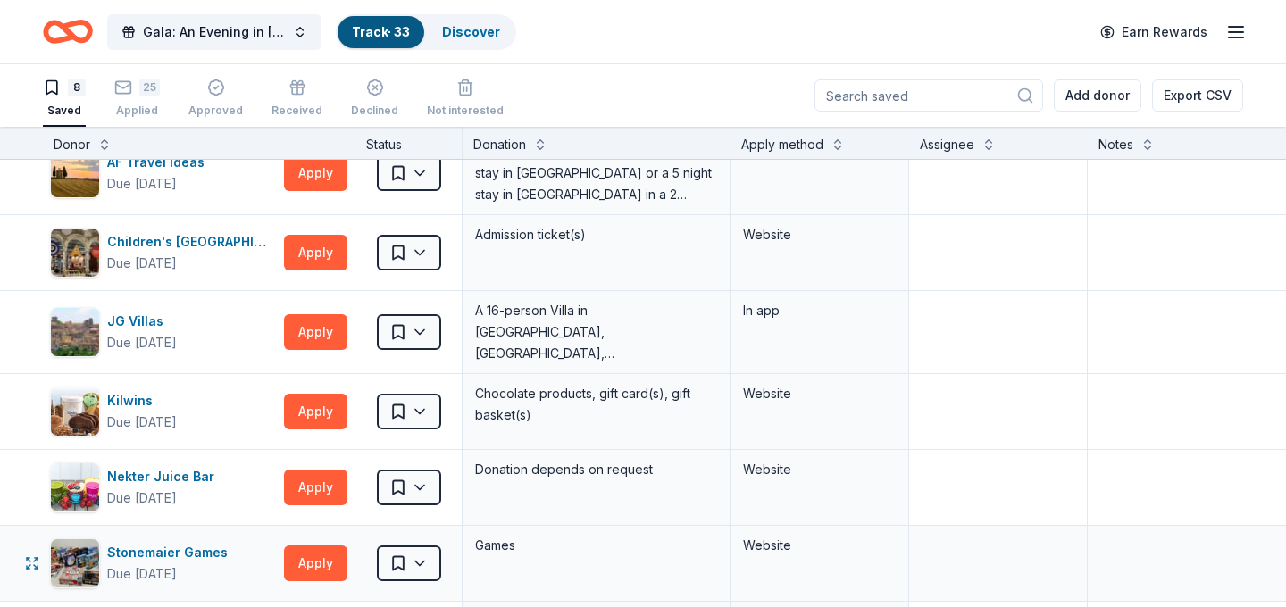
scroll to position [0, 0]
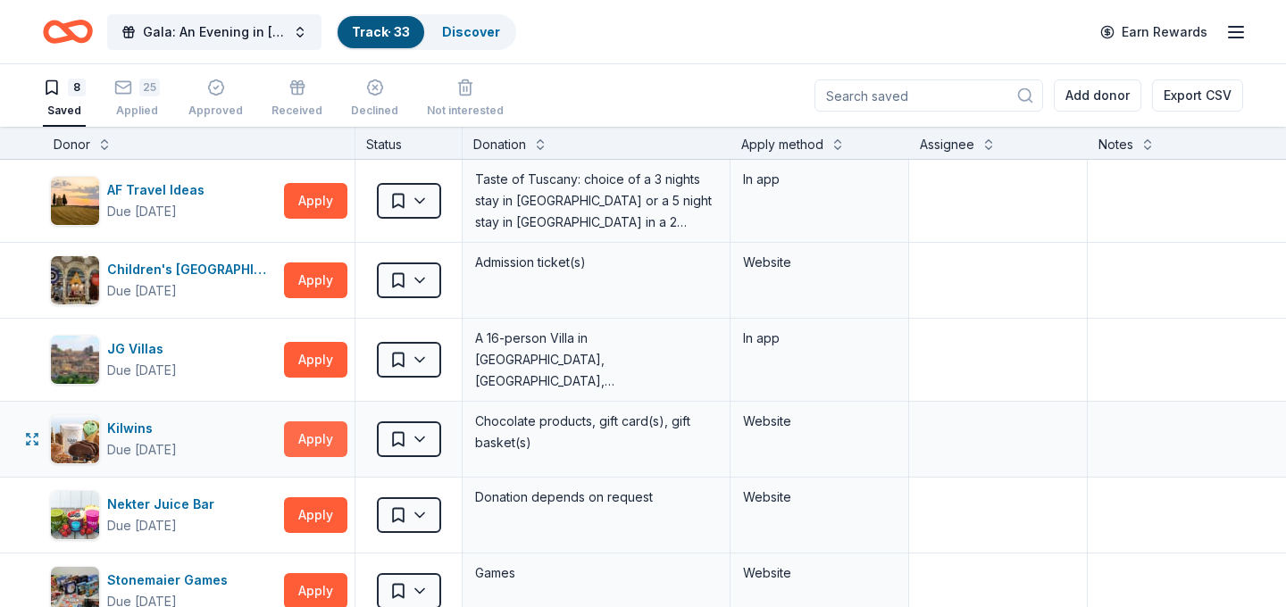
click at [328, 447] on button "Apply" at bounding box center [315, 440] width 63 height 36
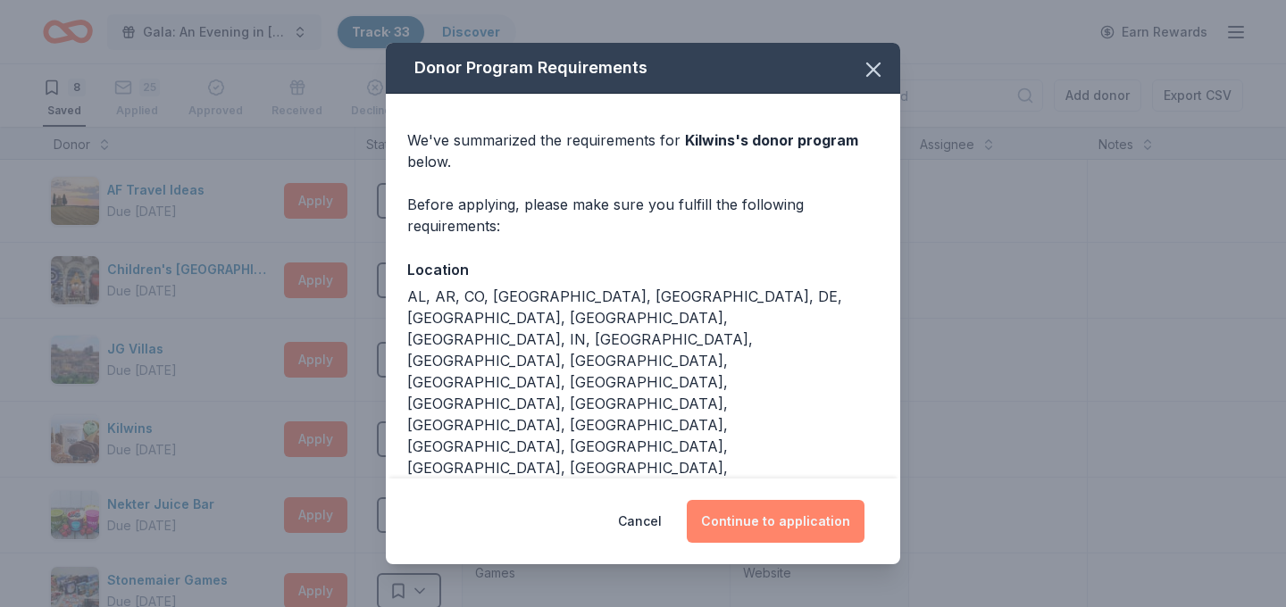
click at [808, 516] on button "Continue to application" at bounding box center [776, 521] width 178 height 43
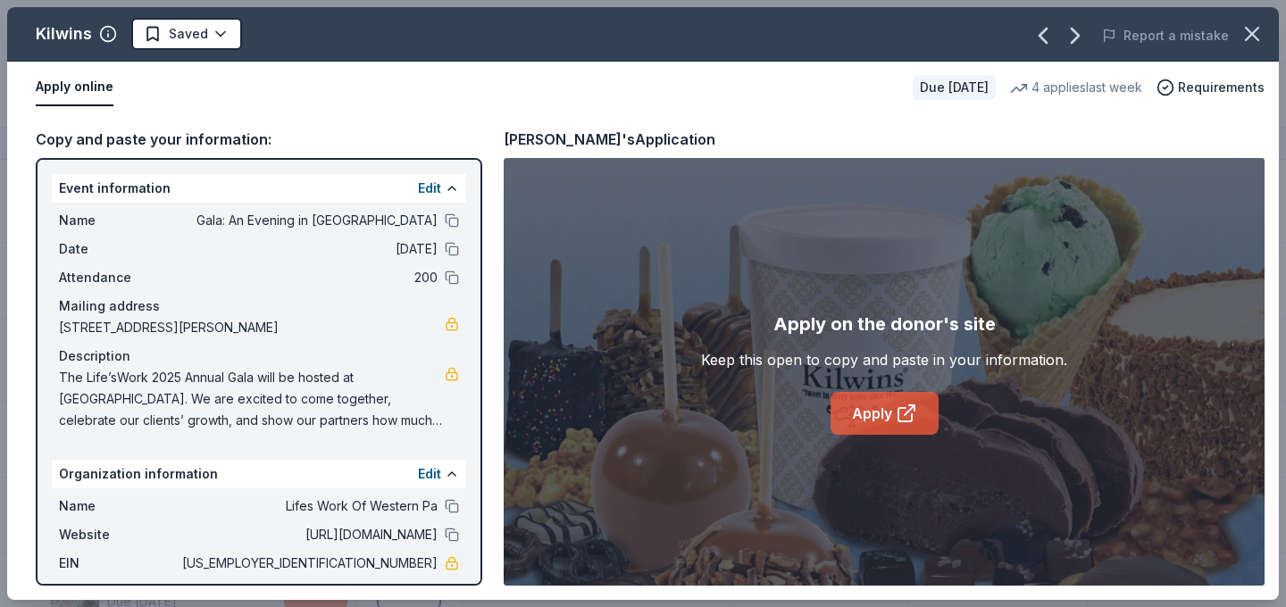
click at [889, 422] on link "Apply" at bounding box center [885, 413] width 108 height 43
click at [221, 29] on html "Gala: An Evening in Tuscany Track · 33 Discover Earn Rewards 8 Saved 25 Applied…" at bounding box center [643, 303] width 1286 height 607
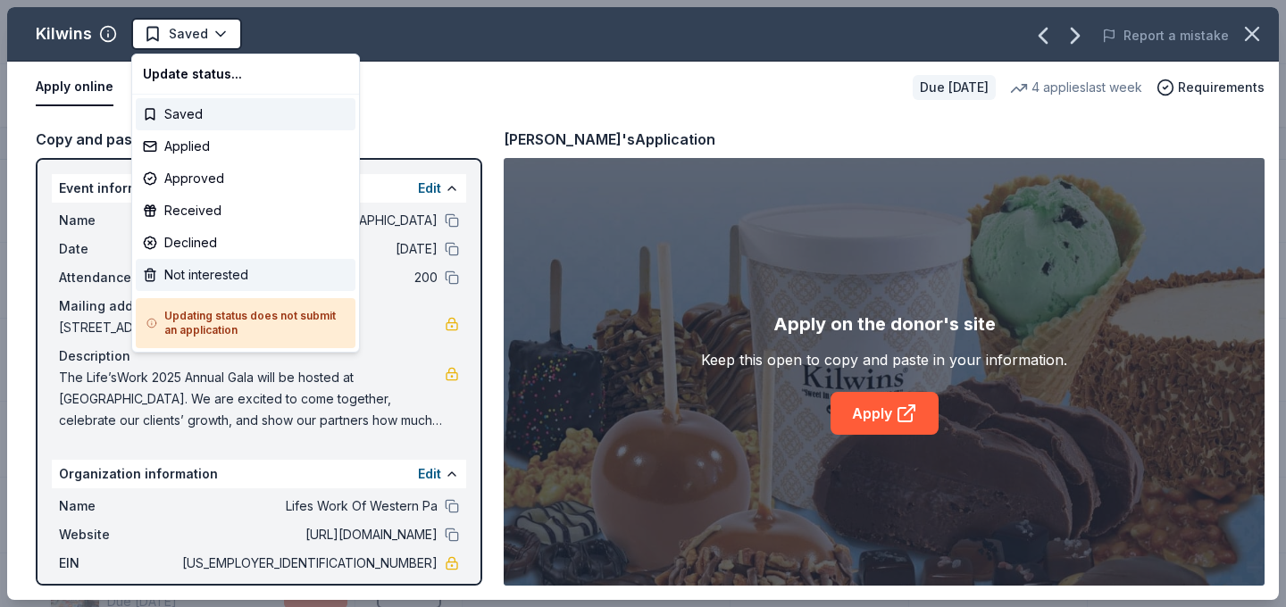
click at [255, 274] on div "Not interested" at bounding box center [246, 275] width 220 height 32
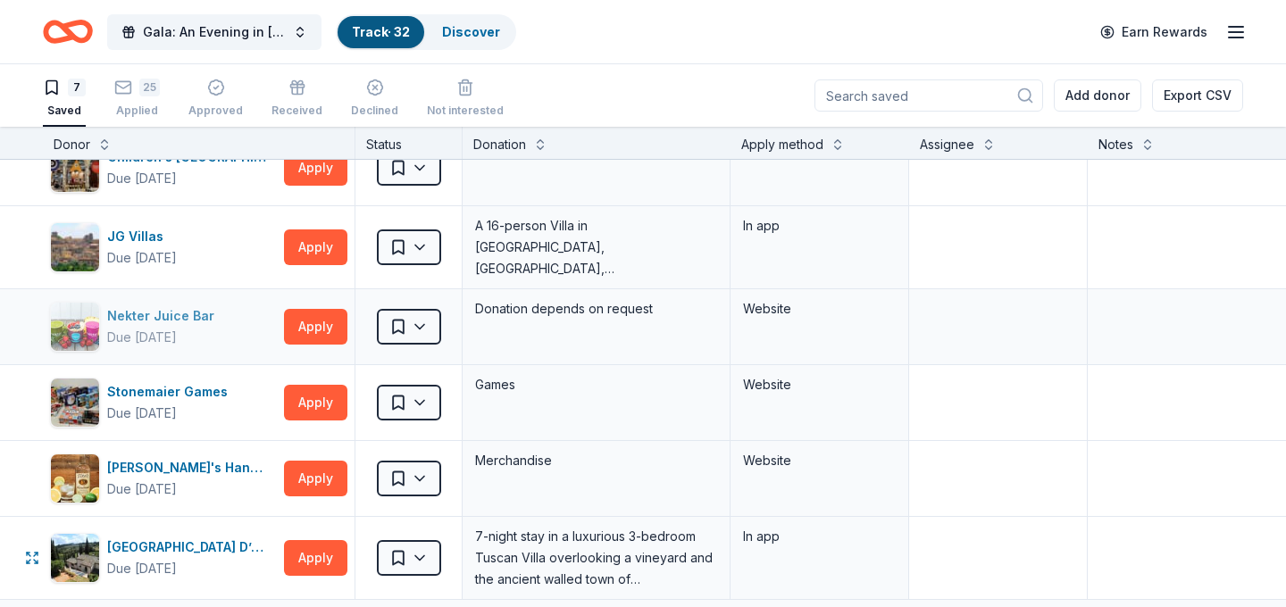
scroll to position [68, 0]
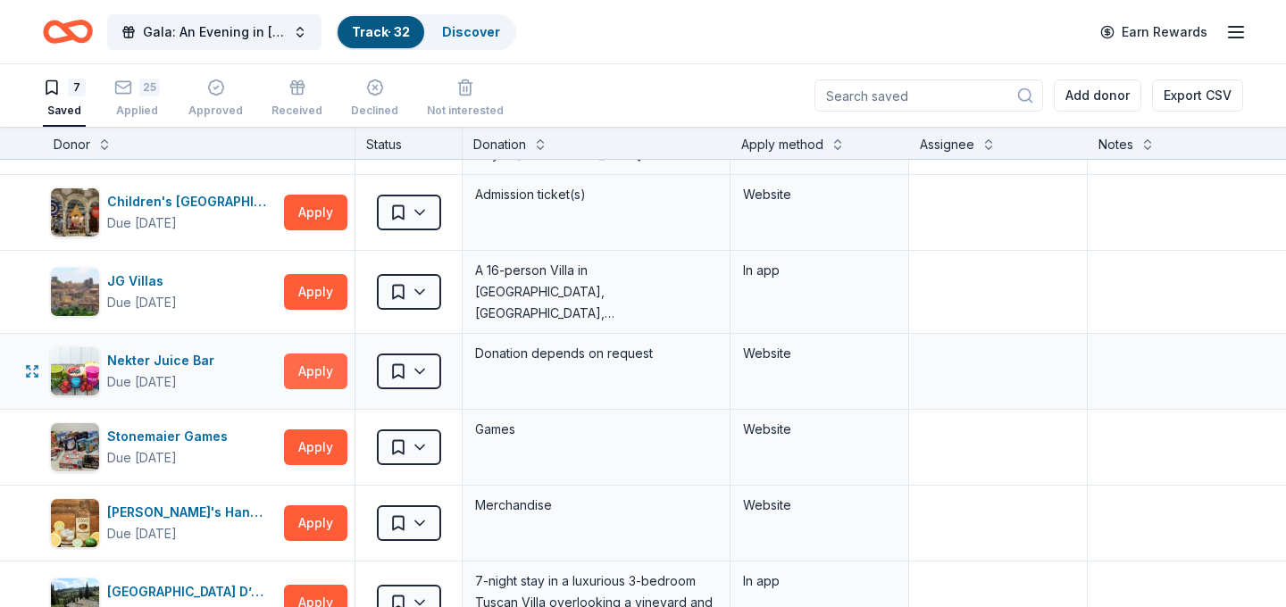
click at [311, 380] on button "Apply" at bounding box center [315, 372] width 63 height 36
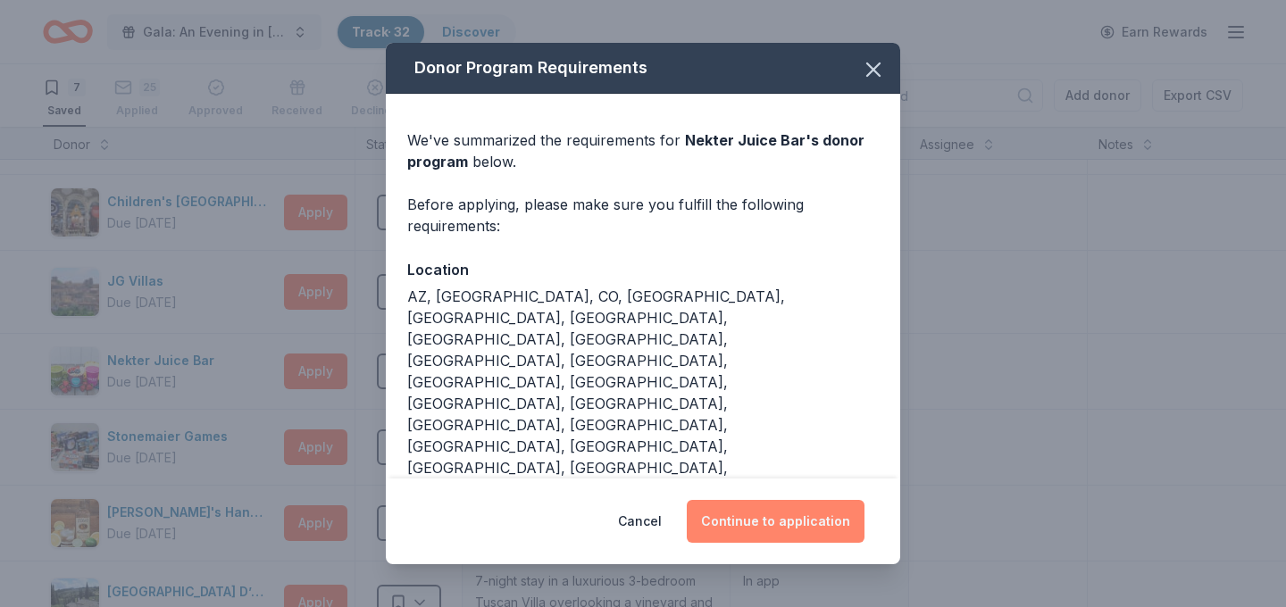
click at [785, 503] on button "Continue to application" at bounding box center [776, 521] width 178 height 43
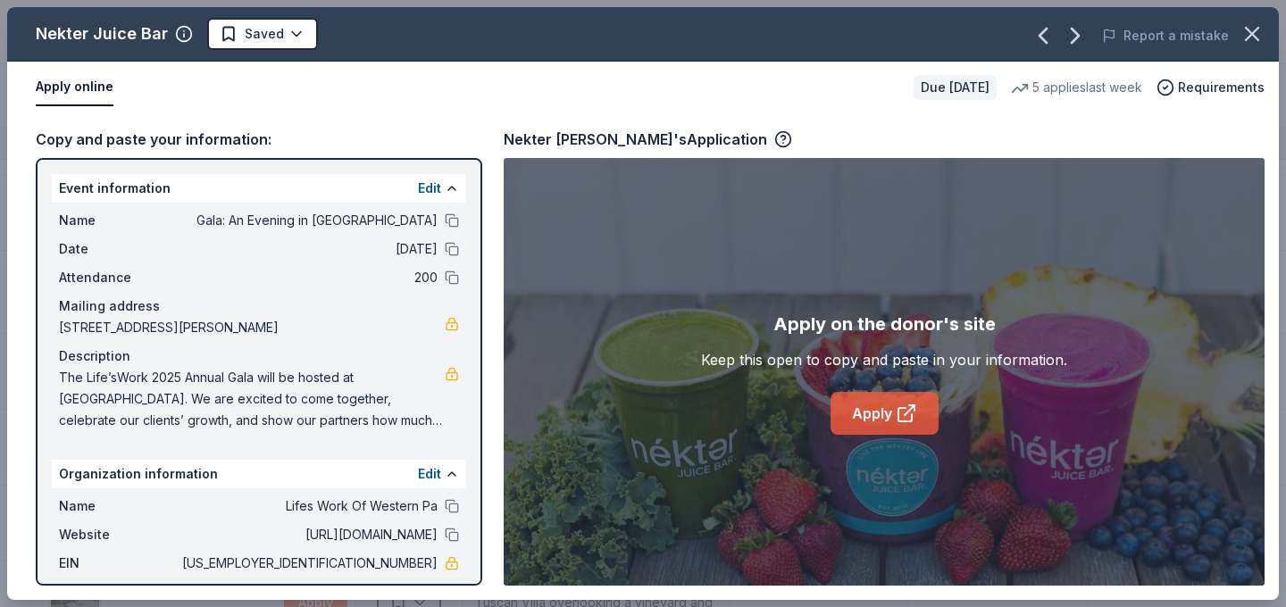
click at [882, 407] on link "Apply" at bounding box center [885, 413] width 108 height 43
click at [1193, 80] on span "Requirements" at bounding box center [1221, 87] width 87 height 21
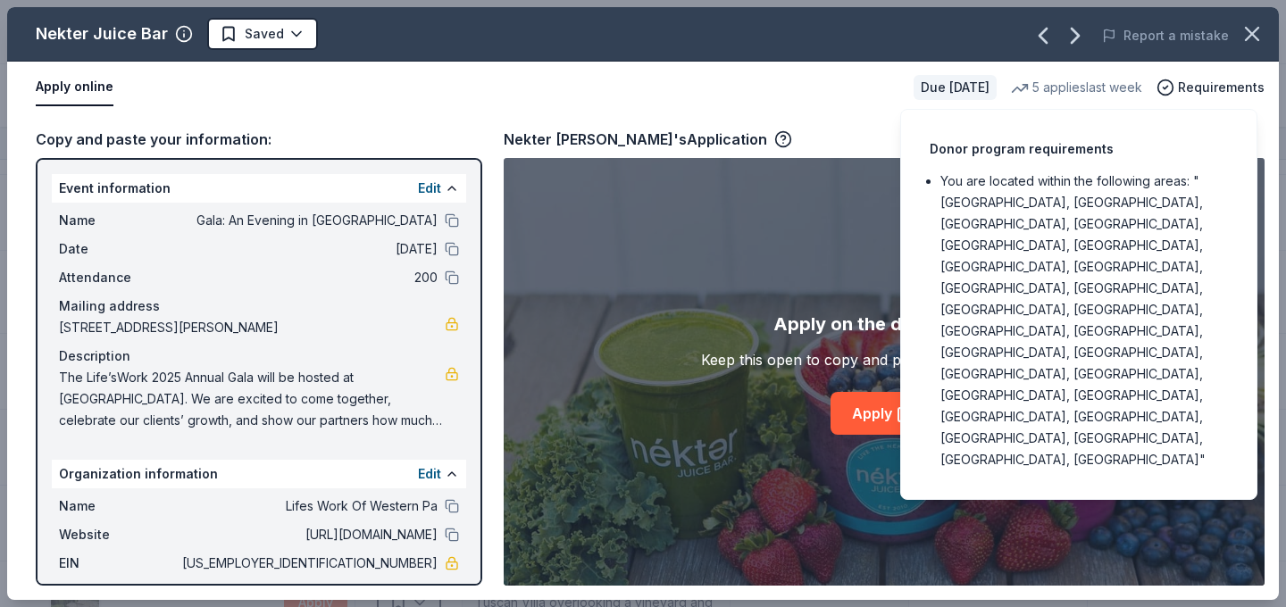
click at [248, 51] on div "Nekter Juice Bar Saved Report a mistake" at bounding box center [643, 34] width 1272 height 54
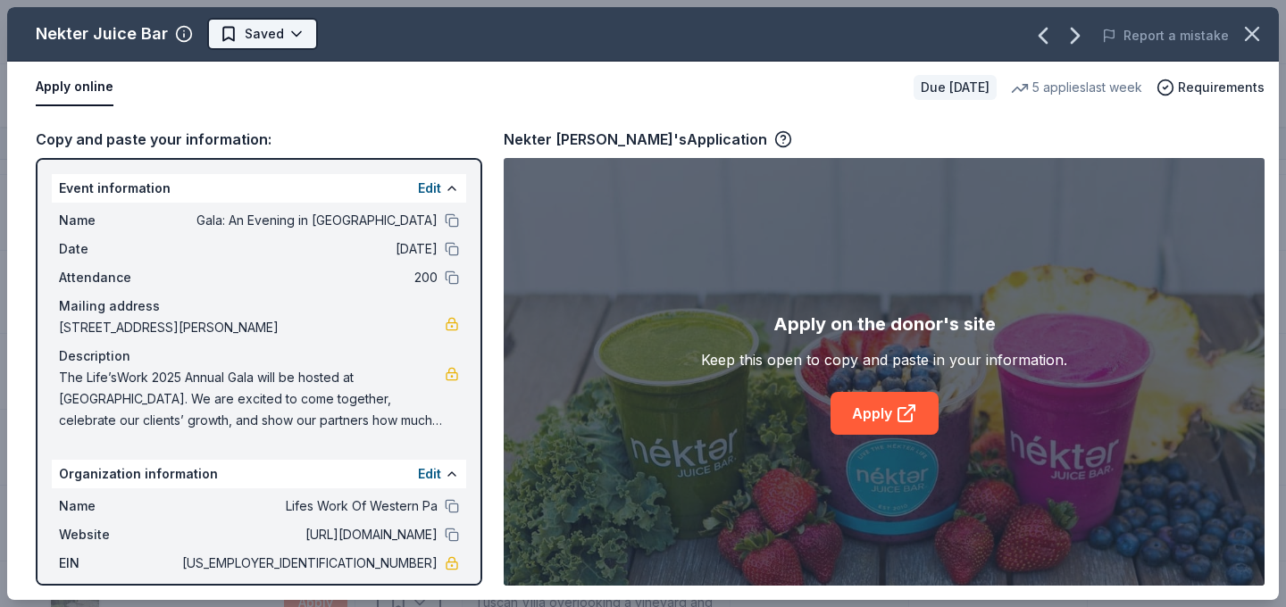
click at [261, 42] on html "Gala: An Evening in Tuscany Track · 32 Discover Earn Rewards 7 Saved 25 Applied…" at bounding box center [643, 303] width 1286 height 607
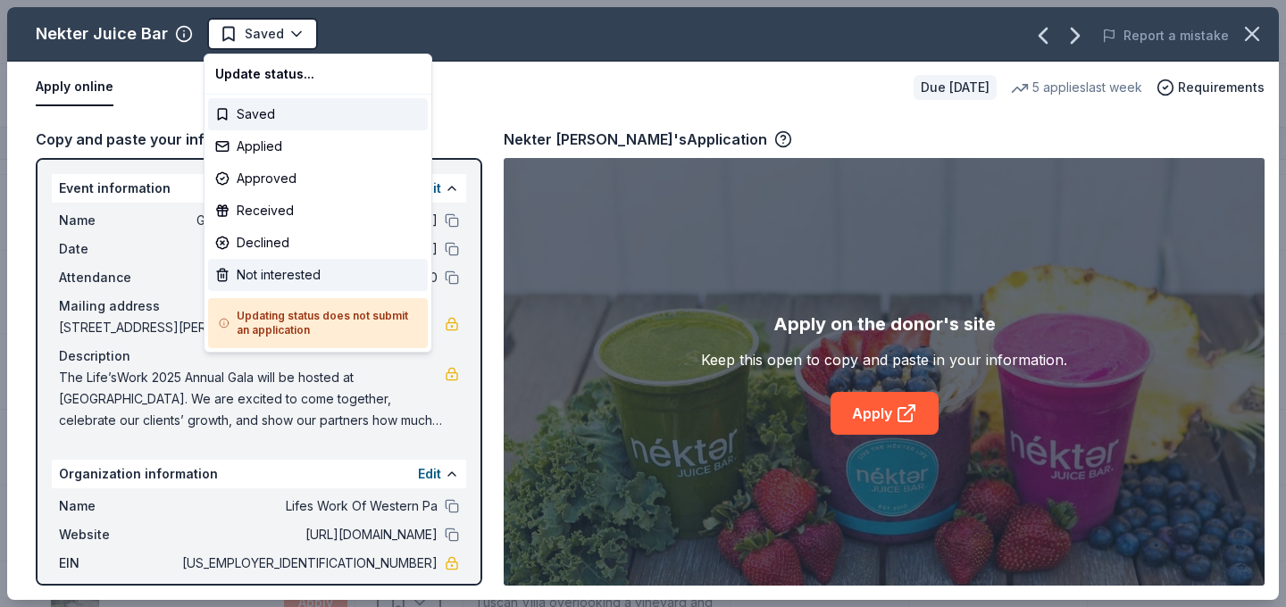
click at [333, 272] on div "Not interested" at bounding box center [318, 275] width 220 height 32
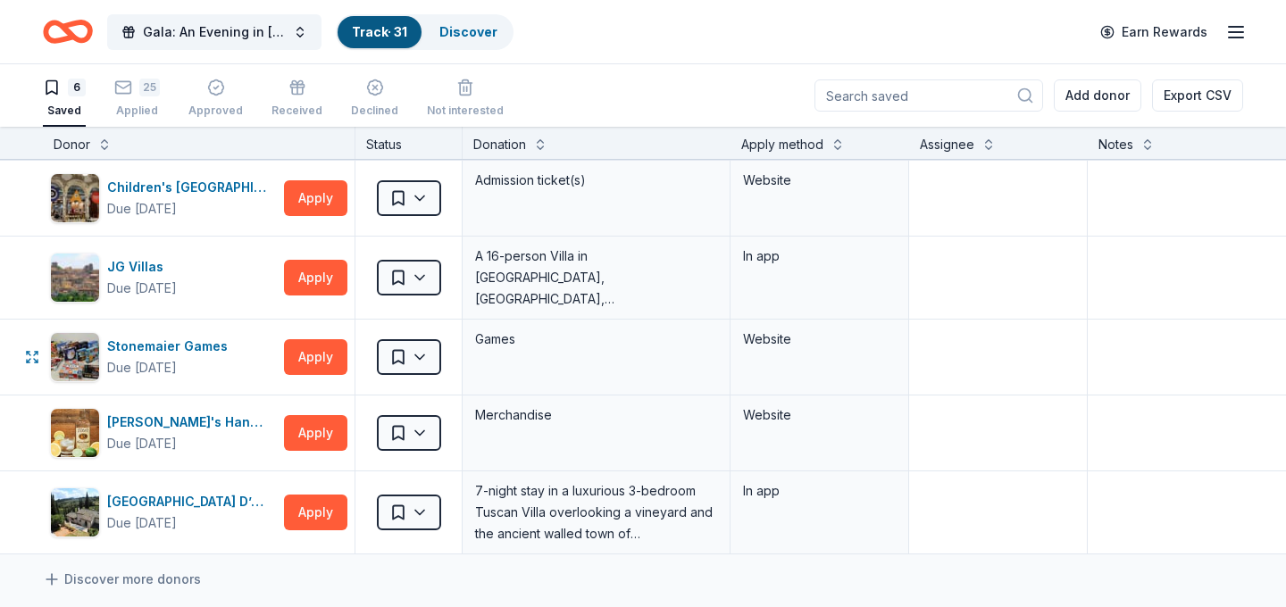
scroll to position [71, 0]
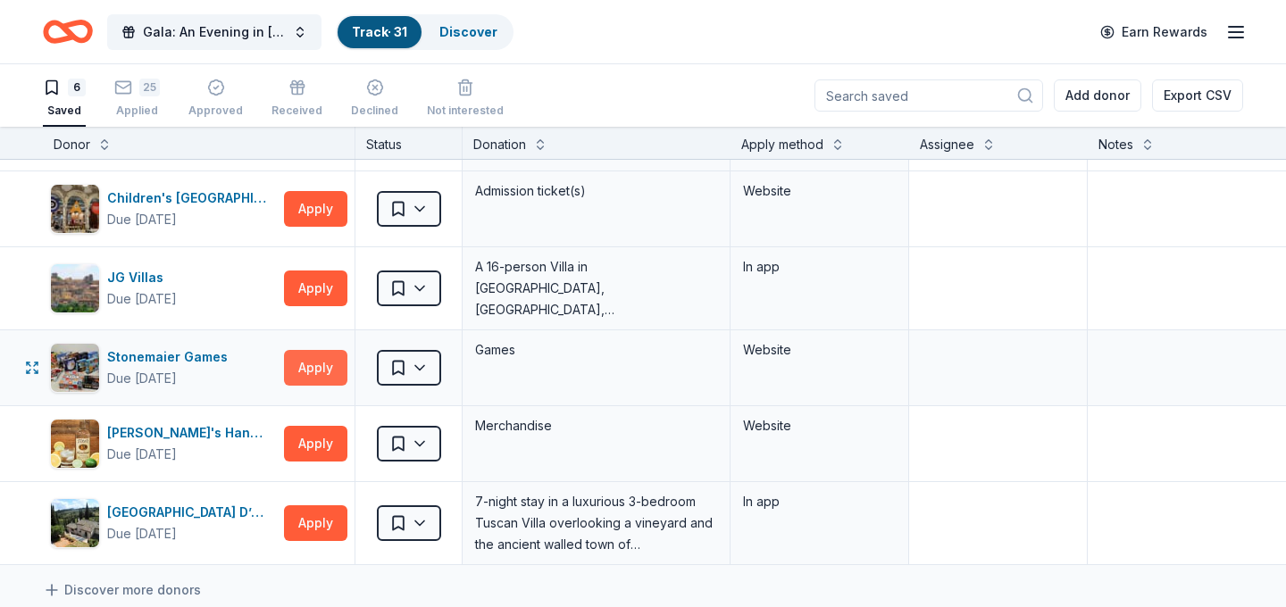
click at [330, 367] on button "Apply" at bounding box center [315, 368] width 63 height 36
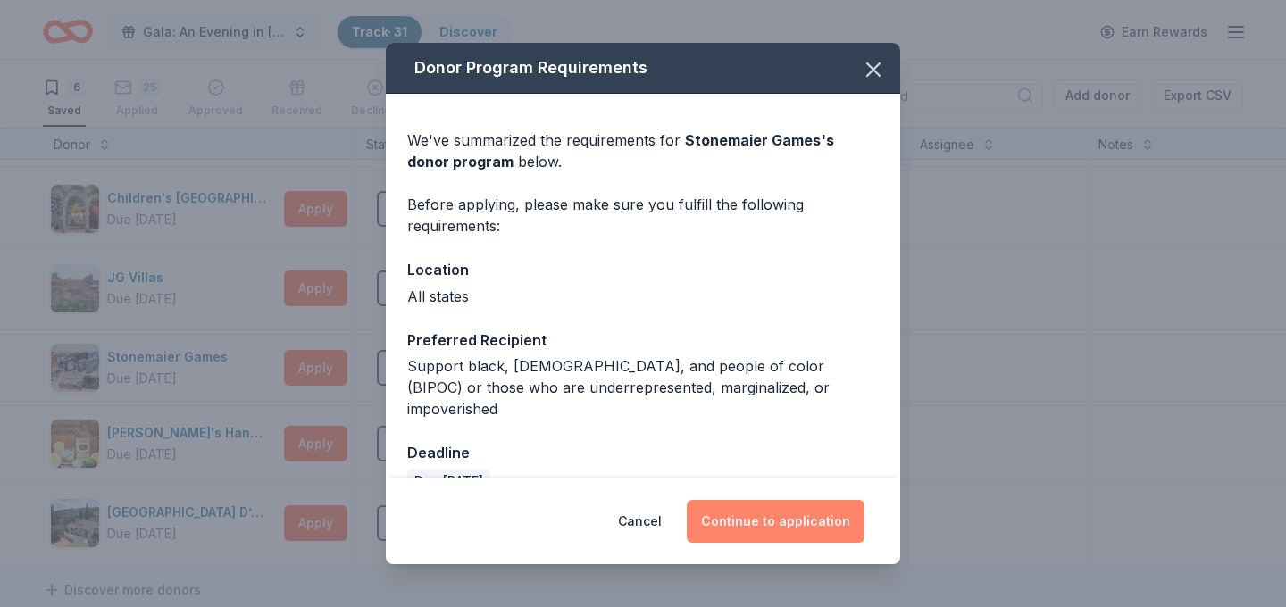
click at [806, 527] on button "Continue to application" at bounding box center [776, 521] width 178 height 43
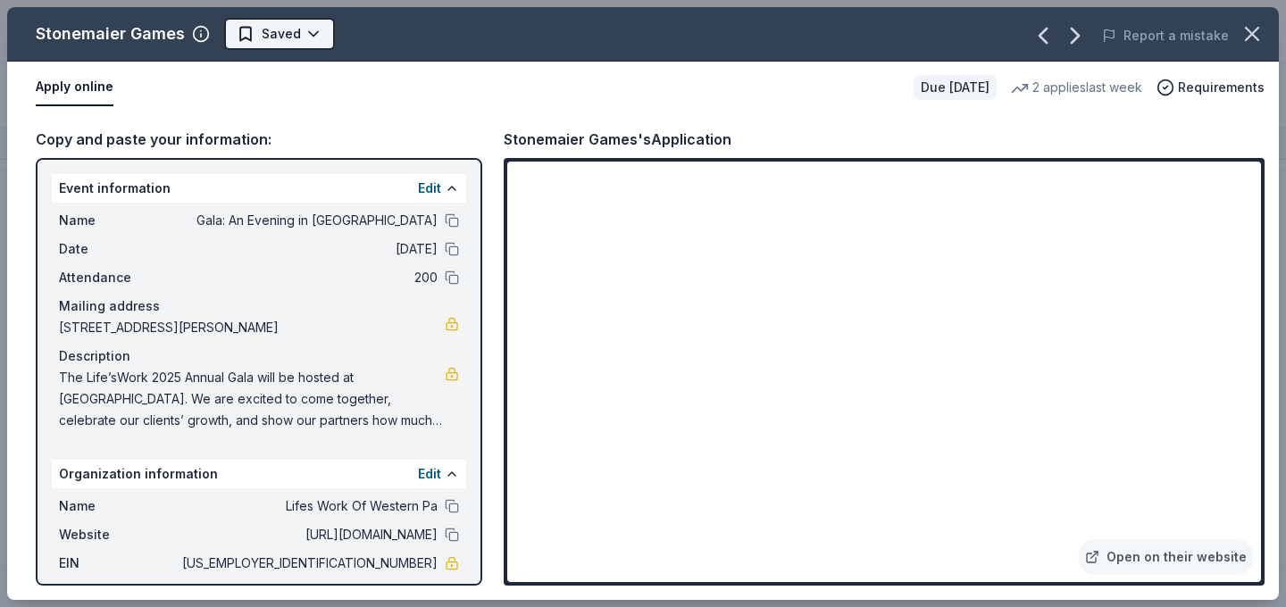
click at [297, 42] on html "Gala: An Evening in Tuscany Track · 31 Discover Earn Rewards 6 Saved 25 Applied…" at bounding box center [643, 303] width 1286 height 607
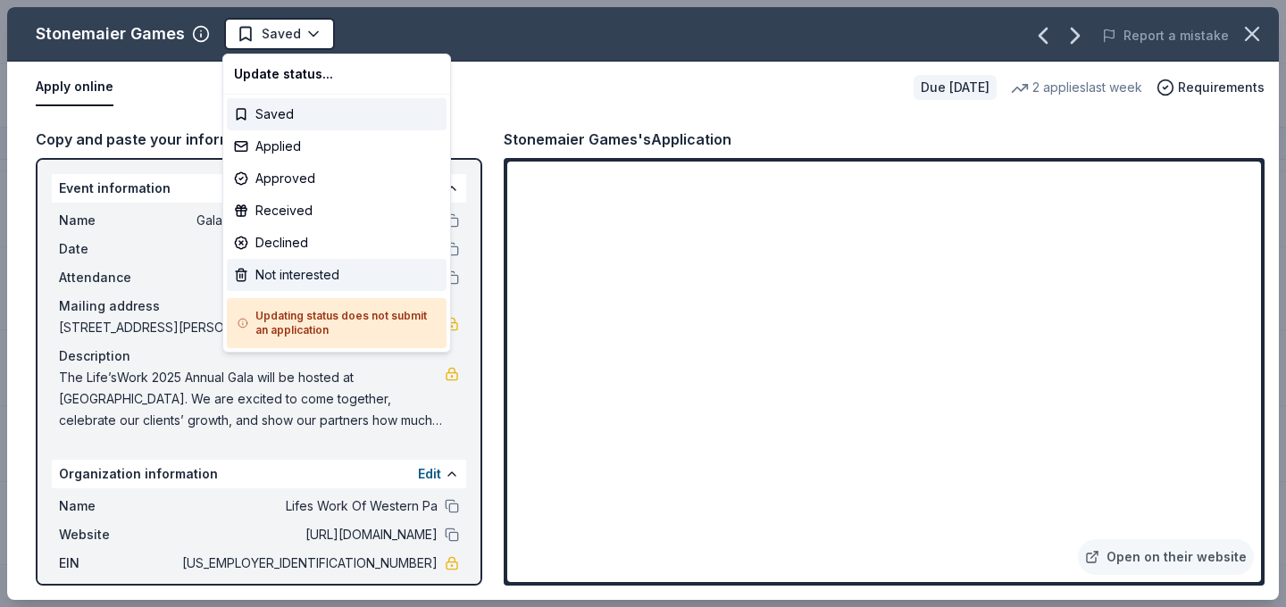
click at [362, 266] on div "Not interested" at bounding box center [337, 275] width 220 height 32
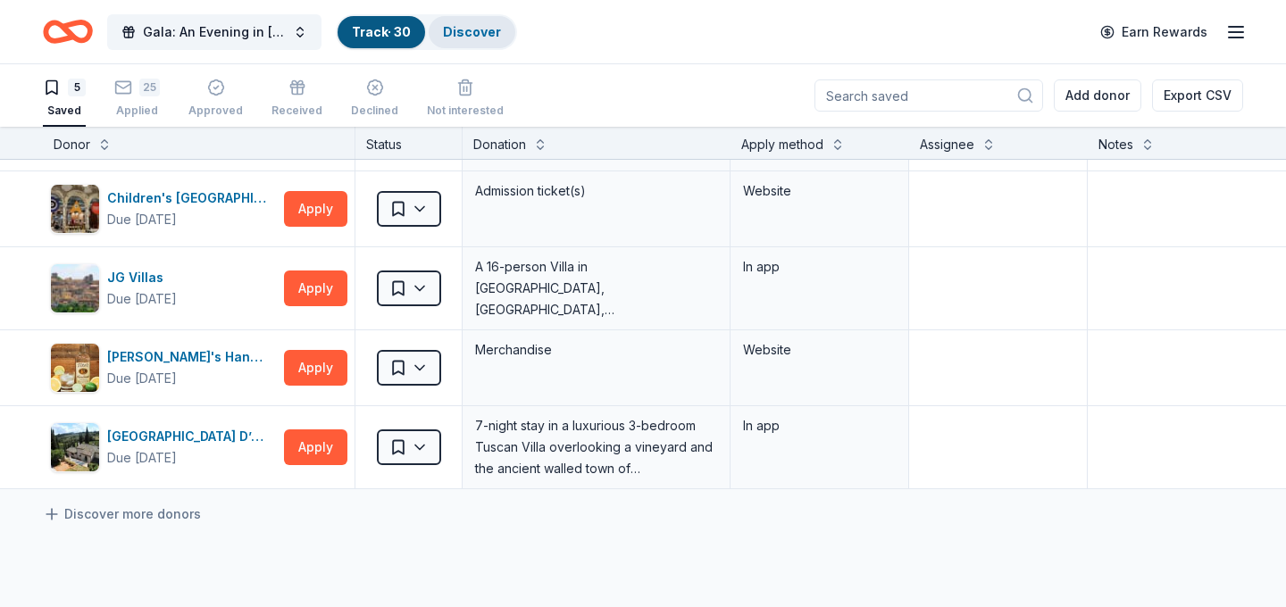
click at [475, 33] on link "Discover" at bounding box center [472, 31] width 58 height 15
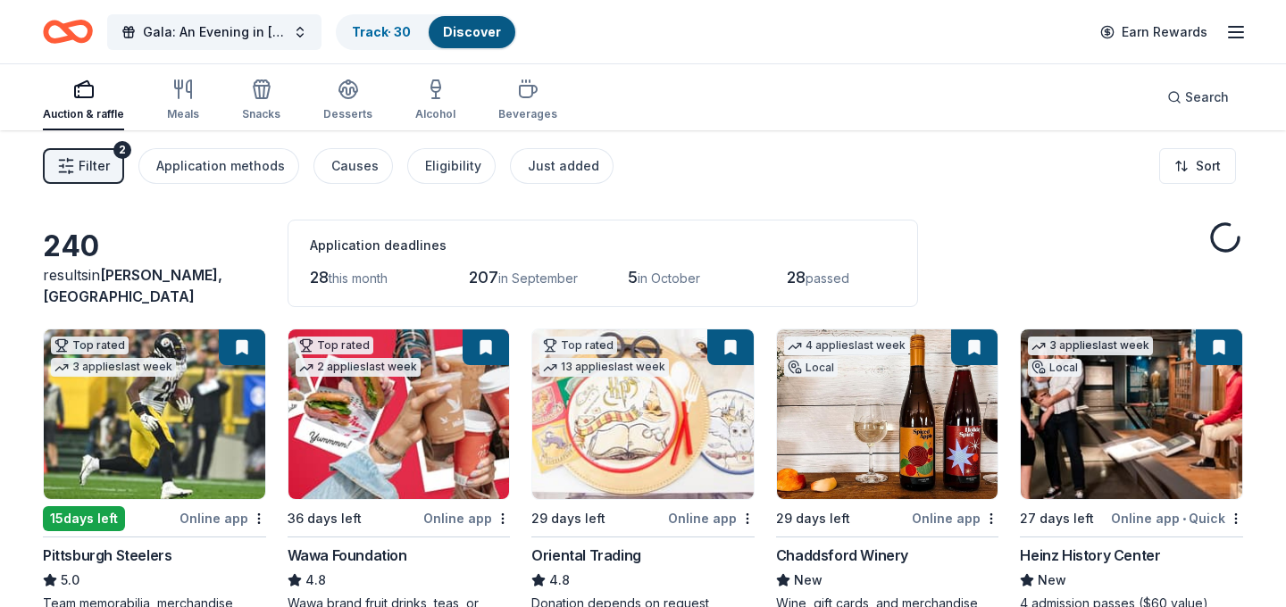
click at [476, 424] on img at bounding box center [398, 415] width 221 height 170
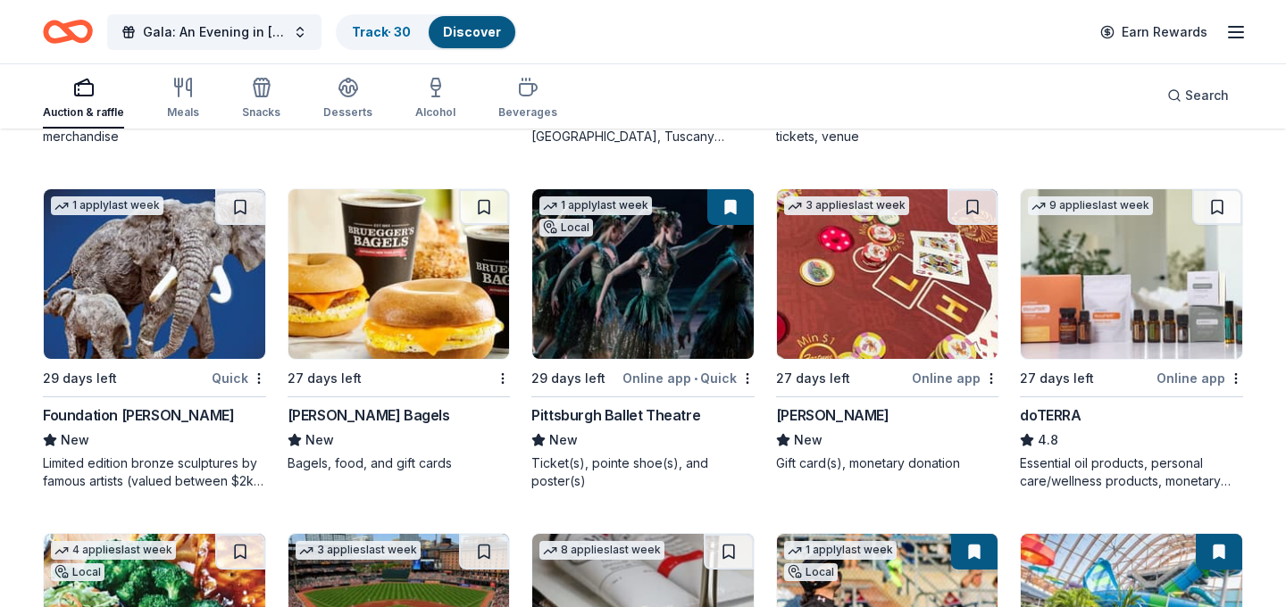
scroll to position [3553, 0]
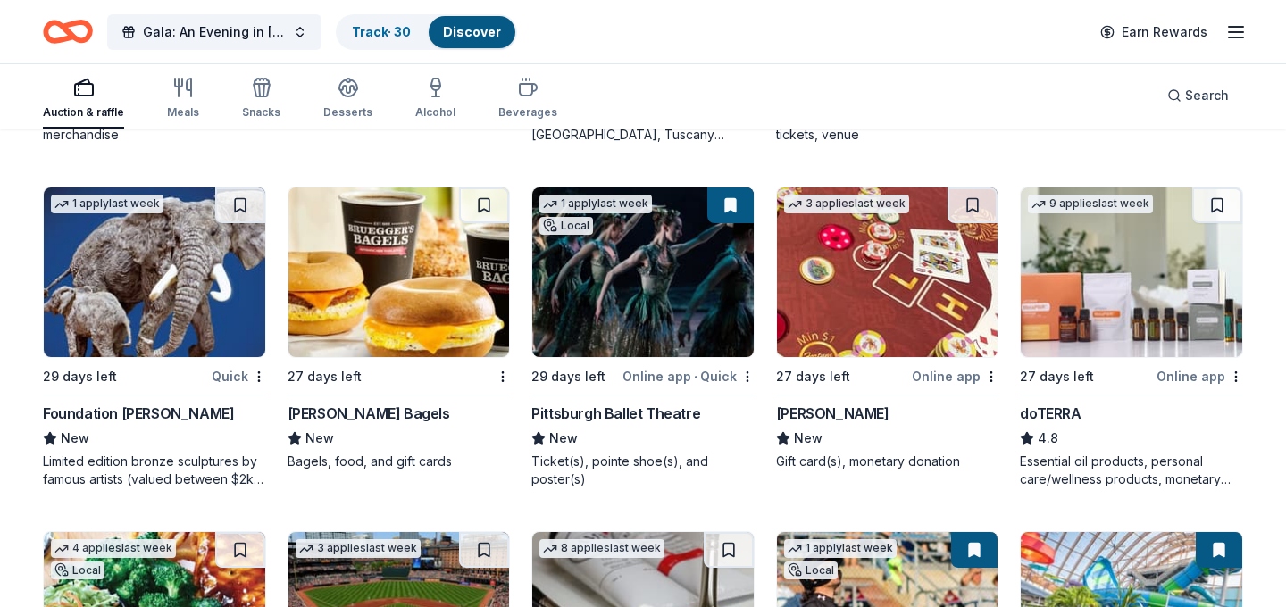
click at [374, 296] on img at bounding box center [398, 273] width 221 height 170
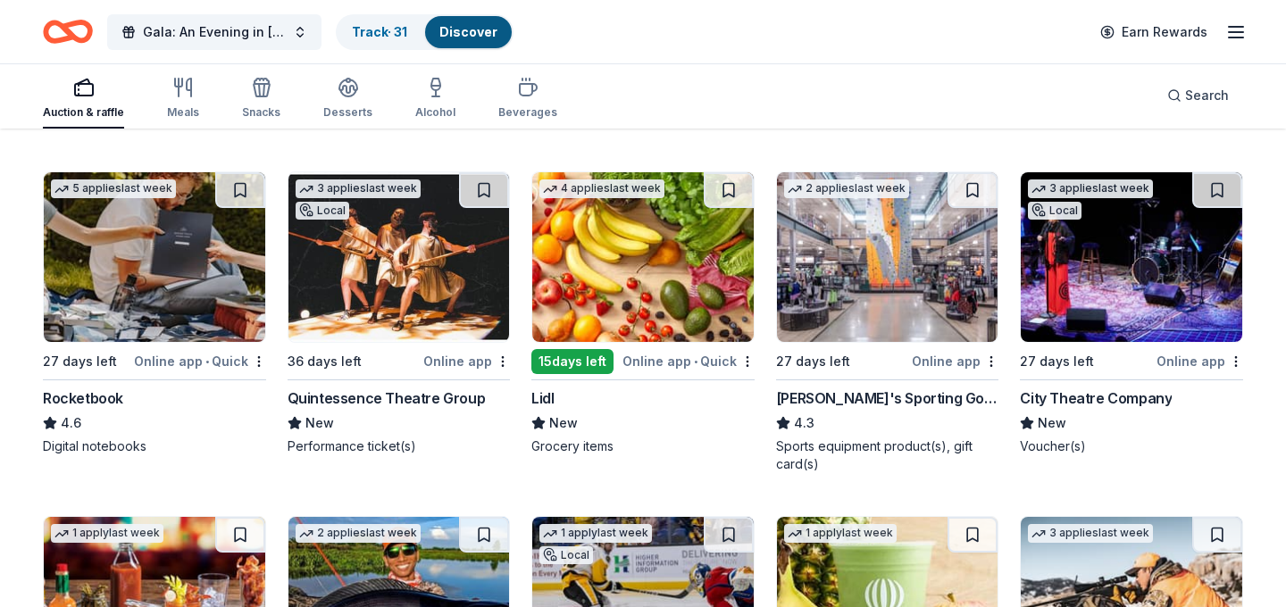
scroll to position [5322, 0]
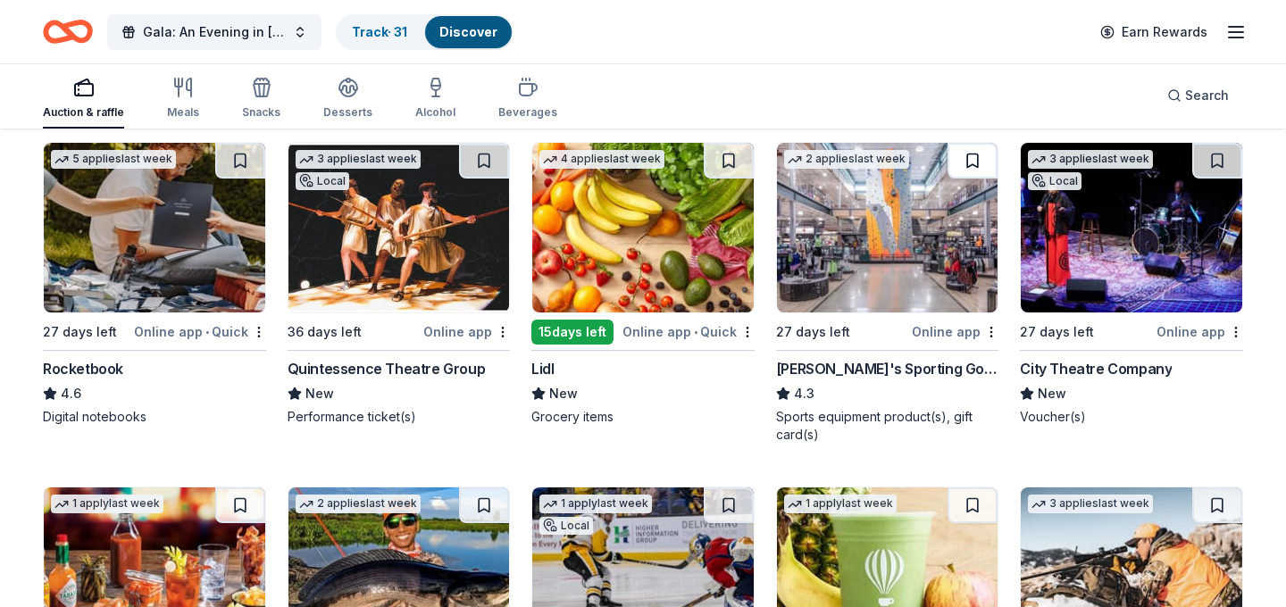
click at [975, 166] on button at bounding box center [973, 161] width 50 height 36
click at [948, 258] on img at bounding box center [887, 228] width 221 height 170
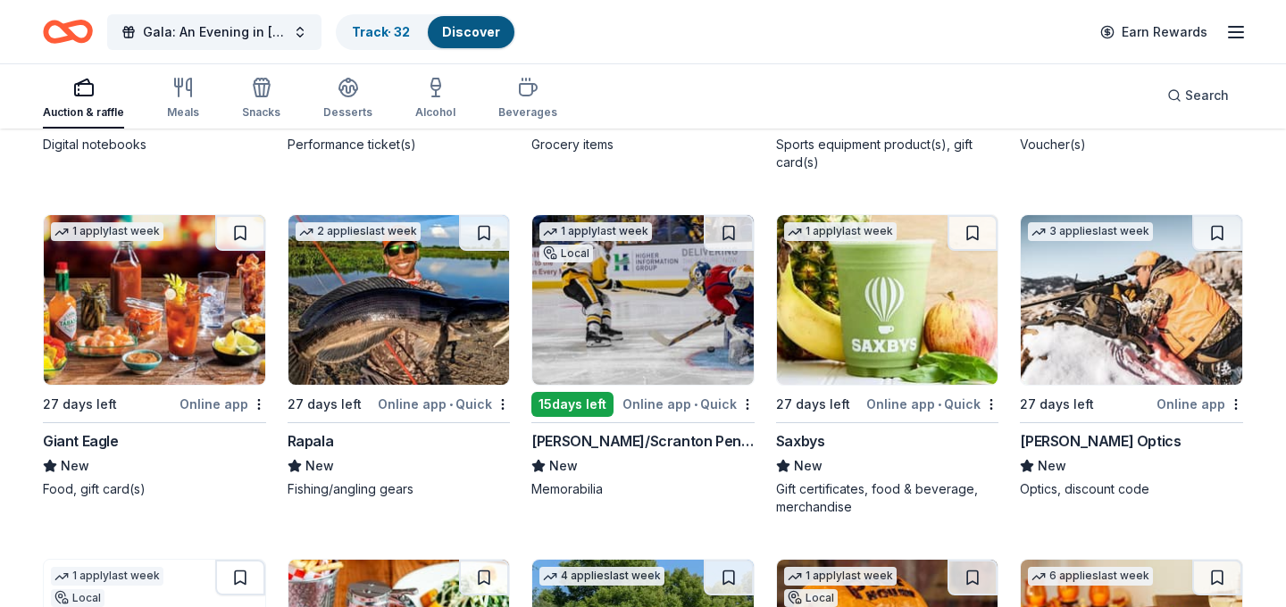
scroll to position [5595, 0]
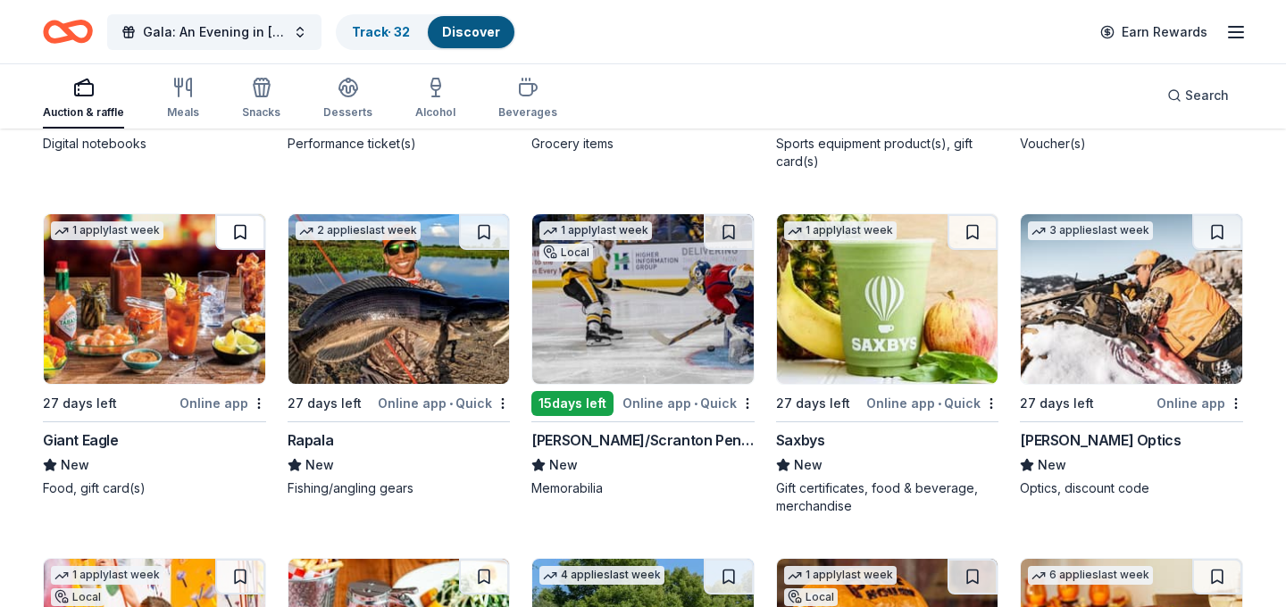
click at [245, 234] on button at bounding box center [240, 232] width 50 height 36
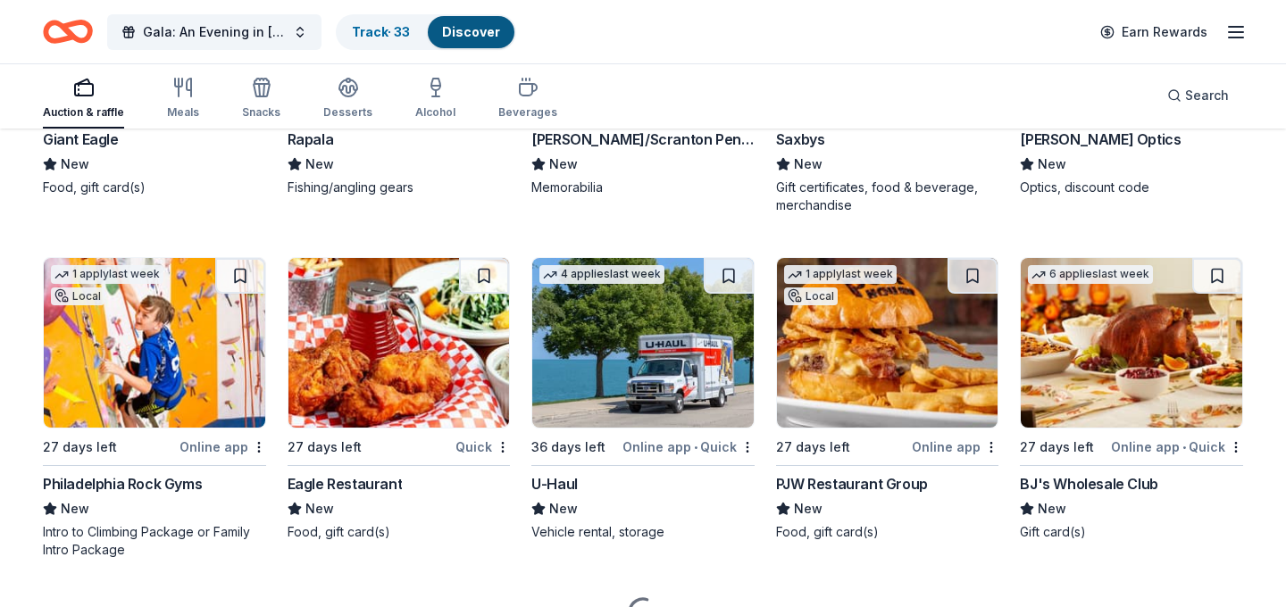
scroll to position [5898, 0]
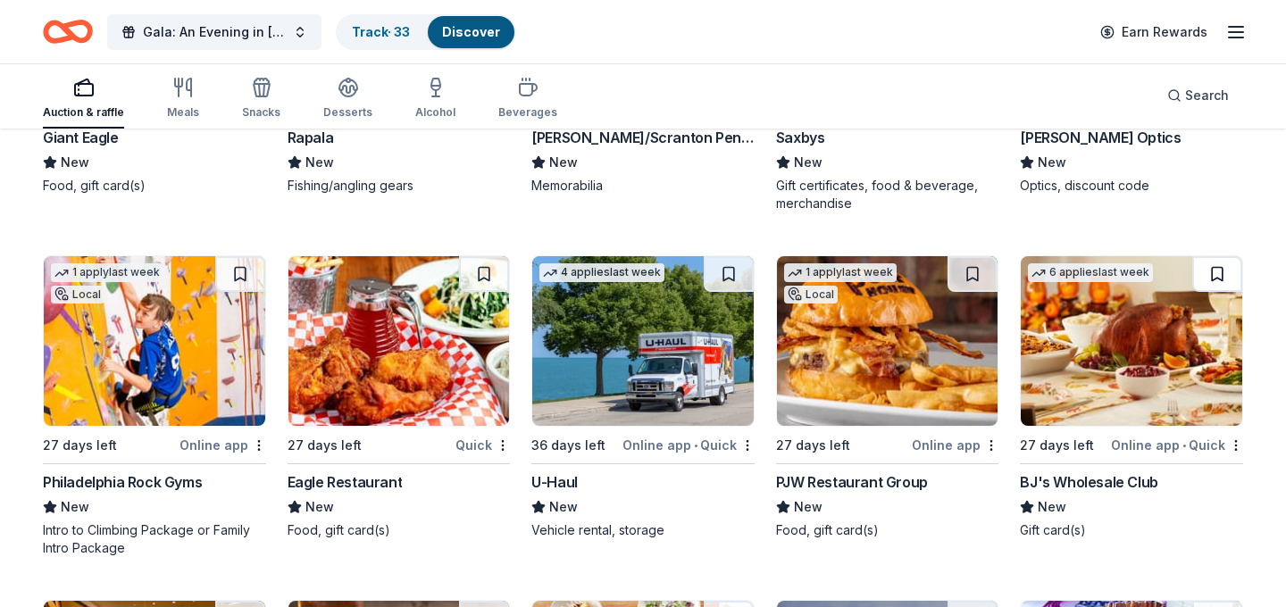
click at [1230, 279] on button at bounding box center [1217, 274] width 50 height 36
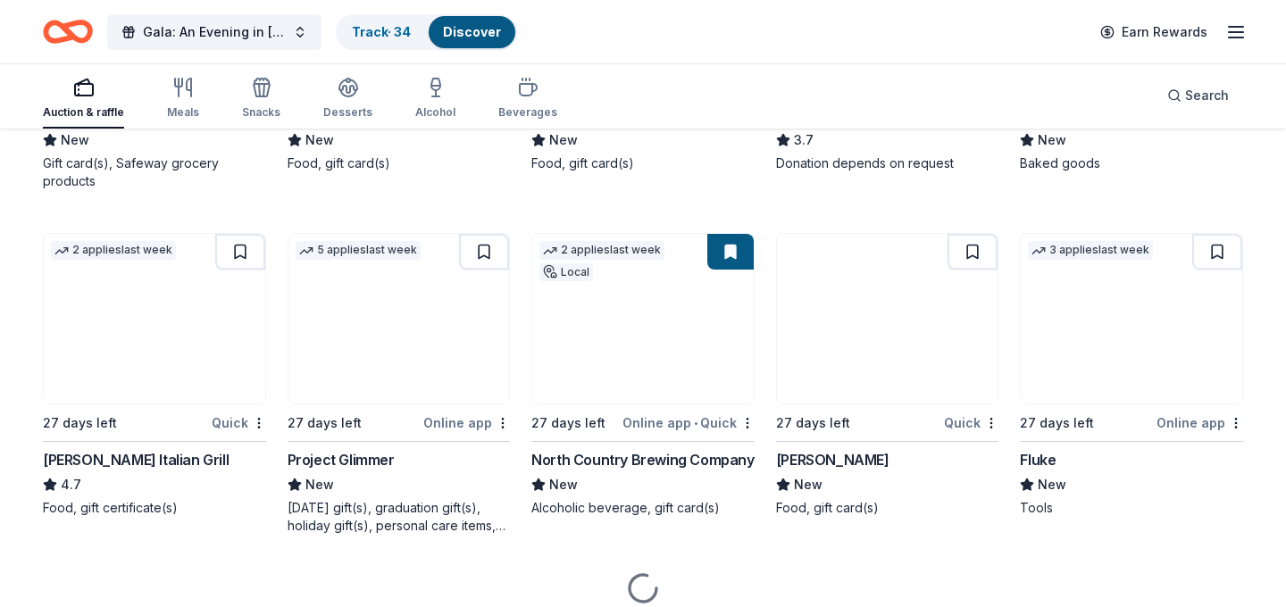
scroll to position [6616, 0]
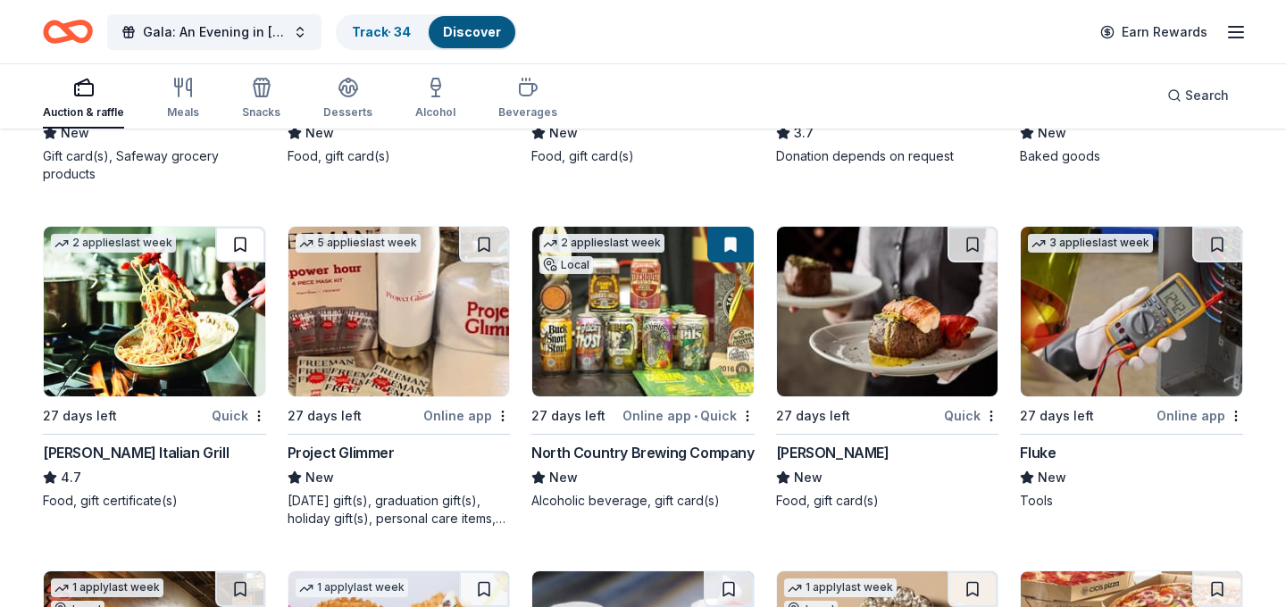
click at [243, 242] on button at bounding box center [240, 245] width 50 height 36
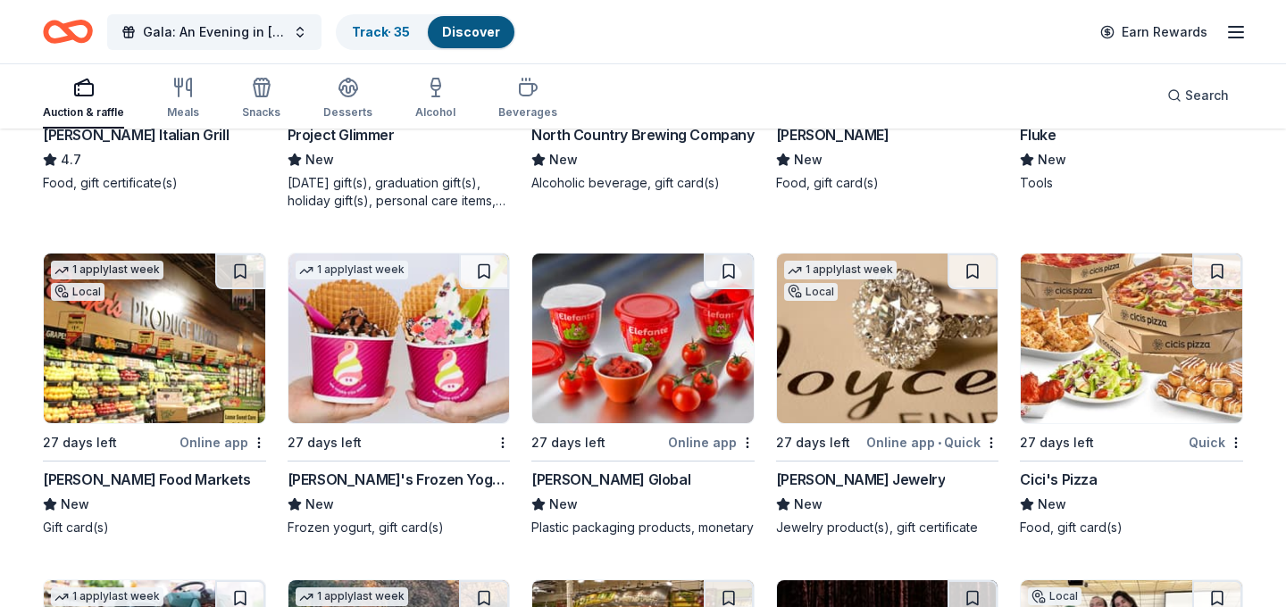
scroll to position [6975, 0]
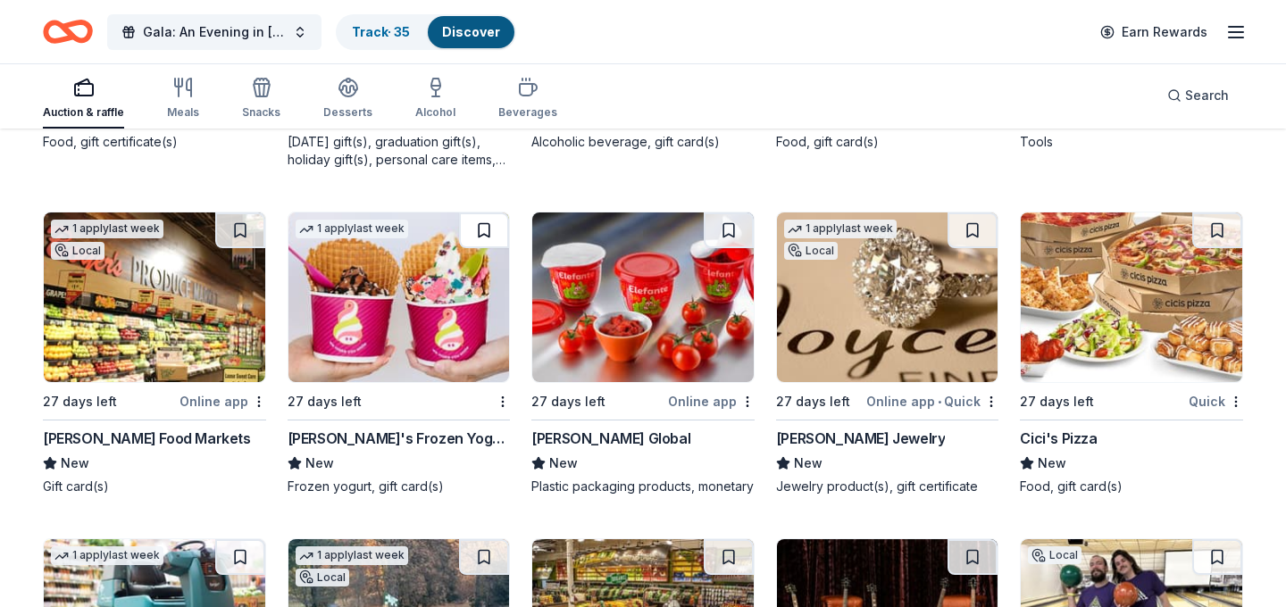
click at [482, 230] on button at bounding box center [484, 231] width 50 height 36
click at [979, 230] on button at bounding box center [973, 231] width 50 height 36
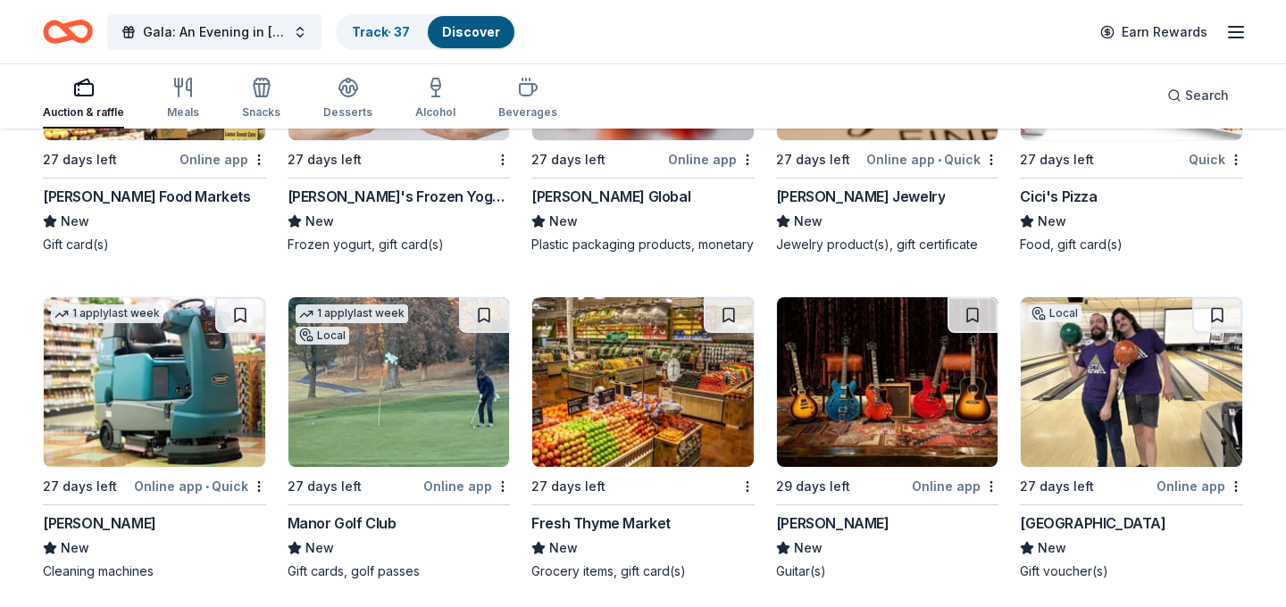
scroll to position [7258, 0]
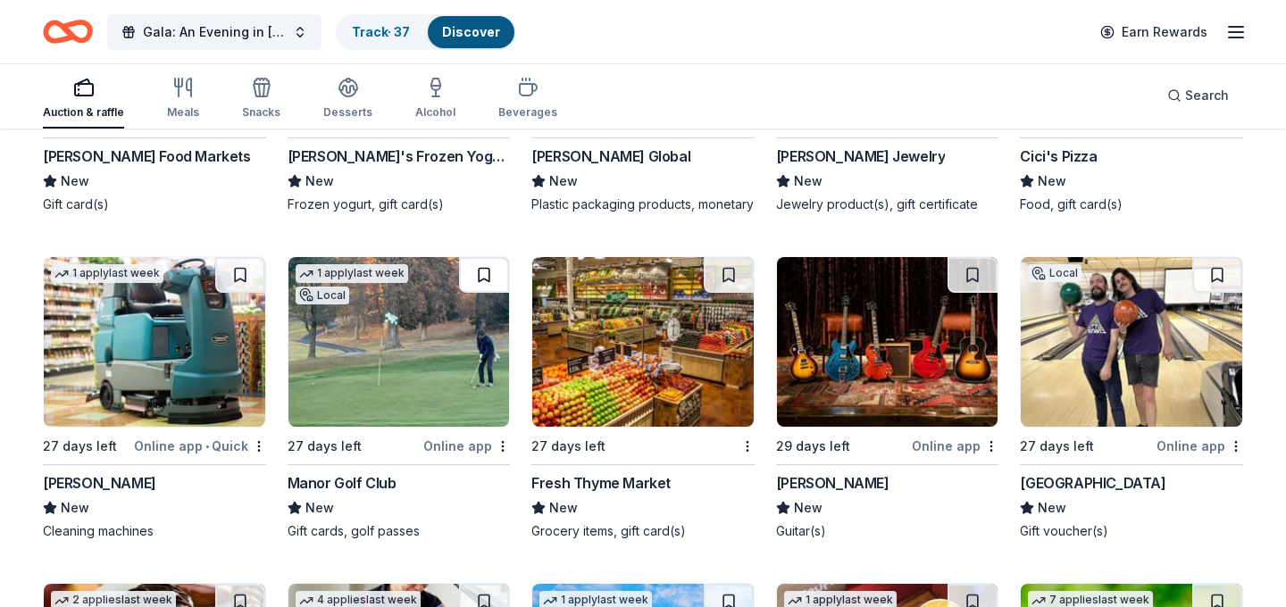
click at [482, 293] on button at bounding box center [484, 275] width 50 height 36
click at [472, 360] on img at bounding box center [398, 342] width 221 height 170
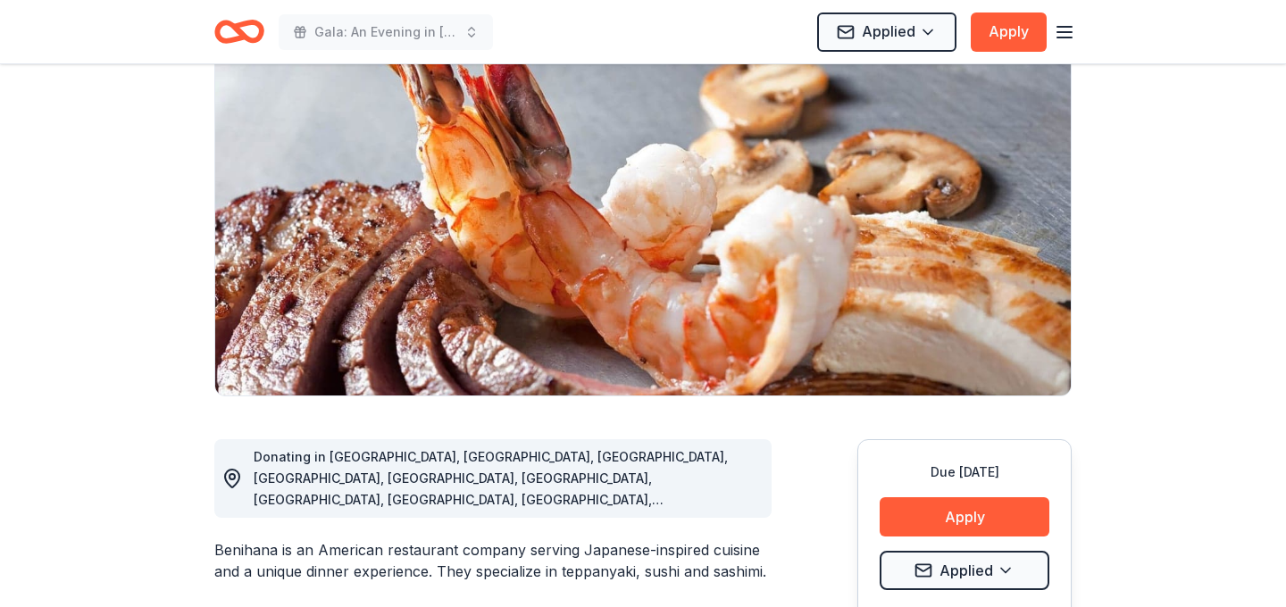
scroll to position [219, 0]
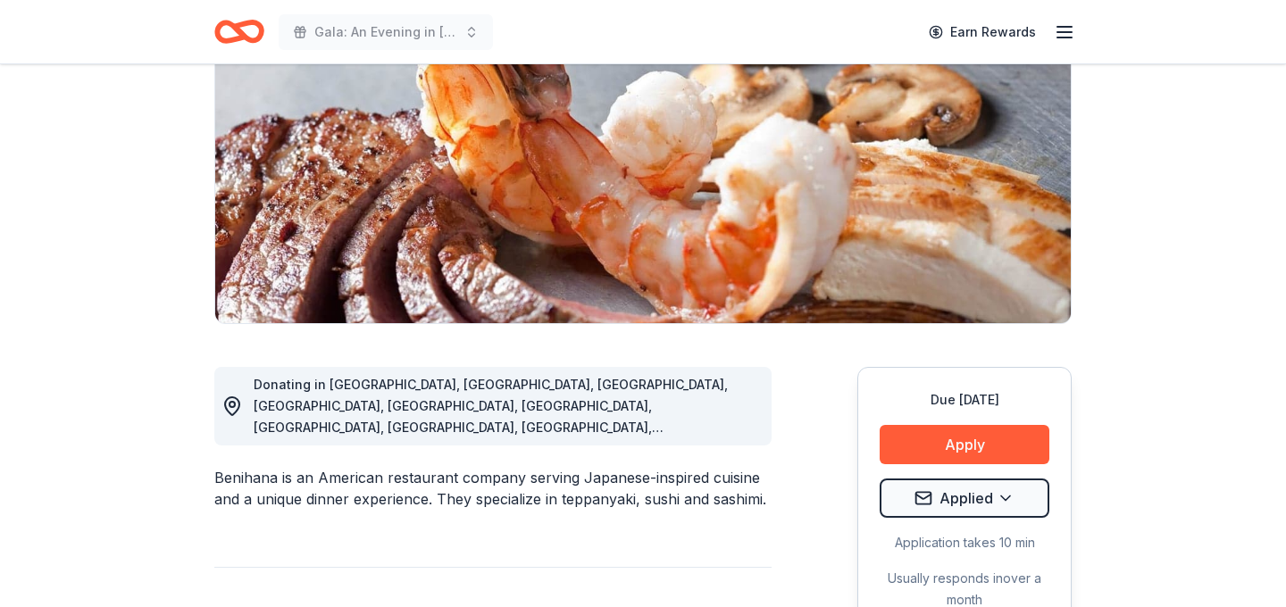
drag, startPoint x: 211, startPoint y: 451, endPoint x: 274, endPoint y: 456, distance: 63.6
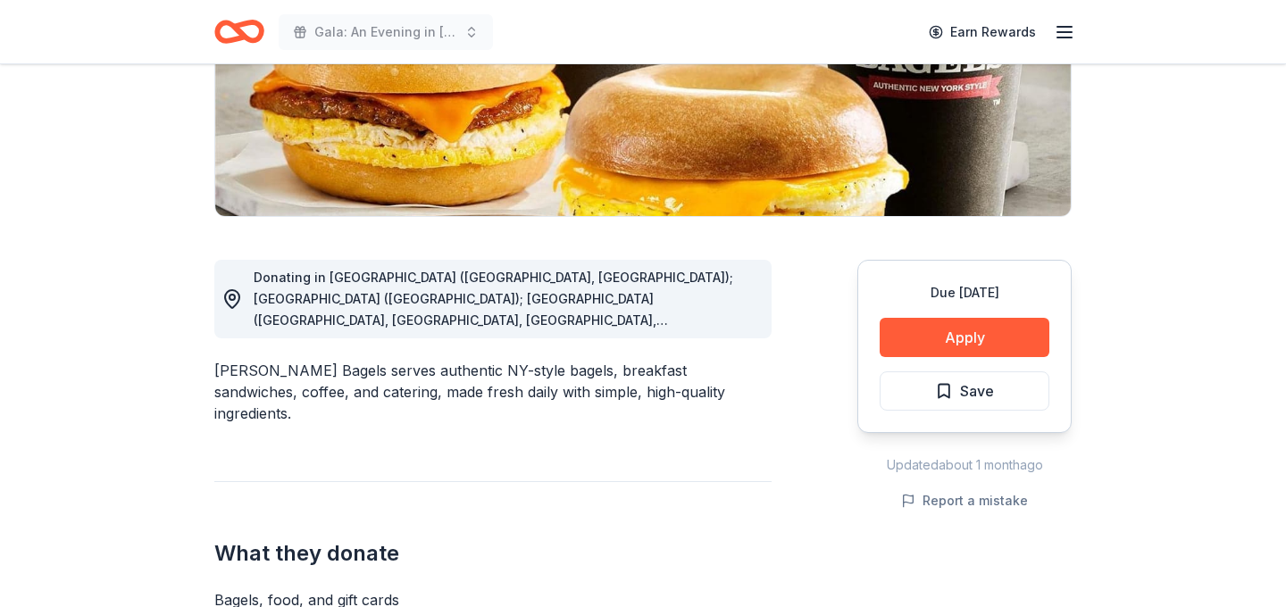
scroll to position [331, 0]
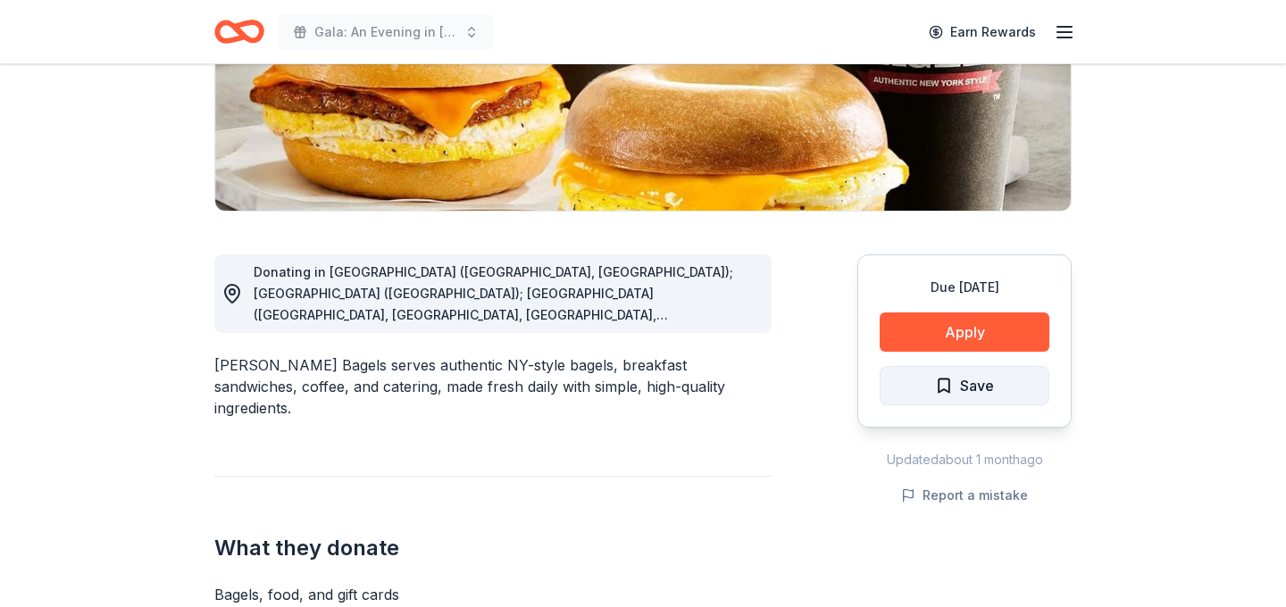
click at [993, 373] on button "Save" at bounding box center [965, 385] width 170 height 39
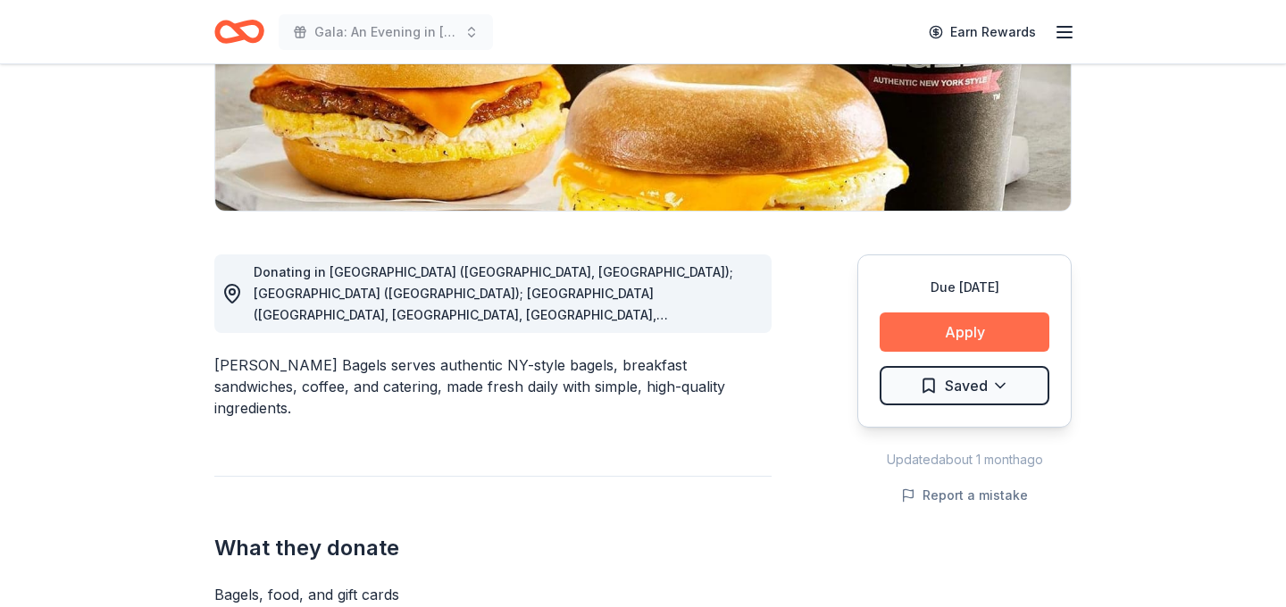
click at [992, 336] on button "Apply" at bounding box center [965, 332] width 170 height 39
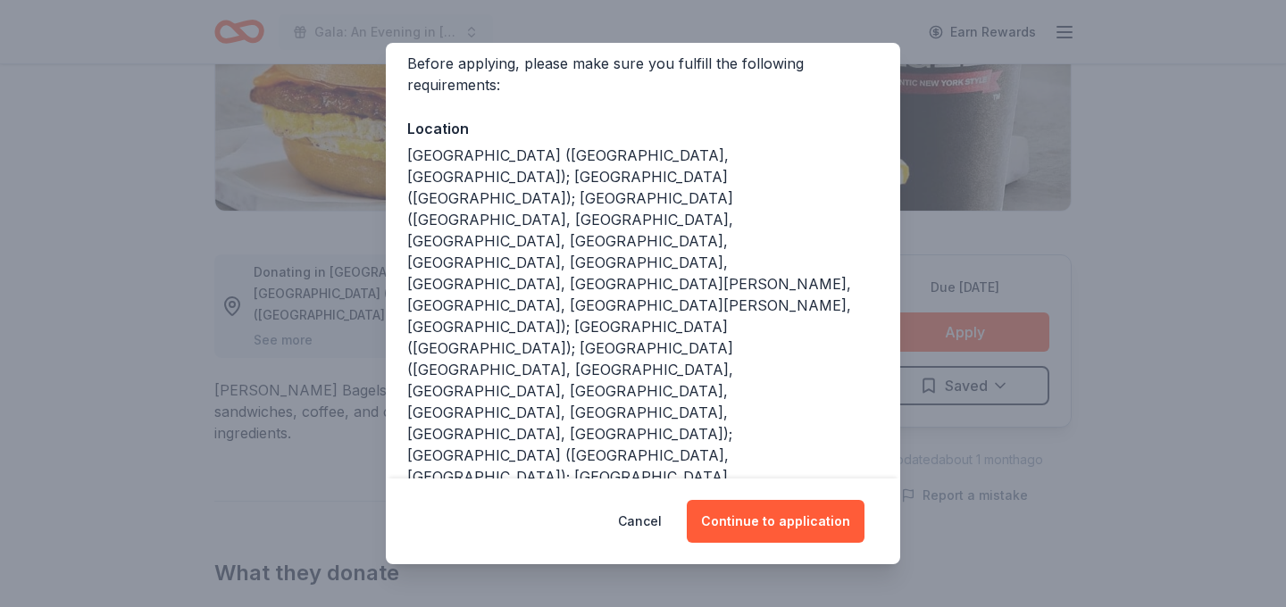
scroll to position [142, 0]
click at [763, 506] on button "Continue to application" at bounding box center [776, 521] width 178 height 43
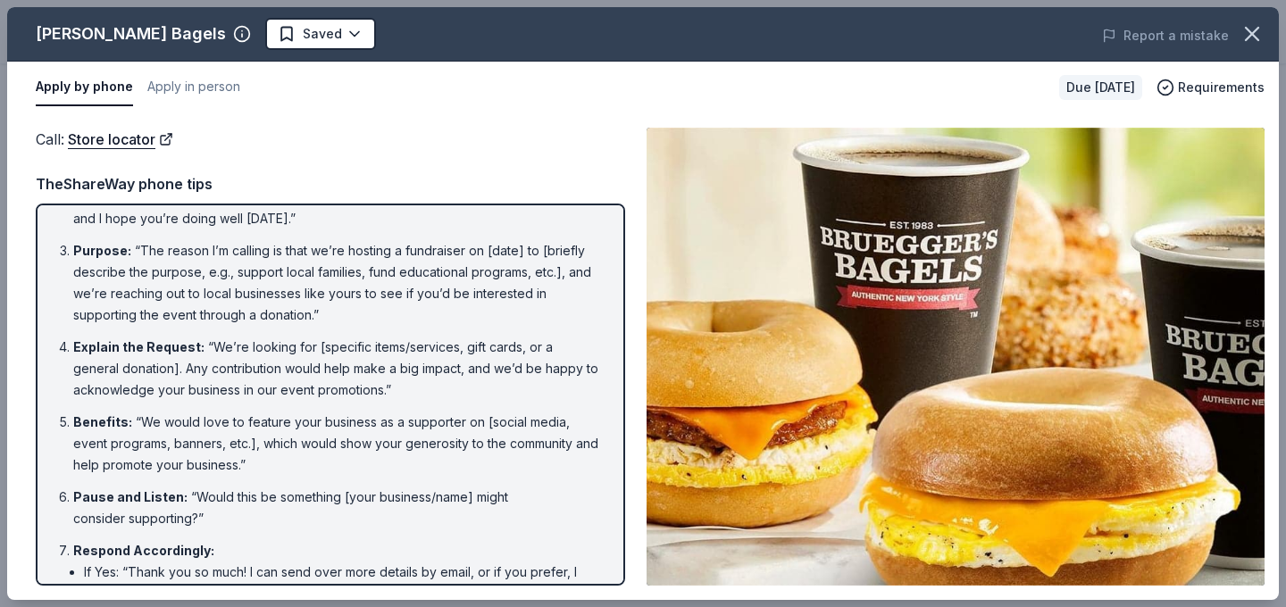
scroll to position [116, 0]
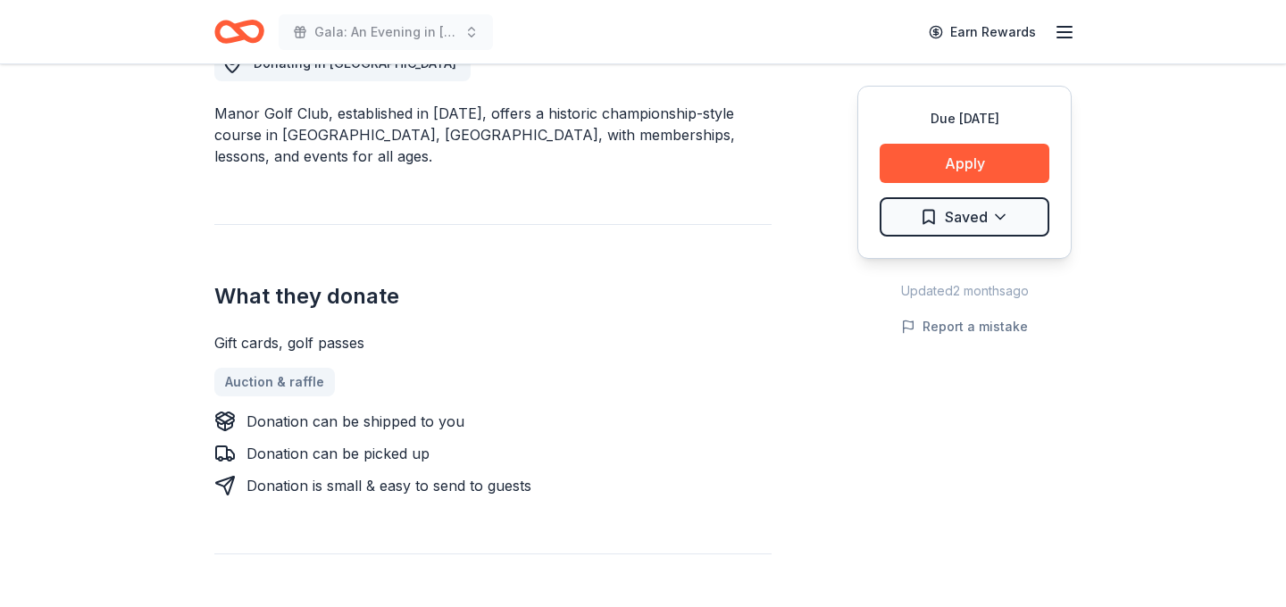
scroll to position [541, 0]
